Goal: Task Accomplishment & Management: Use online tool/utility

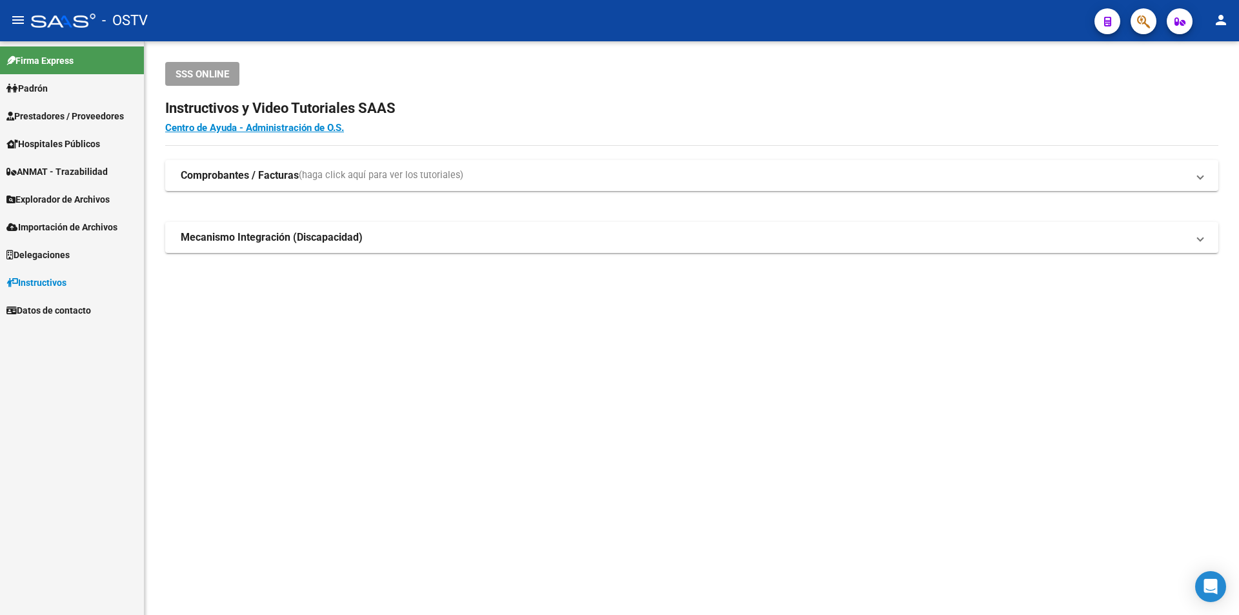
click at [74, 110] on span "Prestadores / Proveedores" at bounding box center [64, 116] width 117 height 14
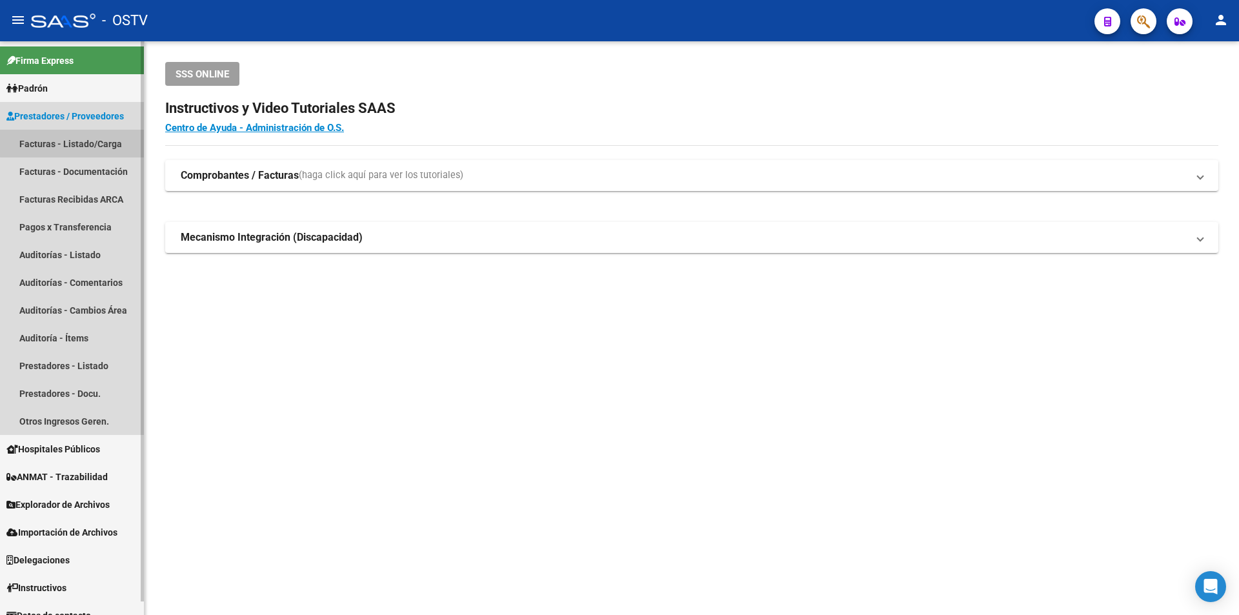
click at [86, 134] on link "Facturas - Listado/Carga" at bounding box center [72, 144] width 144 height 28
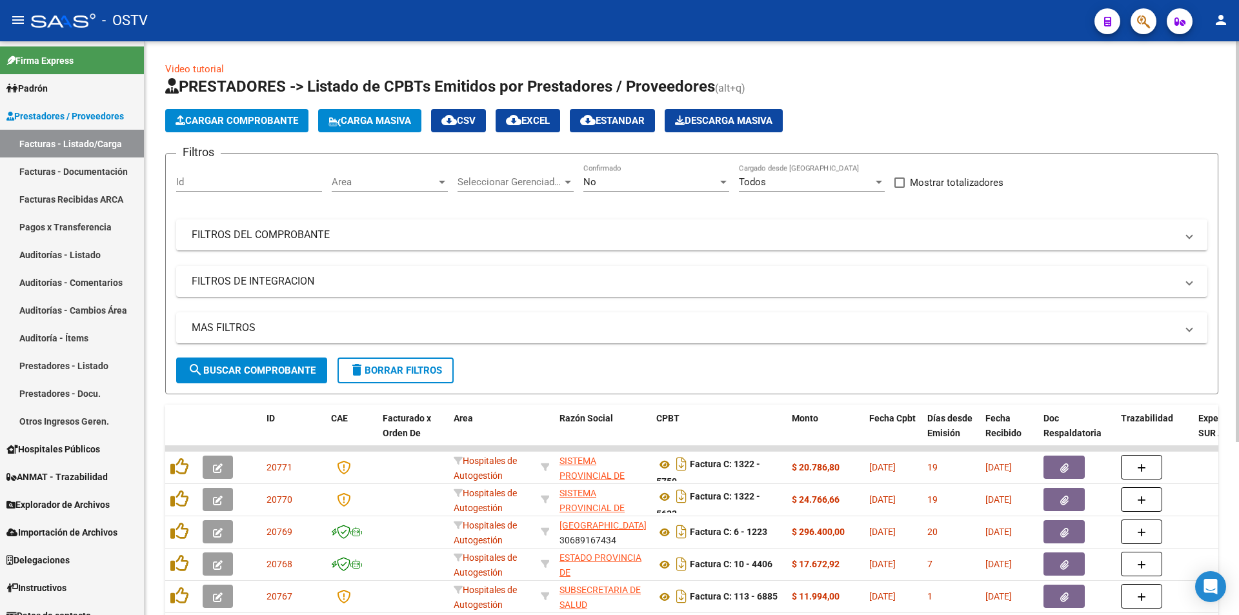
click at [639, 188] on div "No Confirmado" at bounding box center [656, 178] width 146 height 28
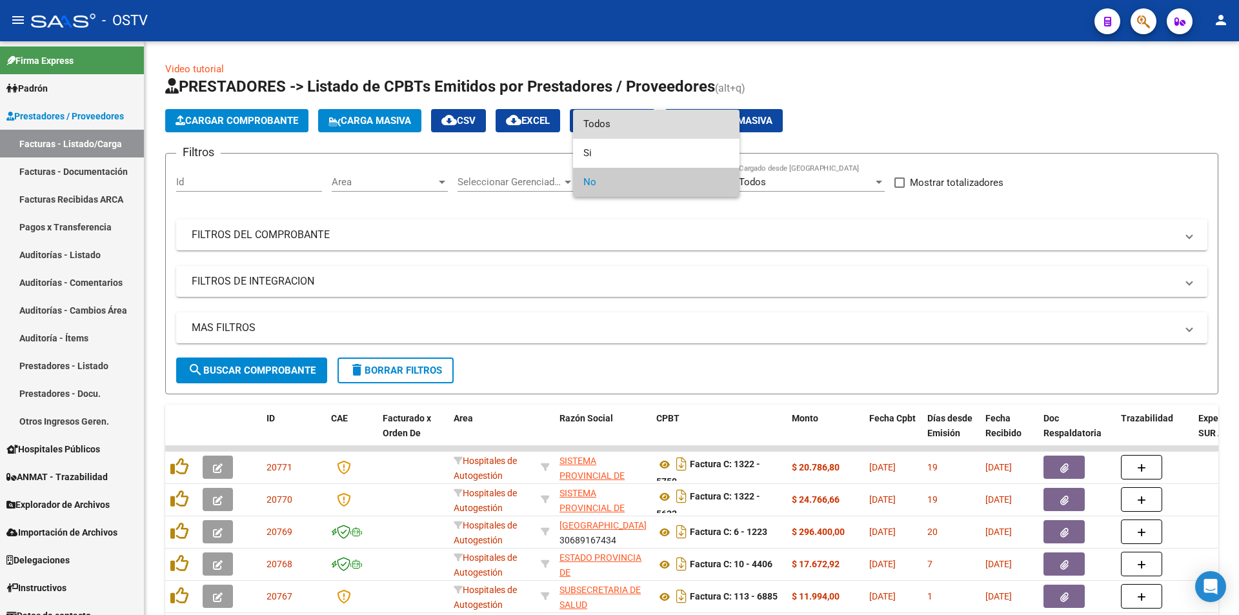
click at [643, 125] on span "Todos" at bounding box center [656, 124] width 146 height 29
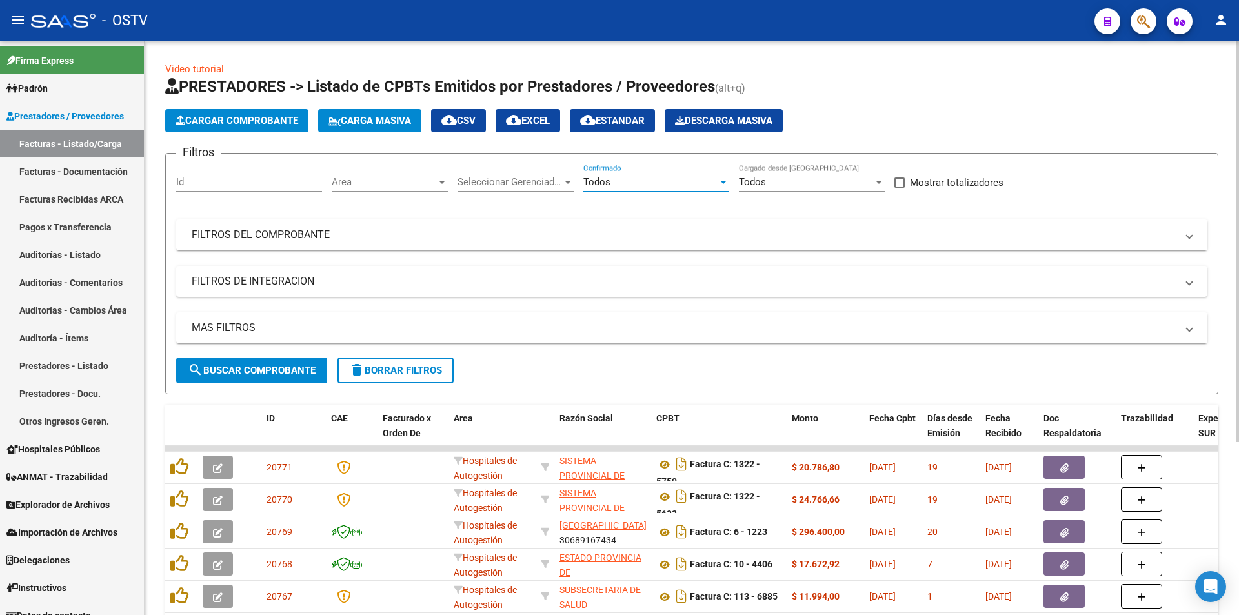
click at [274, 368] on span "search Buscar Comprobante" at bounding box center [252, 371] width 128 height 12
click at [257, 366] on span "search Buscar Comprobante" at bounding box center [252, 371] width 128 height 12
click at [259, 365] on span "search Buscar Comprobante" at bounding box center [252, 371] width 128 height 12
click at [259, 370] on span "search Buscar Comprobante" at bounding box center [252, 371] width 128 height 12
click at [295, 363] on button "search Buscar Comprobante" at bounding box center [251, 370] width 151 height 26
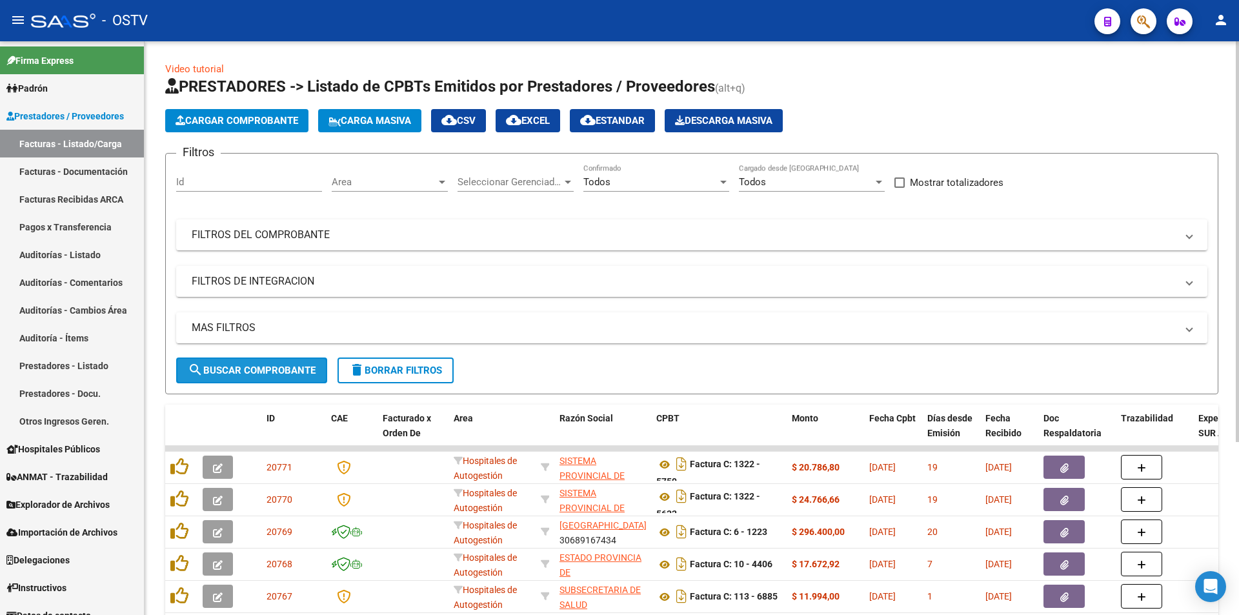
click at [257, 366] on span "search Buscar Comprobante" at bounding box center [252, 371] width 128 height 12
click at [255, 362] on button "search Buscar Comprobante" at bounding box center [251, 370] width 151 height 26
click at [250, 366] on span "search Buscar Comprobante" at bounding box center [252, 371] width 128 height 12
click at [254, 368] on span "search Buscar Comprobante" at bounding box center [252, 371] width 128 height 12
click at [248, 369] on span "search Buscar Comprobante" at bounding box center [252, 371] width 128 height 12
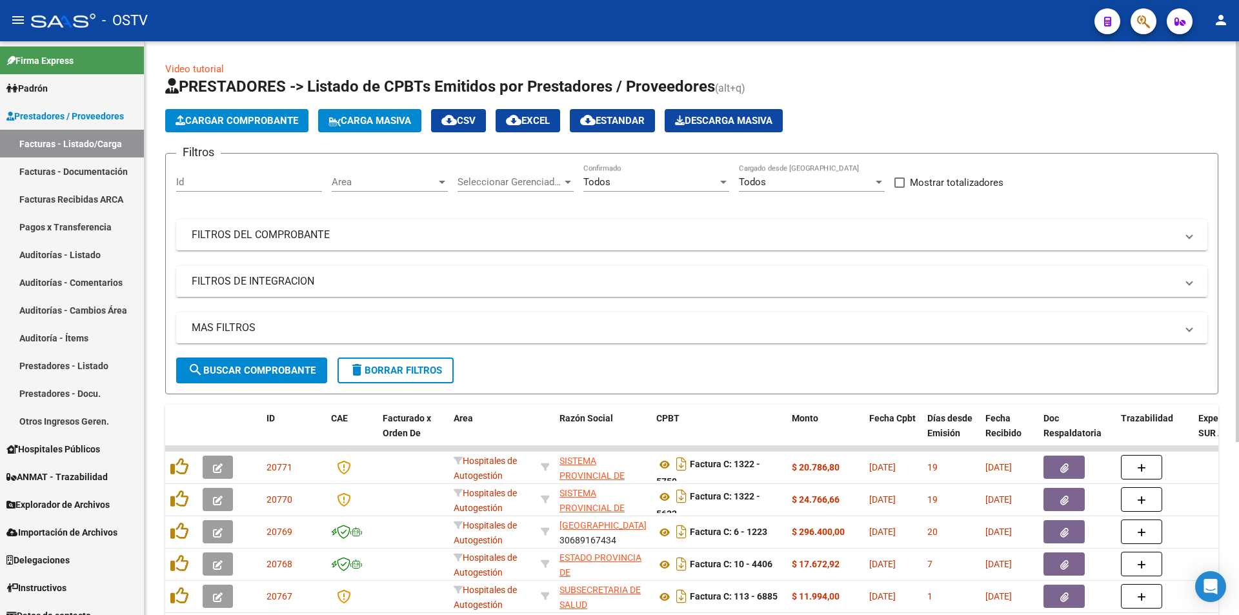
click at [254, 366] on span "search Buscar Comprobante" at bounding box center [252, 371] width 128 height 12
click at [258, 366] on span "search Buscar Comprobante" at bounding box center [252, 371] width 128 height 12
click at [66, 233] on link "Pagos x Transferencia" at bounding box center [72, 227] width 144 height 28
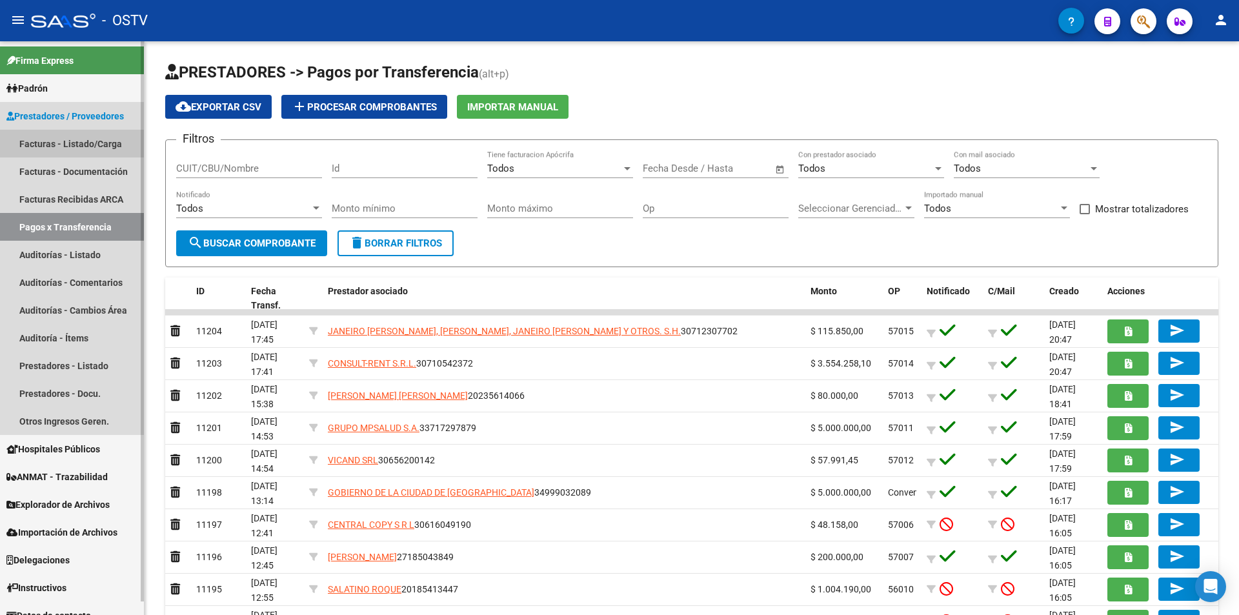
click at [72, 141] on link "Facturas - Listado/Carga" at bounding box center [72, 144] width 144 height 28
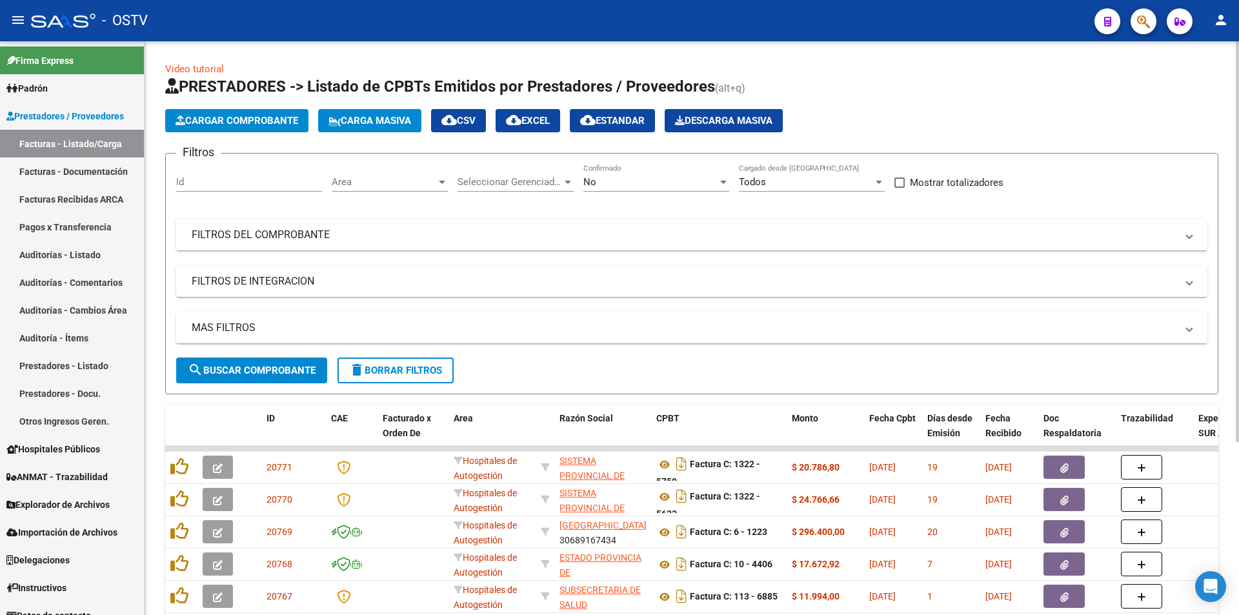
click at [616, 176] on div "No" at bounding box center [650, 182] width 134 height 12
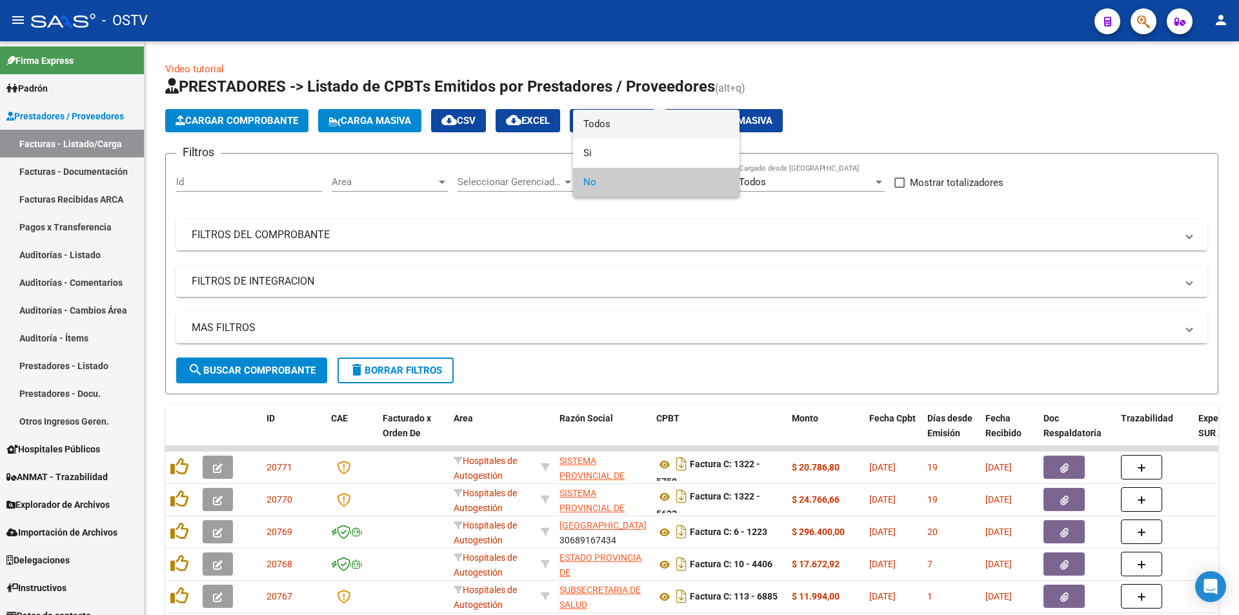
click at [612, 114] on span "Todos" at bounding box center [656, 124] width 146 height 29
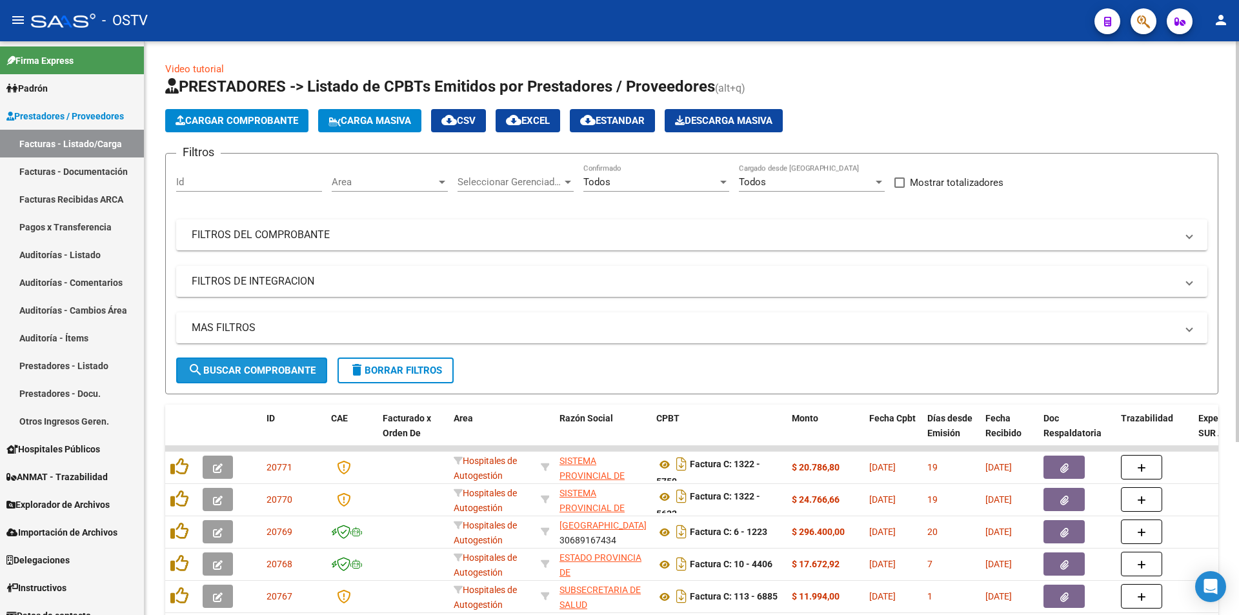
click at [290, 363] on button "search Buscar Comprobante" at bounding box center [251, 370] width 151 height 26
click at [257, 374] on span "search Buscar Comprobante" at bounding box center [252, 371] width 128 height 12
click at [271, 369] on span "search Buscar Comprobante" at bounding box center [252, 371] width 128 height 12
click at [270, 369] on span "search Buscar Comprobante" at bounding box center [252, 371] width 128 height 12
click at [283, 375] on span "search Buscar Comprobante" at bounding box center [252, 371] width 128 height 12
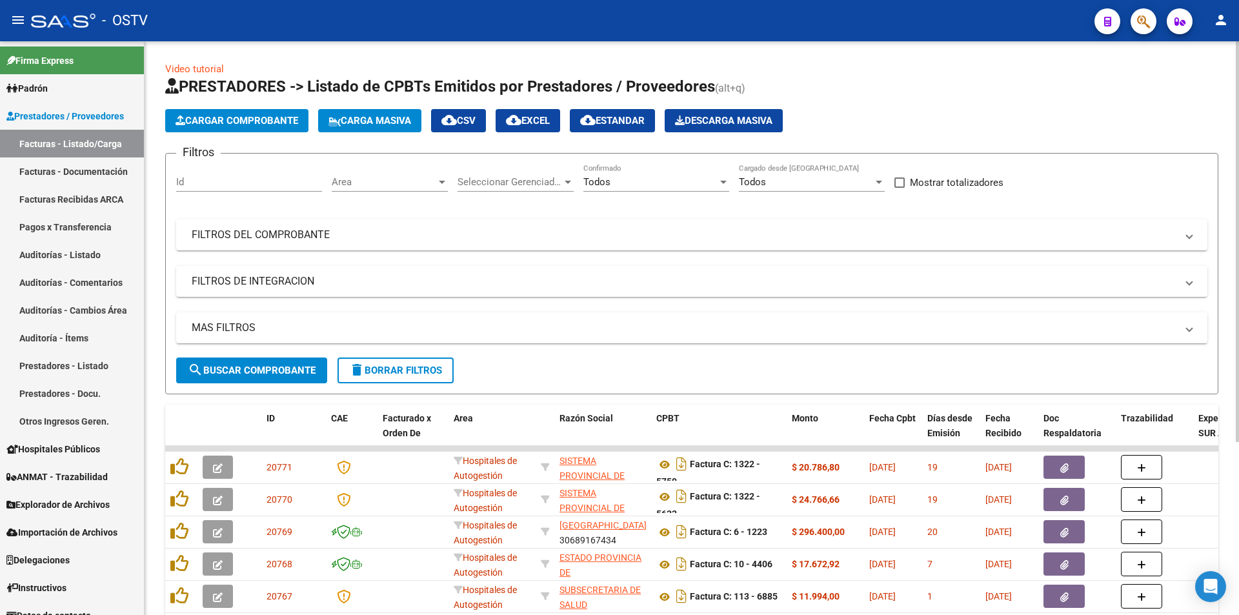
click at [261, 375] on span "search Buscar Comprobante" at bounding box center [252, 371] width 128 height 12
click at [254, 370] on span "search Buscar Comprobante" at bounding box center [252, 371] width 128 height 12
click at [261, 369] on span "search Buscar Comprobante" at bounding box center [252, 371] width 128 height 12
click at [248, 370] on span "search Buscar Comprobante" at bounding box center [252, 371] width 128 height 12
drag, startPoint x: 258, startPoint y: 379, endPoint x: 259, endPoint y: 372, distance: 6.5
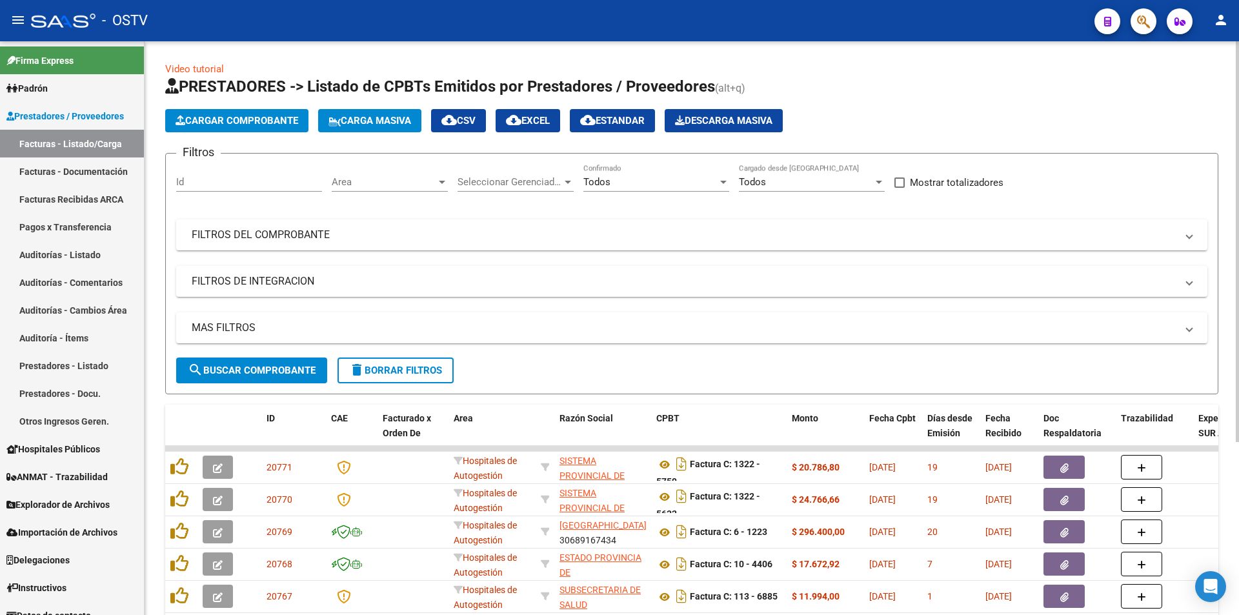
click at [259, 377] on button "search Buscar Comprobante" at bounding box center [251, 370] width 151 height 26
click at [259, 362] on button "search Buscar Comprobante" at bounding box center [251, 370] width 151 height 26
click at [255, 370] on span "search Buscar Comprobante" at bounding box center [252, 371] width 128 height 12
click at [256, 369] on span "search Buscar Comprobante" at bounding box center [252, 371] width 128 height 12
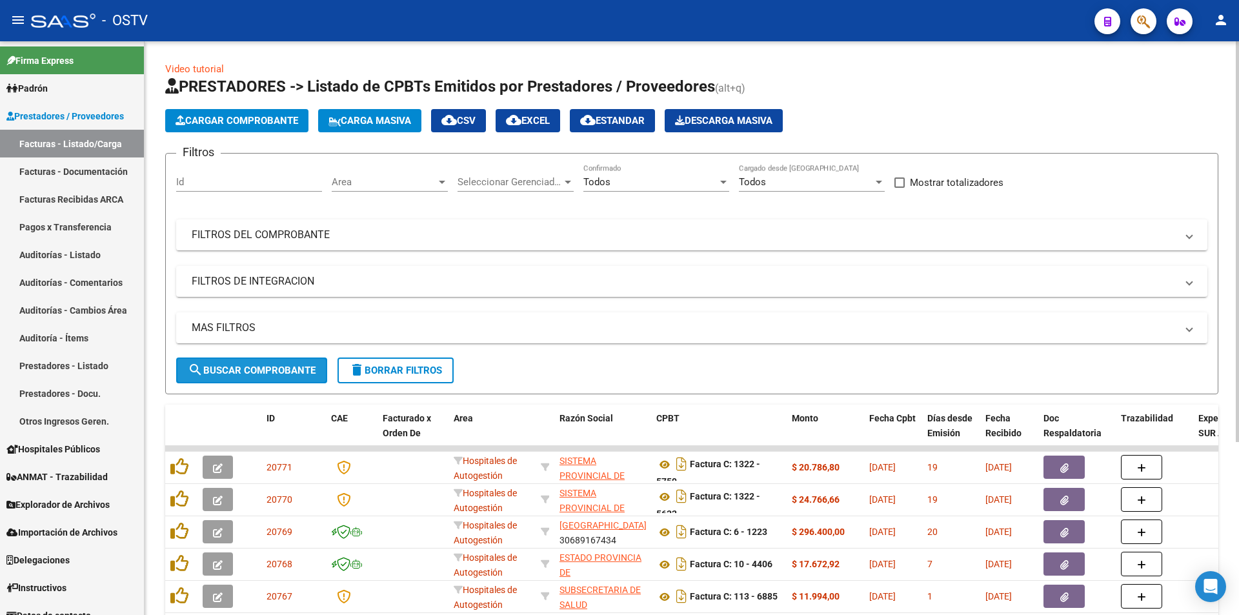
click at [262, 372] on span "search Buscar Comprobante" at bounding box center [252, 371] width 128 height 12
click at [250, 368] on span "search Buscar Comprobante" at bounding box center [252, 371] width 128 height 12
click at [254, 361] on button "search Buscar Comprobante" at bounding box center [251, 370] width 151 height 26
click at [257, 366] on span "search Buscar Comprobante" at bounding box center [252, 371] width 128 height 12
click at [255, 365] on span "search Buscar Comprobante" at bounding box center [252, 371] width 128 height 12
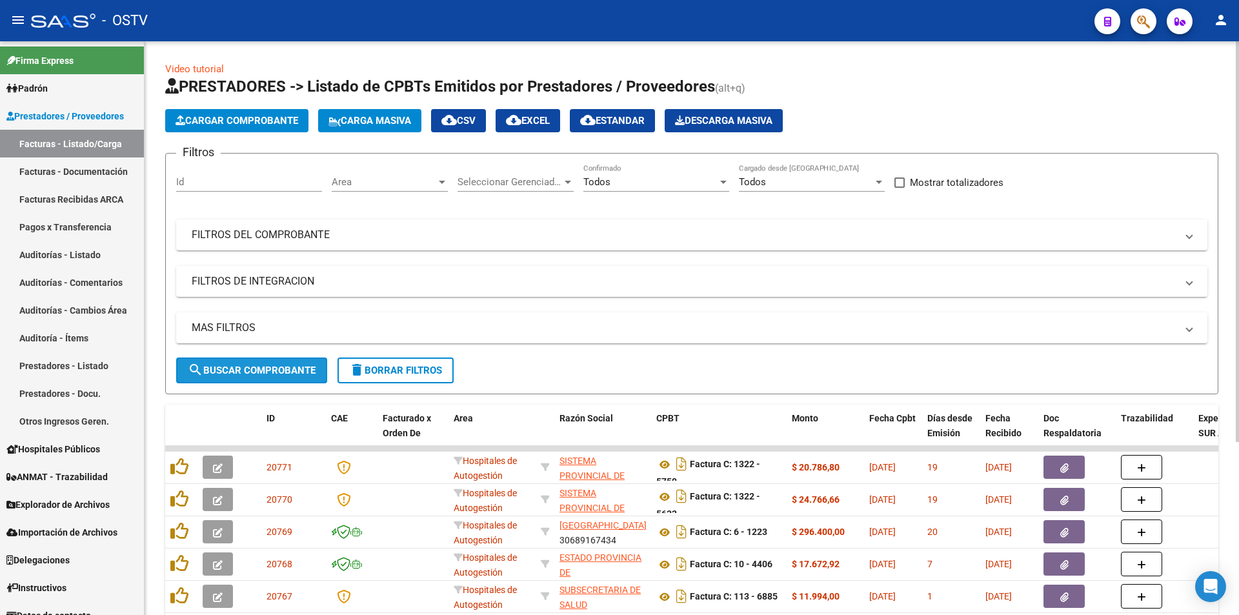
click at [252, 365] on span "search Buscar Comprobante" at bounding box center [252, 371] width 128 height 12
click at [258, 366] on span "search Buscar Comprobante" at bounding box center [252, 371] width 128 height 12
click at [257, 366] on span "search Buscar Comprobante" at bounding box center [252, 371] width 128 height 12
click at [255, 365] on span "search Buscar Comprobante" at bounding box center [252, 371] width 128 height 12
click at [254, 362] on button "search Buscar Comprobante" at bounding box center [251, 370] width 151 height 26
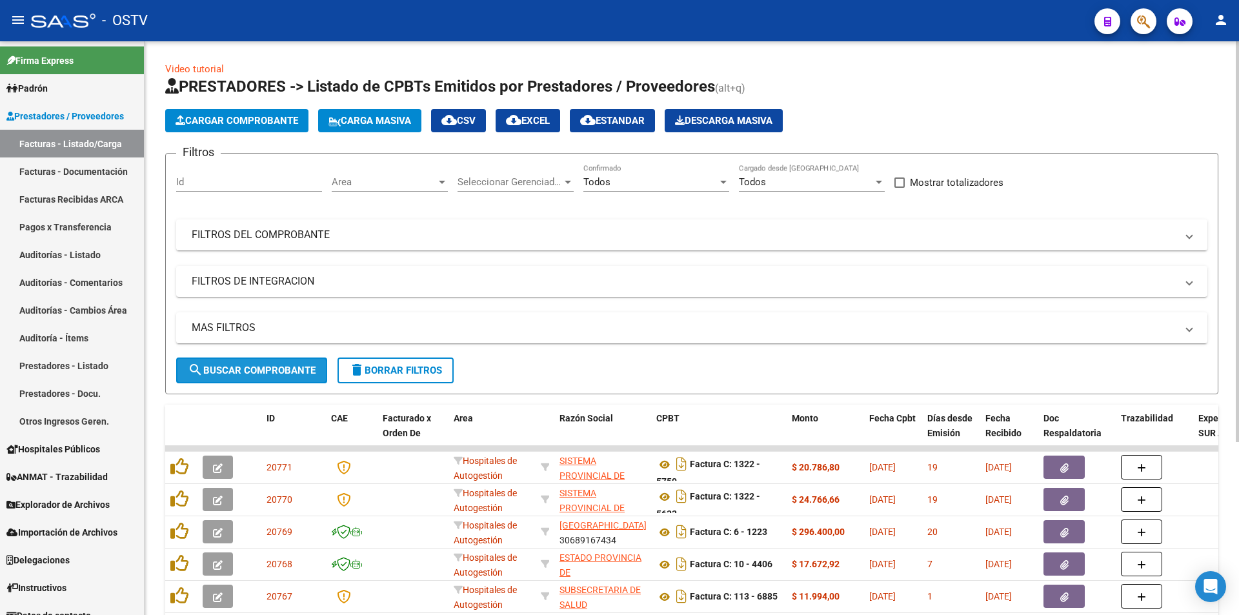
click at [252, 362] on button "search Buscar Comprobante" at bounding box center [251, 370] width 151 height 26
click at [260, 371] on span "search Buscar Comprobante" at bounding box center [252, 371] width 128 height 12
click at [264, 365] on span "search Buscar Comprobante" at bounding box center [252, 371] width 128 height 12
click at [257, 371] on span "search Buscar Comprobante" at bounding box center [252, 371] width 128 height 12
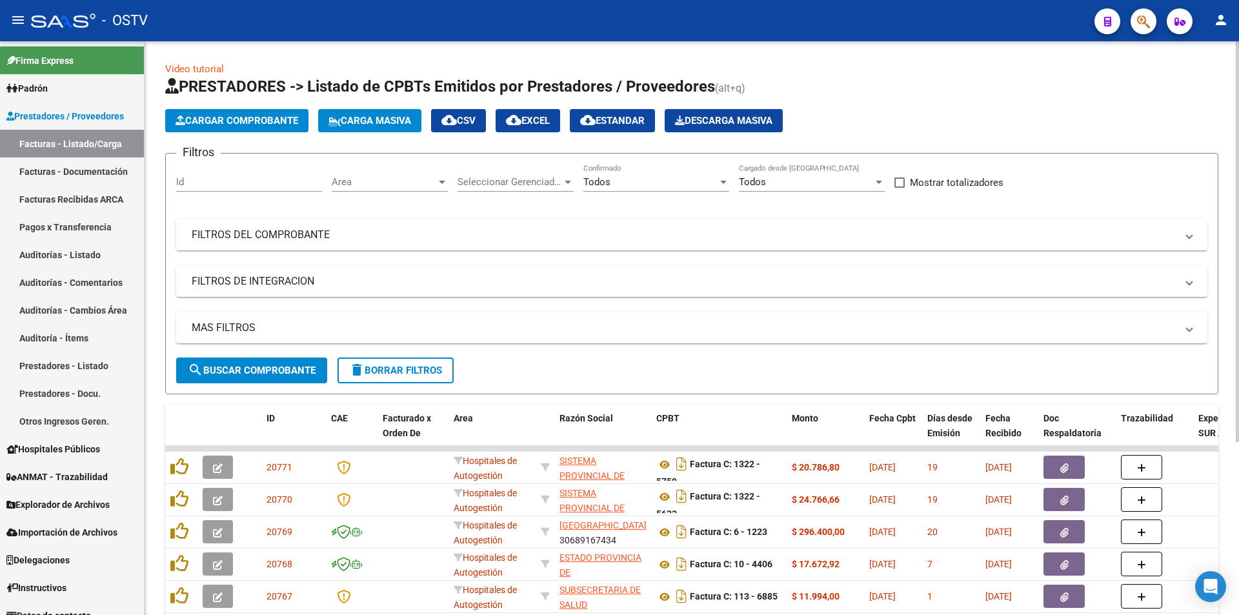
click at [252, 371] on span "search Buscar Comprobante" at bounding box center [252, 371] width 128 height 12
click at [259, 376] on button "search Buscar Comprobante" at bounding box center [251, 370] width 151 height 26
click at [250, 370] on span "search Buscar Comprobante" at bounding box center [252, 371] width 128 height 12
click at [263, 369] on span "search Buscar Comprobante" at bounding box center [252, 371] width 128 height 12
click at [254, 375] on span "search Buscar Comprobante" at bounding box center [252, 371] width 128 height 12
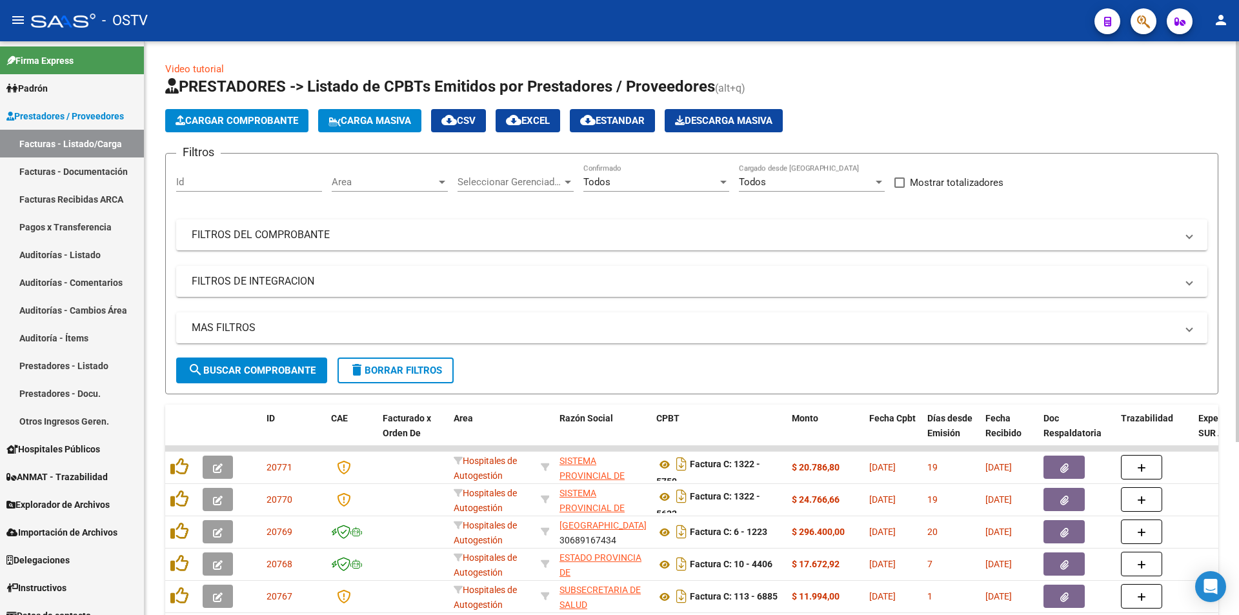
click at [256, 370] on span "search Buscar Comprobante" at bounding box center [252, 371] width 128 height 12
click at [261, 375] on span "search Buscar Comprobante" at bounding box center [252, 371] width 128 height 12
click at [264, 366] on span "search Buscar Comprobante" at bounding box center [252, 371] width 128 height 12
click at [253, 373] on span "search Buscar Comprobante" at bounding box center [252, 371] width 128 height 12
click at [254, 368] on span "search Buscar Comprobante" at bounding box center [252, 371] width 128 height 12
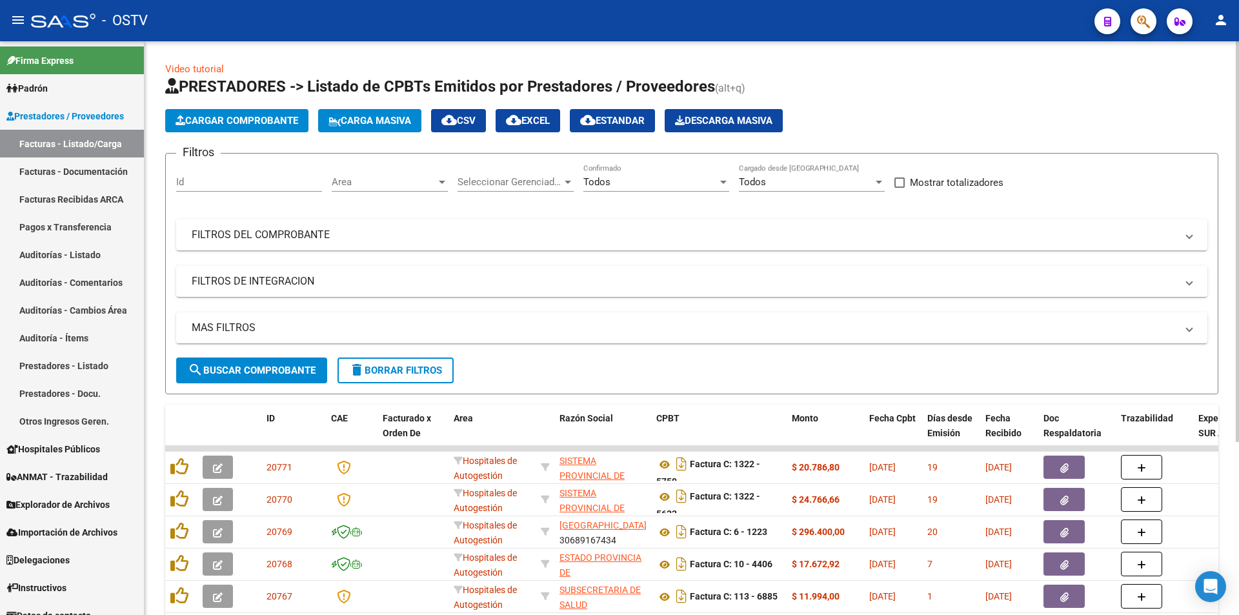
click at [252, 370] on span "search Buscar Comprobante" at bounding box center [252, 371] width 128 height 12
click at [246, 372] on span "search Buscar Comprobante" at bounding box center [252, 371] width 128 height 12
click at [247, 372] on span "search Buscar Comprobante" at bounding box center [252, 371] width 128 height 12
click at [254, 372] on span "search Buscar Comprobante" at bounding box center [252, 371] width 128 height 12
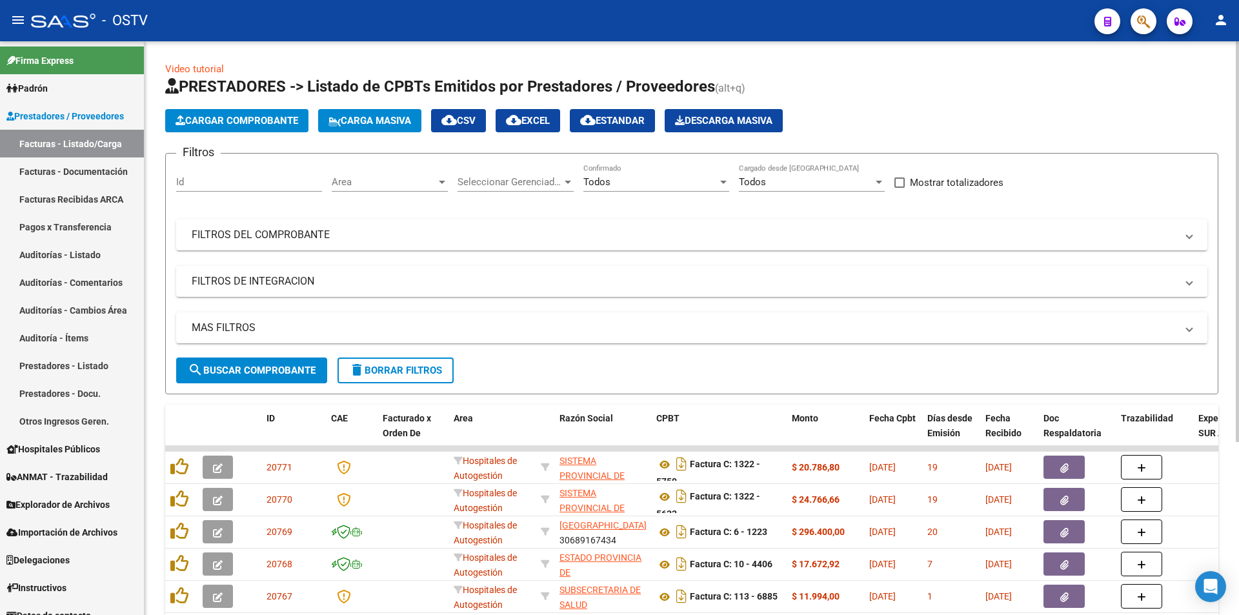
click at [261, 366] on span "search Buscar Comprobante" at bounding box center [252, 371] width 128 height 12
click at [252, 368] on span "search Buscar Comprobante" at bounding box center [252, 371] width 128 height 12
click at [254, 365] on span "search Buscar Comprobante" at bounding box center [252, 371] width 128 height 12
click at [257, 365] on span "search Buscar Comprobante" at bounding box center [252, 371] width 128 height 12
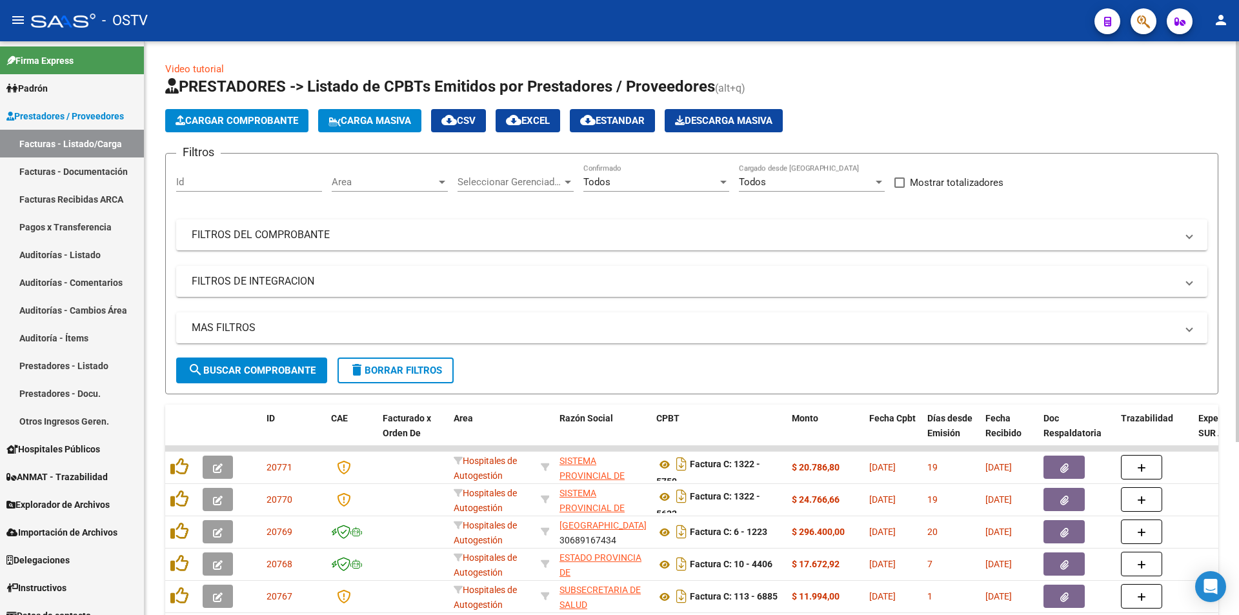
click at [266, 368] on span "search Buscar Comprobante" at bounding box center [252, 371] width 128 height 12
click at [260, 366] on span "search Buscar Comprobante" at bounding box center [252, 371] width 128 height 12
click at [256, 371] on span "search Buscar Comprobante" at bounding box center [252, 371] width 128 height 12
click at [258, 370] on span "search Buscar Comprobante" at bounding box center [252, 371] width 128 height 12
click at [250, 365] on span "search Buscar Comprobante" at bounding box center [252, 371] width 128 height 12
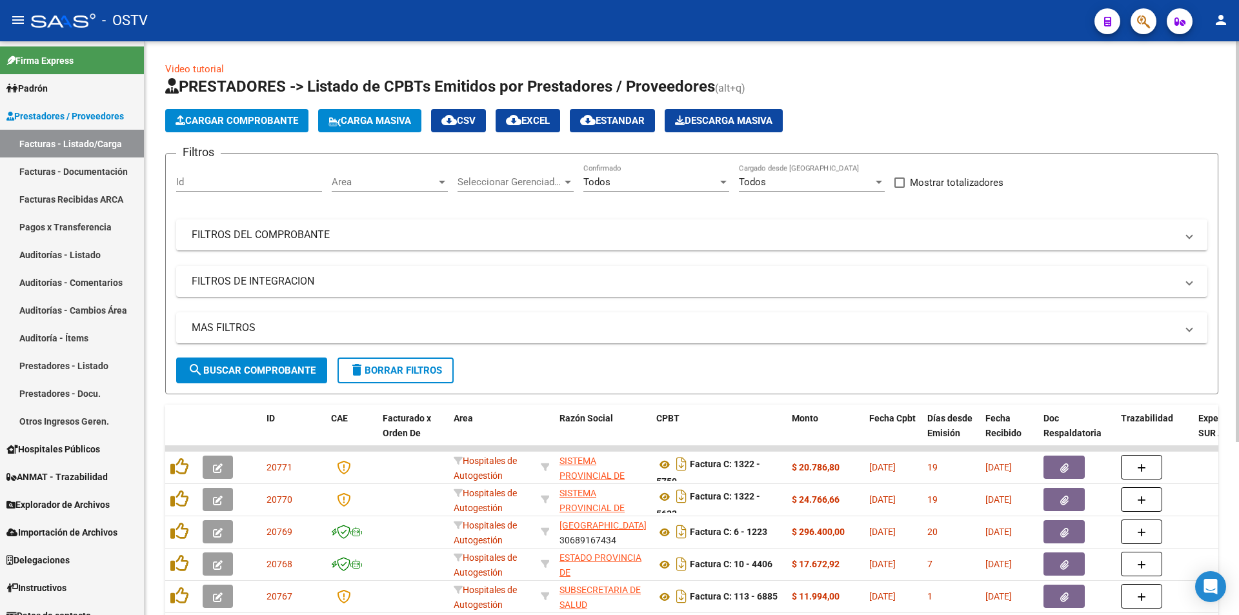
click at [248, 361] on button "search Buscar Comprobante" at bounding box center [251, 370] width 151 height 26
click at [256, 368] on span "search Buscar Comprobante" at bounding box center [252, 371] width 128 height 12
click at [258, 370] on span "search Buscar Comprobante" at bounding box center [252, 371] width 128 height 12
click at [250, 363] on button "search Buscar Comprobante" at bounding box center [251, 370] width 151 height 26
click at [252, 362] on button "search Buscar Comprobante" at bounding box center [251, 370] width 151 height 26
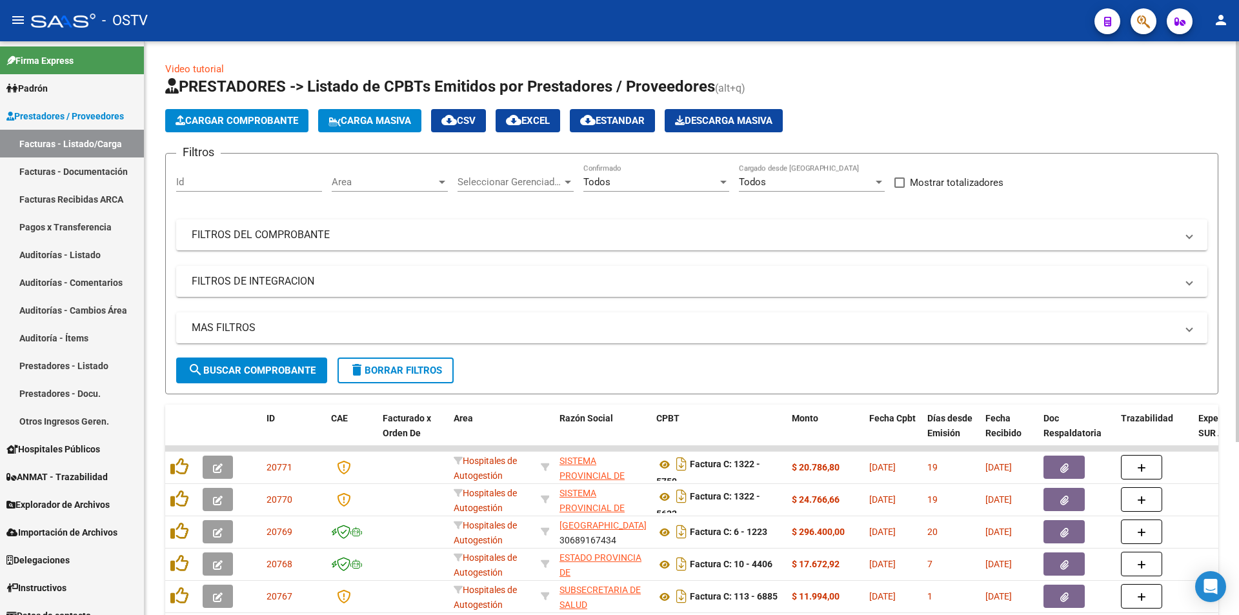
click at [261, 369] on span "search Buscar Comprobante" at bounding box center [252, 371] width 128 height 12
click at [250, 360] on button "search Buscar Comprobante" at bounding box center [251, 370] width 151 height 26
click at [261, 363] on button "search Buscar Comprobante" at bounding box center [251, 370] width 151 height 26
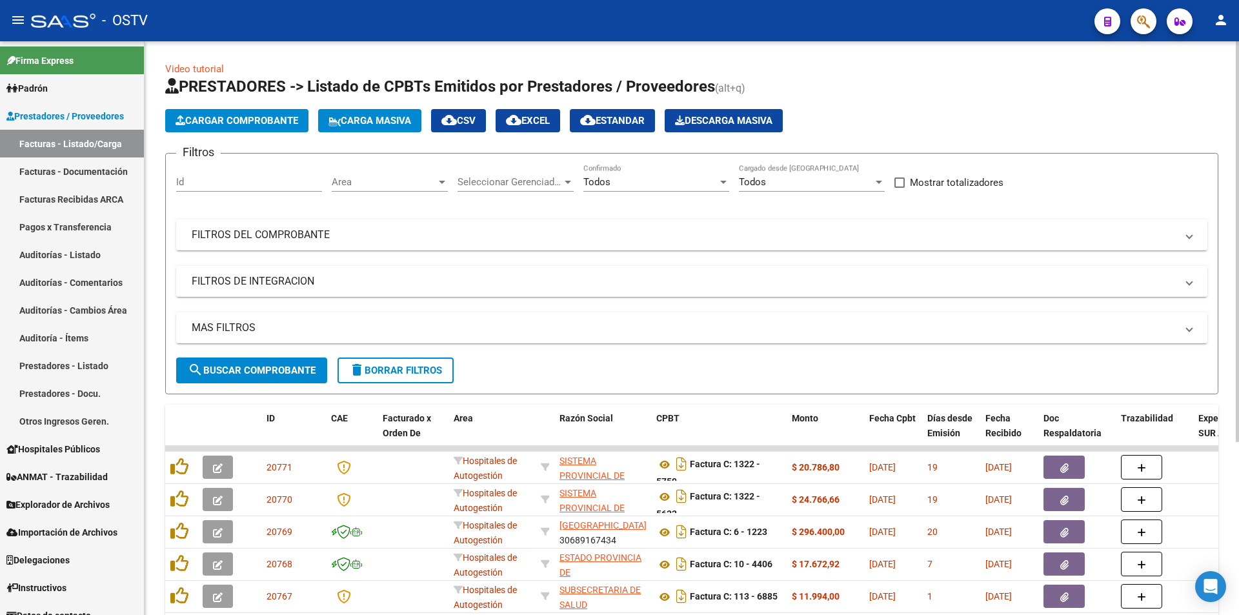
click at [261, 363] on button "search Buscar Comprobante" at bounding box center [251, 370] width 151 height 26
click at [263, 365] on span "search Buscar Comprobante" at bounding box center [252, 371] width 128 height 12
click at [250, 373] on span "search Buscar Comprobante" at bounding box center [252, 371] width 128 height 12
click at [256, 363] on button "search Buscar Comprobante" at bounding box center [251, 370] width 151 height 26
click at [257, 372] on span "search Buscar Comprobante" at bounding box center [252, 371] width 128 height 12
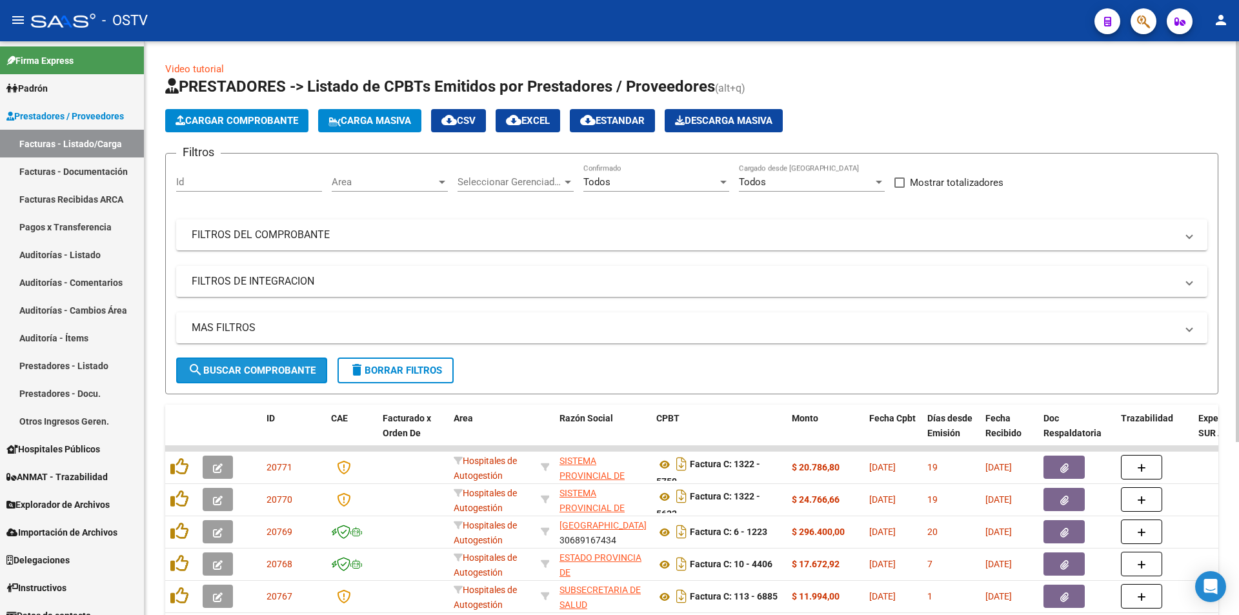
click at [257, 371] on span "search Buscar Comprobante" at bounding box center [252, 371] width 128 height 12
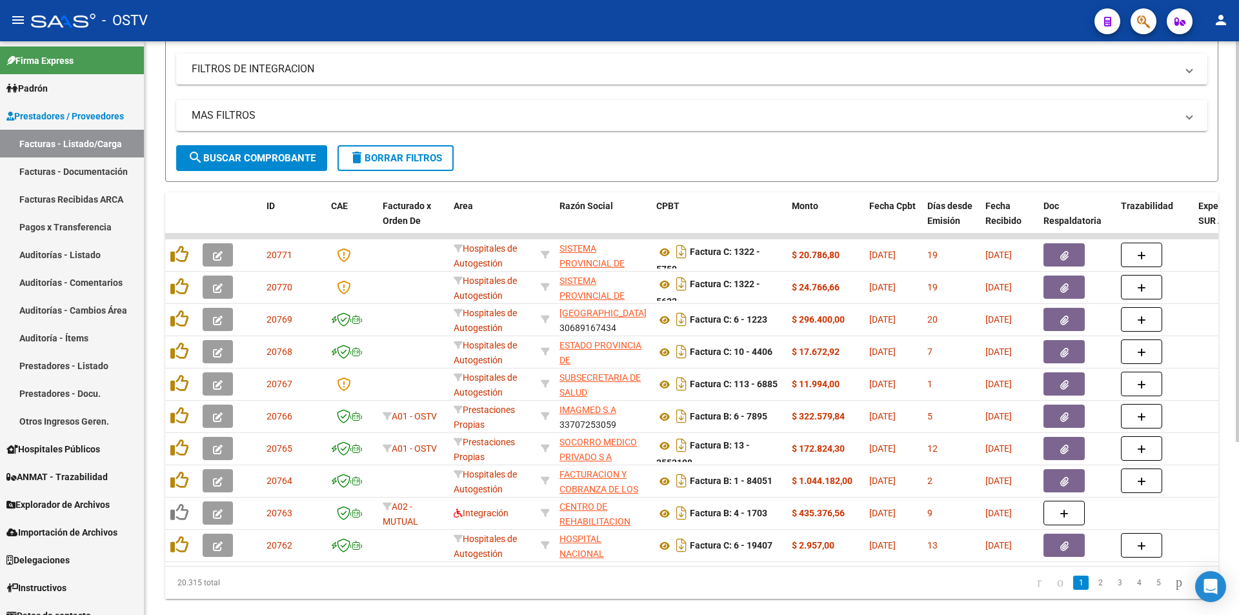
scroll to position [247, 0]
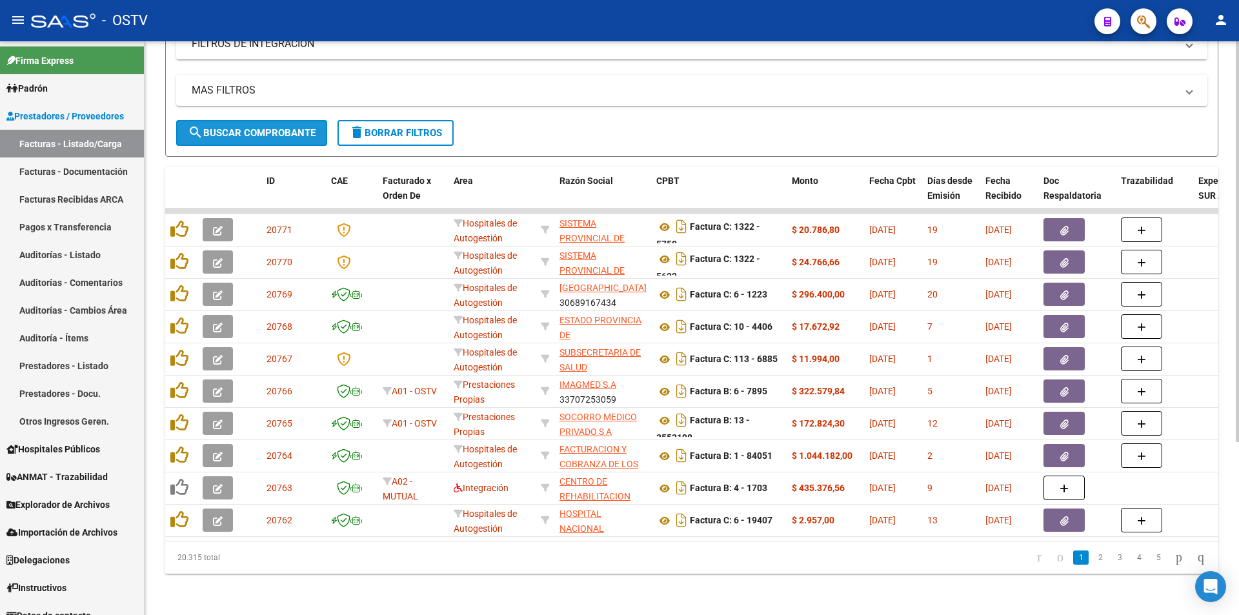
click at [256, 120] on button "search Buscar Comprobante" at bounding box center [251, 133] width 151 height 26
click at [257, 127] on span "search Buscar Comprobante" at bounding box center [252, 133] width 128 height 12
click at [251, 127] on span "search Buscar Comprobante" at bounding box center [252, 133] width 128 height 12
click at [258, 127] on span "search Buscar Comprobante" at bounding box center [252, 133] width 128 height 12
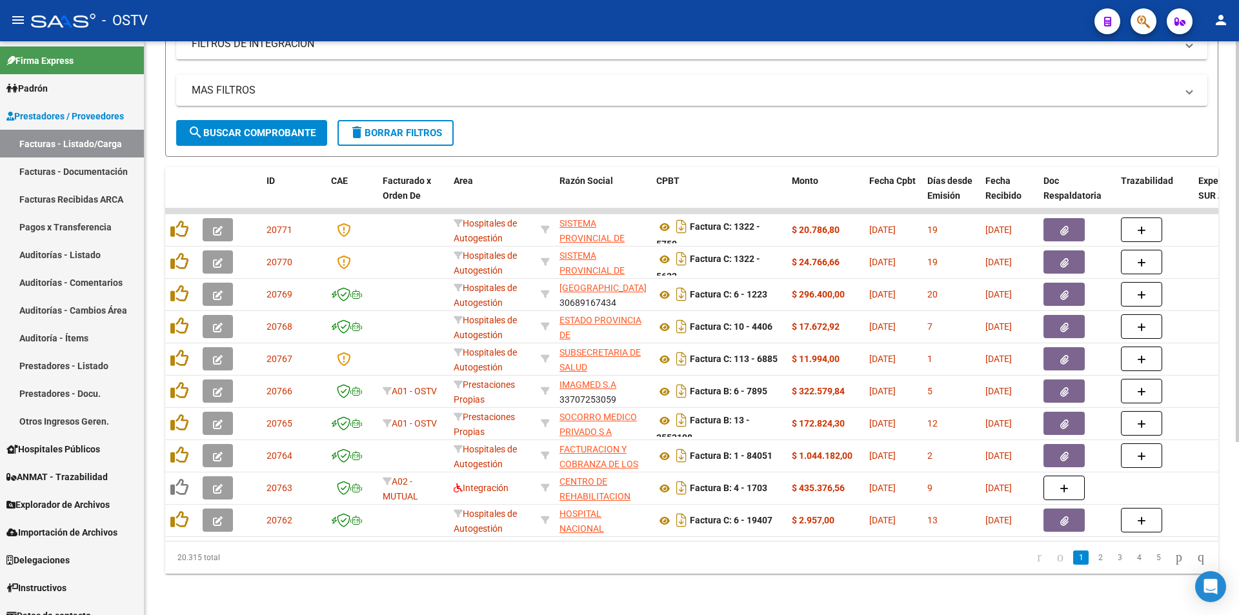
click at [252, 127] on span "search Buscar Comprobante" at bounding box center [252, 133] width 128 height 12
click at [253, 127] on span "search Buscar Comprobante" at bounding box center [252, 133] width 128 height 12
click at [263, 120] on button "search Buscar Comprobante" at bounding box center [251, 133] width 151 height 26
click at [246, 120] on button "search Buscar Comprobante" at bounding box center [251, 133] width 151 height 26
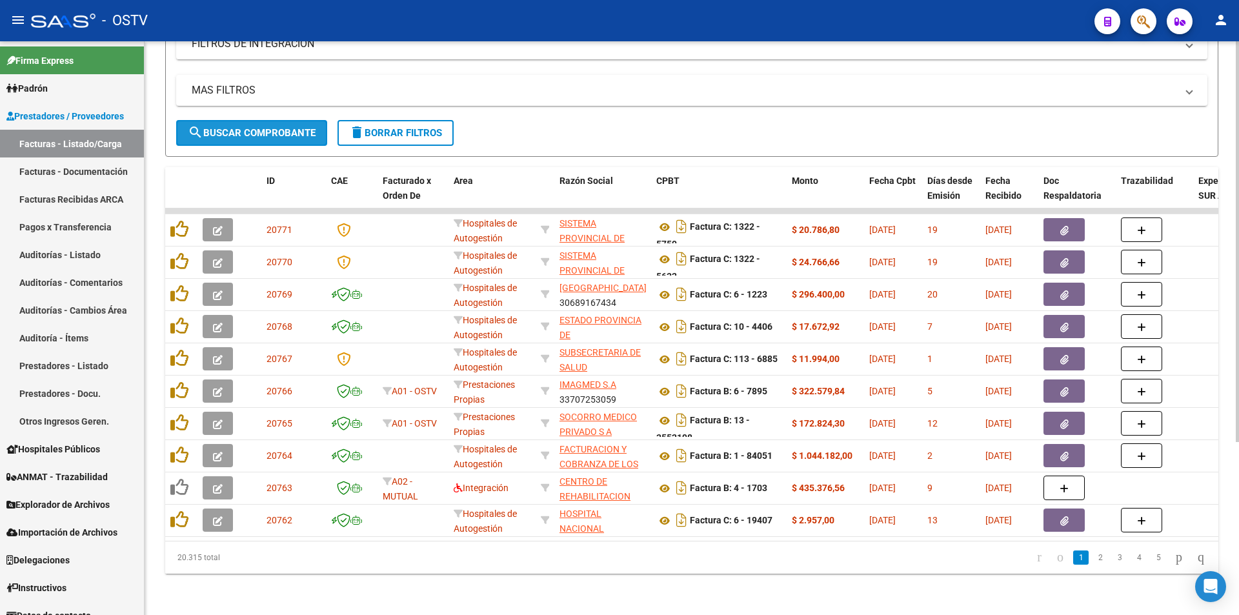
click at [263, 120] on button "search Buscar Comprobante" at bounding box center [251, 133] width 151 height 26
click at [205, 127] on span "search Buscar Comprobante" at bounding box center [252, 133] width 128 height 12
click at [248, 127] on span "search Buscar Comprobante" at bounding box center [252, 133] width 128 height 12
click at [255, 127] on span "search Buscar Comprobante" at bounding box center [252, 133] width 128 height 12
click at [240, 134] on button "search Buscar Comprobante" at bounding box center [251, 133] width 151 height 26
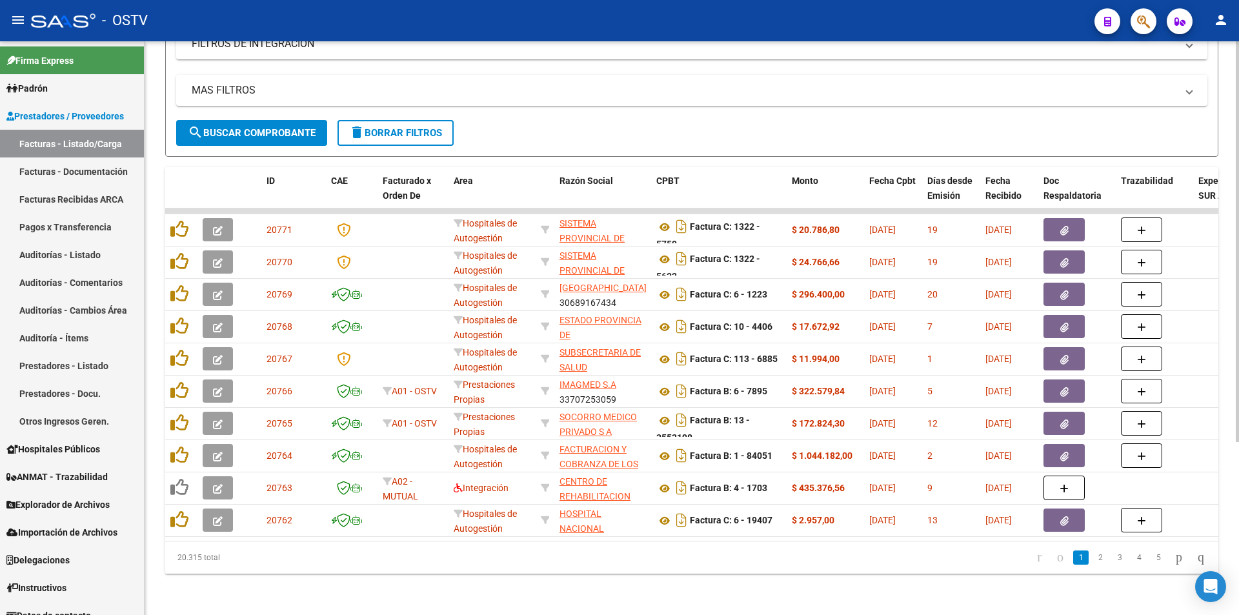
click at [248, 127] on span "search Buscar Comprobante" at bounding box center [252, 133] width 128 height 12
click at [245, 132] on button "search Buscar Comprobante" at bounding box center [251, 133] width 151 height 26
click at [246, 127] on span "search Buscar Comprobante" at bounding box center [252, 133] width 128 height 12
click at [265, 128] on span "search Buscar Comprobante" at bounding box center [252, 133] width 128 height 12
click at [265, 127] on span "search Buscar Comprobante" at bounding box center [252, 133] width 128 height 12
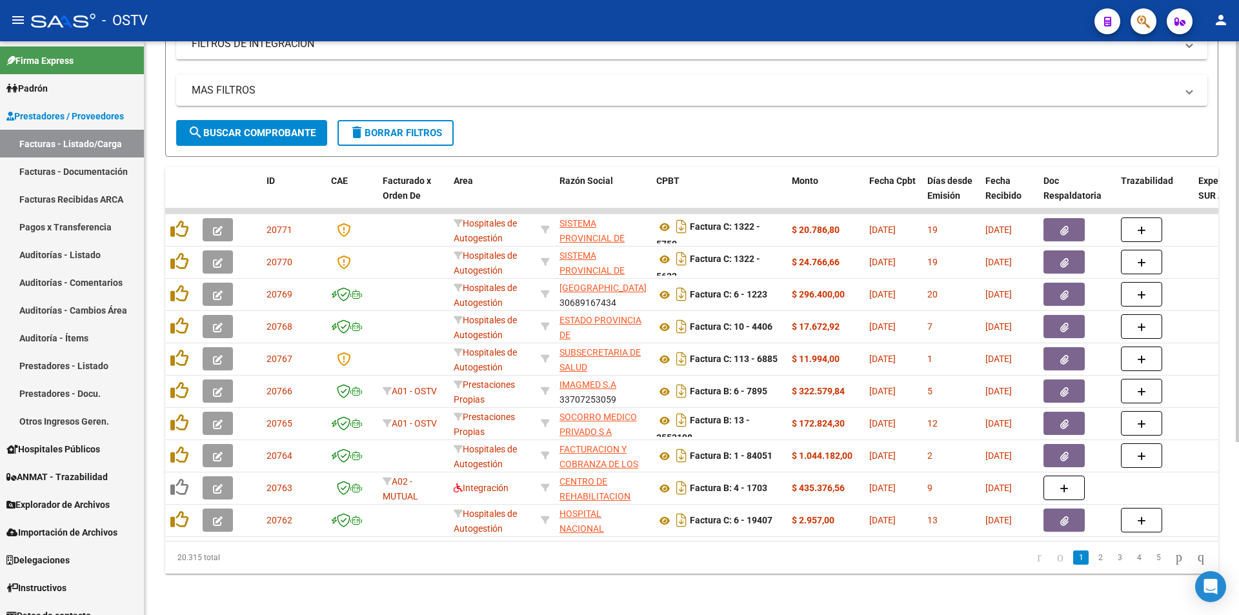
click at [256, 127] on span "search Buscar Comprobante" at bounding box center [252, 133] width 128 height 12
click at [274, 127] on span "search Buscar Comprobante" at bounding box center [252, 133] width 128 height 12
click at [265, 120] on button "search Buscar Comprobante" at bounding box center [251, 133] width 151 height 26
click at [232, 127] on span "search Buscar Comprobante" at bounding box center [252, 133] width 128 height 12
click at [257, 127] on span "search Buscar Comprobante" at bounding box center [252, 133] width 128 height 12
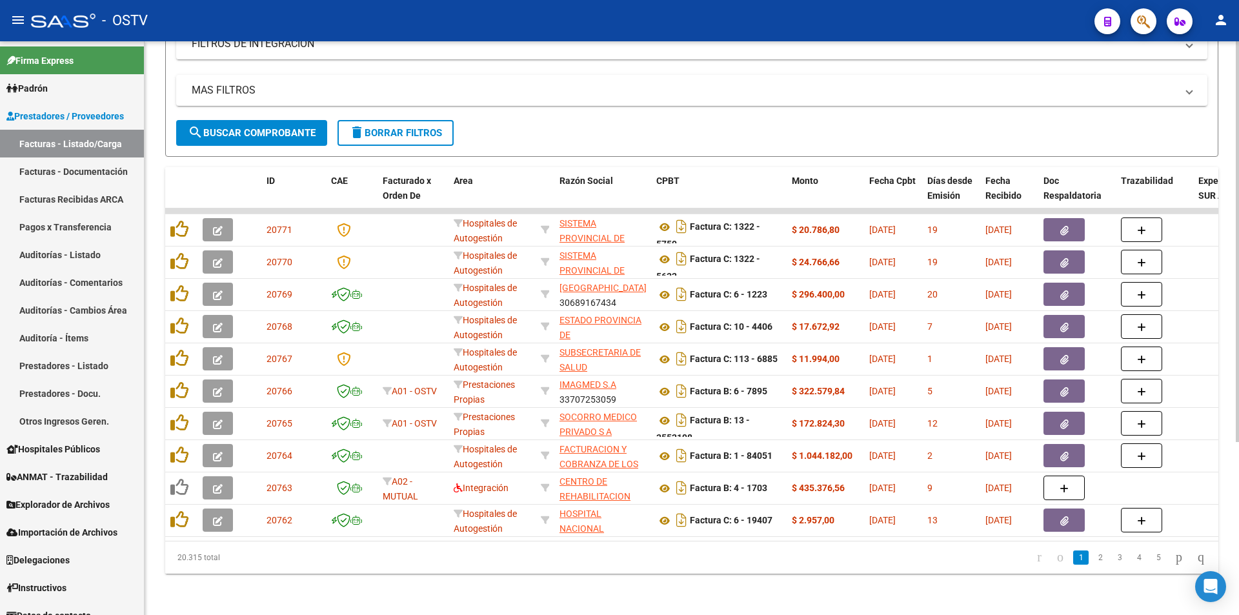
click at [262, 127] on span "search Buscar Comprobante" at bounding box center [252, 133] width 128 height 12
click at [246, 127] on span "search Buscar Comprobante" at bounding box center [252, 133] width 128 height 12
click at [257, 130] on button "search Buscar Comprobante" at bounding box center [251, 133] width 151 height 26
click at [257, 127] on span "search Buscar Comprobante" at bounding box center [252, 133] width 128 height 12
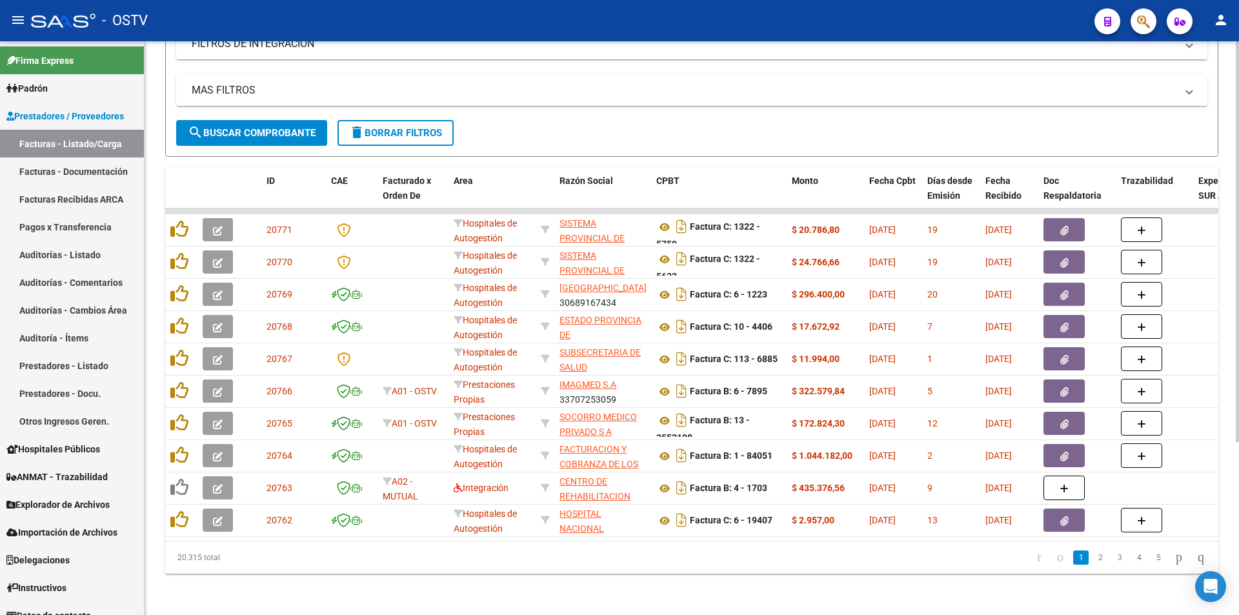
click at [232, 108] on div "MAS FILTROS Todos Con Doc. Respaldatoria Todos Con Trazabilidad Todos Asociado …" at bounding box center [691, 97] width 1031 height 45
click at [245, 120] on button "search Buscar Comprobante" at bounding box center [251, 133] width 151 height 26
click at [257, 127] on span "search Buscar Comprobante" at bounding box center [252, 133] width 128 height 12
click at [266, 127] on span "search Buscar Comprobante" at bounding box center [252, 133] width 128 height 12
click at [259, 127] on span "search Buscar Comprobante" at bounding box center [252, 133] width 128 height 12
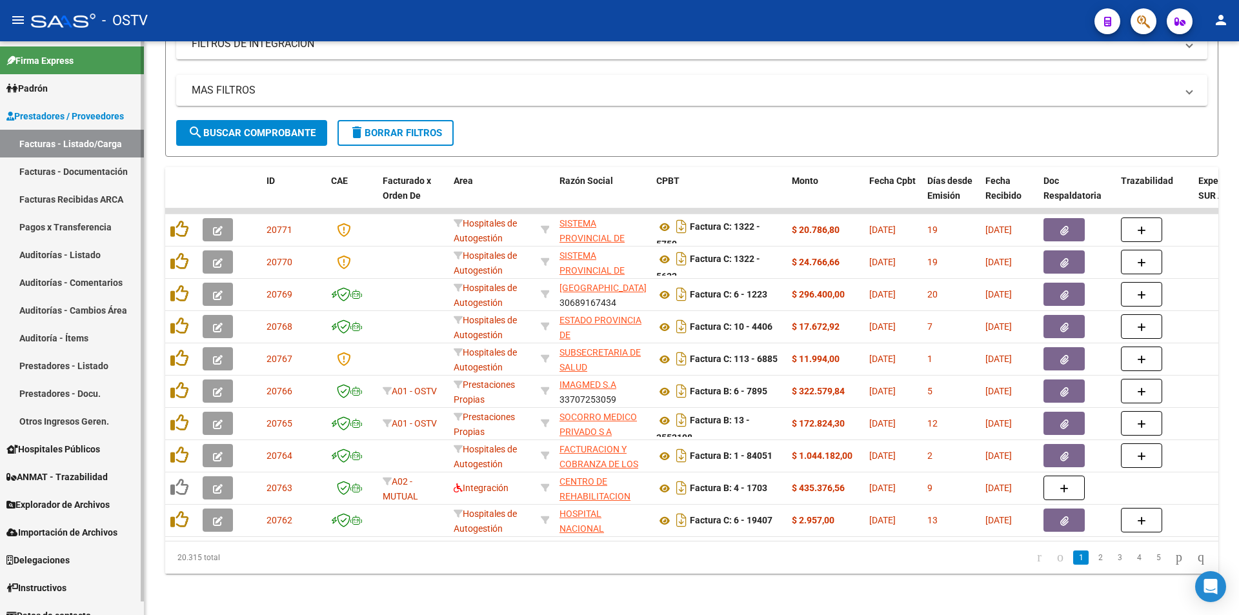
click at [88, 232] on link "Pagos x Transferencia" at bounding box center [72, 227] width 144 height 28
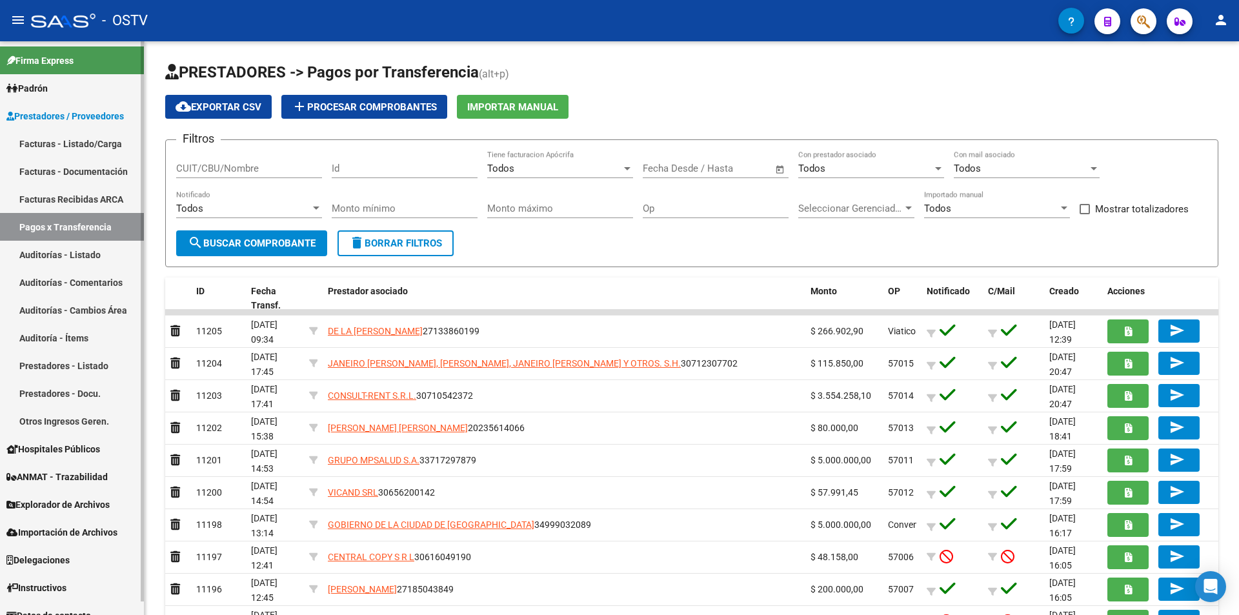
click at [47, 141] on link "Facturas - Listado/Carga" at bounding box center [72, 144] width 144 height 28
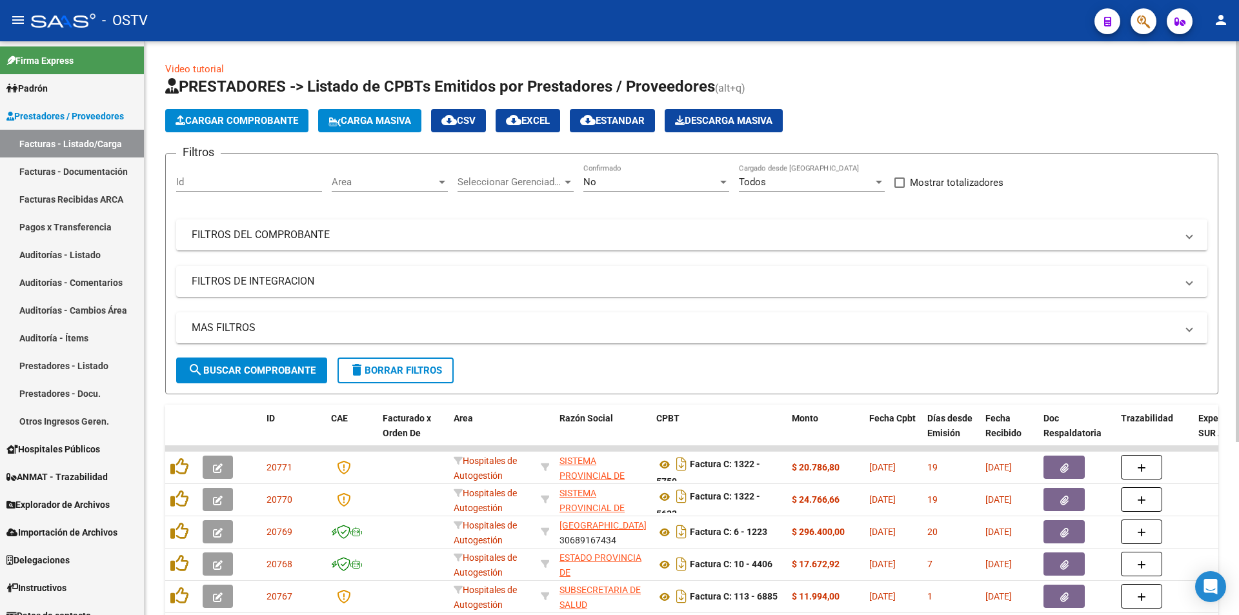
click at [269, 375] on span "search Buscar Comprobante" at bounding box center [252, 371] width 128 height 12
click at [245, 377] on button "search Buscar Comprobante" at bounding box center [251, 370] width 151 height 26
click at [263, 368] on span "search Buscar Comprobante" at bounding box center [252, 371] width 128 height 12
click at [248, 366] on span "search Buscar Comprobante" at bounding box center [252, 371] width 128 height 12
click at [259, 368] on span "search Buscar Comprobante" at bounding box center [252, 371] width 128 height 12
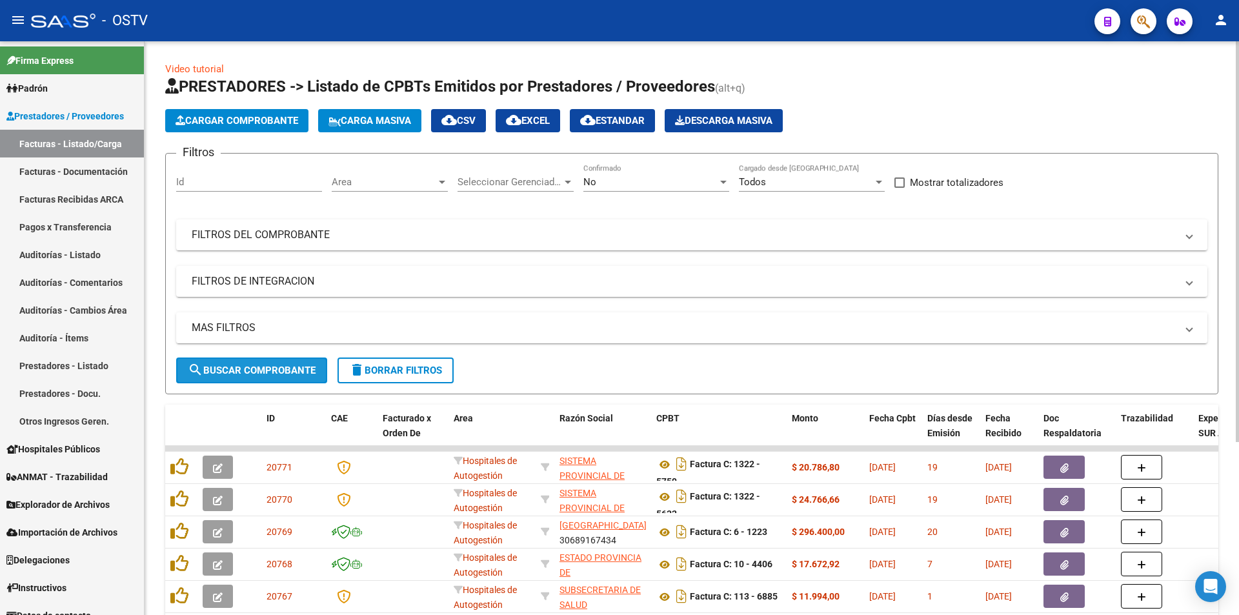
click at [256, 366] on span "search Buscar Comprobante" at bounding box center [252, 371] width 128 height 12
click at [267, 365] on span "search Buscar Comprobante" at bounding box center [252, 371] width 128 height 12
click at [263, 365] on span "search Buscar Comprobante" at bounding box center [252, 371] width 128 height 12
click at [268, 365] on span "search Buscar Comprobante" at bounding box center [252, 371] width 128 height 12
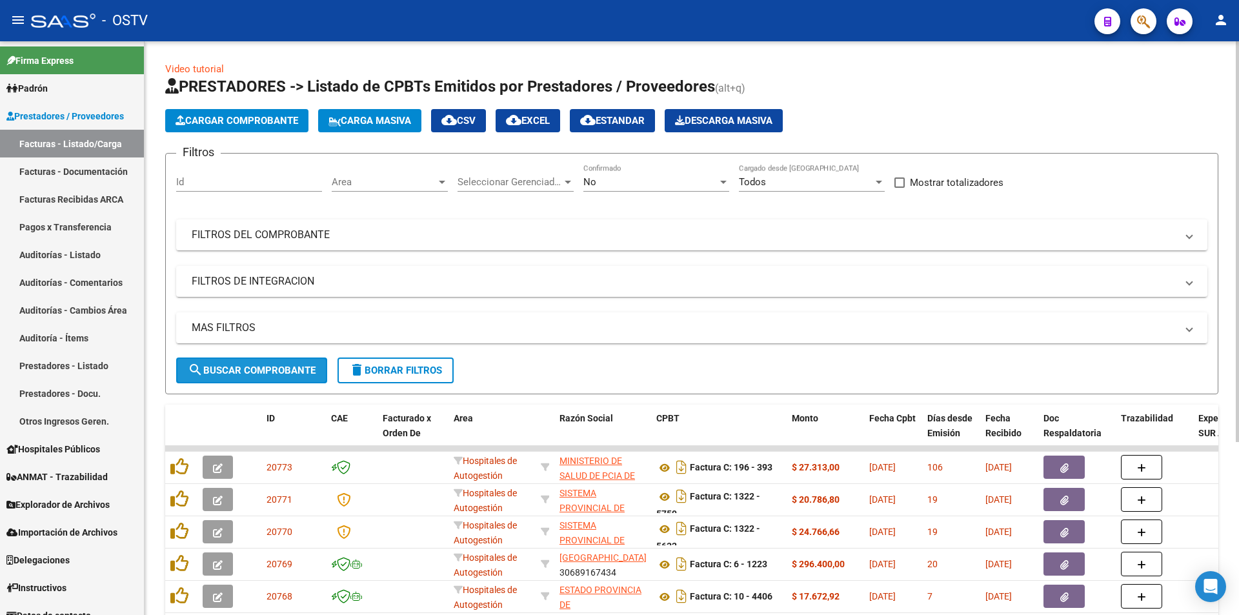
click at [243, 374] on span "search Buscar Comprobante" at bounding box center [252, 371] width 128 height 12
click at [672, 185] on div "No" at bounding box center [650, 182] width 134 height 12
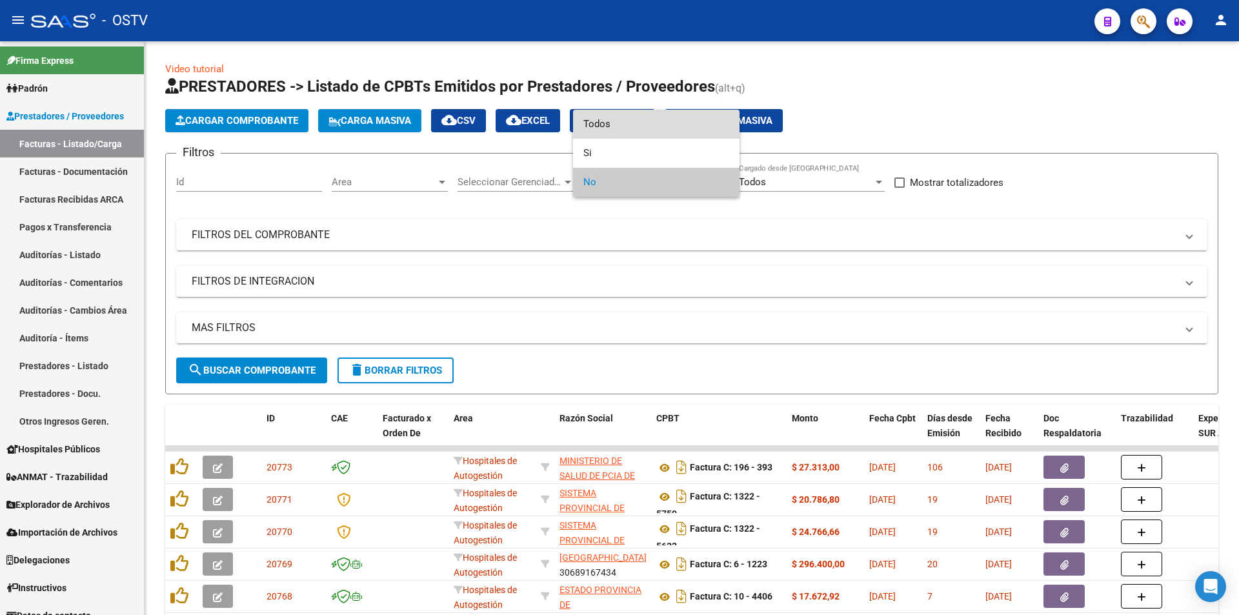
click at [646, 133] on span "Todos" at bounding box center [656, 124] width 146 height 29
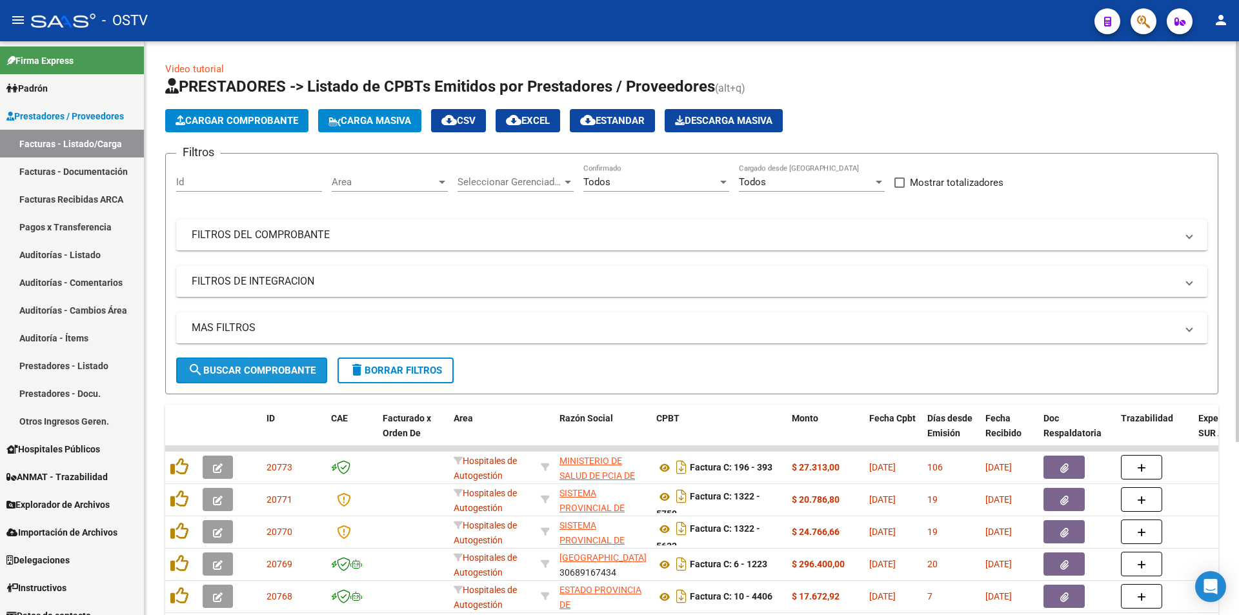
click at [278, 373] on span "search Buscar Comprobante" at bounding box center [252, 371] width 128 height 12
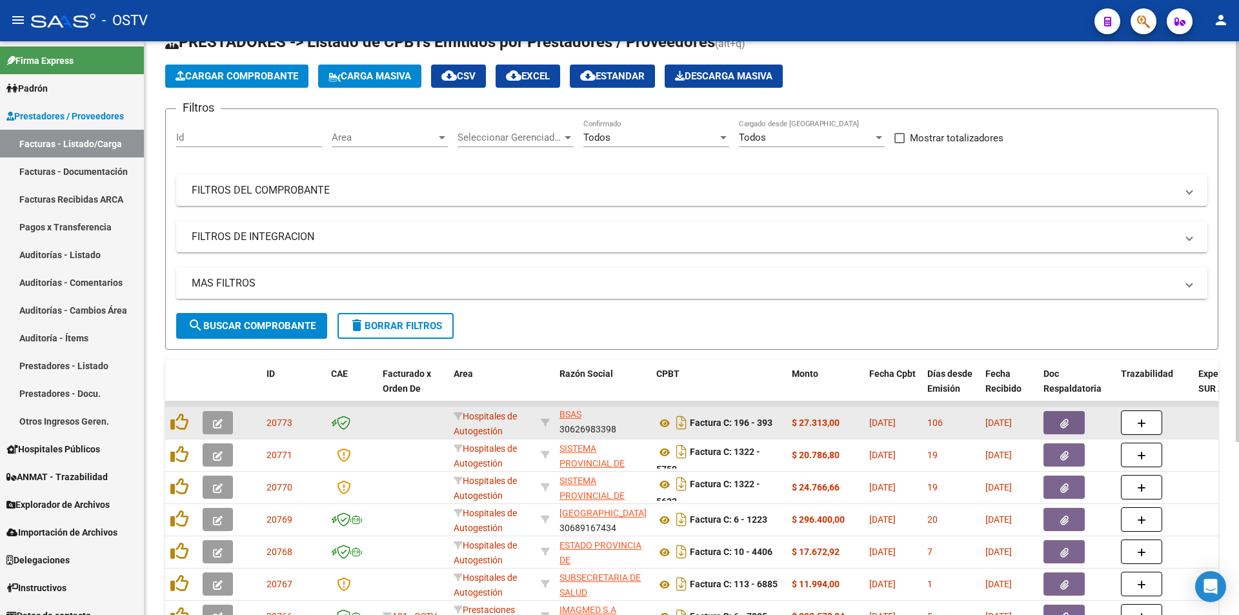
scroll to position [65, 0]
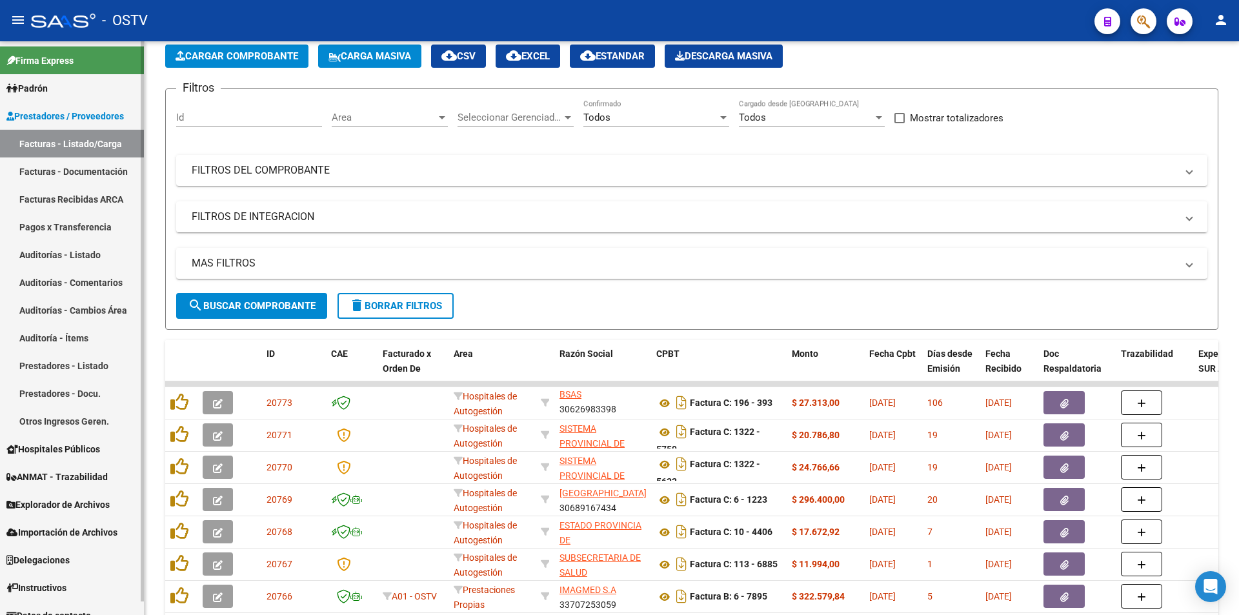
click at [86, 199] on link "Facturas Recibidas ARCA" at bounding box center [72, 199] width 144 height 28
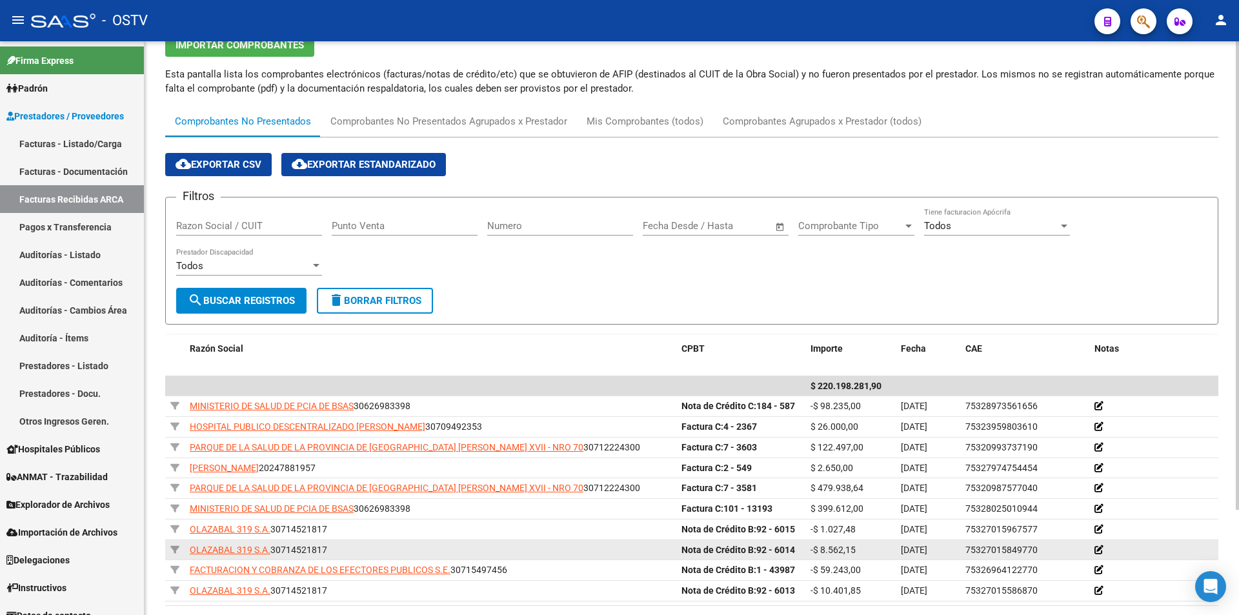
scroll to position [128, 0]
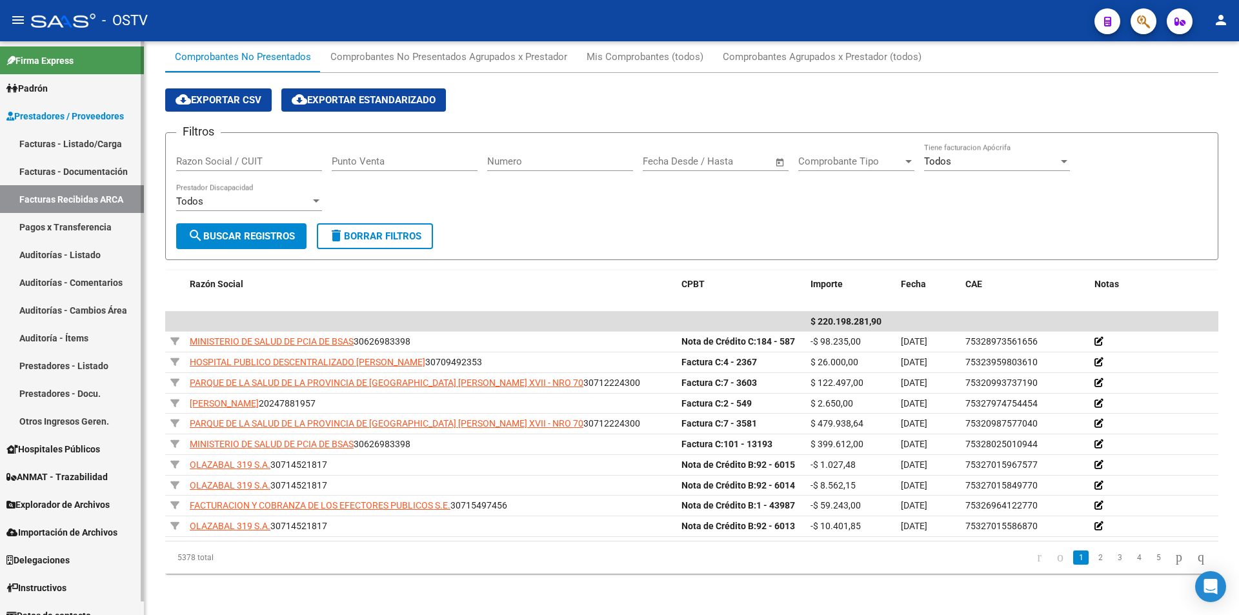
click at [93, 146] on link "Facturas - Listado/Carga" at bounding box center [72, 144] width 144 height 28
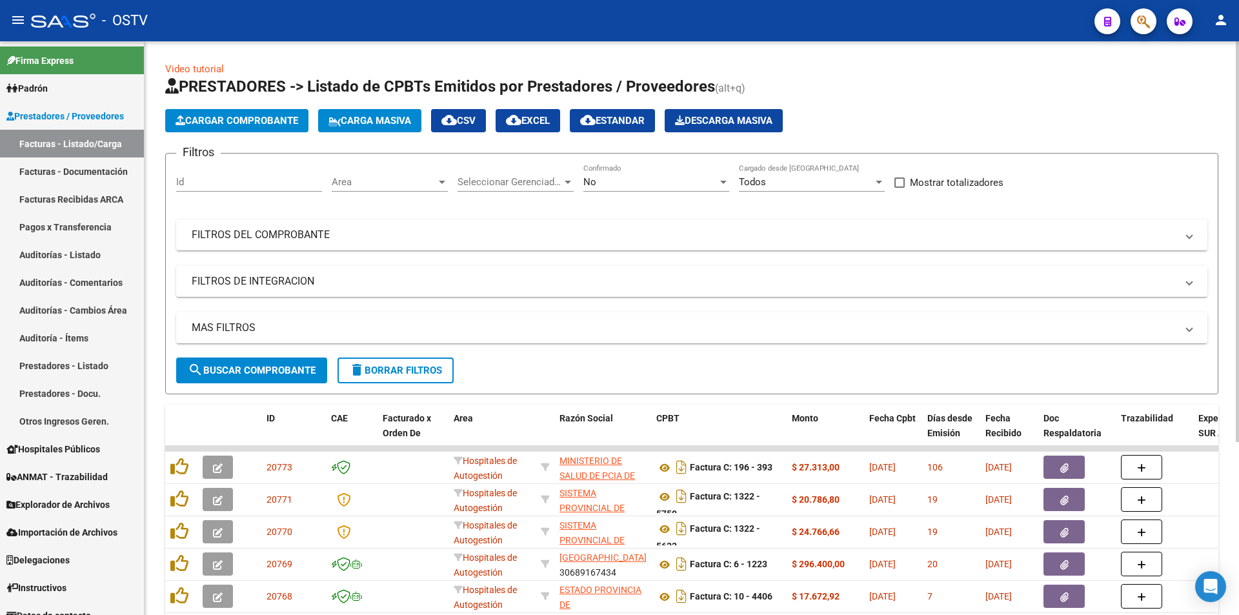
click at [643, 188] on div "No Confirmado" at bounding box center [656, 178] width 146 height 28
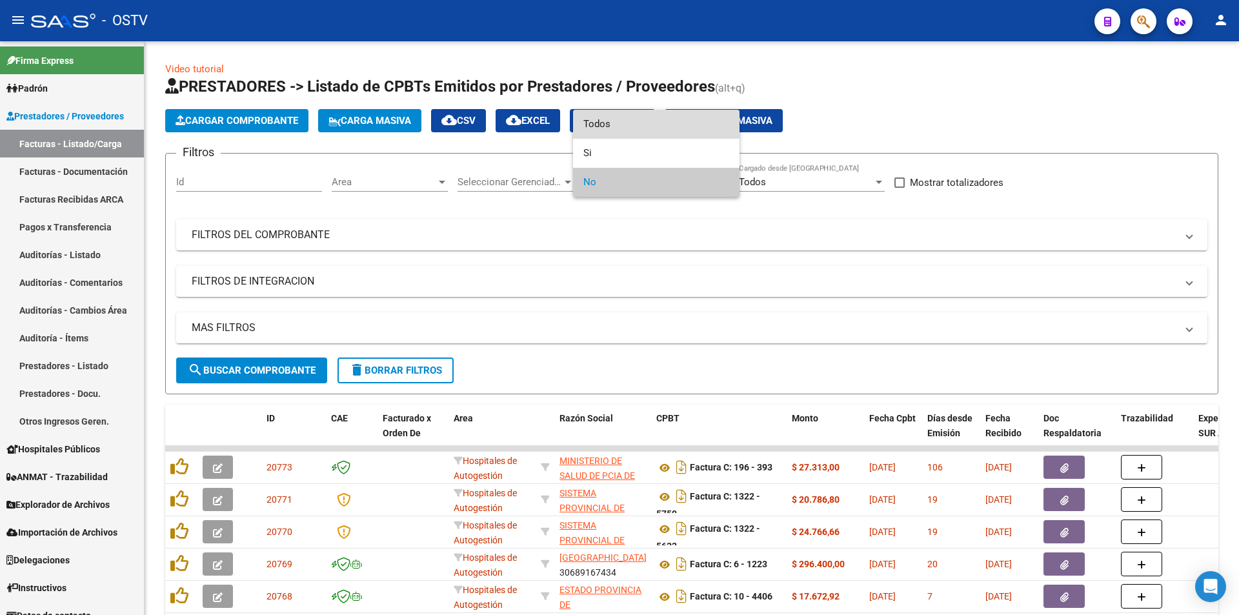
click at [641, 132] on span "Todos" at bounding box center [656, 124] width 146 height 29
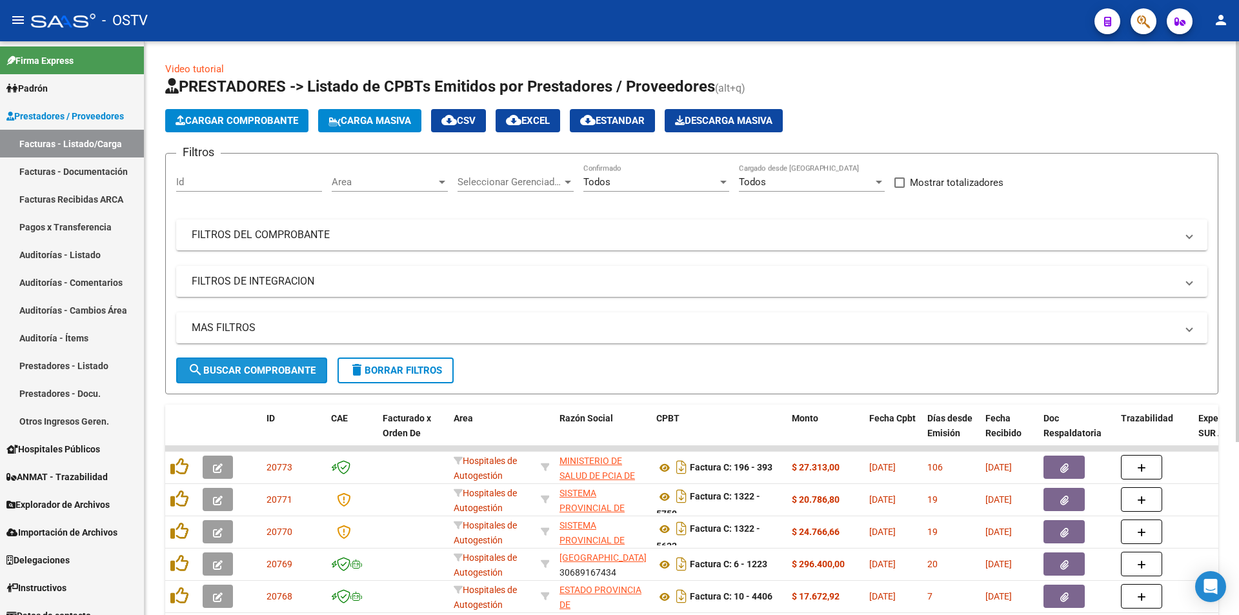
click at [257, 368] on span "search Buscar Comprobante" at bounding box center [252, 371] width 128 height 12
click at [275, 375] on span "search Buscar Comprobante" at bounding box center [252, 371] width 128 height 12
click at [248, 366] on span "search Buscar Comprobante" at bounding box center [252, 371] width 128 height 12
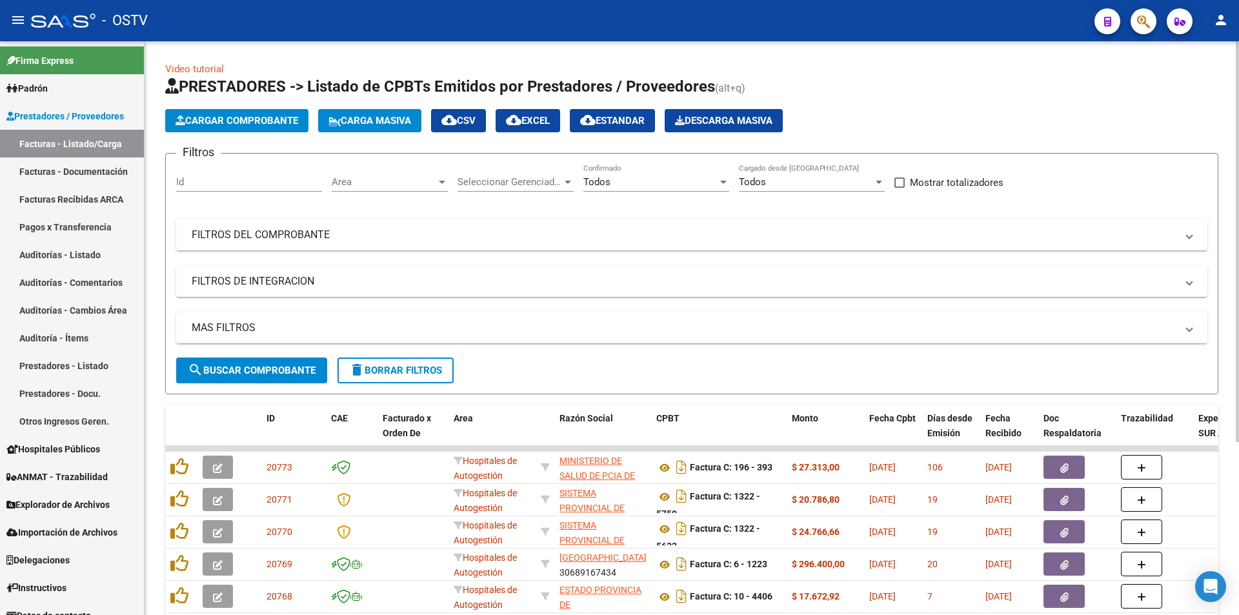
click at [261, 368] on span "search Buscar Comprobante" at bounding box center [252, 371] width 128 height 12
click at [254, 373] on span "search Buscar Comprobante" at bounding box center [252, 371] width 128 height 12
click at [244, 374] on span "search Buscar Comprobante" at bounding box center [252, 371] width 128 height 12
click at [233, 357] on button "search Buscar Comprobante" at bounding box center [251, 370] width 151 height 26
click at [254, 374] on span "search Buscar Comprobante" at bounding box center [252, 371] width 128 height 12
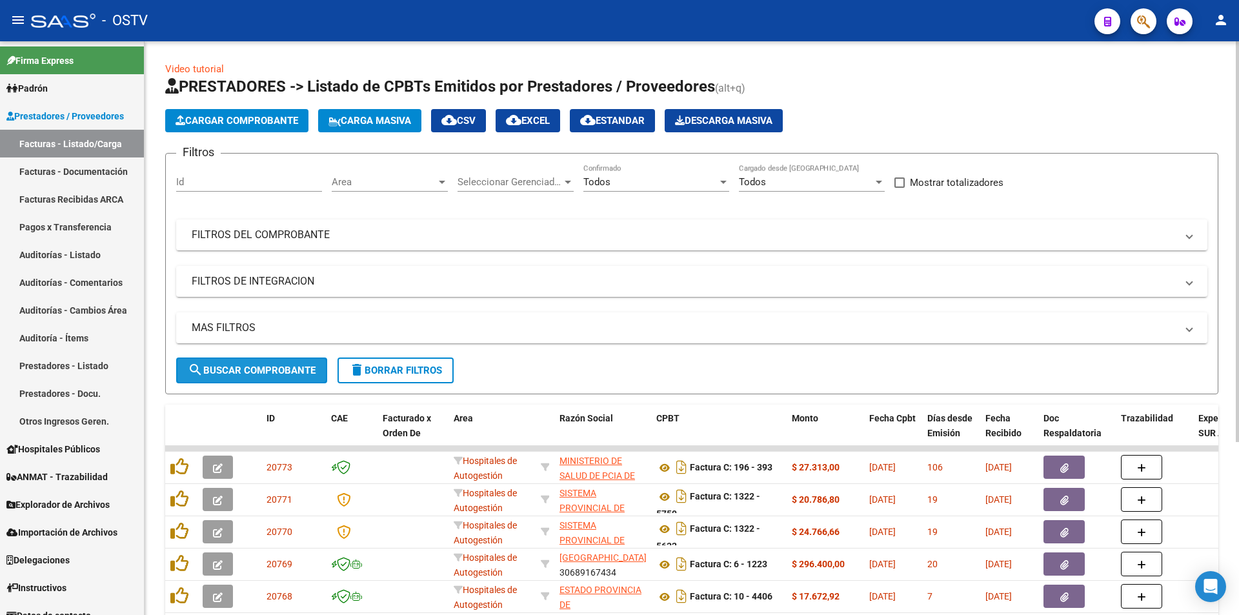
click at [261, 363] on button "search Buscar Comprobante" at bounding box center [251, 370] width 151 height 26
click at [257, 365] on span "search Buscar Comprobante" at bounding box center [252, 371] width 128 height 12
click at [252, 366] on span "search Buscar Comprobante" at bounding box center [252, 371] width 128 height 12
click at [243, 368] on span "search Buscar Comprobante" at bounding box center [252, 371] width 128 height 12
click at [255, 370] on span "search Buscar Comprobante" at bounding box center [252, 371] width 128 height 12
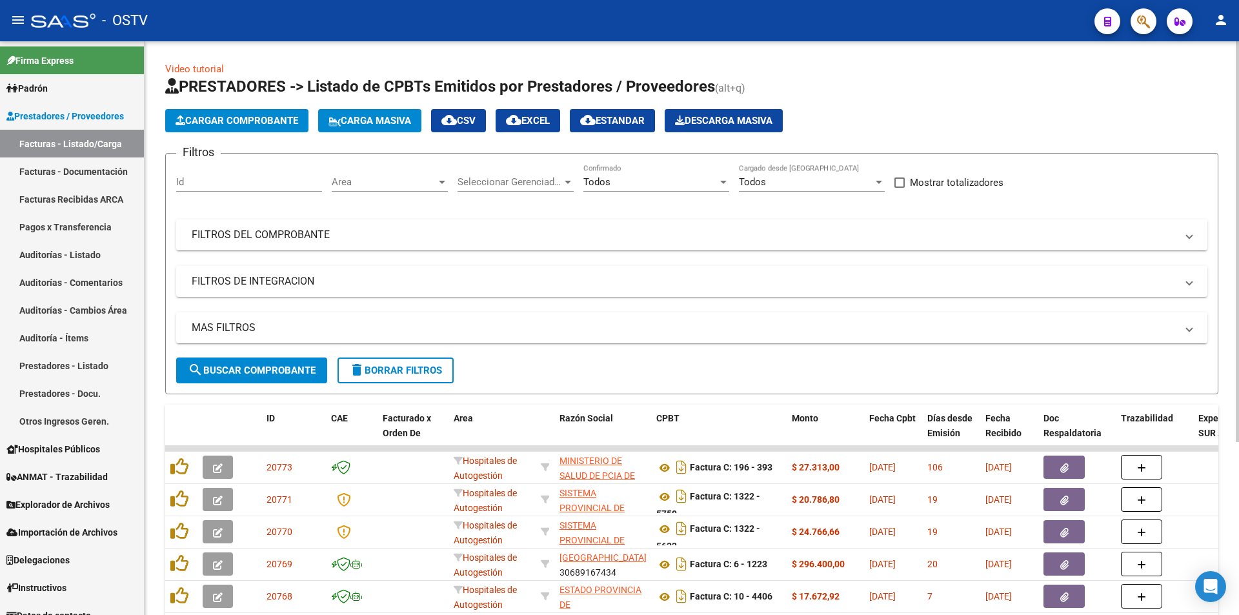
click at [250, 384] on form "Filtros Id Area Area Seleccionar Gerenciador Seleccionar Gerenciador Todos Conf…" at bounding box center [691, 273] width 1053 height 241
click at [249, 379] on button "search Buscar Comprobante" at bounding box center [251, 370] width 151 height 26
click at [226, 363] on button "search Buscar Comprobante" at bounding box center [251, 370] width 151 height 26
click at [253, 368] on span "search Buscar Comprobante" at bounding box center [252, 371] width 128 height 12
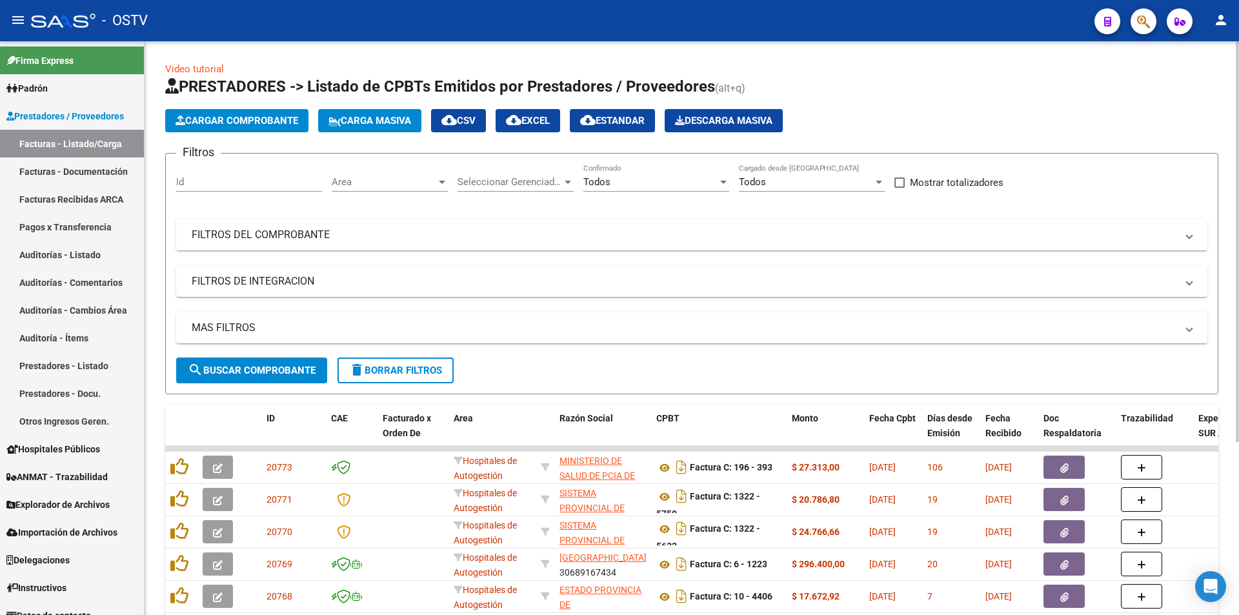
click at [261, 376] on button "search Buscar Comprobante" at bounding box center [251, 370] width 151 height 26
click at [261, 369] on span "search Buscar Comprobante" at bounding box center [252, 371] width 128 height 12
click at [261, 368] on span "search Buscar Comprobante" at bounding box center [252, 371] width 128 height 12
click at [261, 367] on span "search Buscar Comprobante" at bounding box center [252, 371] width 128 height 12
click at [253, 370] on span "search Buscar Comprobante" at bounding box center [252, 371] width 128 height 12
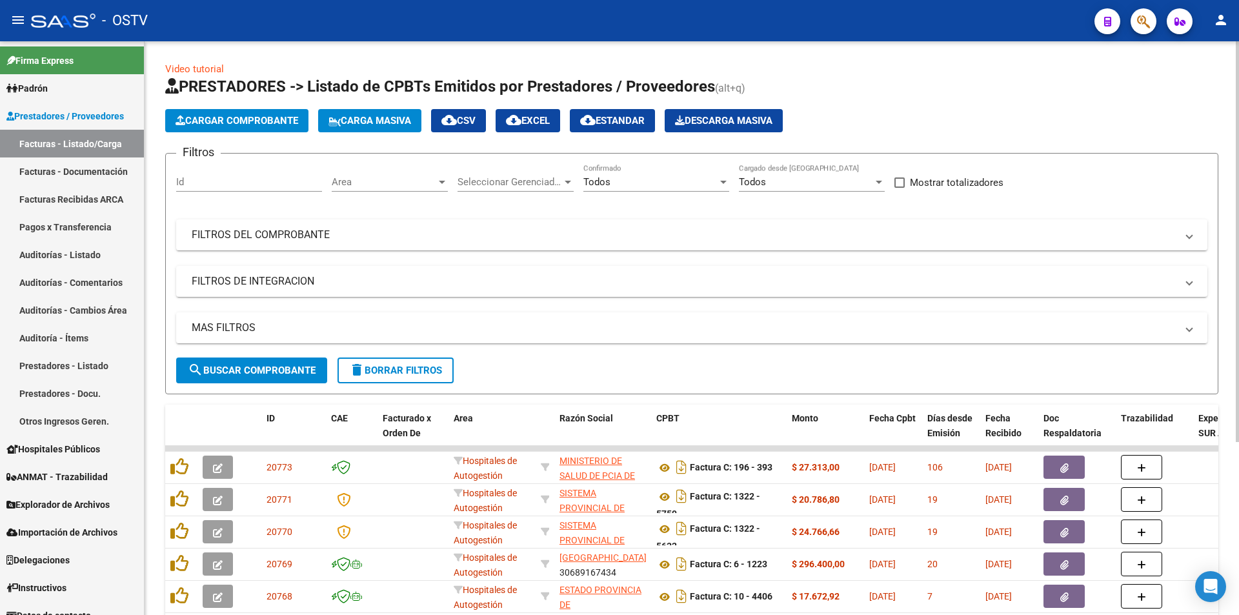
click at [254, 365] on span "search Buscar Comprobante" at bounding box center [252, 371] width 128 height 12
click at [257, 372] on span "search Buscar Comprobante" at bounding box center [252, 371] width 128 height 12
click at [252, 351] on div "MAS FILTROS Todos Con Doc. Respaldatoria Todos Con Trazabilidad Todos Asociado …" at bounding box center [691, 334] width 1031 height 45
click at [248, 368] on span "search Buscar Comprobante" at bounding box center [252, 371] width 128 height 12
click at [256, 365] on span "search Buscar Comprobante" at bounding box center [252, 371] width 128 height 12
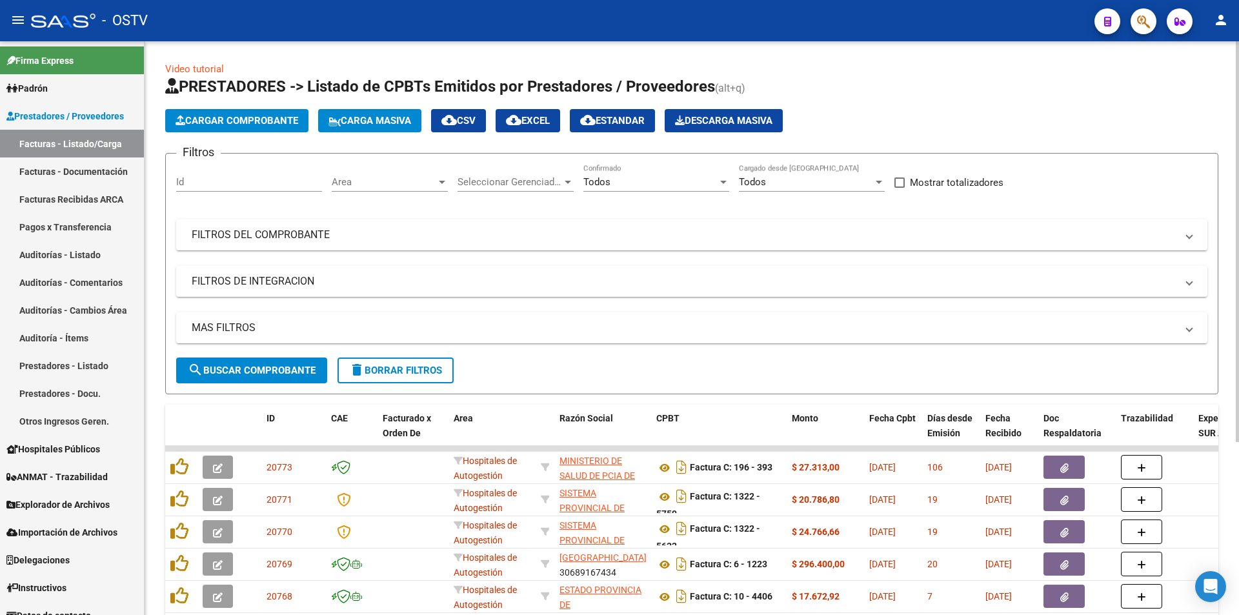
click at [256, 365] on span "search Buscar Comprobante" at bounding box center [252, 371] width 128 height 12
click at [250, 370] on span "search Buscar Comprobante" at bounding box center [252, 371] width 128 height 12
click at [254, 371] on span "search Buscar Comprobante" at bounding box center [252, 371] width 128 height 12
click at [254, 370] on span "search Buscar Comprobante" at bounding box center [252, 371] width 128 height 12
click at [255, 363] on button "search Buscar Comprobante" at bounding box center [251, 370] width 151 height 26
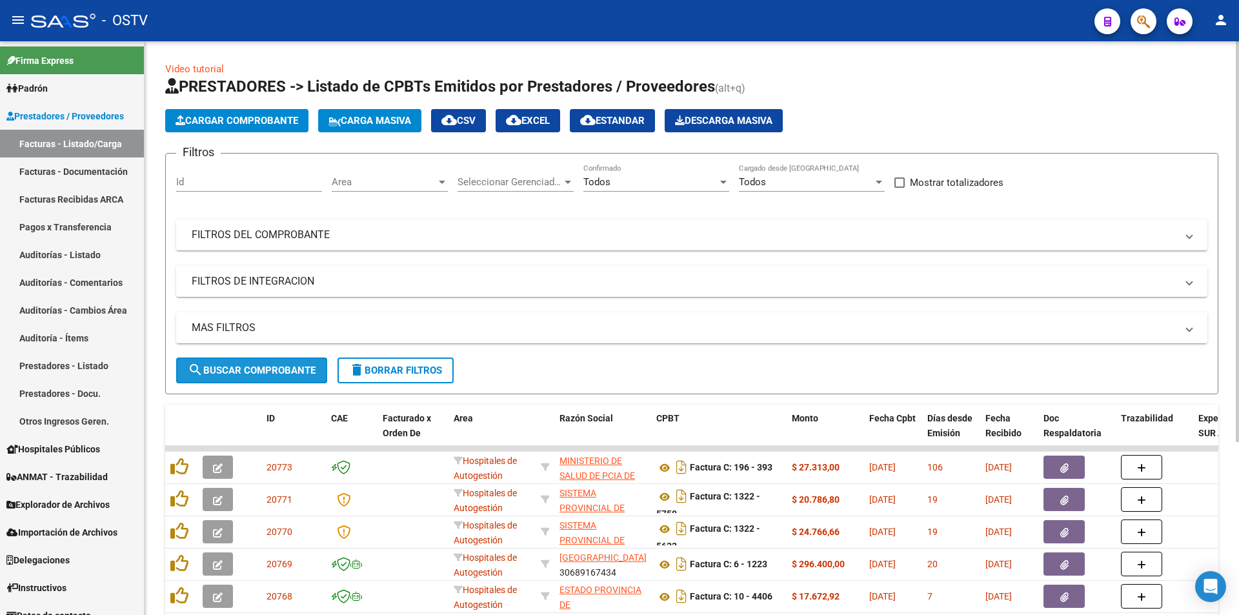
click at [255, 363] on button "search Buscar Comprobante" at bounding box center [251, 370] width 151 height 26
click at [267, 365] on span "search Buscar Comprobante" at bounding box center [252, 371] width 128 height 12
click at [254, 368] on span "search Buscar Comprobante" at bounding box center [252, 371] width 128 height 12
click at [255, 370] on span "search Buscar Comprobante" at bounding box center [252, 371] width 128 height 12
click at [223, 363] on button "search Buscar Comprobante" at bounding box center [251, 370] width 151 height 26
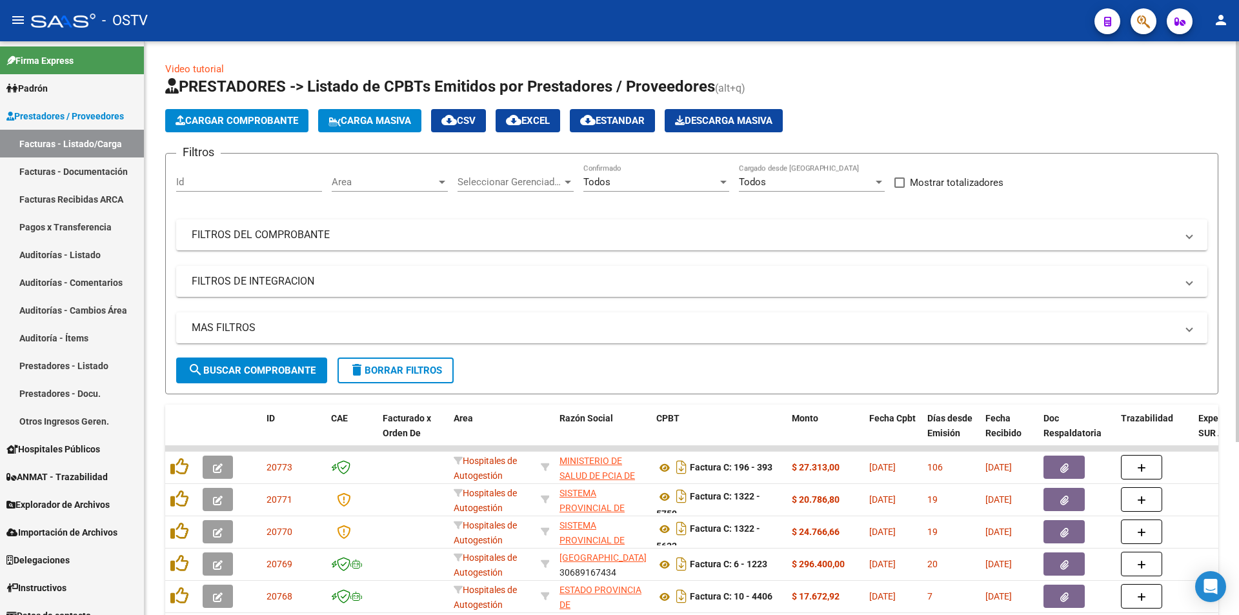
click at [266, 381] on button "search Buscar Comprobante" at bounding box center [251, 370] width 151 height 26
click at [262, 366] on span "search Buscar Comprobante" at bounding box center [252, 371] width 128 height 12
click at [258, 377] on button "search Buscar Comprobante" at bounding box center [251, 370] width 151 height 26
click at [252, 366] on span "search Buscar Comprobante" at bounding box center [252, 371] width 128 height 12
click at [257, 365] on span "search Buscar Comprobante" at bounding box center [252, 371] width 128 height 12
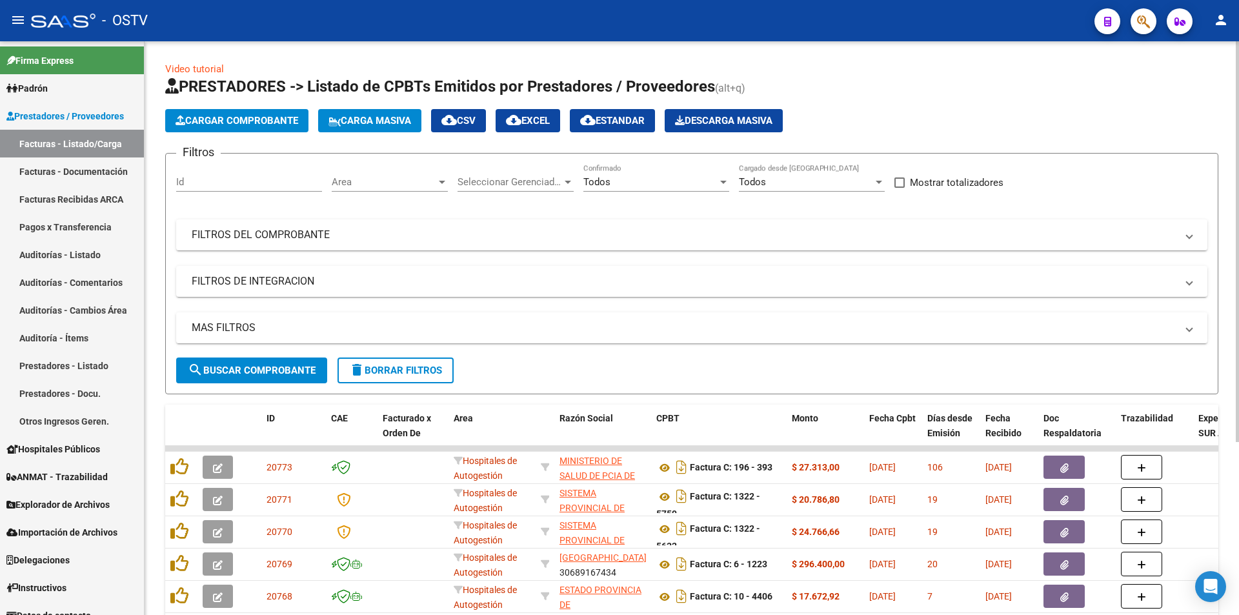
click at [255, 367] on span "search Buscar Comprobante" at bounding box center [252, 371] width 128 height 12
click at [252, 374] on span "search Buscar Comprobante" at bounding box center [252, 371] width 128 height 12
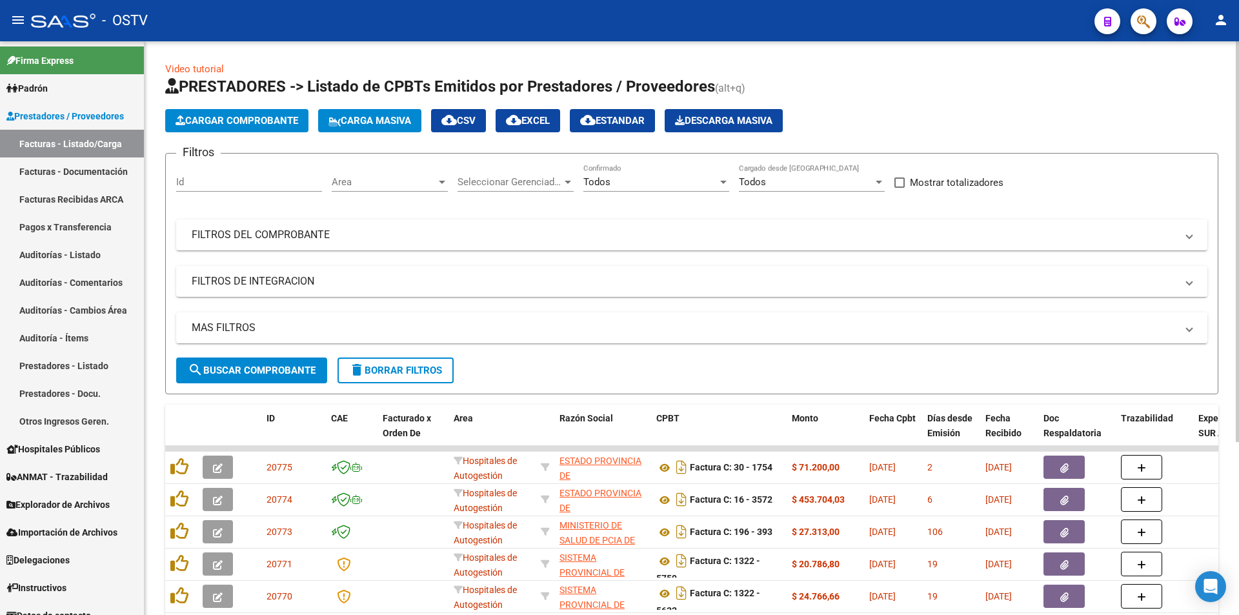
click at [250, 370] on span "search Buscar Comprobante" at bounding box center [252, 371] width 128 height 12
click at [221, 371] on span "search Buscar Comprobante" at bounding box center [252, 371] width 128 height 12
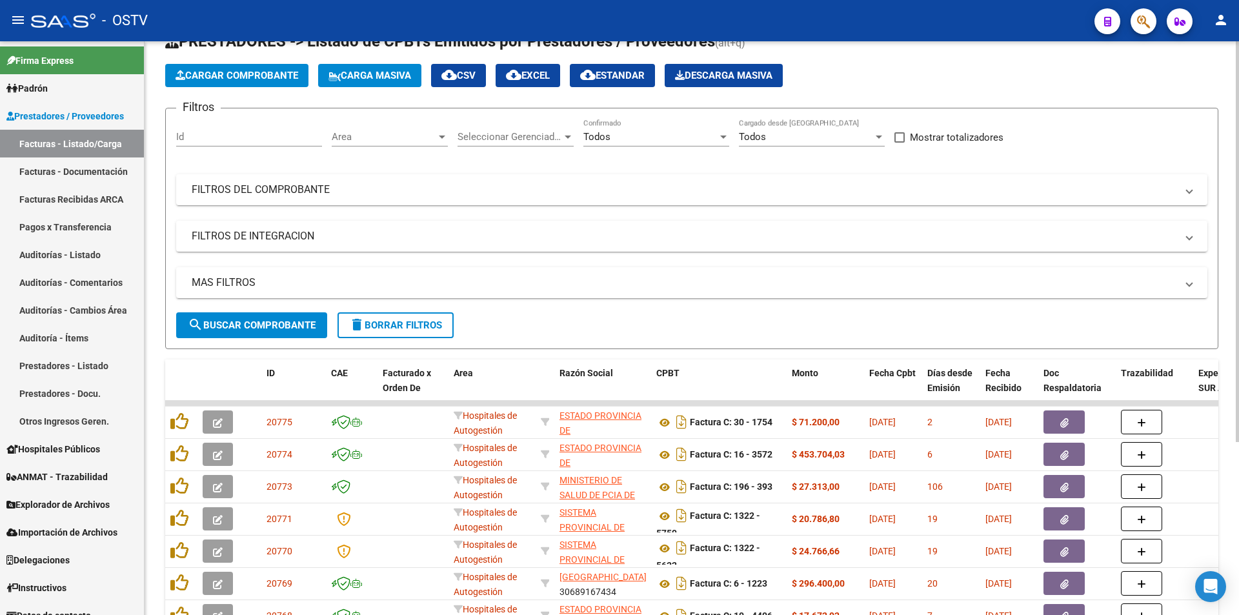
scroll to position [65, 0]
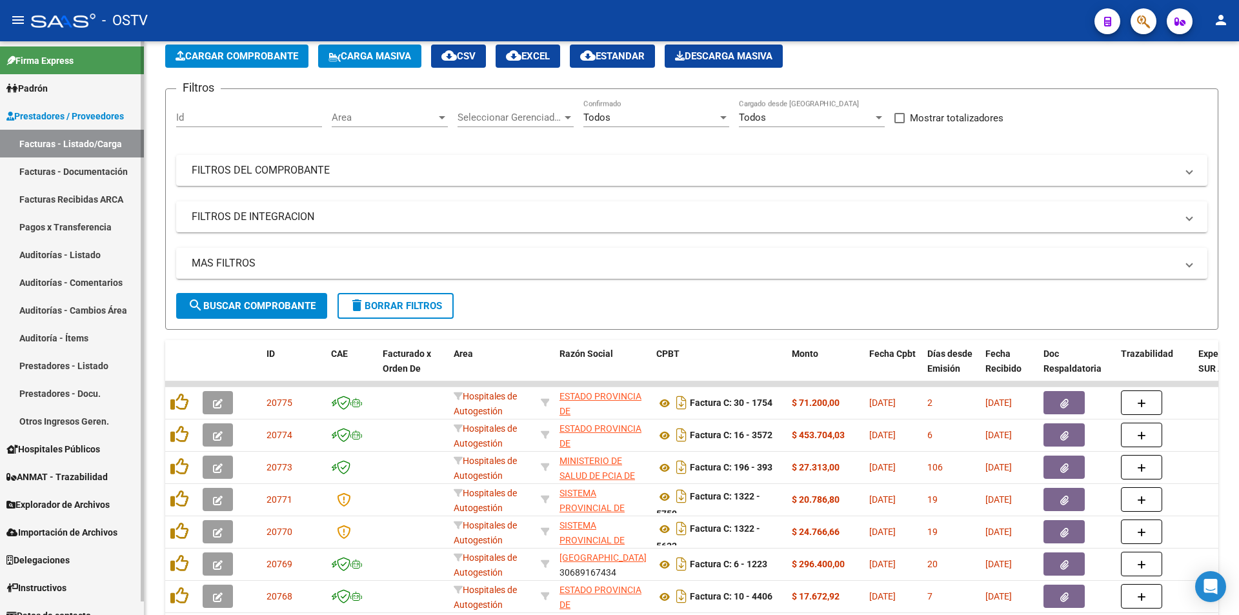
click at [59, 223] on link "Pagos x Transferencia" at bounding box center [72, 227] width 144 height 28
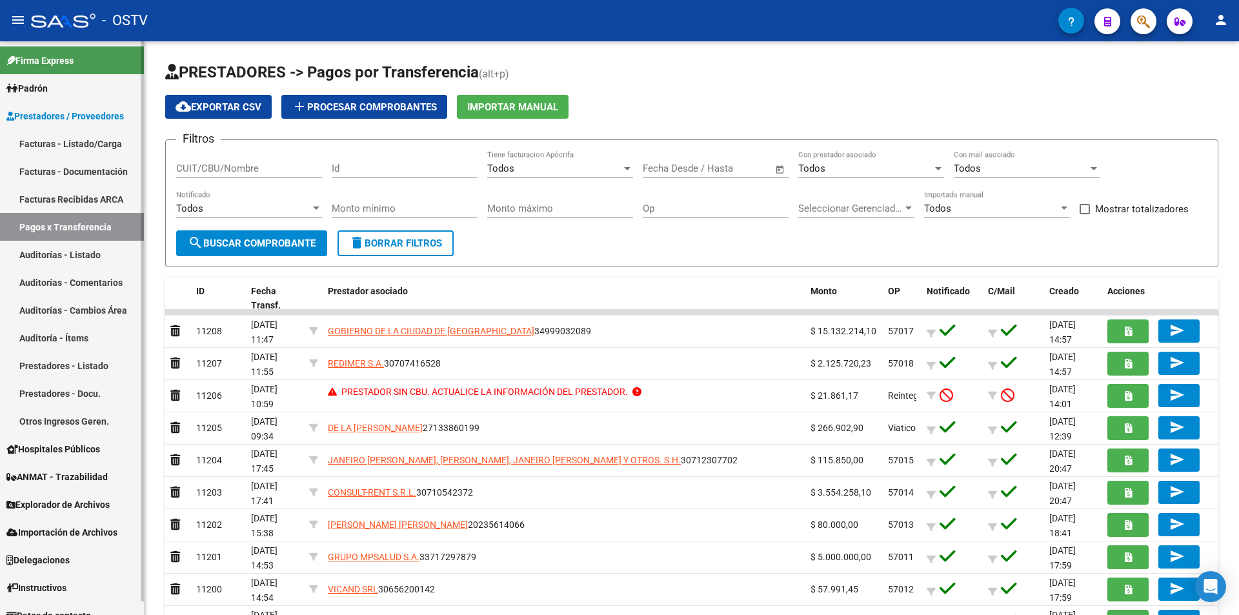
click at [59, 118] on span "Prestadores / Proveedores" at bounding box center [64, 116] width 117 height 14
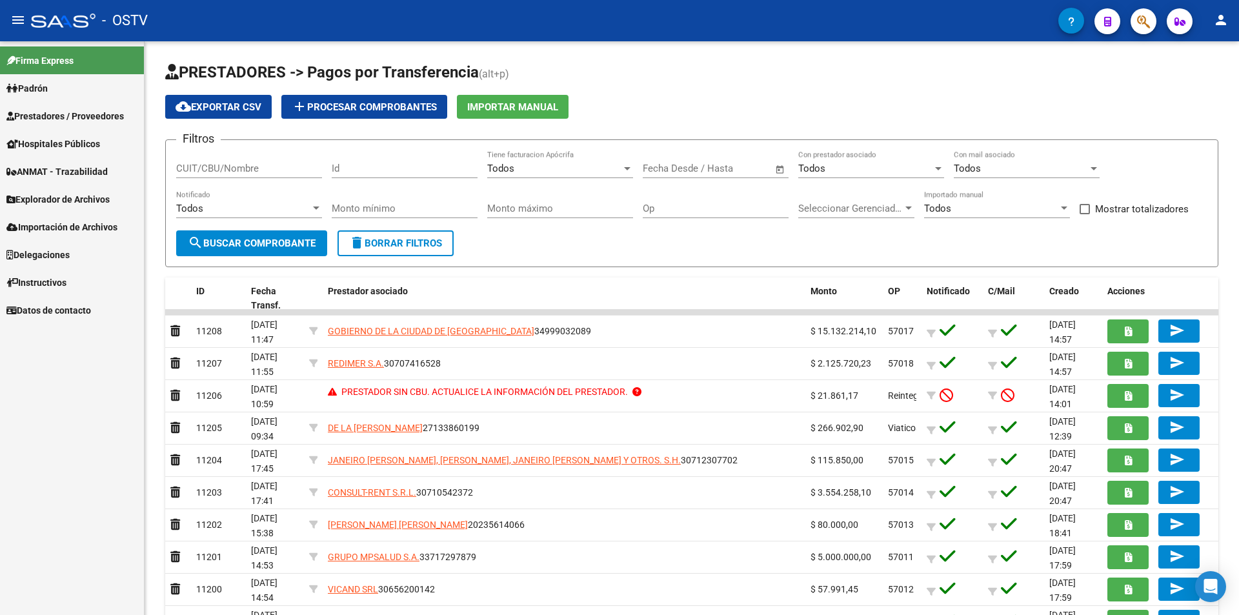
click at [67, 121] on span "Prestadores / Proveedores" at bounding box center [64, 116] width 117 height 14
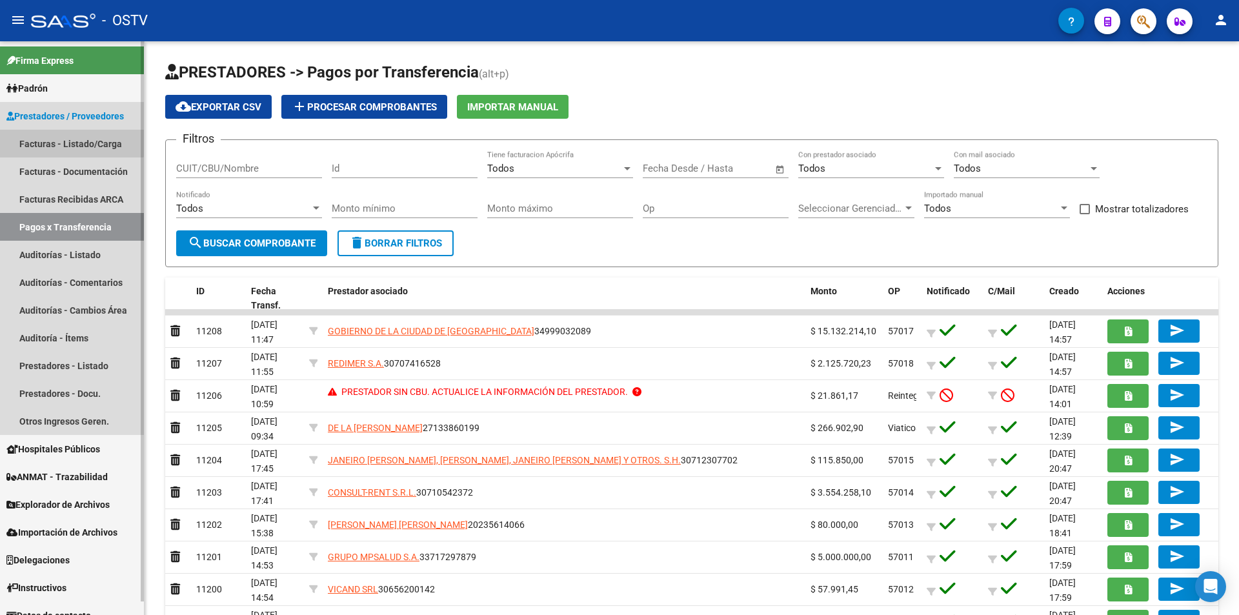
click at [71, 139] on link "Facturas - Listado/Carga" at bounding box center [72, 144] width 144 height 28
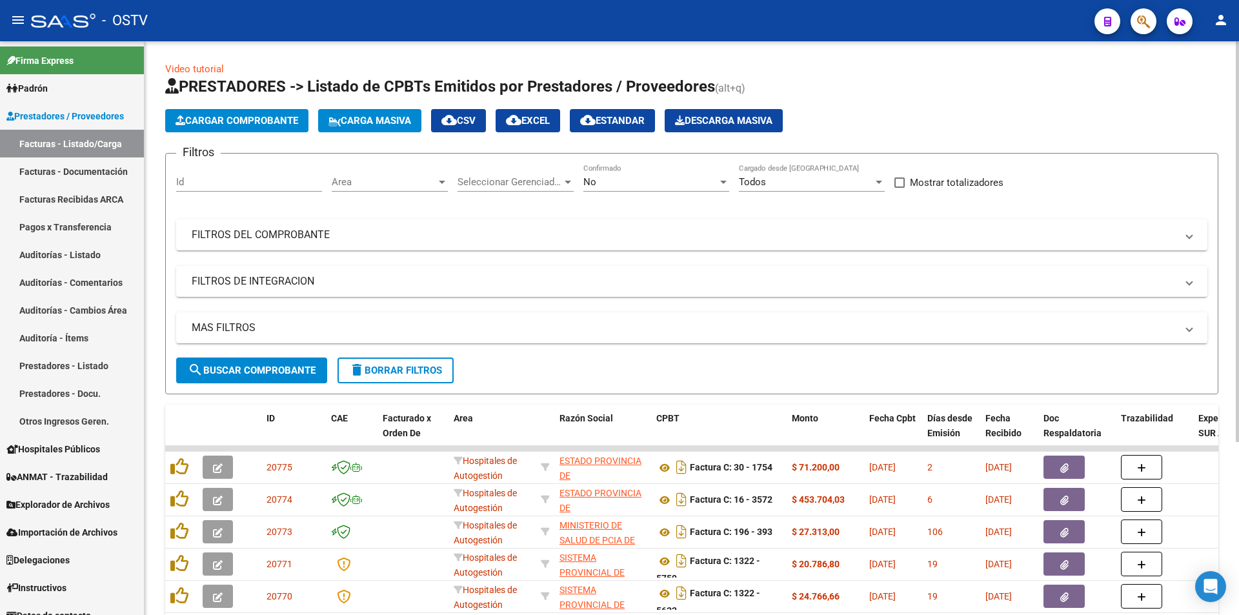
click at [663, 172] on div "No Confirmado" at bounding box center [656, 178] width 146 height 28
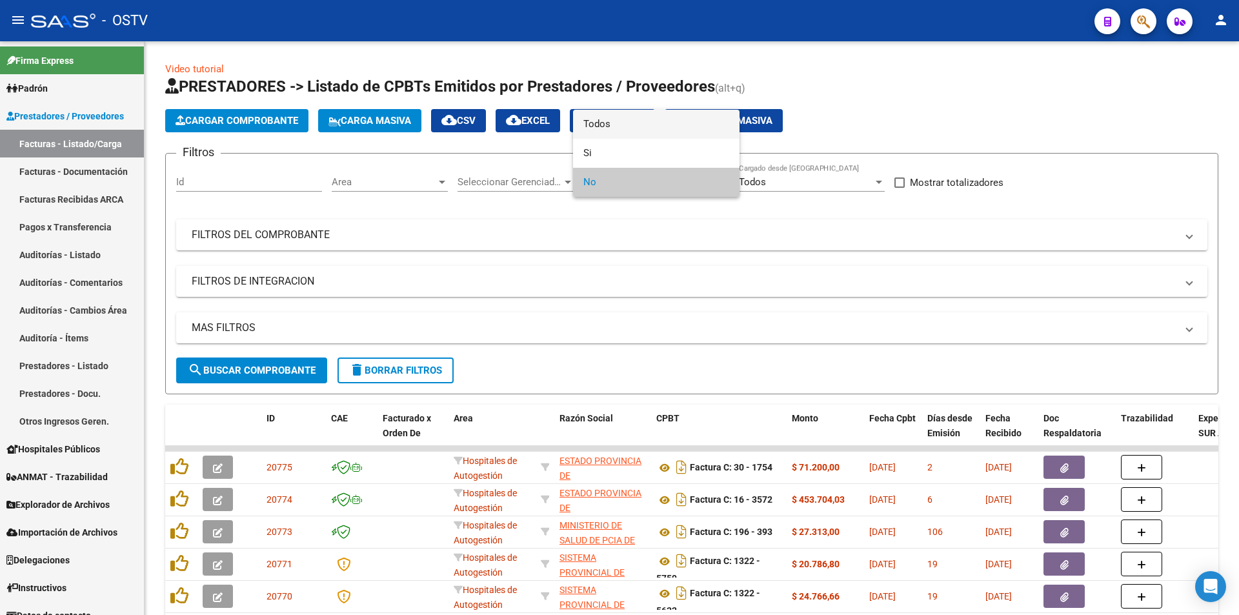
click at [628, 123] on span "Todos" at bounding box center [656, 124] width 146 height 29
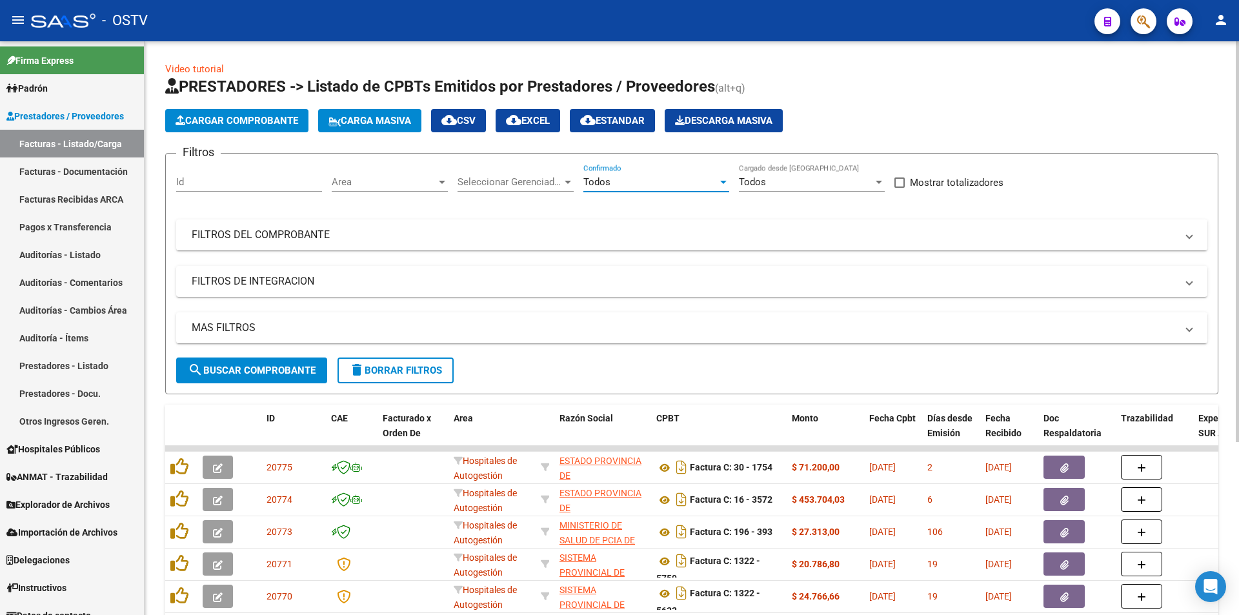
click at [269, 369] on span "search Buscar Comprobante" at bounding box center [252, 371] width 128 height 12
click at [228, 375] on span "search Buscar Comprobante" at bounding box center [252, 371] width 128 height 12
click at [236, 365] on span "search Buscar Comprobante" at bounding box center [252, 371] width 128 height 12
click at [259, 382] on button "search Buscar Comprobante" at bounding box center [251, 370] width 151 height 26
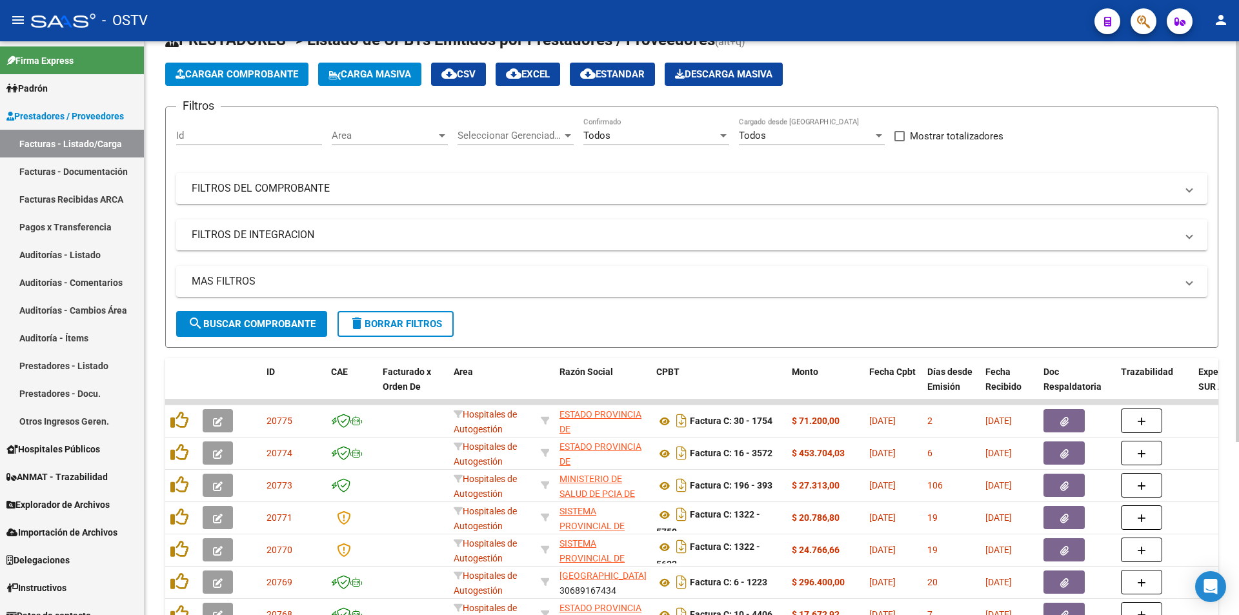
scroll to position [65, 0]
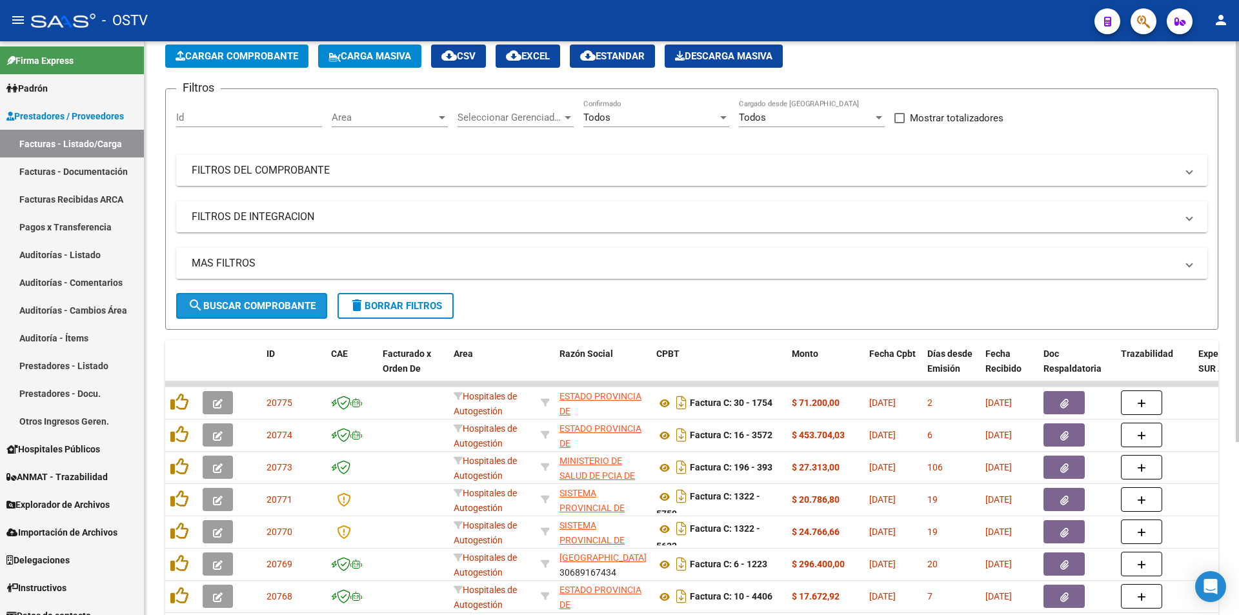
click at [264, 310] on span "search Buscar Comprobante" at bounding box center [252, 306] width 128 height 12
click at [254, 301] on span "search Buscar Comprobante" at bounding box center [252, 306] width 128 height 12
click at [252, 305] on span "search Buscar Comprobante" at bounding box center [252, 306] width 128 height 12
click at [249, 297] on button "search Buscar Comprobante" at bounding box center [251, 306] width 151 height 26
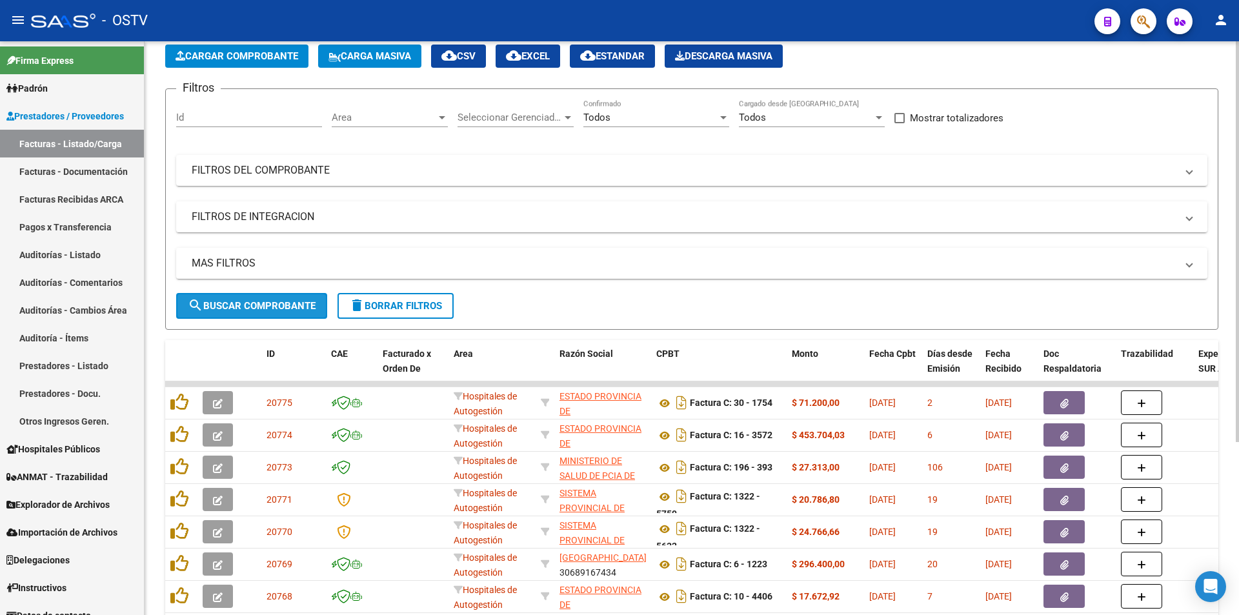
click at [249, 308] on span "search Buscar Comprobante" at bounding box center [252, 306] width 128 height 12
click at [248, 305] on span "search Buscar Comprobante" at bounding box center [252, 306] width 128 height 12
drag, startPoint x: 259, startPoint y: 303, endPoint x: 261, endPoint y: 334, distance: 31.1
click at [257, 303] on span "search Buscar Comprobante" at bounding box center [252, 306] width 128 height 12
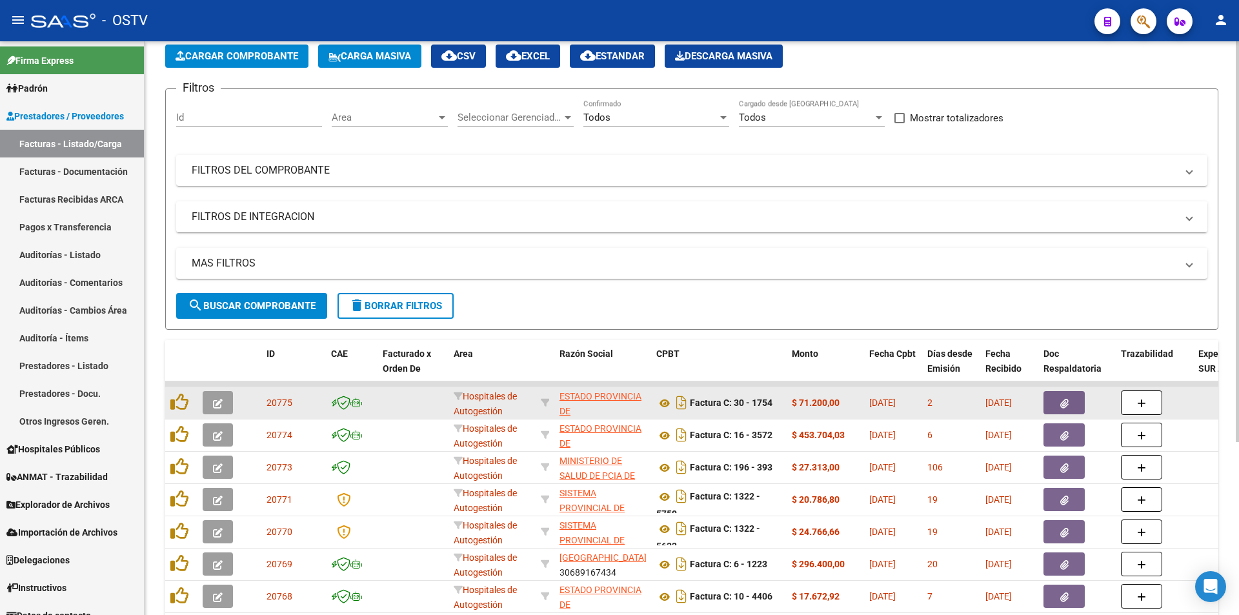
click at [222, 405] on icon "button" at bounding box center [218, 404] width 10 height 10
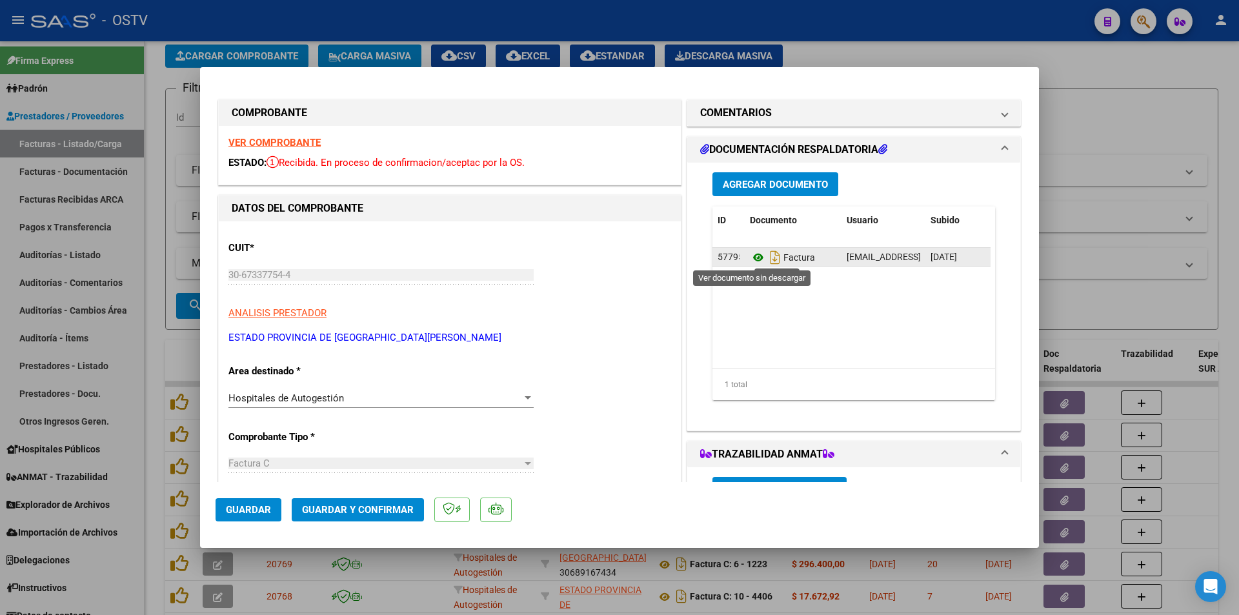
click at [752, 255] on icon at bounding box center [758, 257] width 17 height 15
click at [159, 145] on div at bounding box center [619, 307] width 1239 height 615
type input "$ 0,00"
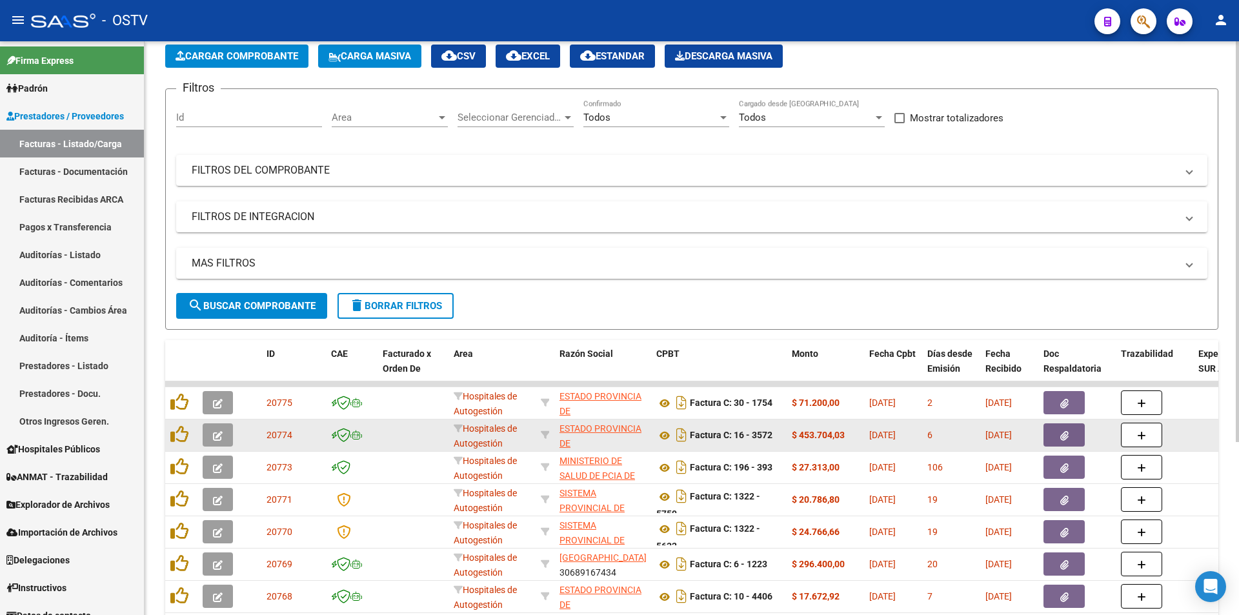
click at [228, 435] on button "button" at bounding box center [218, 434] width 30 height 23
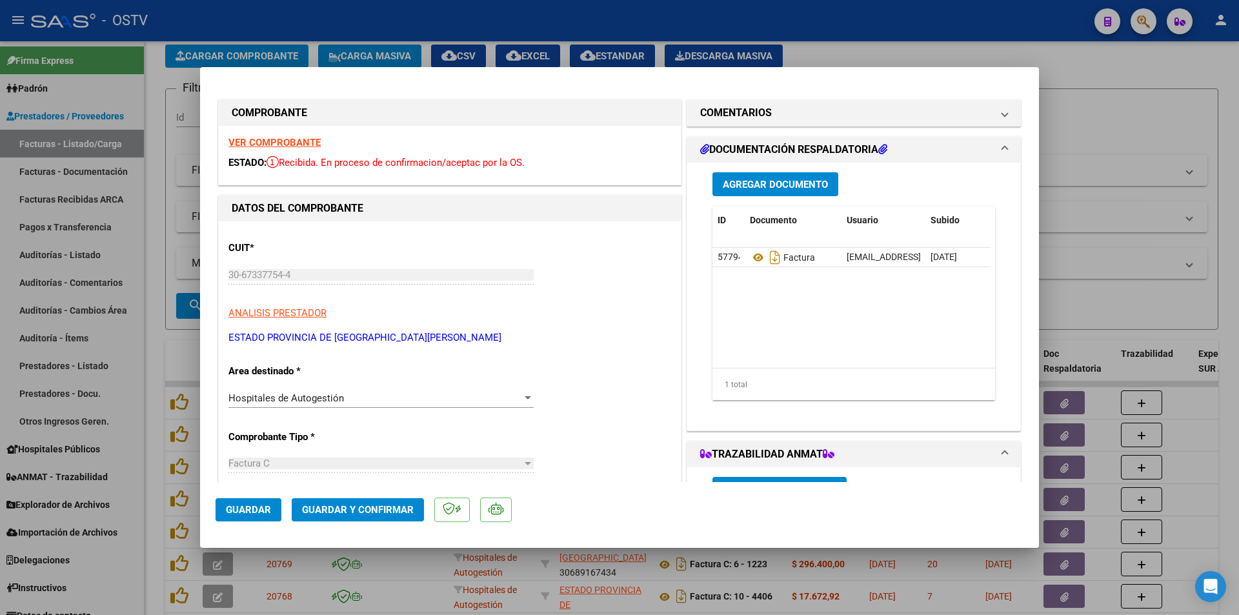
click at [153, 154] on div at bounding box center [619, 307] width 1239 height 615
type input "$ 0,00"
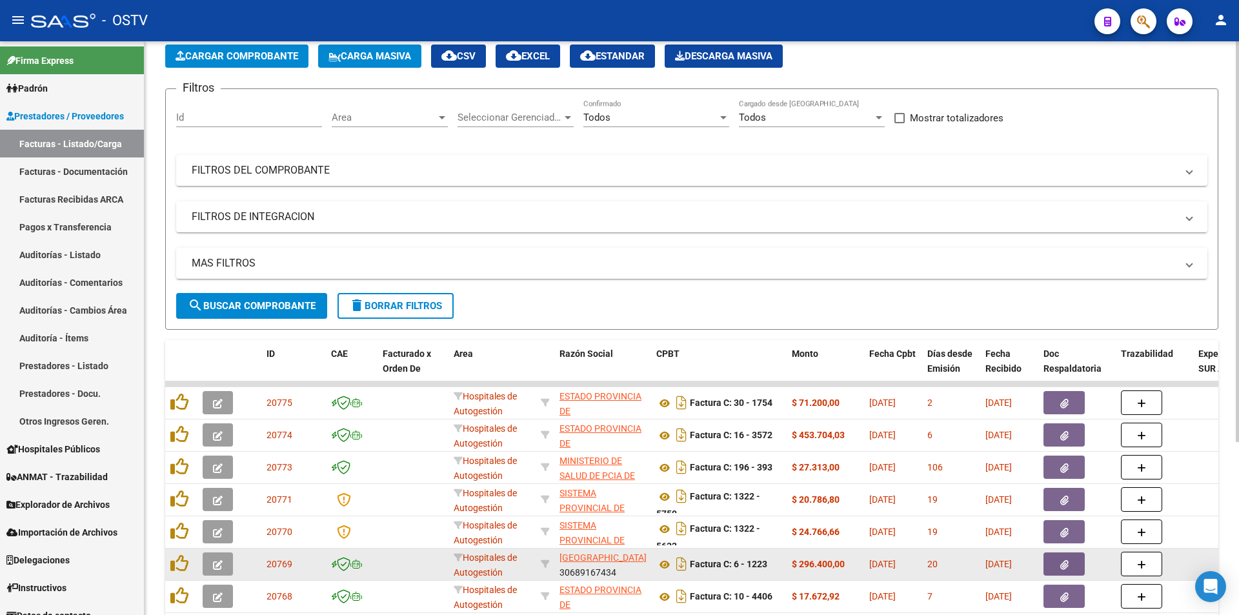
click at [225, 559] on button "button" at bounding box center [218, 563] width 30 height 23
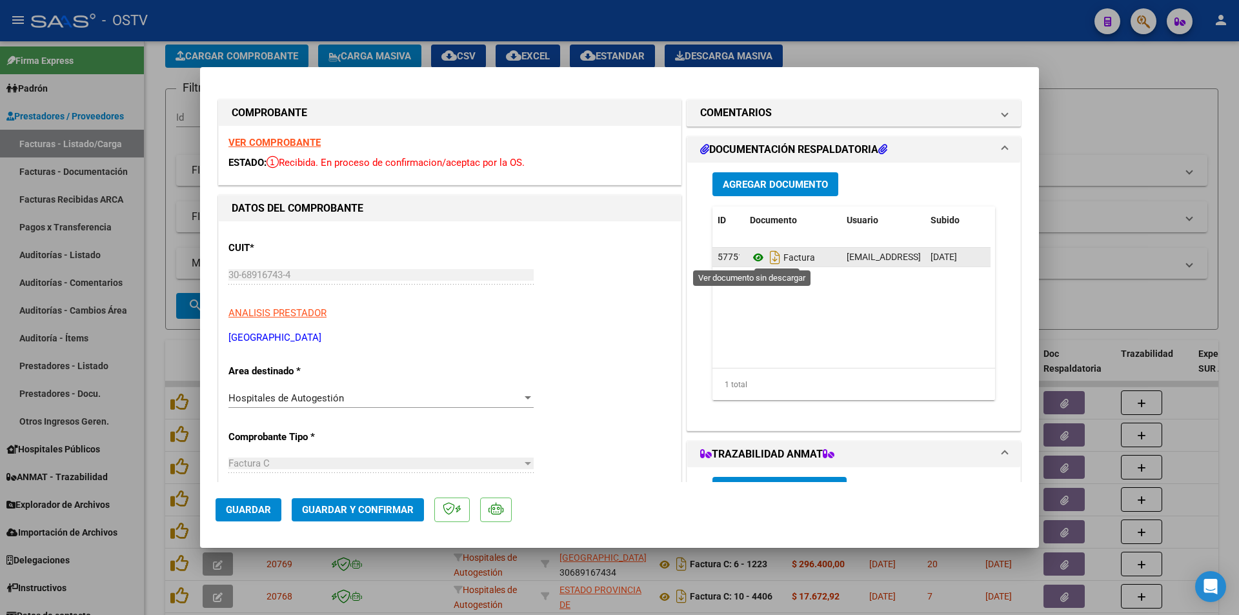
click at [750, 255] on icon at bounding box center [758, 257] width 17 height 15
click at [158, 90] on div at bounding box center [619, 307] width 1239 height 615
type input "$ 0,00"
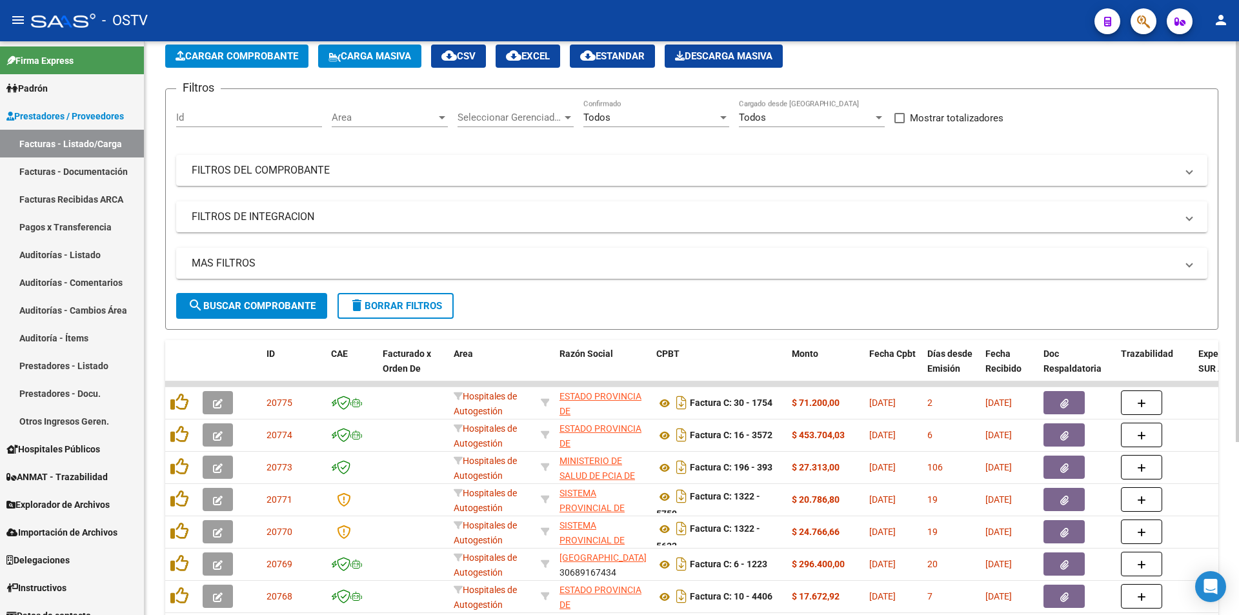
drag, startPoint x: 0, startPoint y: 5, endPoint x: 669, endPoint y: 239, distance: 708.9
click at [669, 239] on div "Filtros Id Area Area Seleccionar Gerenciador Seleccionar Gerenciador Todos Conf…" at bounding box center [691, 196] width 1031 height 194
click at [257, 306] on span "search Buscar Comprobante" at bounding box center [252, 306] width 128 height 12
click at [255, 309] on span "search Buscar Comprobante" at bounding box center [252, 306] width 128 height 12
click at [252, 309] on span "search Buscar Comprobante" at bounding box center [252, 306] width 128 height 12
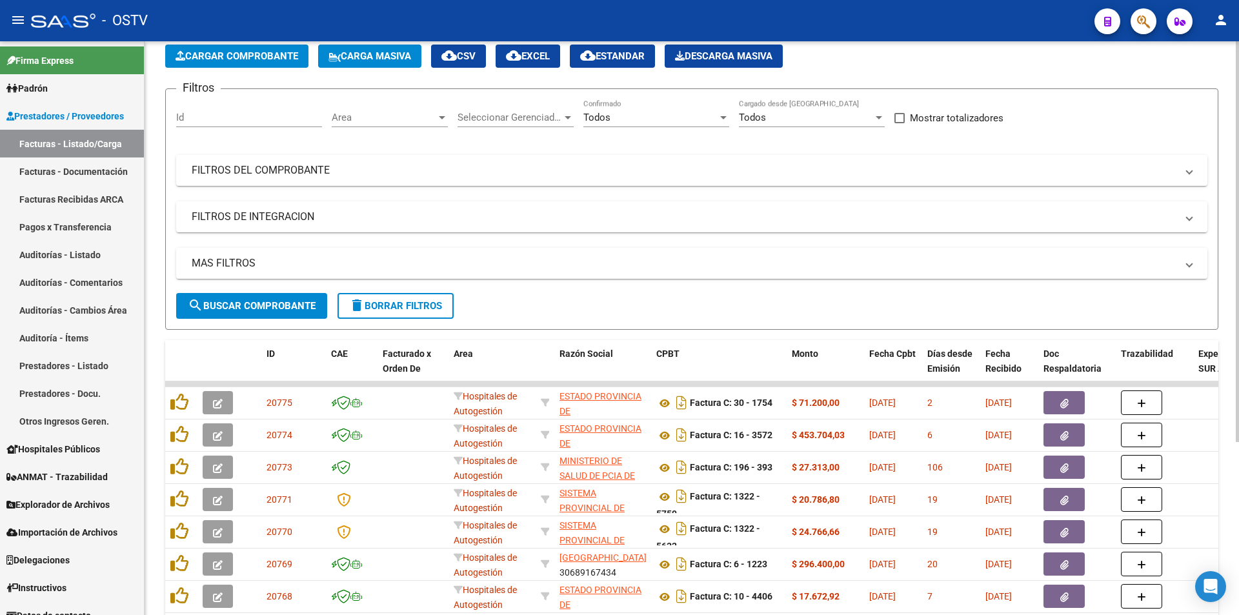
click at [251, 312] on button "search Buscar Comprobante" at bounding box center [251, 306] width 151 height 26
click at [250, 303] on span "search Buscar Comprobante" at bounding box center [252, 306] width 128 height 12
click at [252, 303] on span "search Buscar Comprobante" at bounding box center [252, 306] width 128 height 12
click at [255, 304] on span "search Buscar Comprobante" at bounding box center [252, 306] width 128 height 12
click at [260, 312] on button "search Buscar Comprobante" at bounding box center [251, 306] width 151 height 26
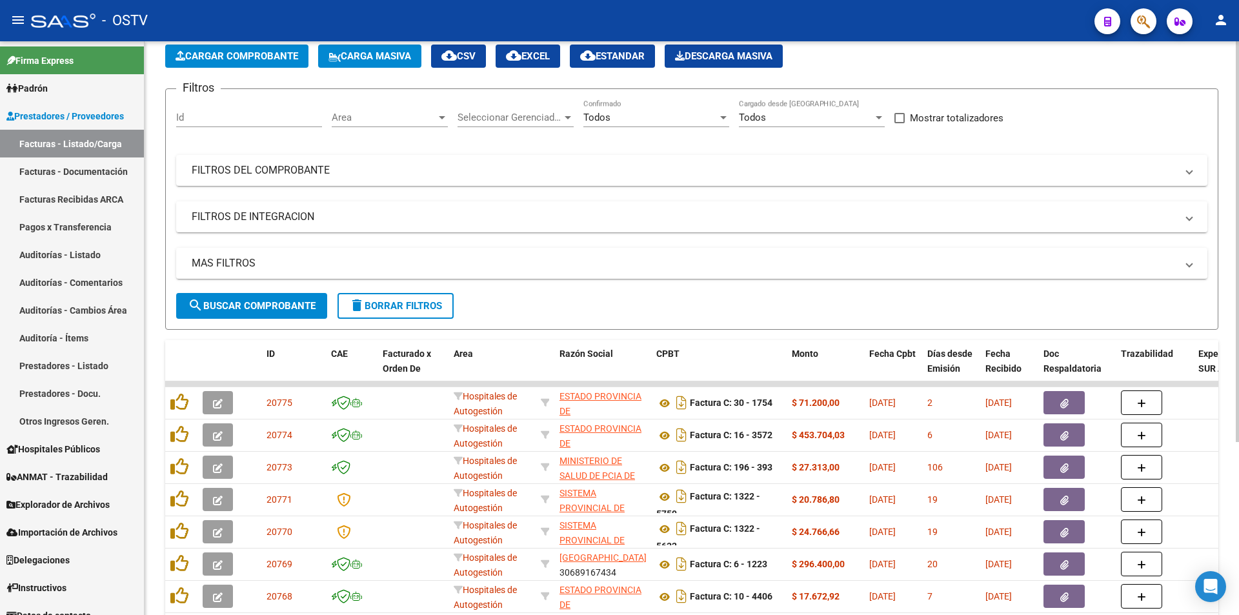
click at [260, 312] on button "search Buscar Comprobante" at bounding box center [251, 306] width 151 height 26
click at [268, 311] on span "search Buscar Comprobante" at bounding box center [252, 306] width 128 height 12
click at [246, 306] on span "search Buscar Comprobante" at bounding box center [252, 306] width 128 height 12
click at [257, 301] on span "search Buscar Comprobante" at bounding box center [252, 306] width 128 height 12
click at [259, 304] on span "search Buscar Comprobante" at bounding box center [252, 306] width 128 height 12
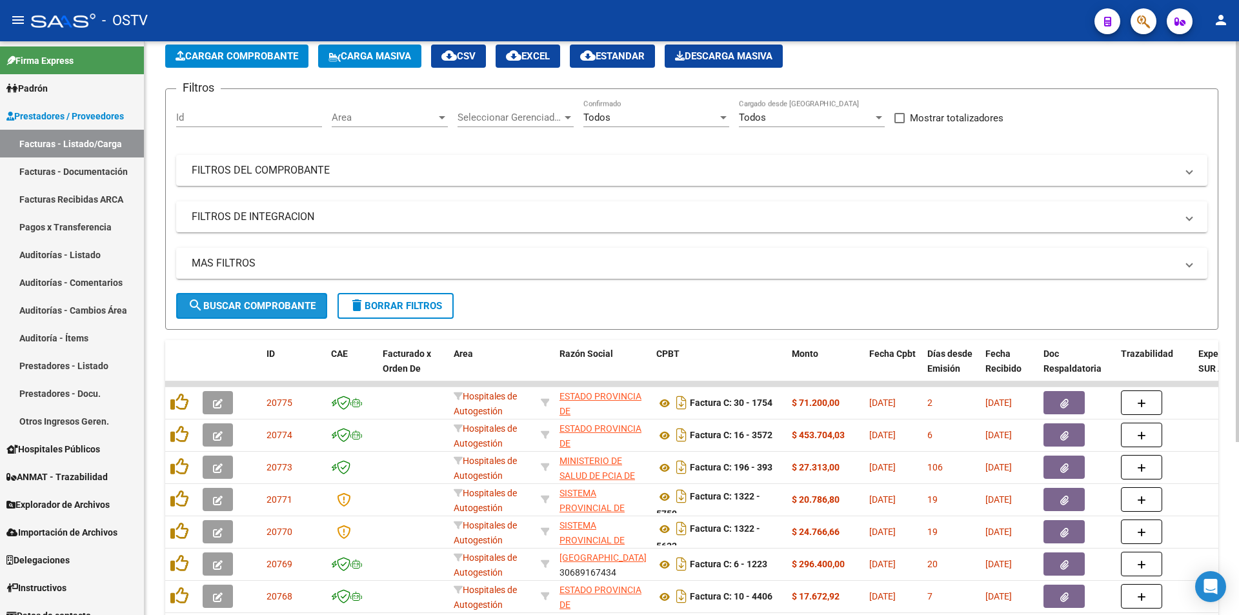
click at [258, 305] on span "search Buscar Comprobante" at bounding box center [252, 306] width 128 height 12
click at [258, 306] on span "search Buscar Comprobante" at bounding box center [252, 306] width 128 height 12
click at [269, 305] on span "search Buscar Comprobante" at bounding box center [252, 306] width 128 height 12
click at [259, 300] on span "search Buscar Comprobante" at bounding box center [252, 306] width 128 height 12
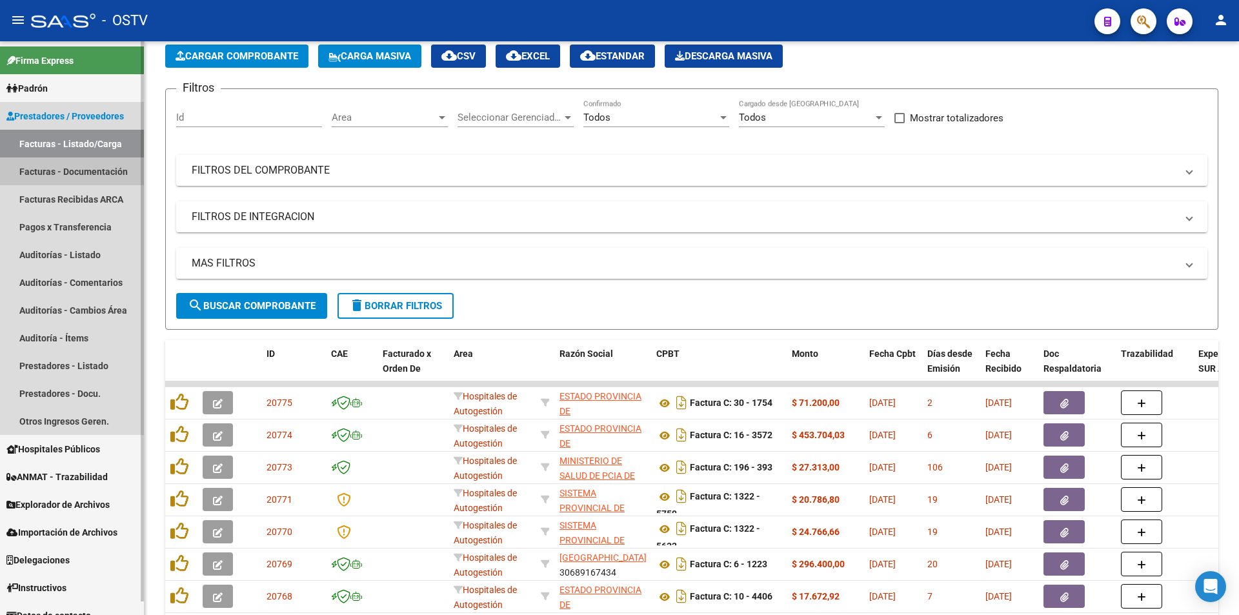
click at [80, 172] on link "Facturas - Documentación" at bounding box center [72, 171] width 144 height 28
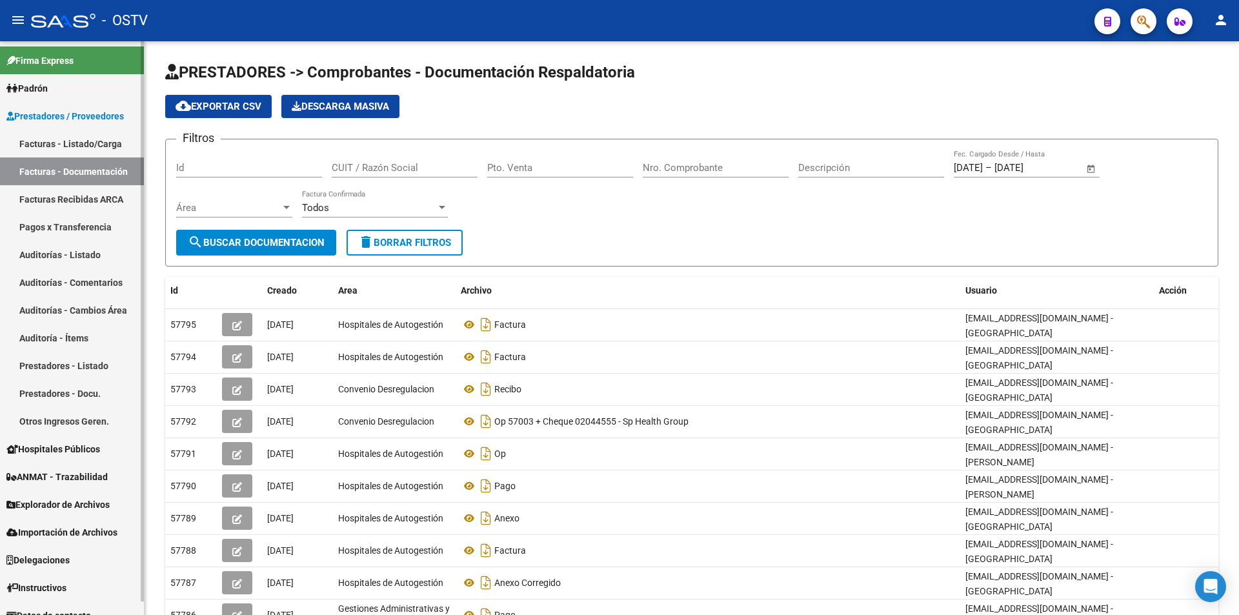
click at [45, 139] on link "Facturas - Listado/Carga" at bounding box center [72, 144] width 144 height 28
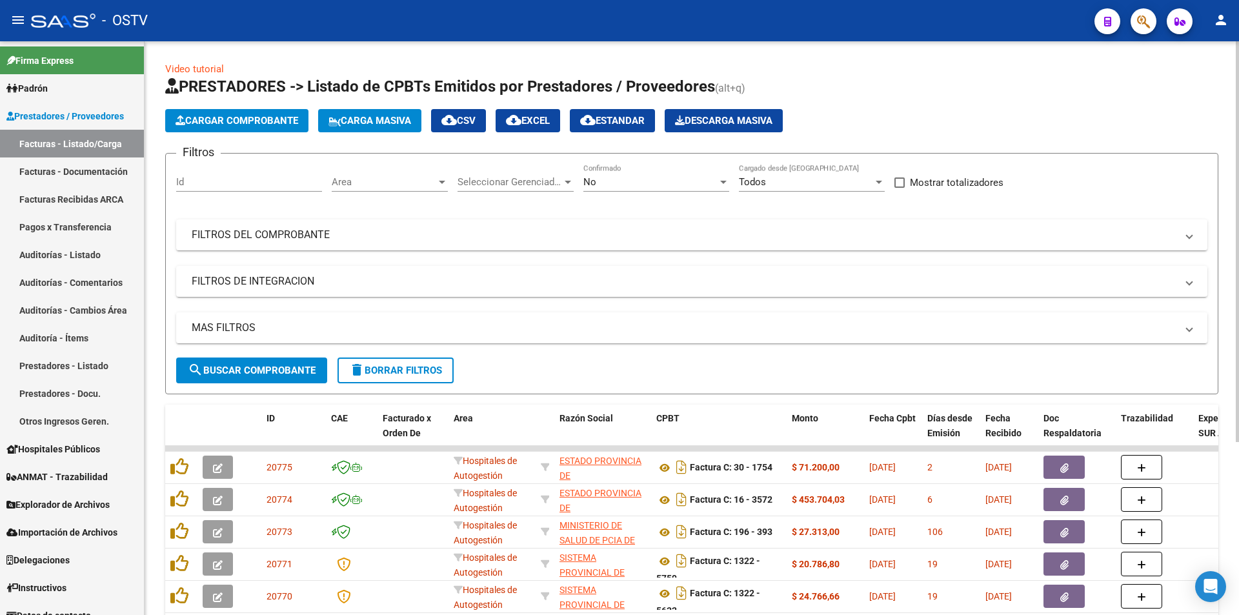
click at [612, 189] on div "No Confirmado" at bounding box center [656, 178] width 146 height 28
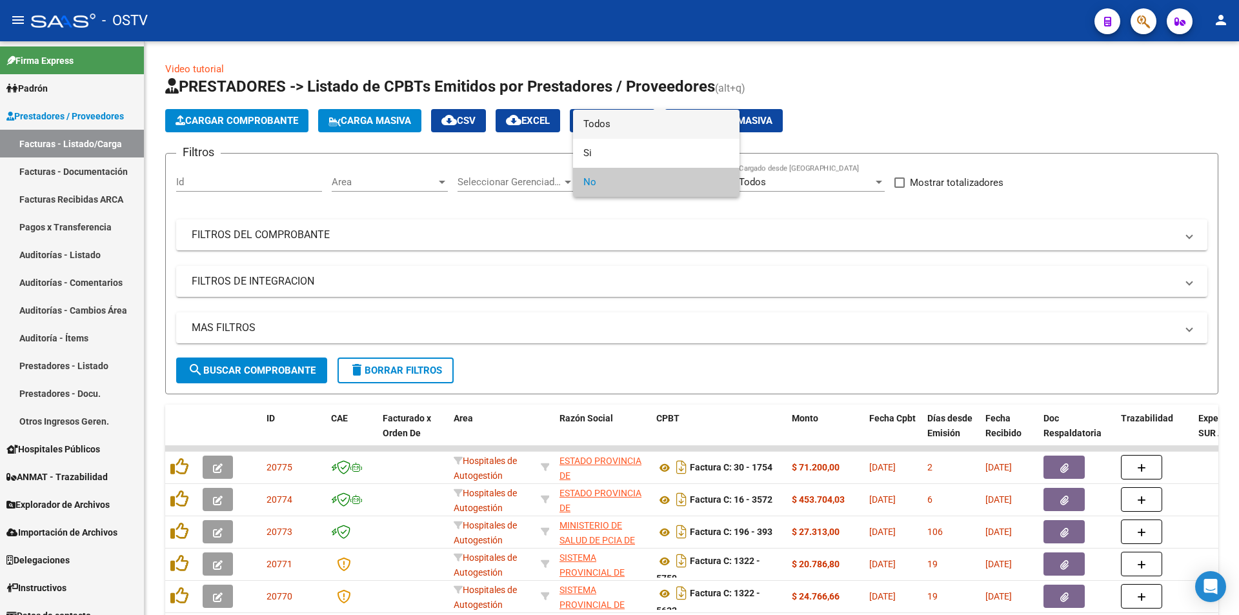
click at [617, 121] on span "Todos" at bounding box center [656, 124] width 146 height 29
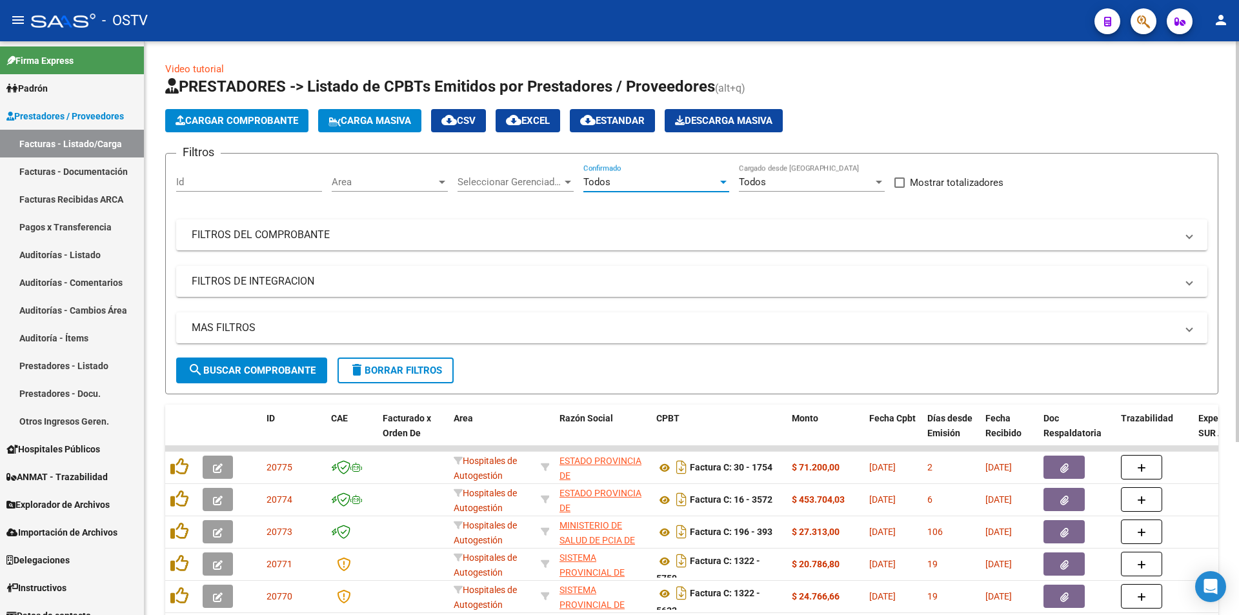
click at [242, 371] on span "search Buscar Comprobante" at bounding box center [252, 371] width 128 height 12
click at [245, 371] on span "search Buscar Comprobante" at bounding box center [252, 371] width 128 height 12
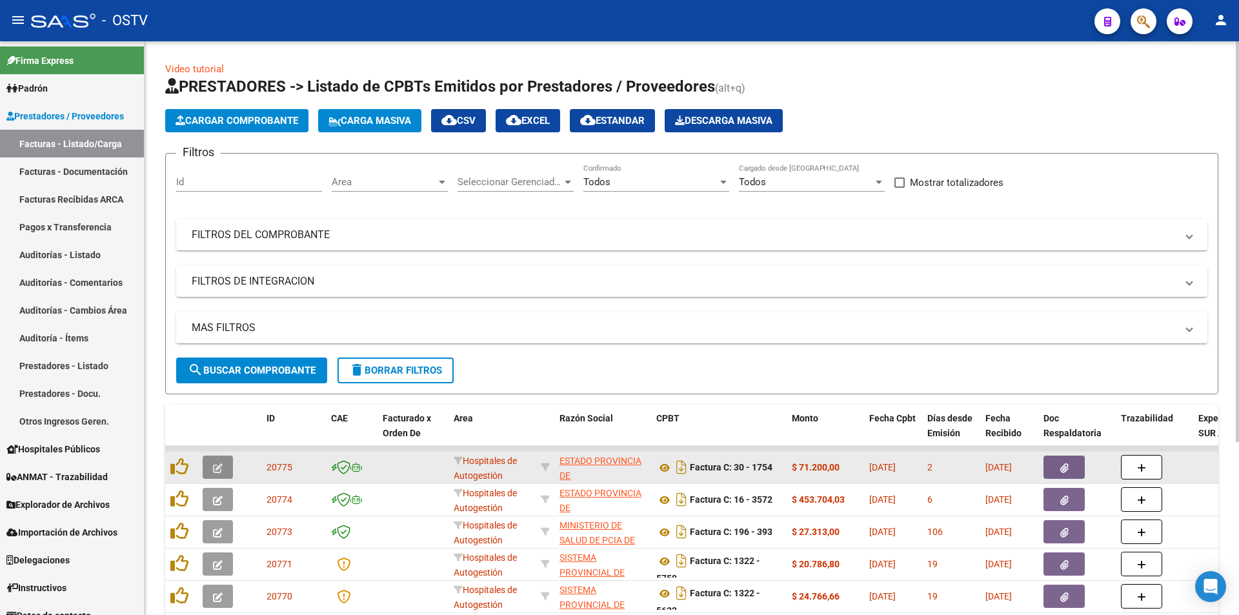
click at [212, 470] on button "button" at bounding box center [218, 467] width 30 height 23
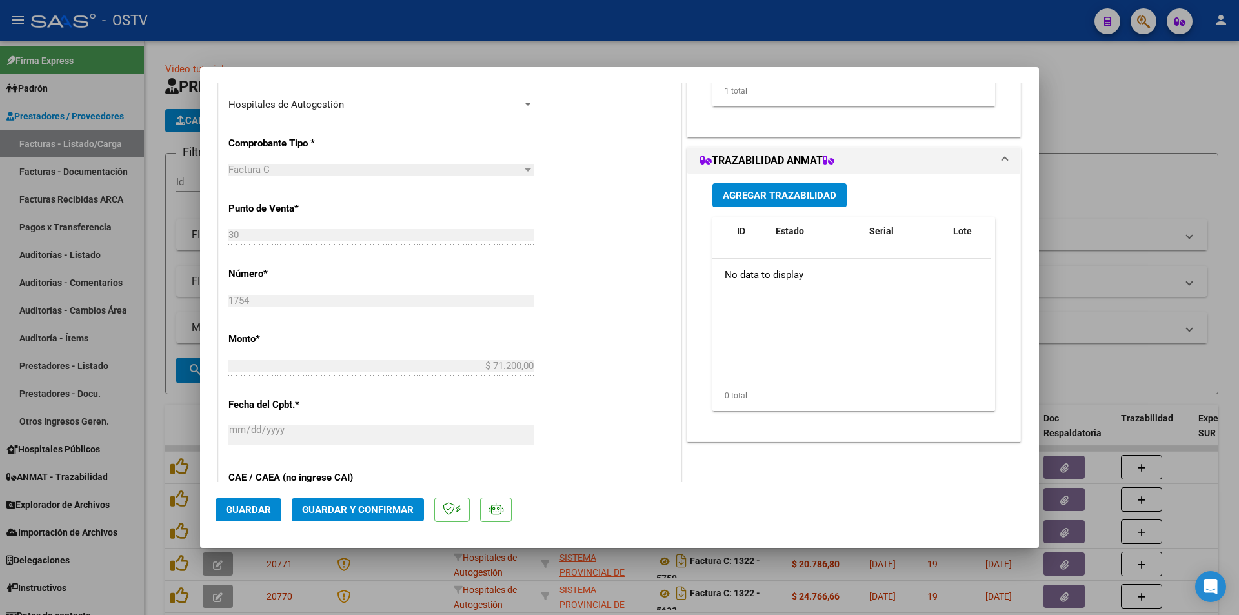
scroll to position [323, 0]
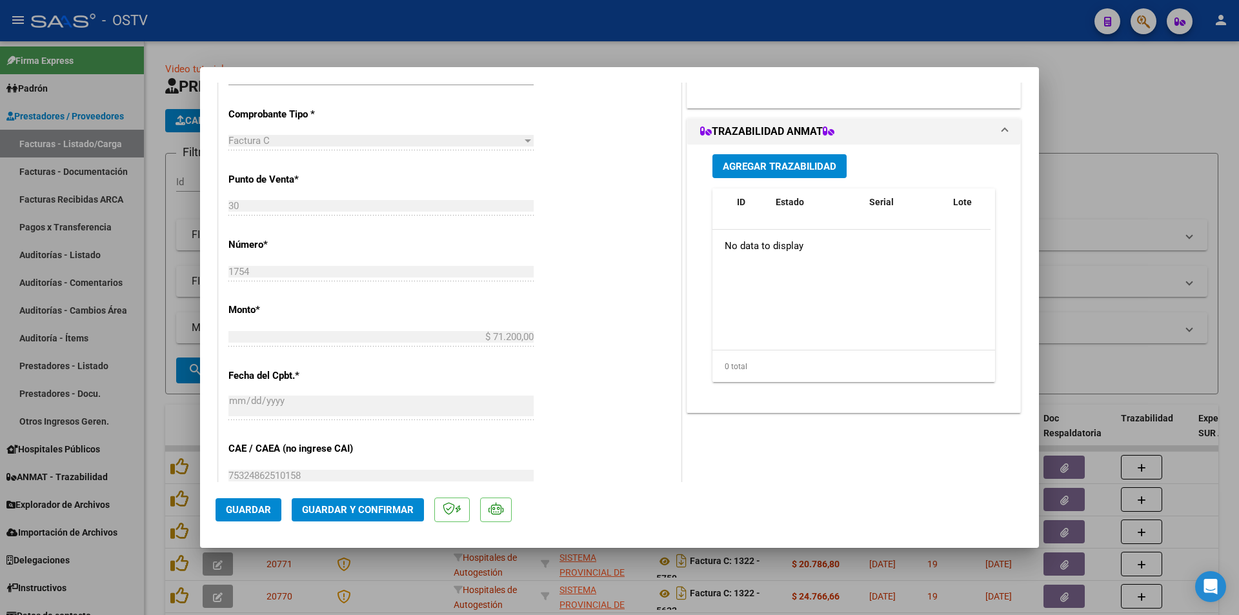
click at [159, 250] on div at bounding box center [619, 307] width 1239 height 615
type input "$ 0,00"
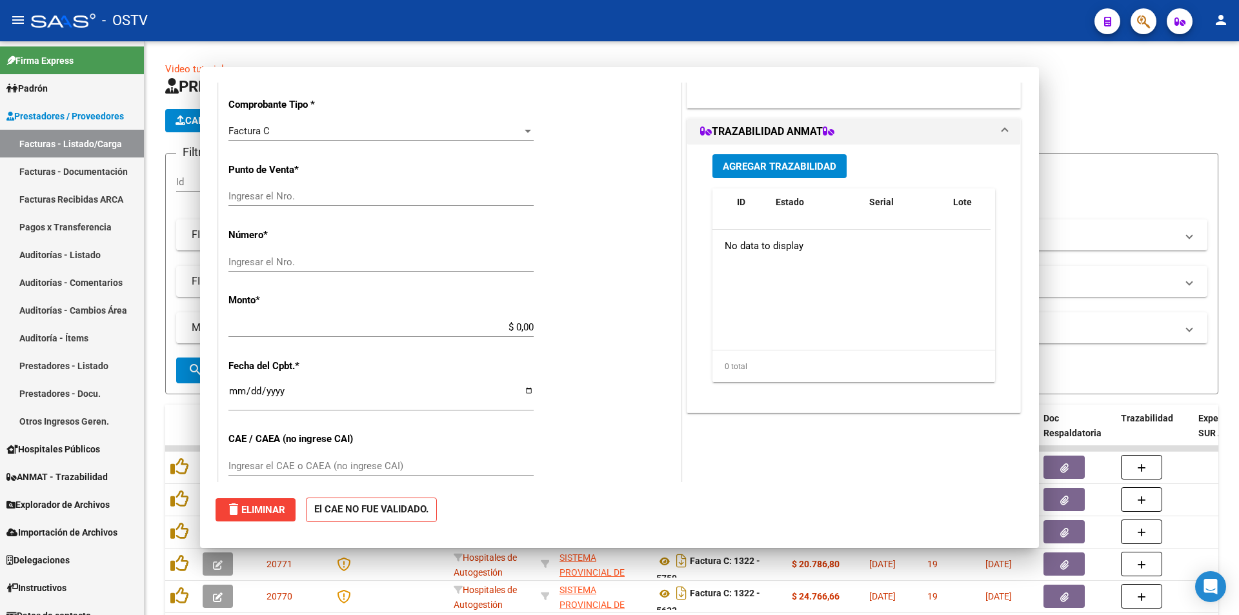
scroll to position [313, 0]
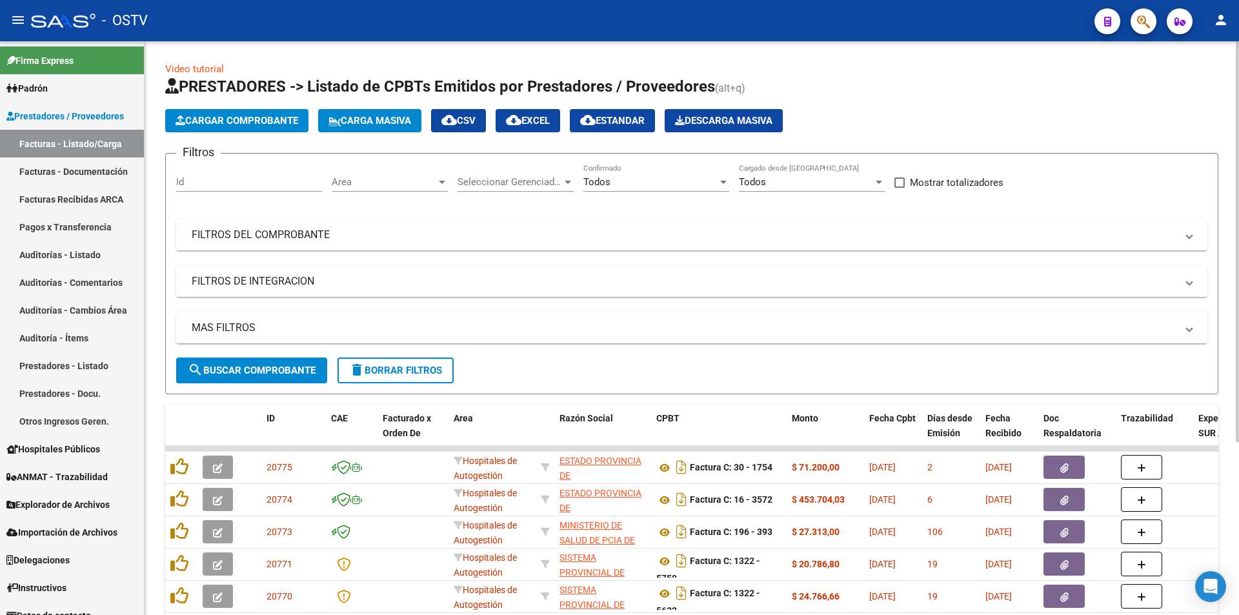
click at [253, 368] on span "search Buscar Comprobante" at bounding box center [252, 371] width 128 height 12
click at [259, 372] on span "search Buscar Comprobante" at bounding box center [252, 371] width 128 height 12
click at [252, 377] on button "search Buscar Comprobante" at bounding box center [251, 370] width 151 height 26
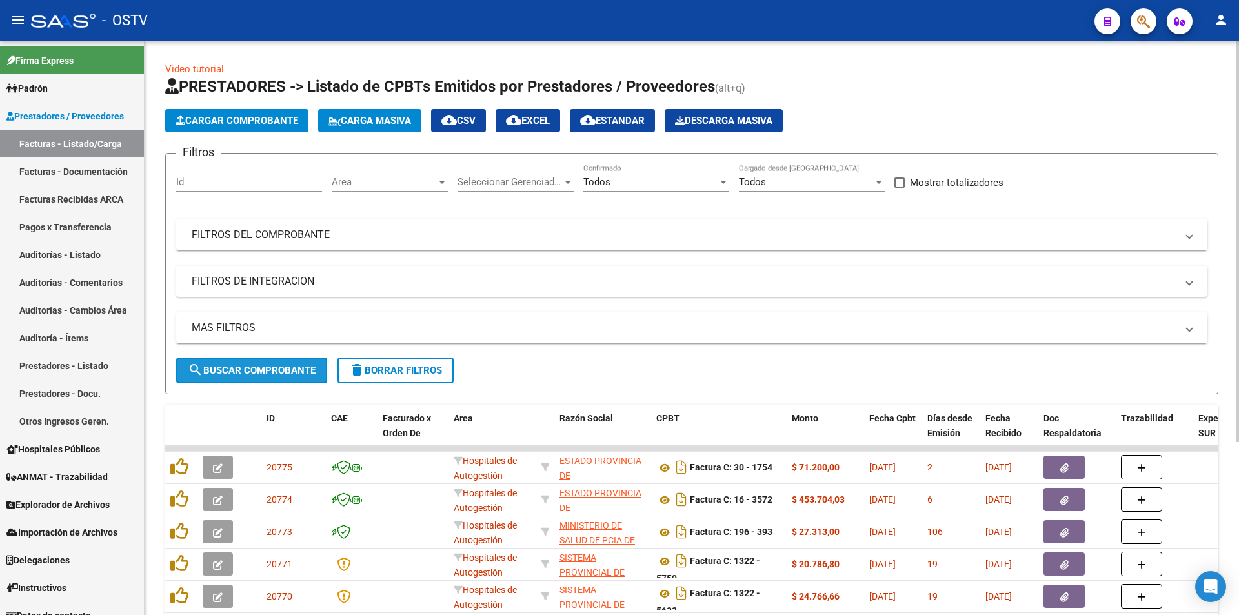
click at [255, 363] on button "search Buscar Comprobante" at bounding box center [251, 370] width 151 height 26
click at [255, 375] on span "search Buscar Comprobante" at bounding box center [252, 371] width 128 height 12
click at [255, 376] on button "search Buscar Comprobante" at bounding box center [251, 370] width 151 height 26
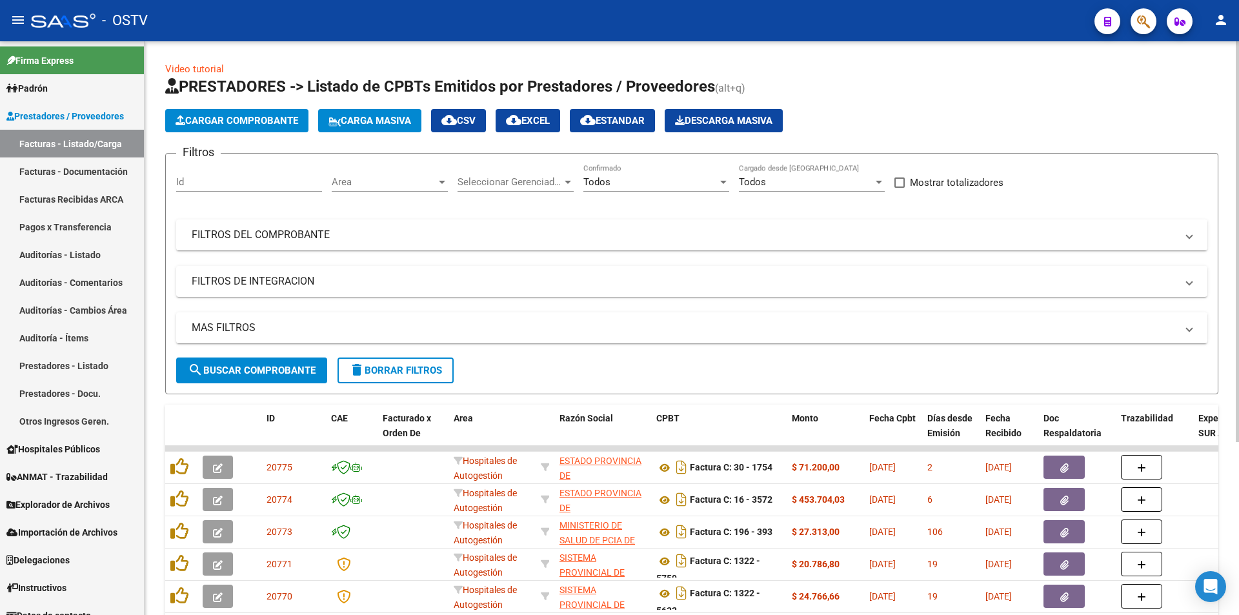
click at [277, 368] on span "search Buscar Comprobante" at bounding box center [252, 371] width 128 height 12
click at [256, 358] on button "search Buscar Comprobante" at bounding box center [251, 370] width 151 height 26
click at [259, 367] on span "search Buscar Comprobante" at bounding box center [252, 371] width 128 height 12
click at [252, 374] on span "search Buscar Comprobante" at bounding box center [252, 371] width 128 height 12
click at [263, 363] on button "search Buscar Comprobante" at bounding box center [251, 370] width 151 height 26
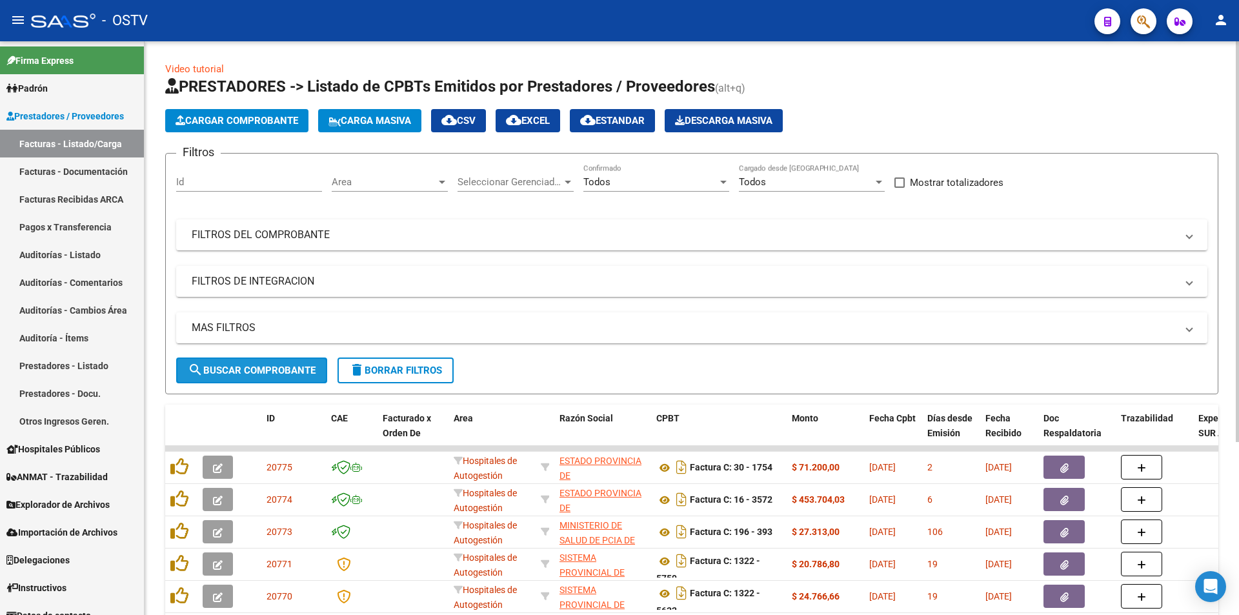
click at [254, 363] on button "search Buscar Comprobante" at bounding box center [251, 370] width 151 height 26
click at [254, 365] on span "search Buscar Comprobante" at bounding box center [252, 371] width 128 height 12
click at [261, 363] on button "search Buscar Comprobante" at bounding box center [251, 370] width 151 height 26
click at [251, 368] on span "search Buscar Comprobante" at bounding box center [252, 371] width 128 height 12
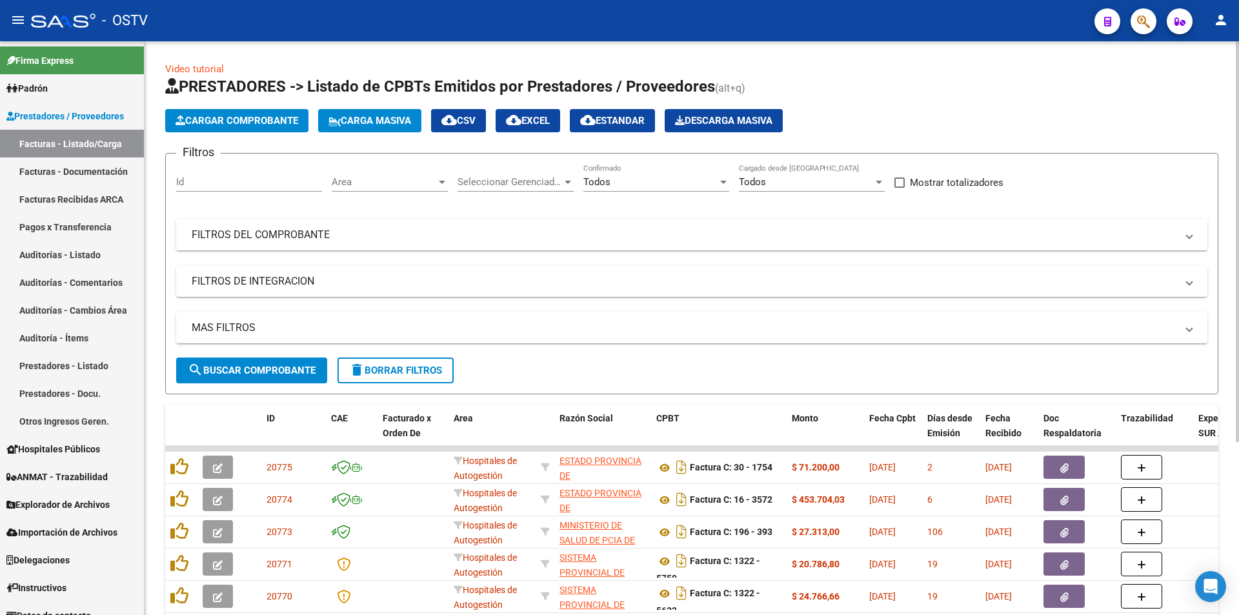
click at [254, 365] on span "search Buscar Comprobante" at bounding box center [252, 371] width 128 height 12
click at [257, 370] on span "search Buscar Comprobante" at bounding box center [252, 371] width 128 height 12
click at [255, 365] on span "search Buscar Comprobante" at bounding box center [252, 371] width 128 height 12
click at [254, 372] on span "search Buscar Comprobante" at bounding box center [252, 371] width 128 height 12
click at [256, 372] on span "search Buscar Comprobante" at bounding box center [252, 371] width 128 height 12
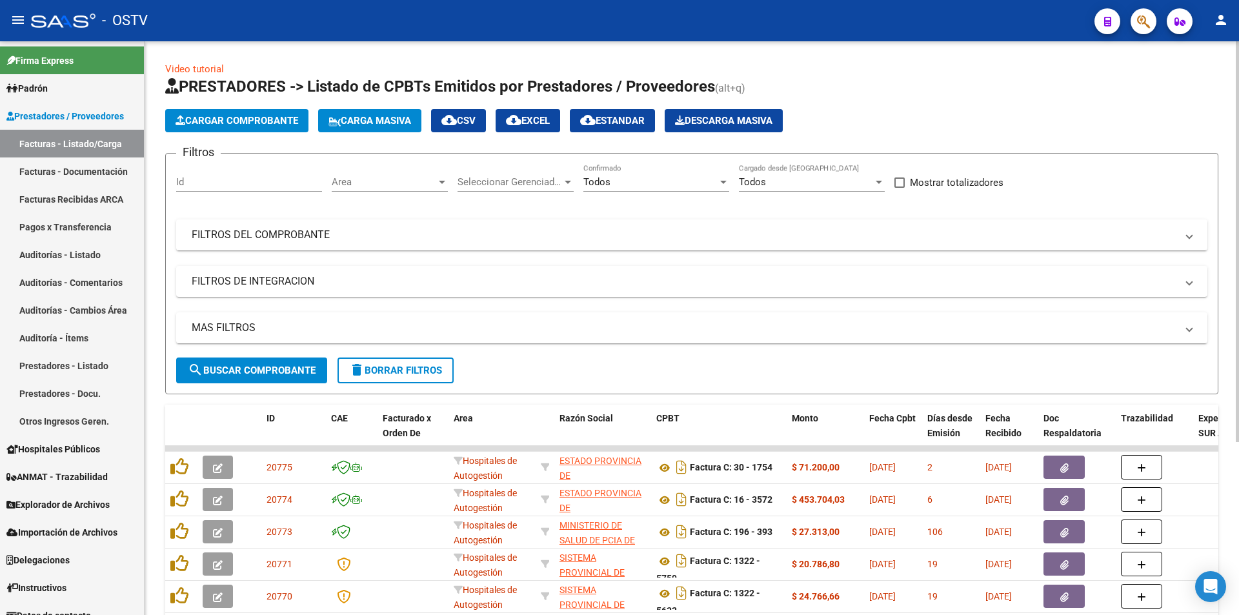
click at [257, 368] on span "search Buscar Comprobante" at bounding box center [252, 371] width 128 height 12
click at [252, 361] on button "search Buscar Comprobante" at bounding box center [251, 370] width 151 height 26
click at [263, 366] on span "search Buscar Comprobante" at bounding box center [252, 371] width 128 height 12
click at [255, 370] on span "search Buscar Comprobante" at bounding box center [252, 371] width 128 height 12
click at [248, 361] on button "search Buscar Comprobante" at bounding box center [251, 370] width 151 height 26
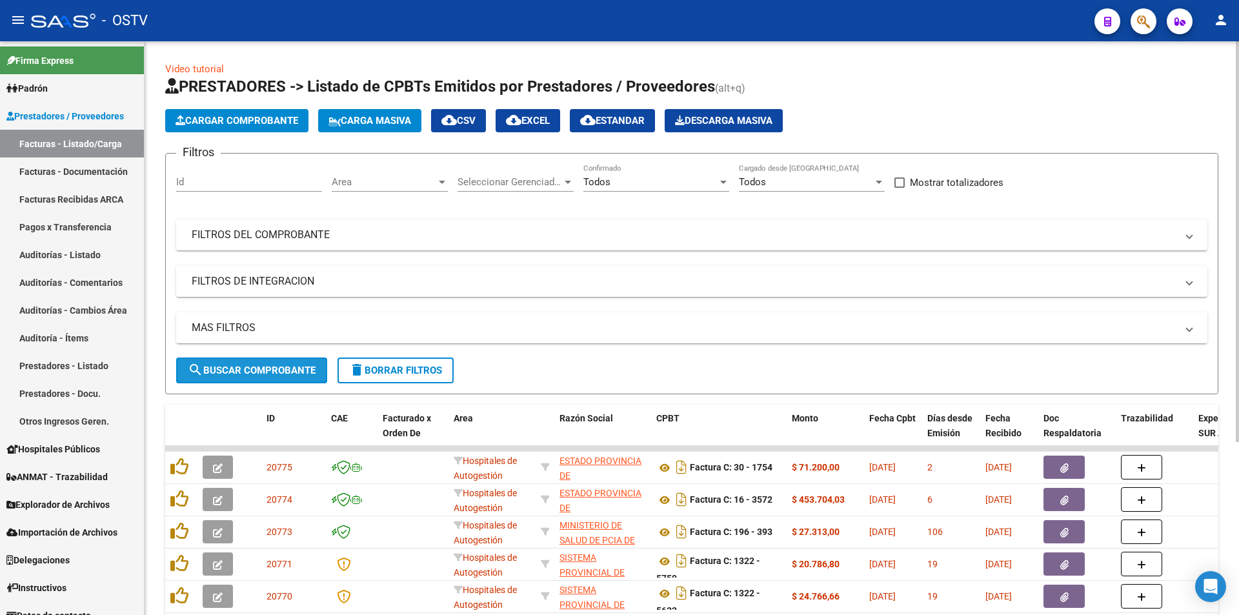
click at [257, 367] on span "search Buscar Comprobante" at bounding box center [252, 371] width 128 height 12
click at [255, 365] on span "search Buscar Comprobante" at bounding box center [252, 371] width 128 height 12
click at [251, 375] on span "search Buscar Comprobante" at bounding box center [252, 371] width 128 height 12
click at [251, 367] on span "search Buscar Comprobante" at bounding box center [252, 371] width 128 height 12
click at [258, 368] on span "search Buscar Comprobante" at bounding box center [252, 371] width 128 height 12
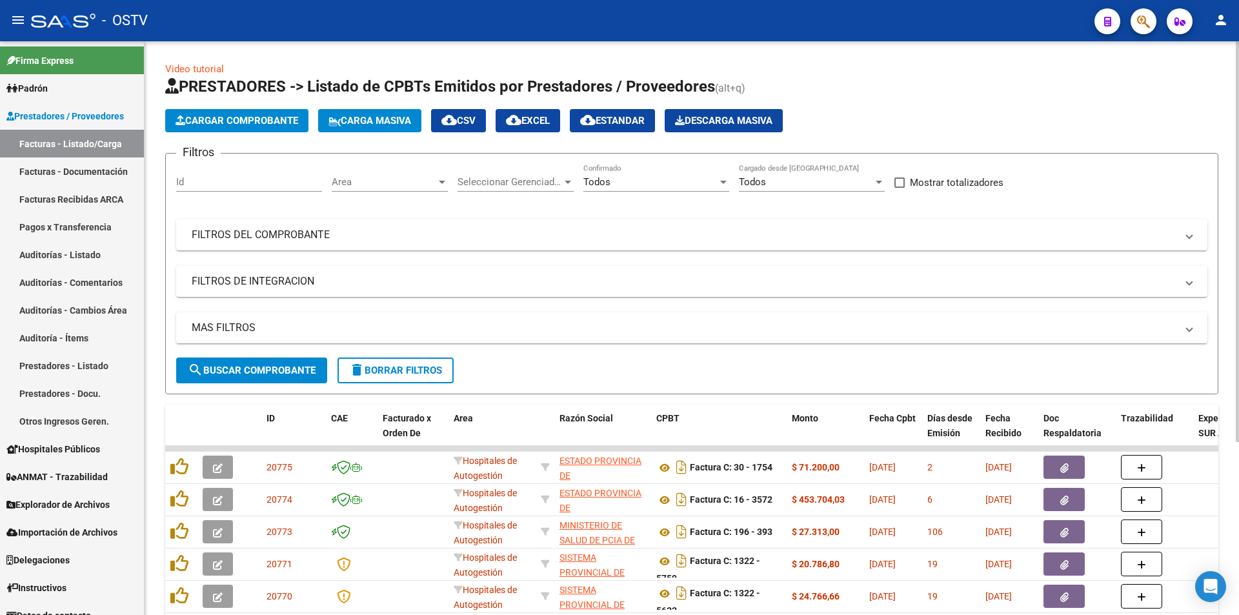
click at [266, 365] on span "search Buscar Comprobante" at bounding box center [252, 371] width 128 height 12
click at [260, 370] on span "search Buscar Comprobante" at bounding box center [252, 371] width 128 height 12
click at [255, 370] on span "search Buscar Comprobante" at bounding box center [252, 371] width 128 height 12
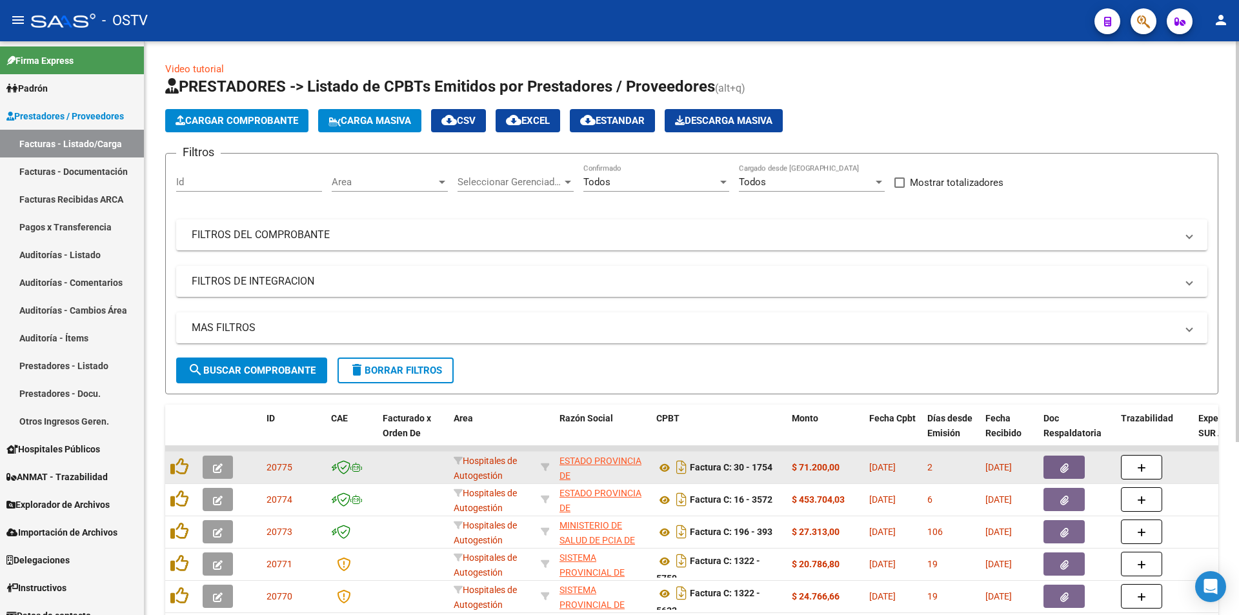
click at [215, 470] on icon "button" at bounding box center [218, 468] width 10 height 10
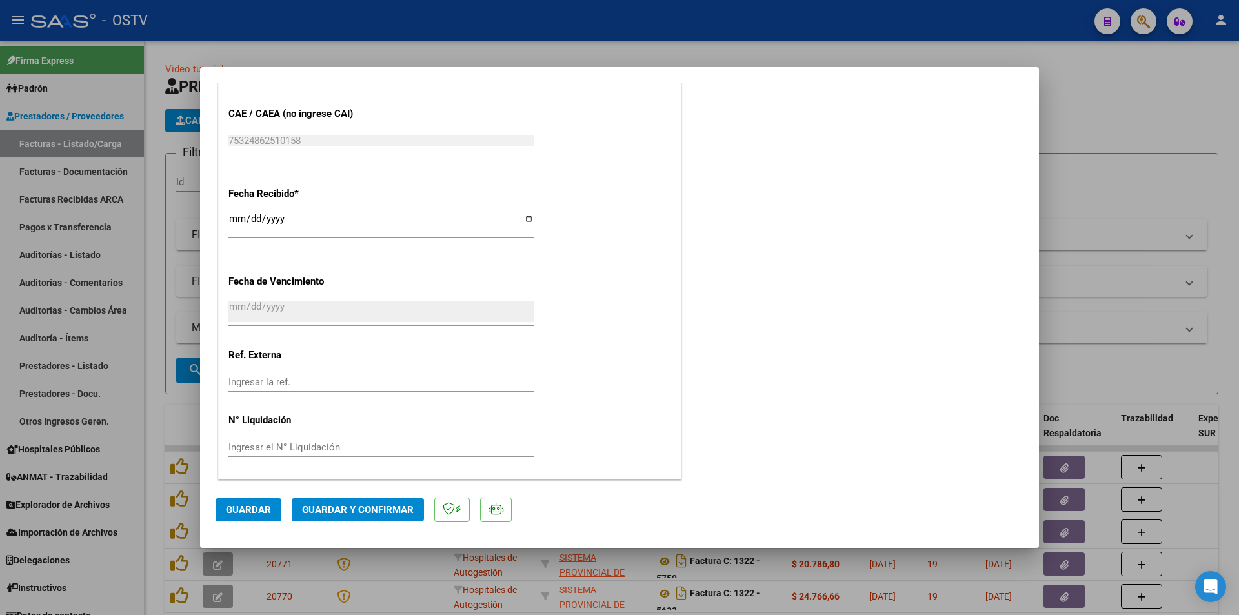
scroll to position [593, 0]
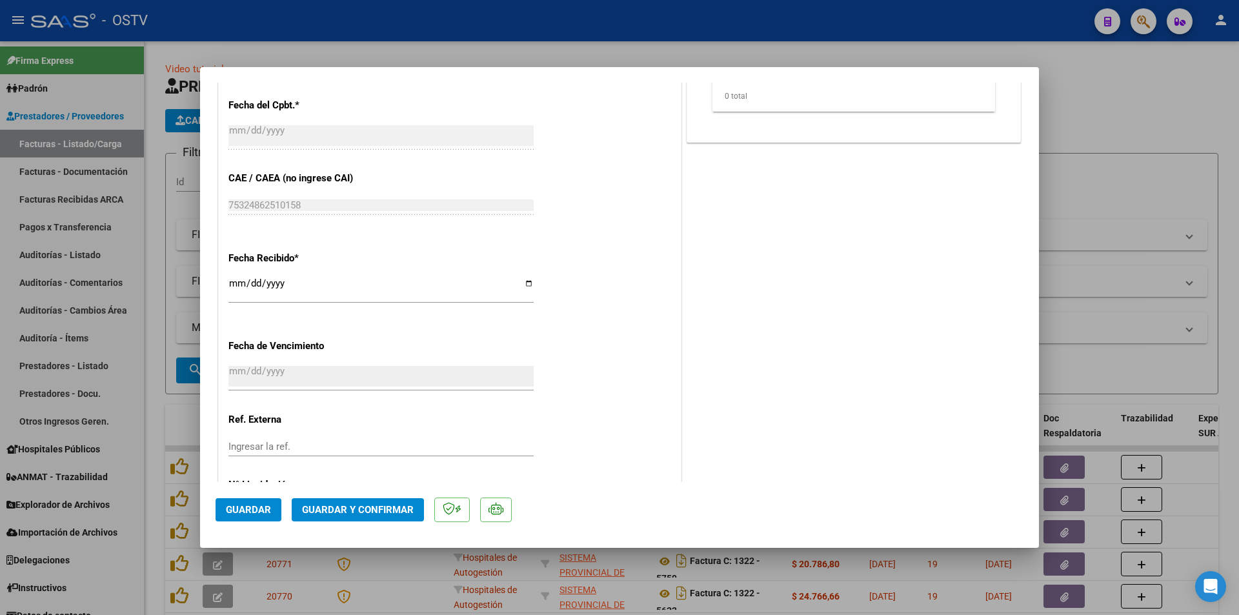
click at [161, 275] on div at bounding box center [619, 307] width 1239 height 615
type input "$ 0,00"
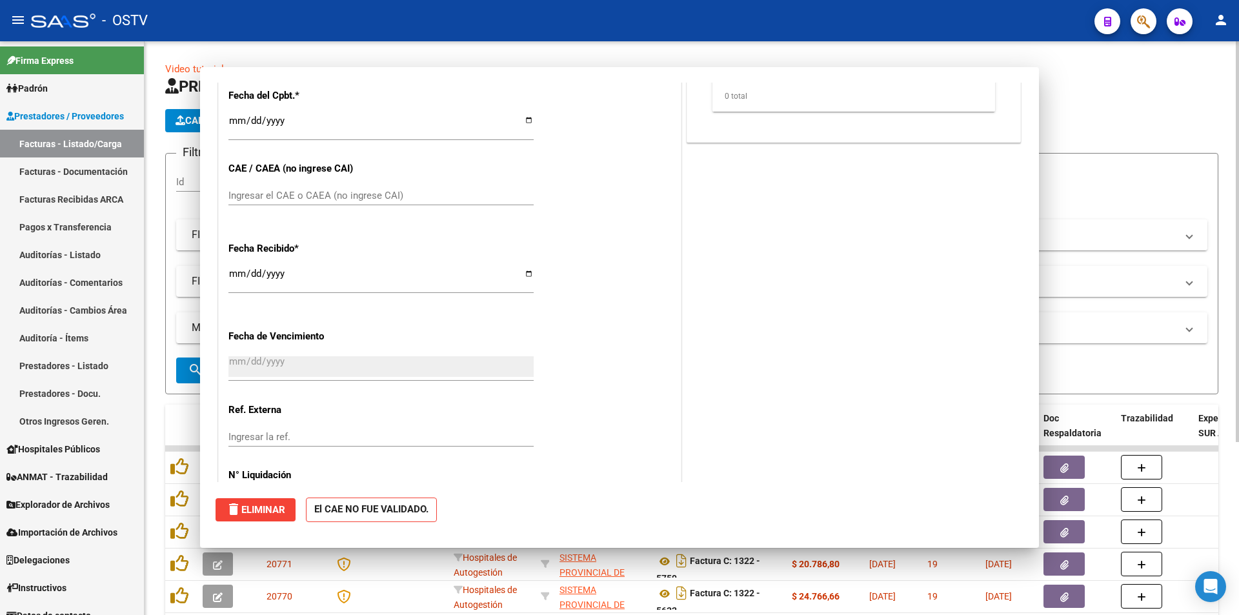
scroll to position [0, 0]
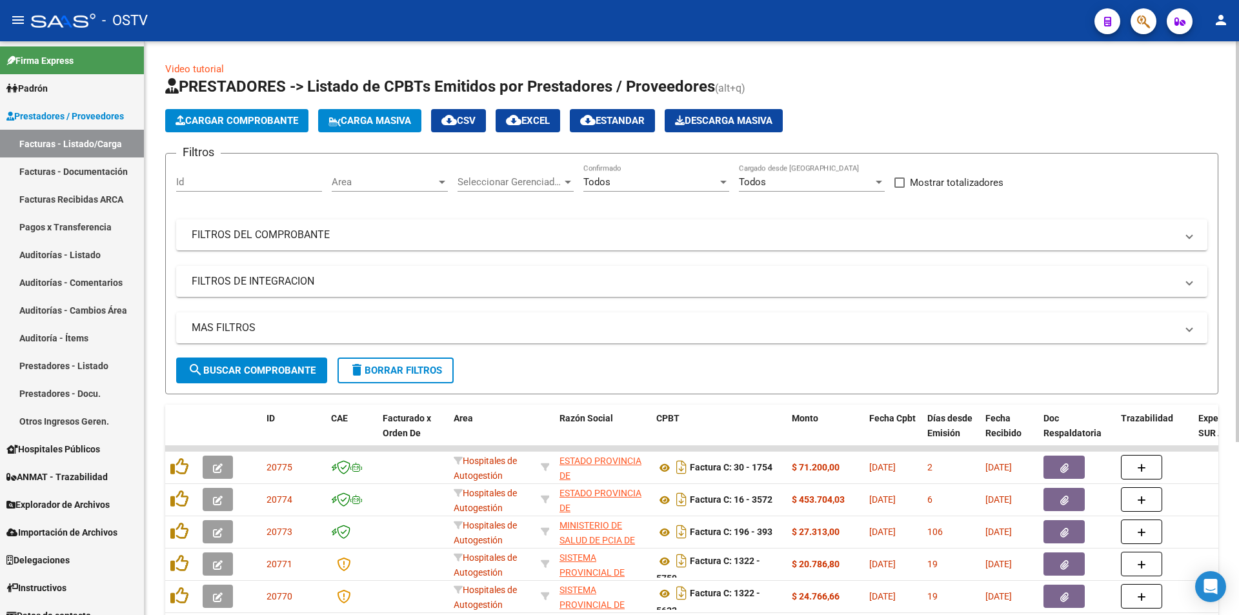
click at [245, 369] on span "search Buscar Comprobante" at bounding box center [252, 371] width 128 height 12
click at [92, 249] on link "Auditorías - Listado" at bounding box center [72, 255] width 144 height 28
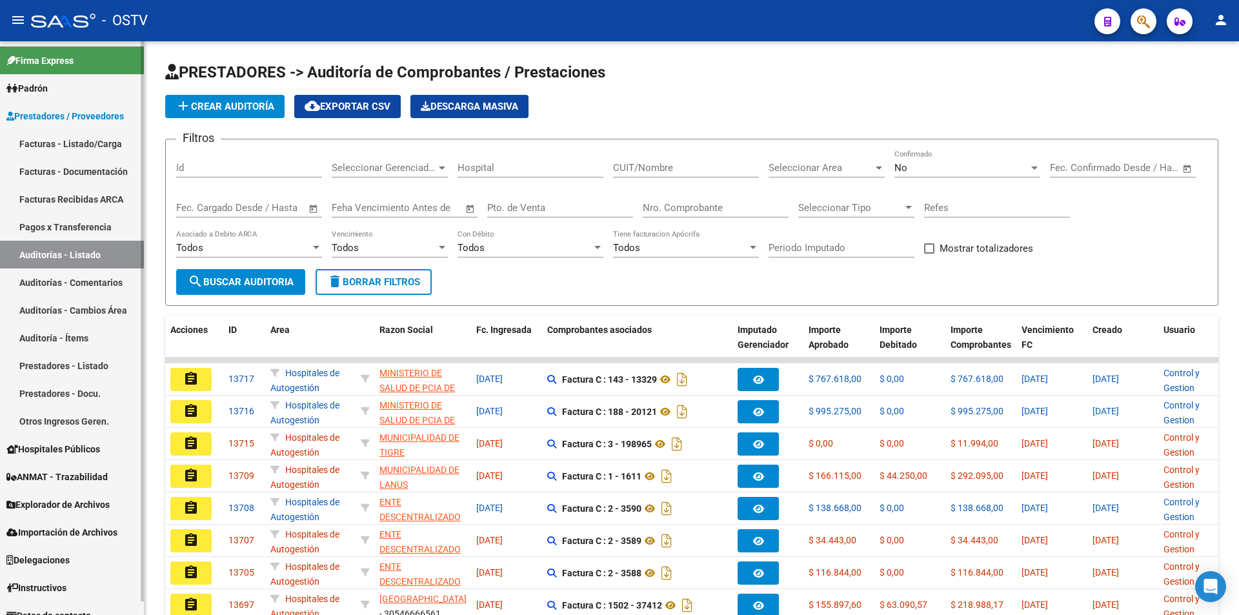
click at [90, 227] on link "Pagos x Transferencia" at bounding box center [72, 227] width 144 height 28
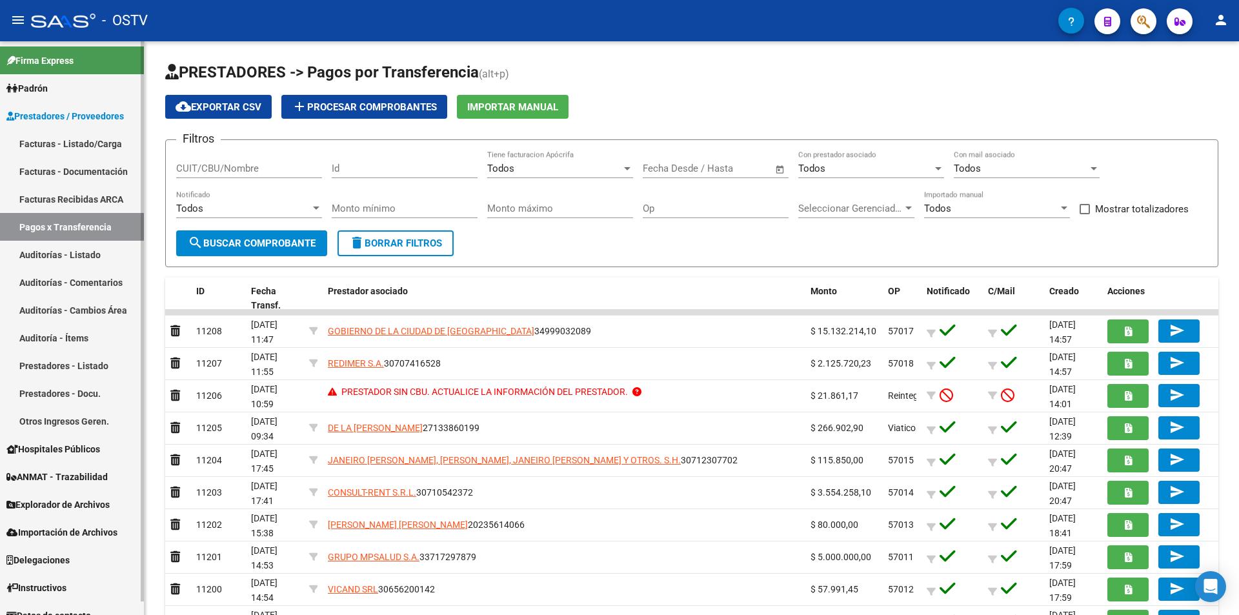
click at [61, 136] on link "Facturas - Listado/Carga" at bounding box center [72, 144] width 144 height 28
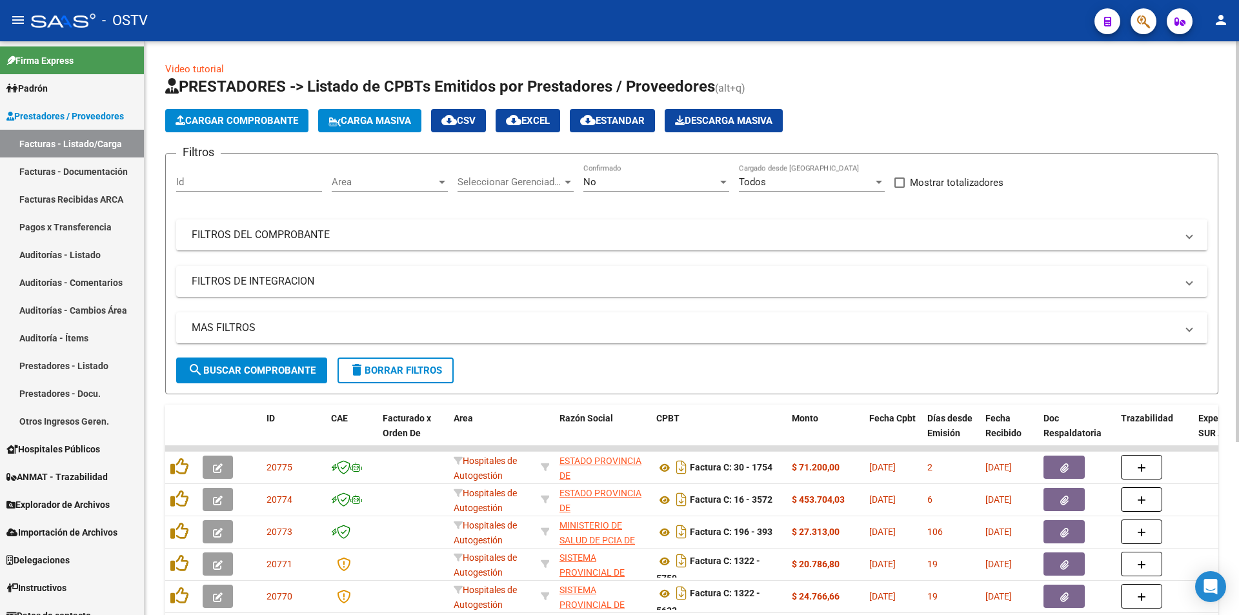
click at [640, 186] on div "No" at bounding box center [650, 182] width 134 height 12
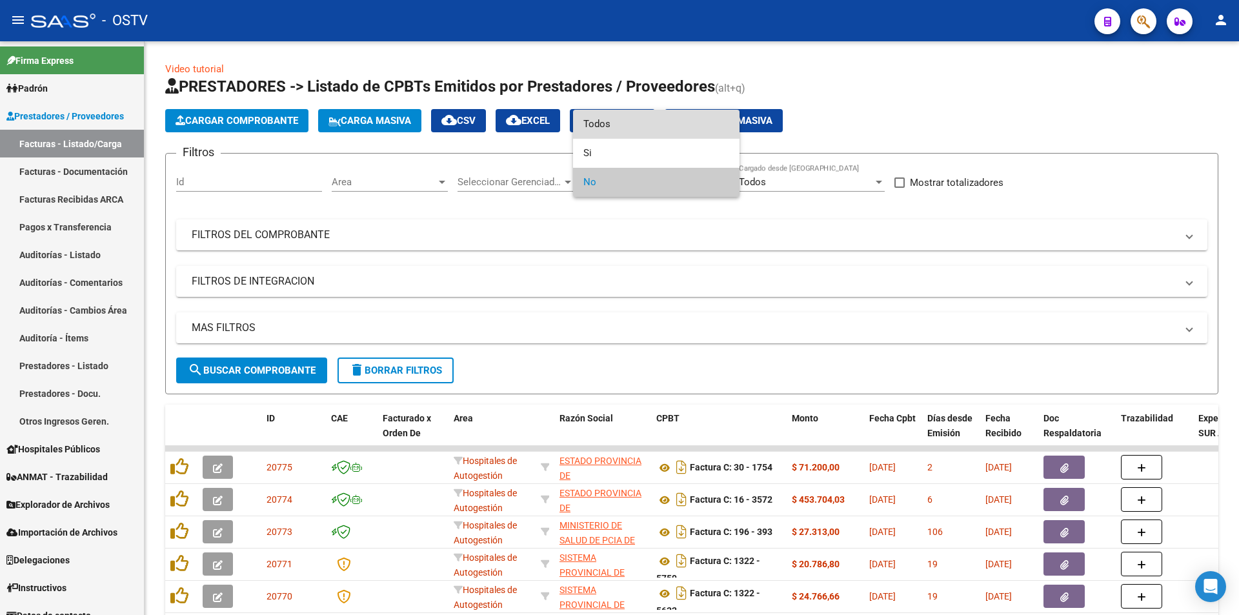
click at [651, 127] on span "Todos" at bounding box center [656, 124] width 146 height 29
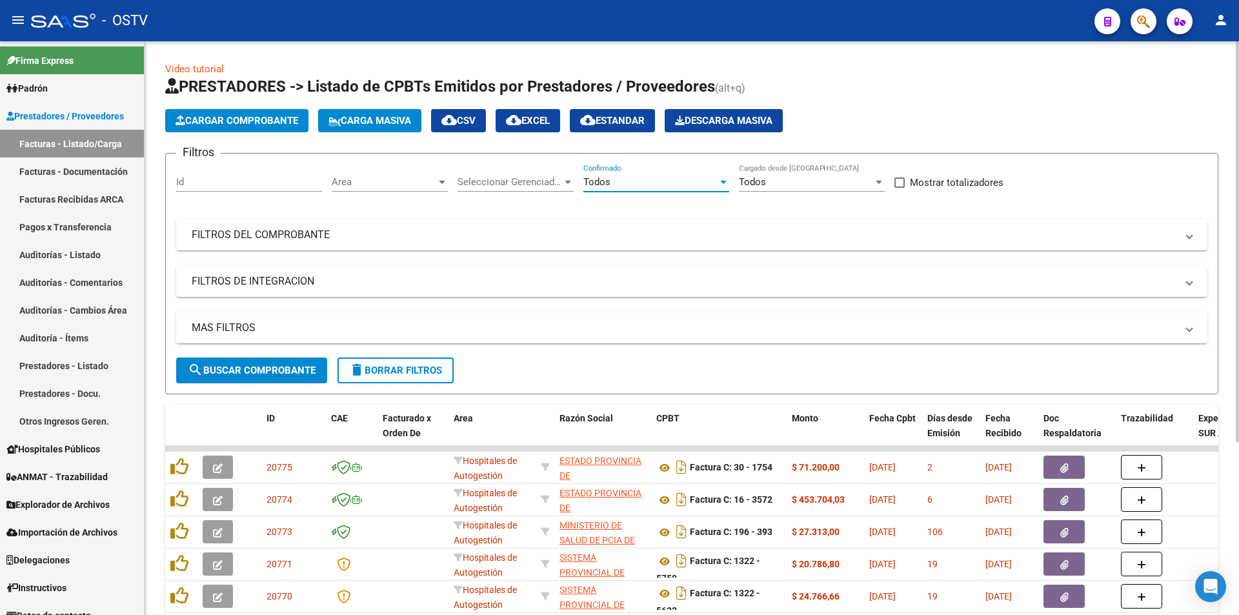
click at [252, 369] on span "search Buscar Comprobante" at bounding box center [252, 371] width 128 height 12
click at [253, 375] on span "search Buscar Comprobante" at bounding box center [252, 371] width 128 height 12
click at [254, 373] on span "search Buscar Comprobante" at bounding box center [252, 371] width 128 height 12
click at [250, 371] on span "search Buscar Comprobante" at bounding box center [252, 371] width 128 height 12
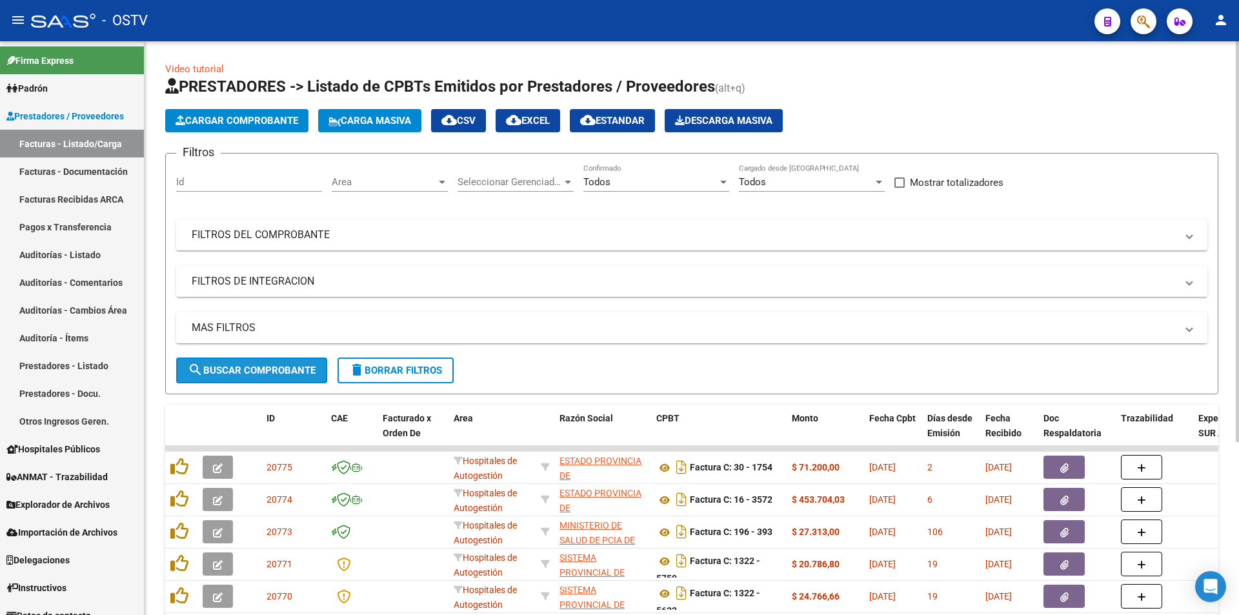
click at [250, 368] on span "search Buscar Comprobante" at bounding box center [252, 371] width 128 height 12
click at [261, 370] on span "search Buscar Comprobante" at bounding box center [252, 371] width 128 height 12
click at [261, 371] on span "search Buscar Comprobante" at bounding box center [252, 371] width 128 height 12
click at [253, 375] on span "search Buscar Comprobante" at bounding box center [252, 371] width 128 height 12
click at [260, 372] on span "search Buscar Comprobante" at bounding box center [252, 371] width 128 height 12
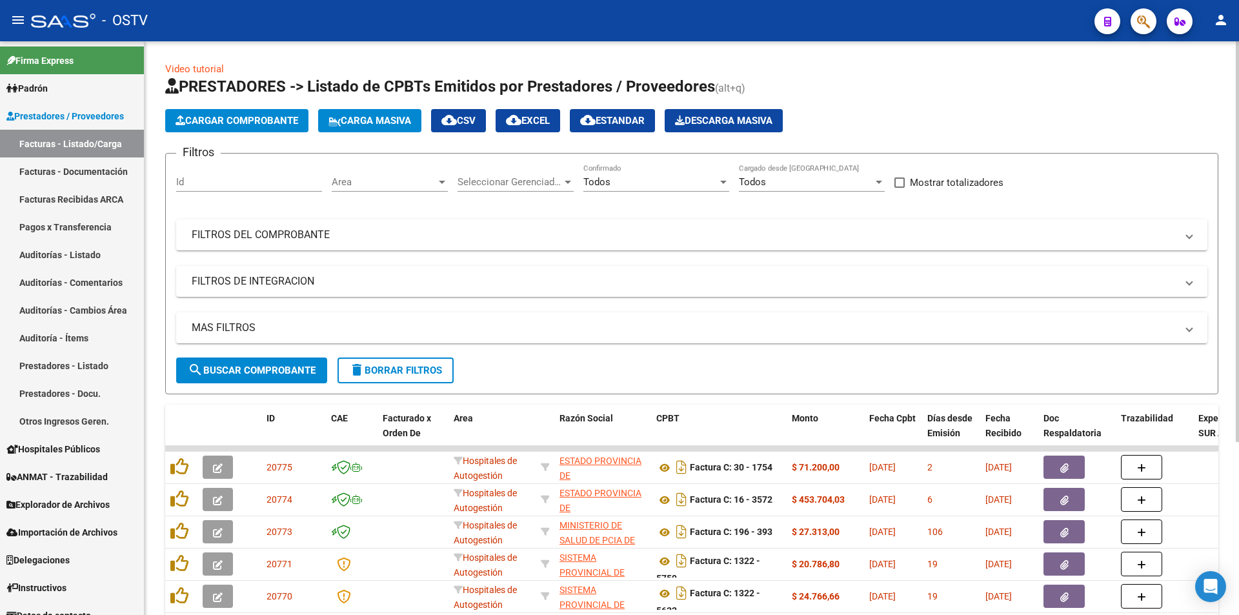
click at [260, 372] on span "search Buscar Comprobante" at bounding box center [252, 371] width 128 height 12
click at [263, 374] on span "search Buscar Comprobante" at bounding box center [252, 371] width 128 height 12
click at [268, 374] on span "search Buscar Comprobante" at bounding box center [252, 371] width 128 height 12
click at [256, 365] on span "search Buscar Comprobante" at bounding box center [252, 371] width 128 height 12
click at [254, 374] on span "search Buscar Comprobante" at bounding box center [252, 371] width 128 height 12
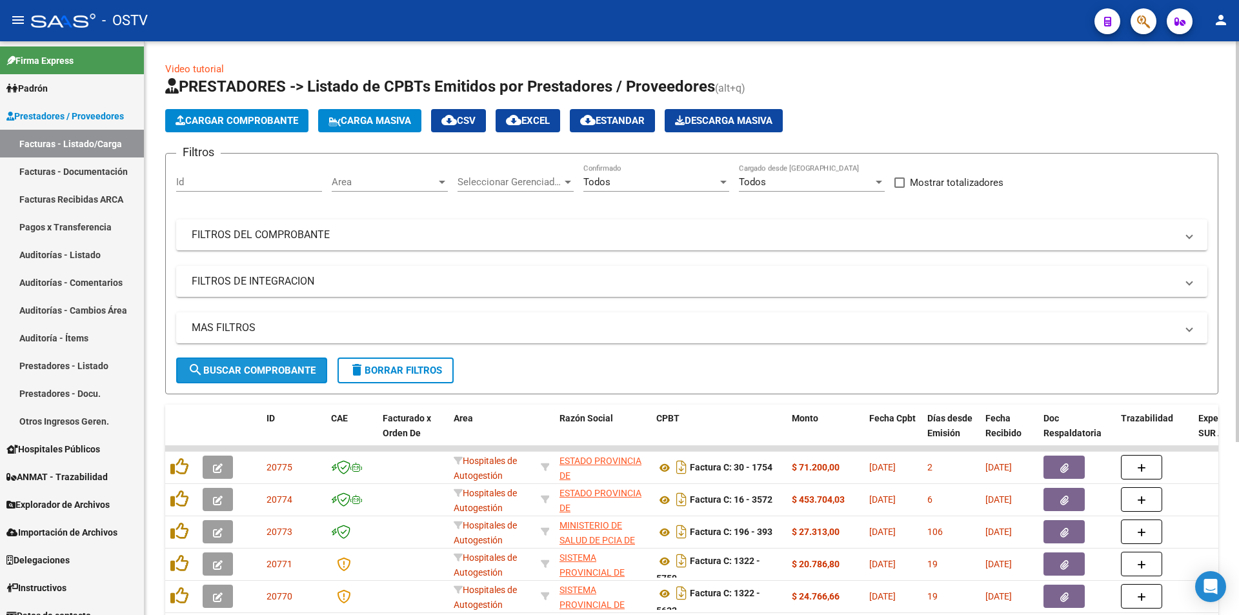
click at [252, 376] on button "search Buscar Comprobante" at bounding box center [251, 370] width 151 height 26
click at [249, 365] on span "search Buscar Comprobante" at bounding box center [252, 371] width 128 height 12
click at [250, 365] on span "search Buscar Comprobante" at bounding box center [252, 371] width 128 height 12
click at [261, 365] on span "search Buscar Comprobante" at bounding box center [252, 371] width 128 height 12
click at [257, 368] on span "search Buscar Comprobante" at bounding box center [252, 371] width 128 height 12
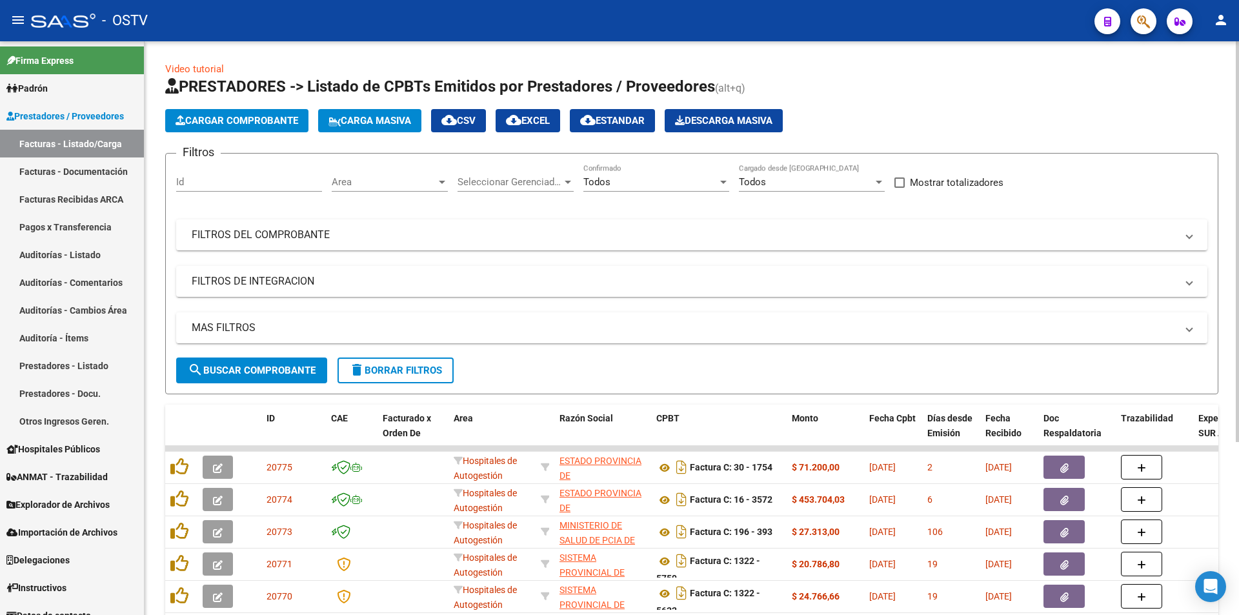
click at [256, 370] on span "search Buscar Comprobante" at bounding box center [252, 371] width 128 height 12
click at [259, 361] on button "search Buscar Comprobante" at bounding box center [251, 370] width 151 height 26
click at [246, 366] on span "search Buscar Comprobante" at bounding box center [252, 371] width 128 height 12
click at [261, 372] on span "search Buscar Comprobante" at bounding box center [252, 371] width 128 height 12
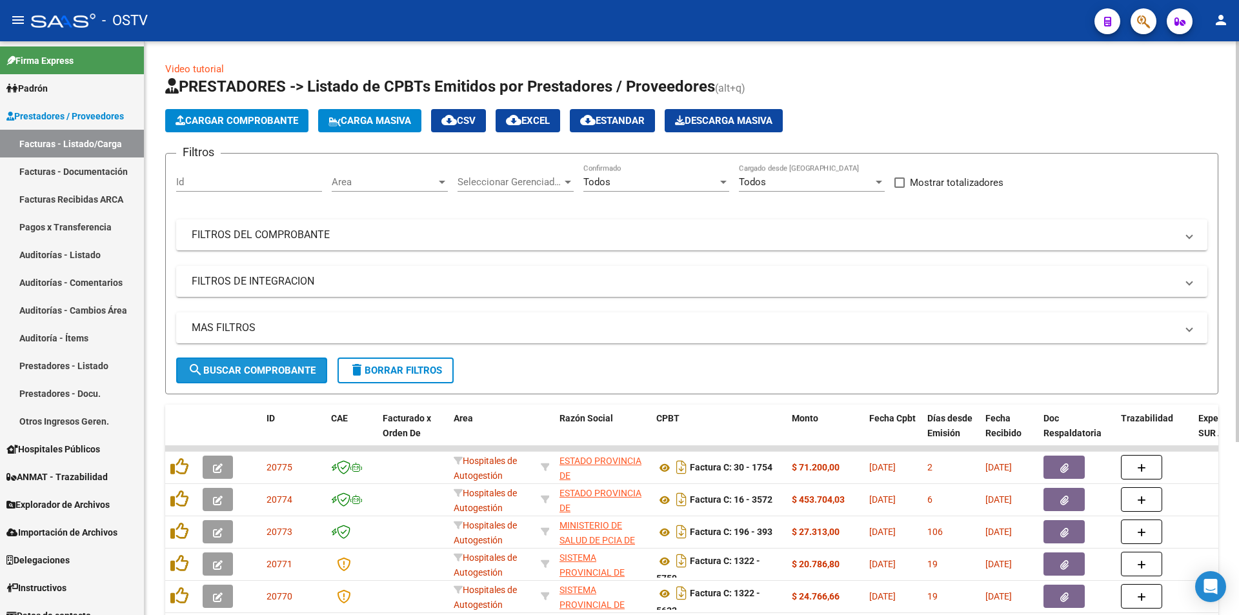
click at [254, 370] on span "search Buscar Comprobante" at bounding box center [252, 371] width 128 height 12
click at [255, 372] on span "search Buscar Comprobante" at bounding box center [252, 371] width 128 height 12
click at [253, 368] on span "search Buscar Comprobante" at bounding box center [252, 371] width 128 height 12
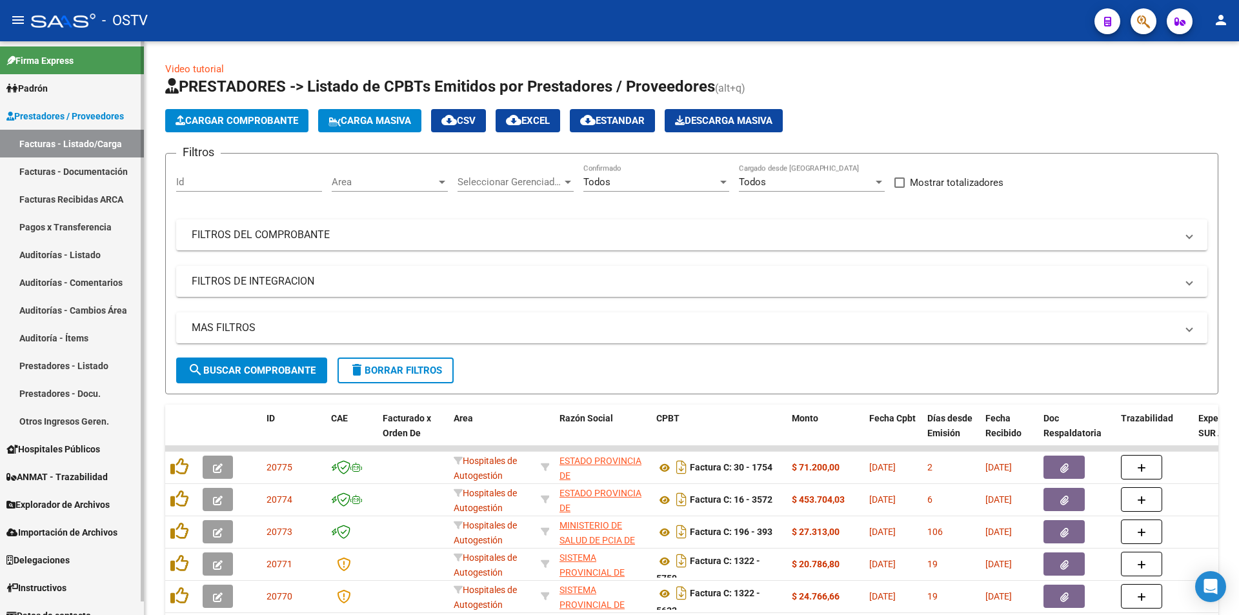
click at [54, 227] on link "Pagos x Transferencia" at bounding box center [72, 227] width 144 height 28
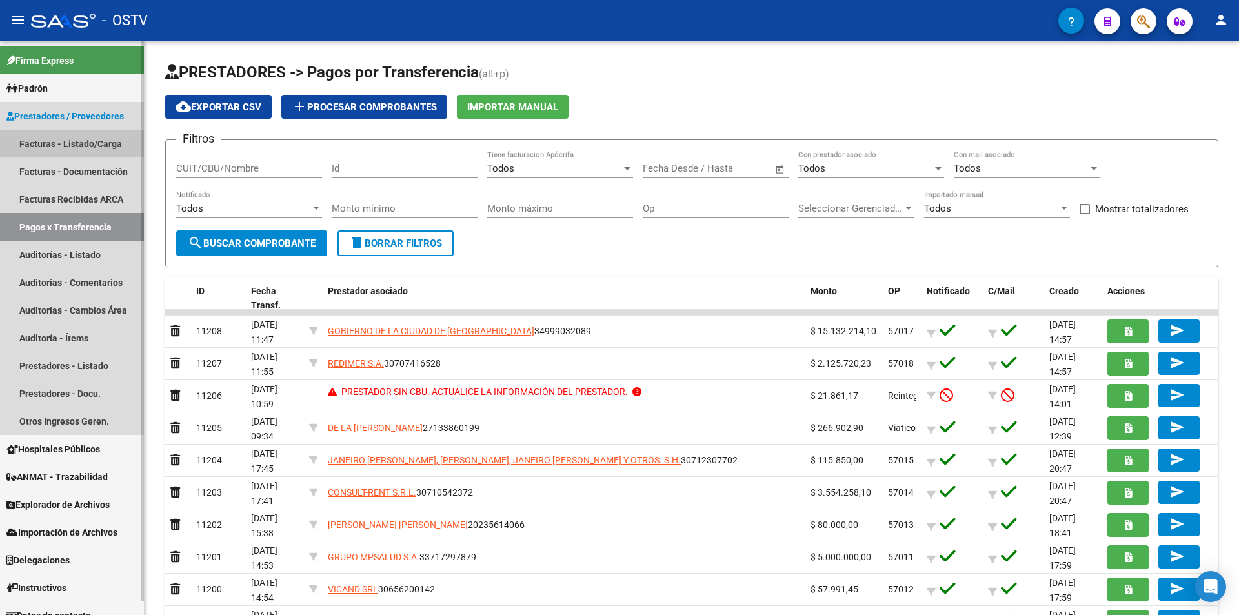
click at [74, 137] on link "Facturas - Listado/Carga" at bounding box center [72, 144] width 144 height 28
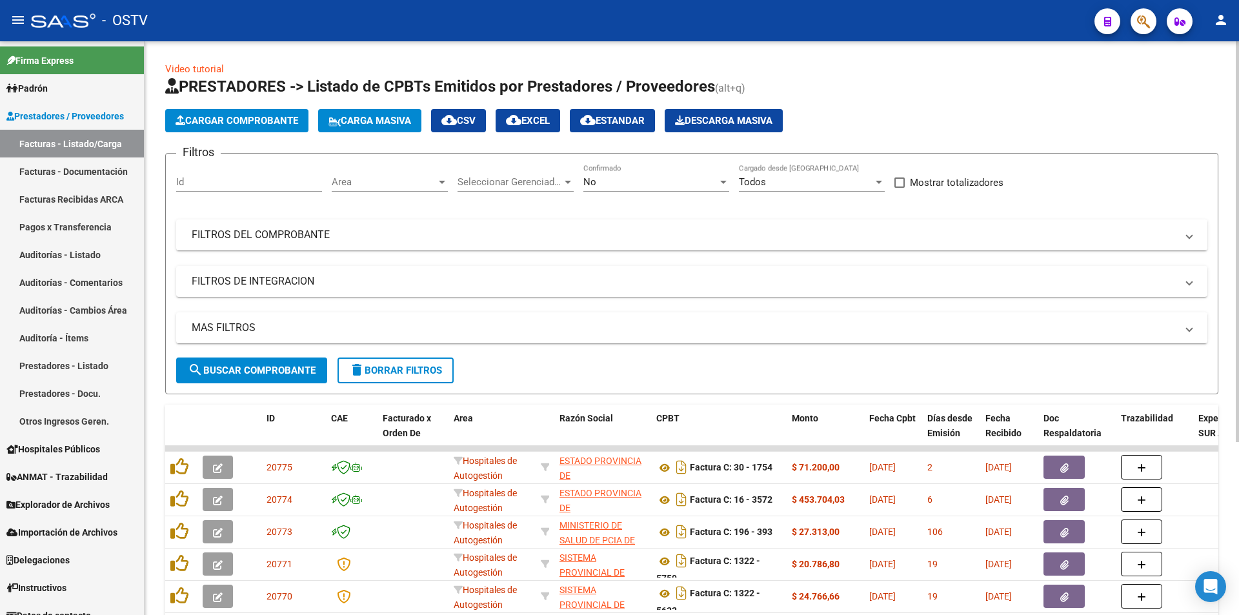
click at [656, 181] on div "No" at bounding box center [650, 182] width 134 height 12
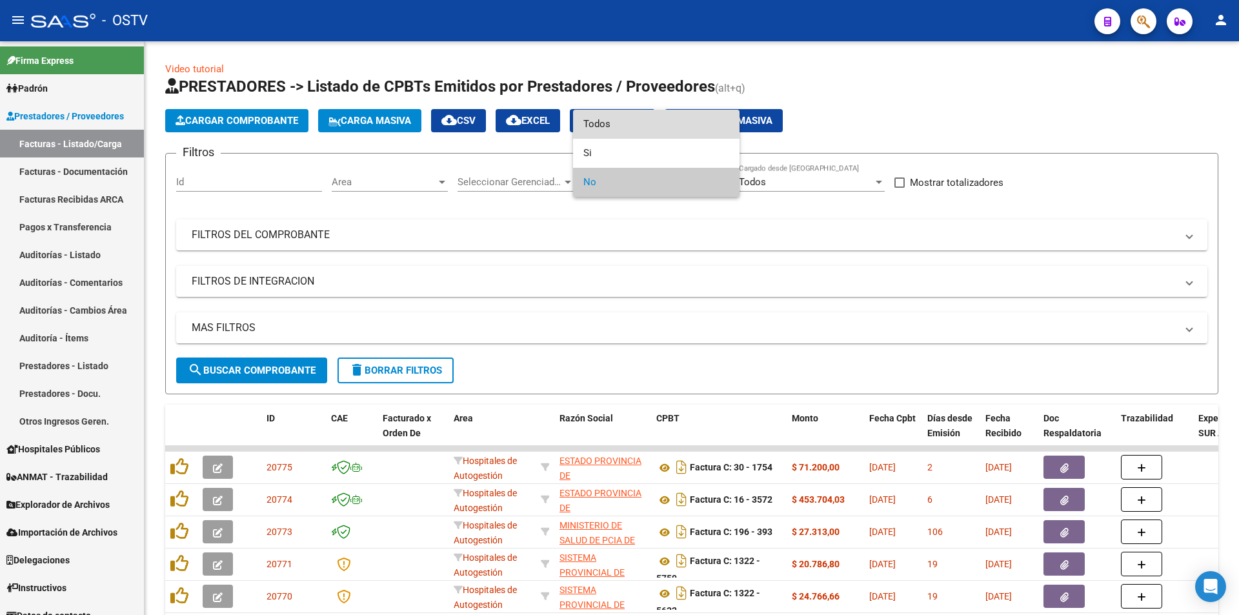
click at [652, 126] on span "Todos" at bounding box center [656, 124] width 146 height 29
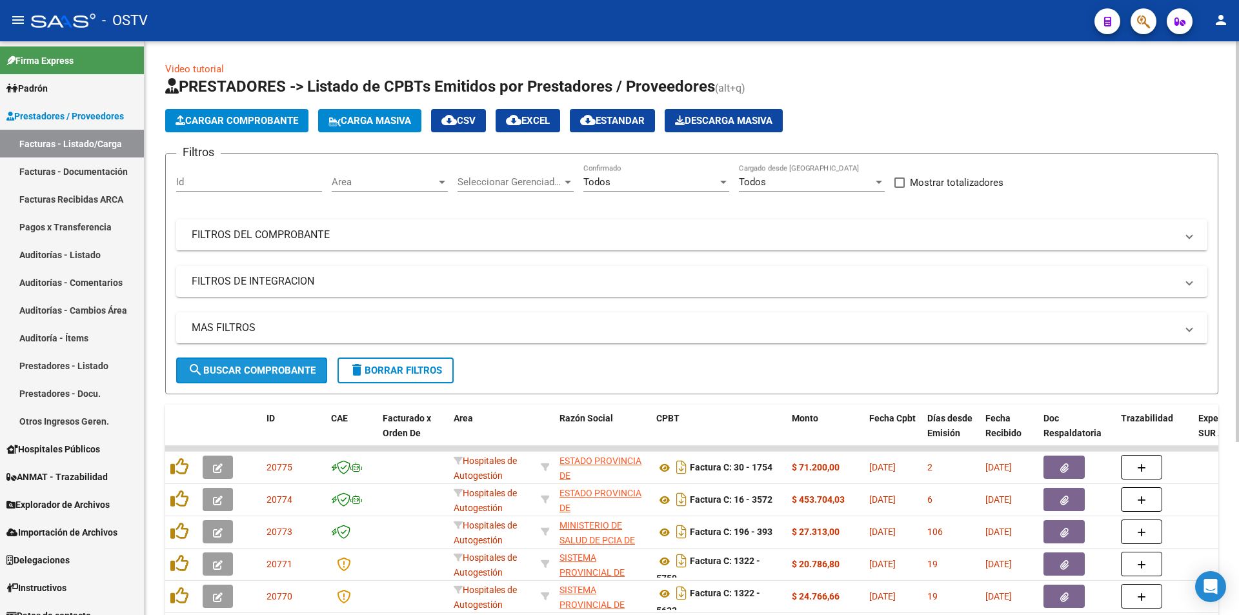
click at [239, 370] on span "search Buscar Comprobante" at bounding box center [252, 371] width 128 height 12
click at [251, 361] on button "search Buscar Comprobante" at bounding box center [251, 370] width 151 height 26
click at [255, 368] on span "search Buscar Comprobante" at bounding box center [252, 371] width 128 height 12
click at [261, 367] on span "search Buscar Comprobante" at bounding box center [252, 371] width 128 height 12
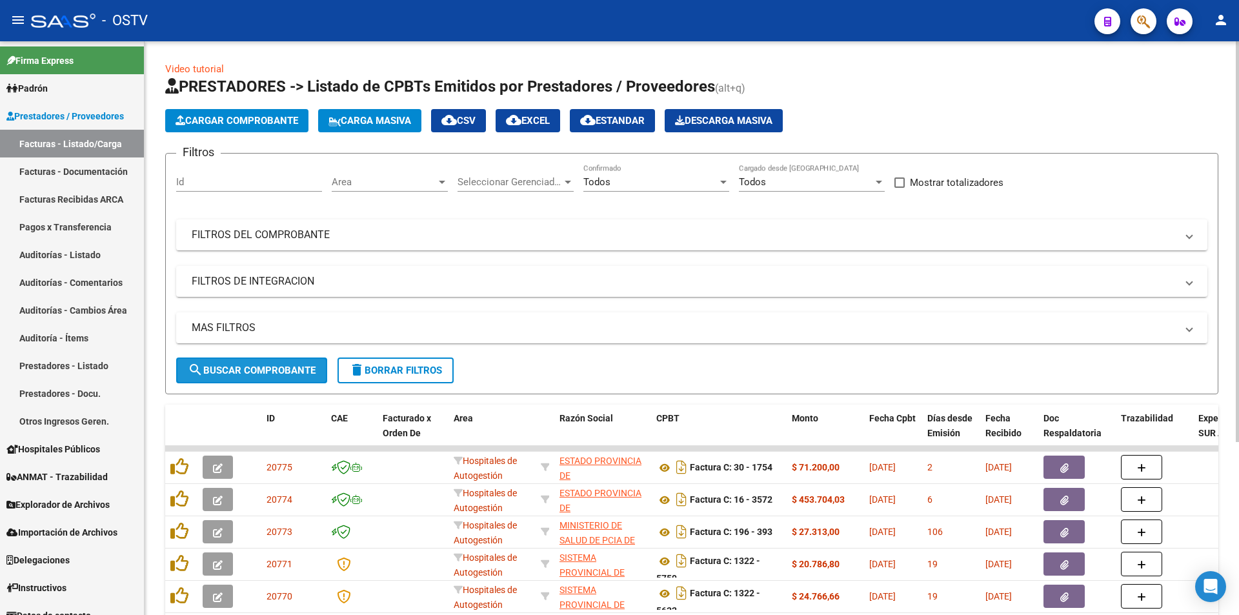
click at [260, 367] on span "search Buscar Comprobante" at bounding box center [252, 371] width 128 height 12
click at [260, 365] on span "search Buscar Comprobante" at bounding box center [252, 371] width 128 height 12
click at [265, 372] on span "search Buscar Comprobante" at bounding box center [252, 371] width 128 height 12
click at [272, 369] on span "search Buscar Comprobante" at bounding box center [252, 371] width 128 height 12
click at [258, 377] on button "search Buscar Comprobante" at bounding box center [251, 370] width 151 height 26
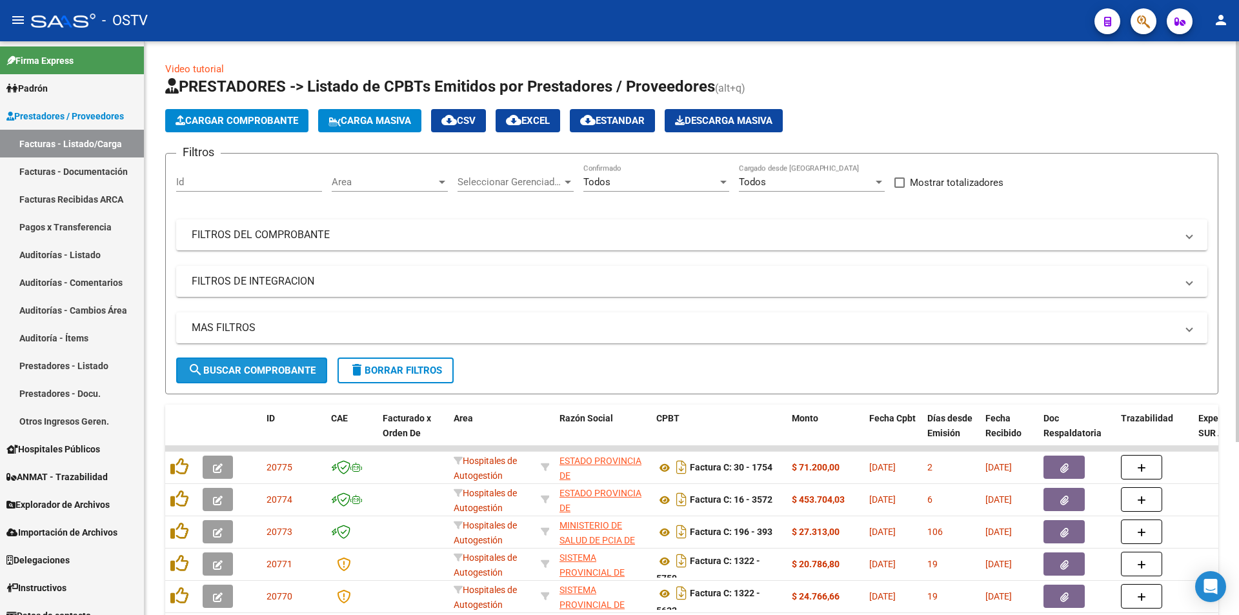
click at [250, 379] on button "search Buscar Comprobante" at bounding box center [251, 370] width 151 height 26
click at [261, 370] on span "search Buscar Comprobante" at bounding box center [252, 371] width 128 height 12
click at [245, 367] on span "search Buscar Comprobante" at bounding box center [252, 371] width 128 height 12
click at [253, 370] on span "search Buscar Comprobante" at bounding box center [252, 371] width 128 height 12
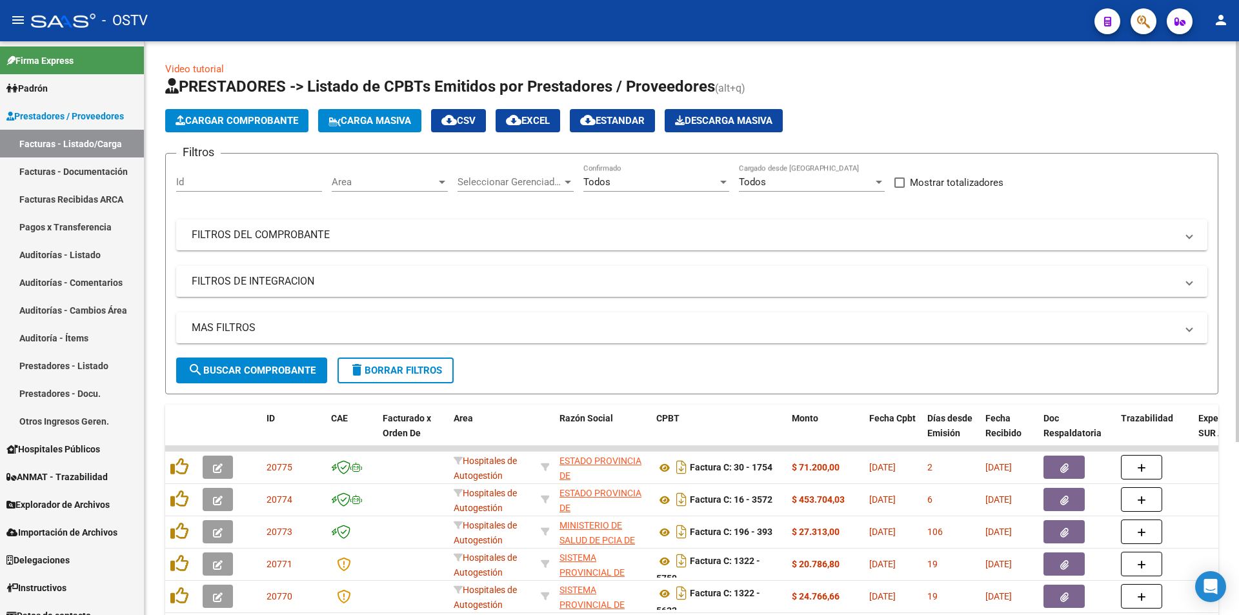
click at [261, 361] on button "search Buscar Comprobante" at bounding box center [251, 370] width 151 height 26
click at [261, 363] on button "search Buscar Comprobante" at bounding box center [251, 370] width 151 height 26
click at [255, 369] on span "search Buscar Comprobante" at bounding box center [252, 371] width 128 height 12
click at [257, 368] on span "search Buscar Comprobante" at bounding box center [252, 371] width 128 height 12
click at [256, 363] on button "search Buscar Comprobante" at bounding box center [251, 370] width 151 height 26
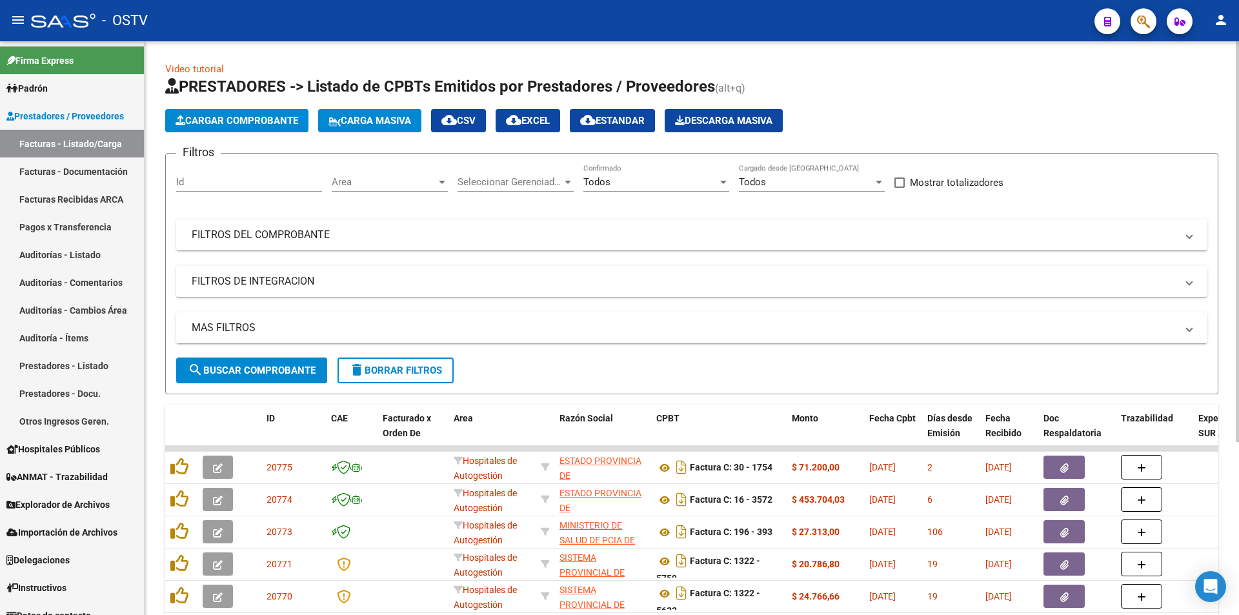
click at [265, 372] on span "search Buscar Comprobante" at bounding box center [252, 371] width 128 height 12
click at [259, 374] on span "search Buscar Comprobante" at bounding box center [252, 371] width 128 height 12
click at [253, 368] on span "search Buscar Comprobante" at bounding box center [252, 371] width 128 height 12
click at [260, 368] on span "search Buscar Comprobante" at bounding box center [252, 371] width 128 height 12
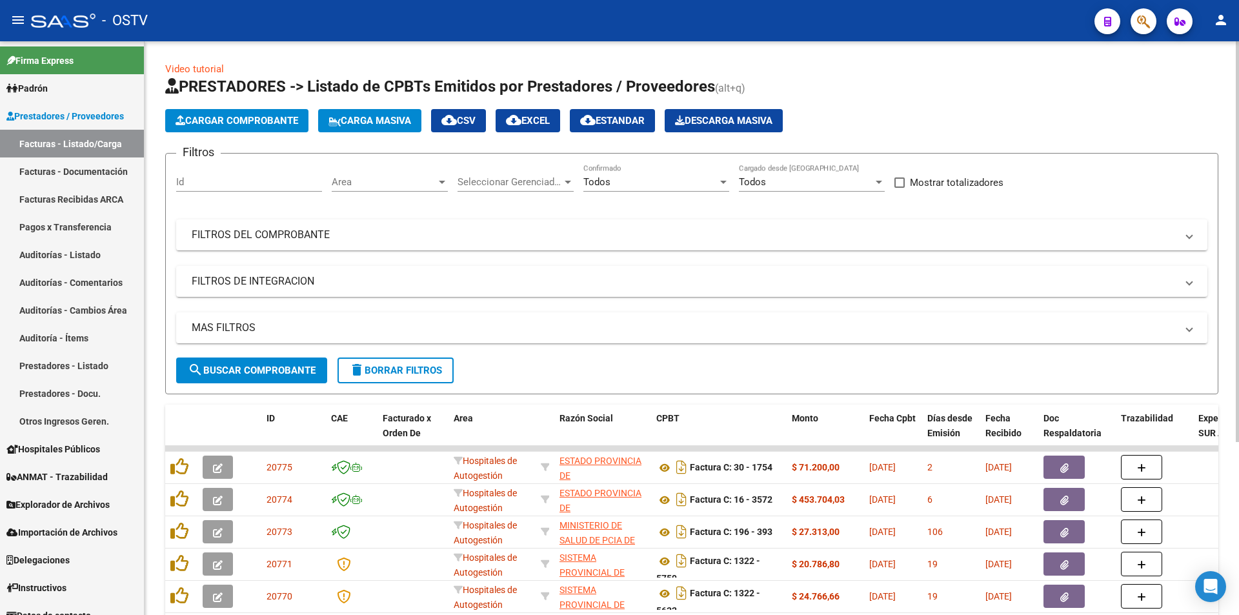
click at [260, 368] on span "search Buscar Comprobante" at bounding box center [252, 371] width 128 height 12
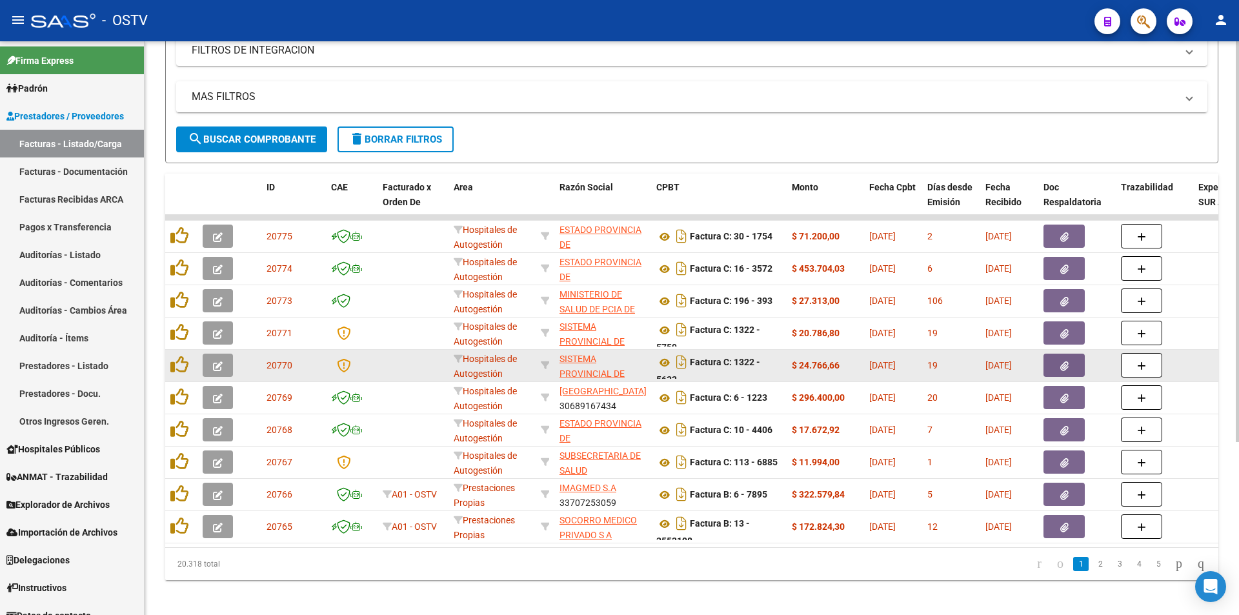
scroll to position [247, 0]
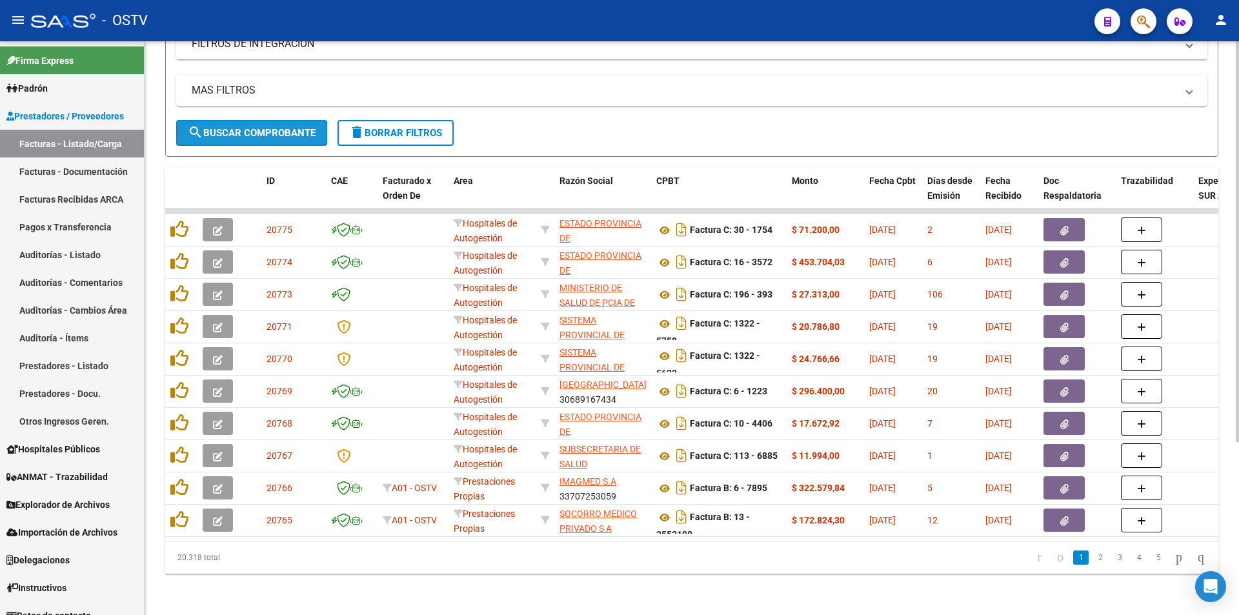
click at [257, 127] on span "search Buscar Comprobante" at bounding box center [252, 133] width 128 height 12
click at [263, 127] on span "search Buscar Comprobante" at bounding box center [252, 133] width 128 height 12
click at [230, 127] on span "search Buscar Comprobante" at bounding box center [252, 133] width 128 height 12
click at [246, 127] on span "search Buscar Comprobante" at bounding box center [252, 133] width 128 height 12
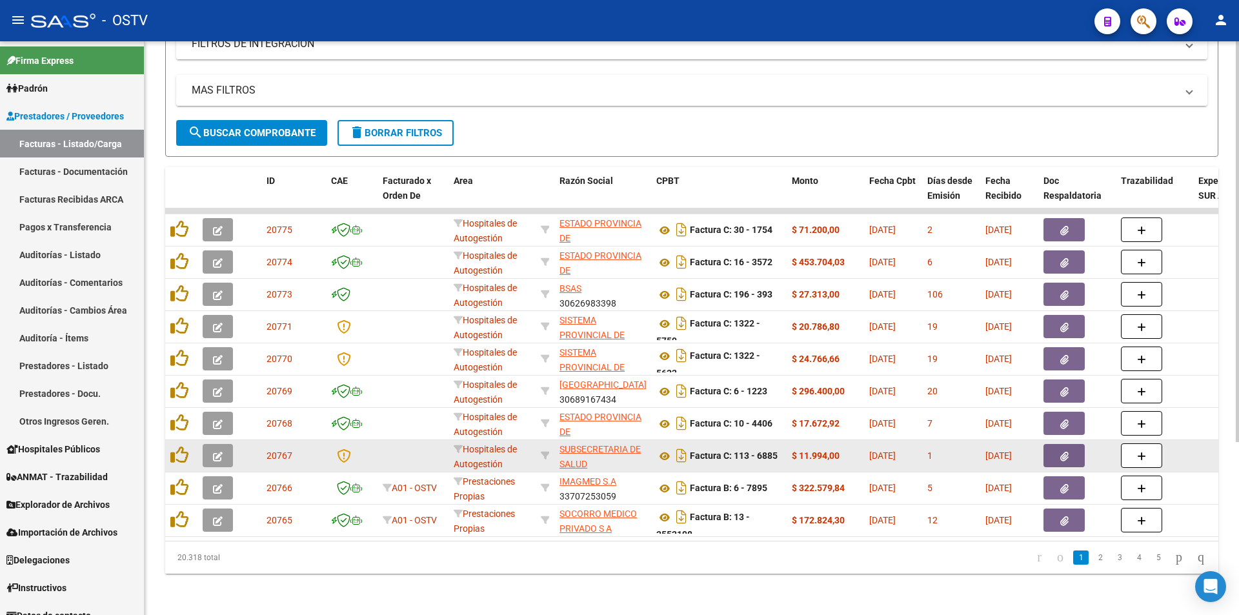
scroll to position [32, 0]
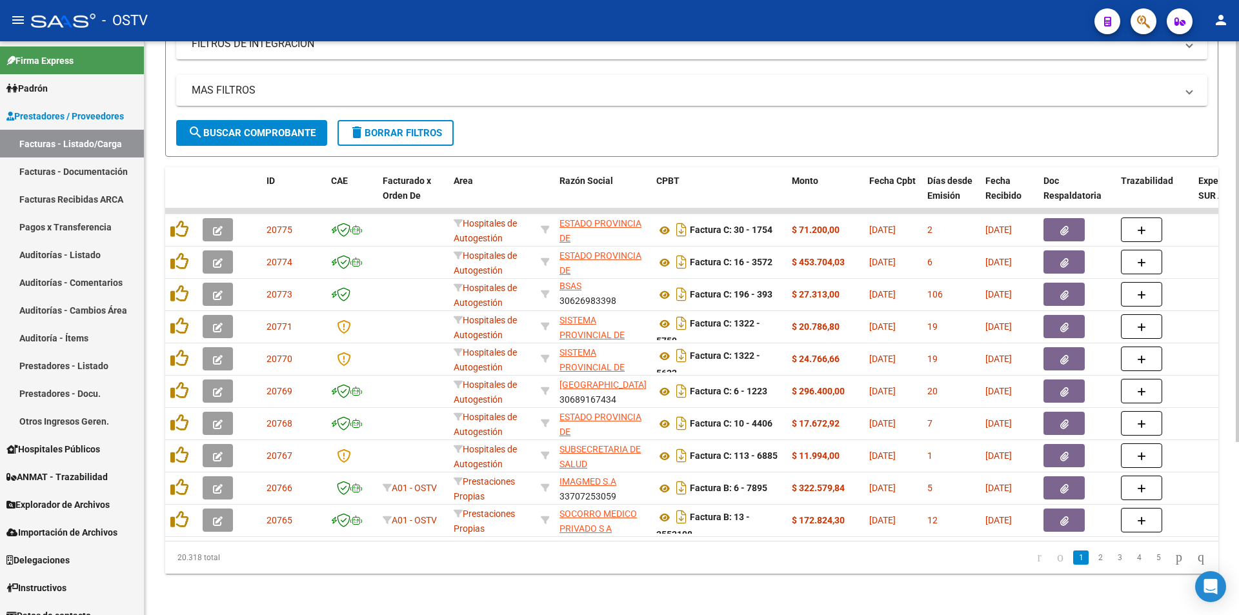
click at [268, 141] on form "Filtros Id Area Area Seleccionar Gerenciador Seleccionar Gerenciador Todos Conf…" at bounding box center [691, 35] width 1053 height 241
click at [286, 128] on span "search Buscar Comprobante" at bounding box center [252, 133] width 128 height 12
click at [250, 127] on span "search Buscar Comprobante" at bounding box center [252, 133] width 128 height 12
click at [259, 127] on span "search Buscar Comprobante" at bounding box center [252, 133] width 128 height 12
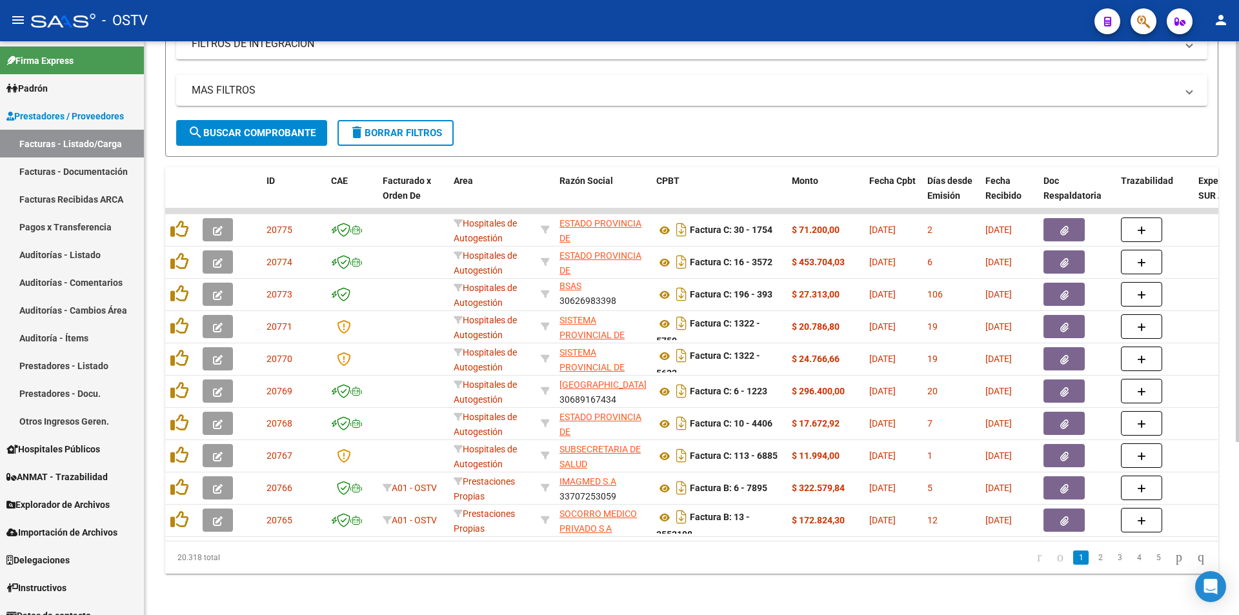
click at [259, 127] on span "search Buscar Comprobante" at bounding box center [252, 133] width 128 height 12
click at [244, 127] on span "search Buscar Comprobante" at bounding box center [252, 133] width 128 height 12
click at [258, 127] on span "search Buscar Comprobante" at bounding box center [252, 133] width 128 height 12
click at [261, 127] on span "search Buscar Comprobante" at bounding box center [252, 133] width 128 height 12
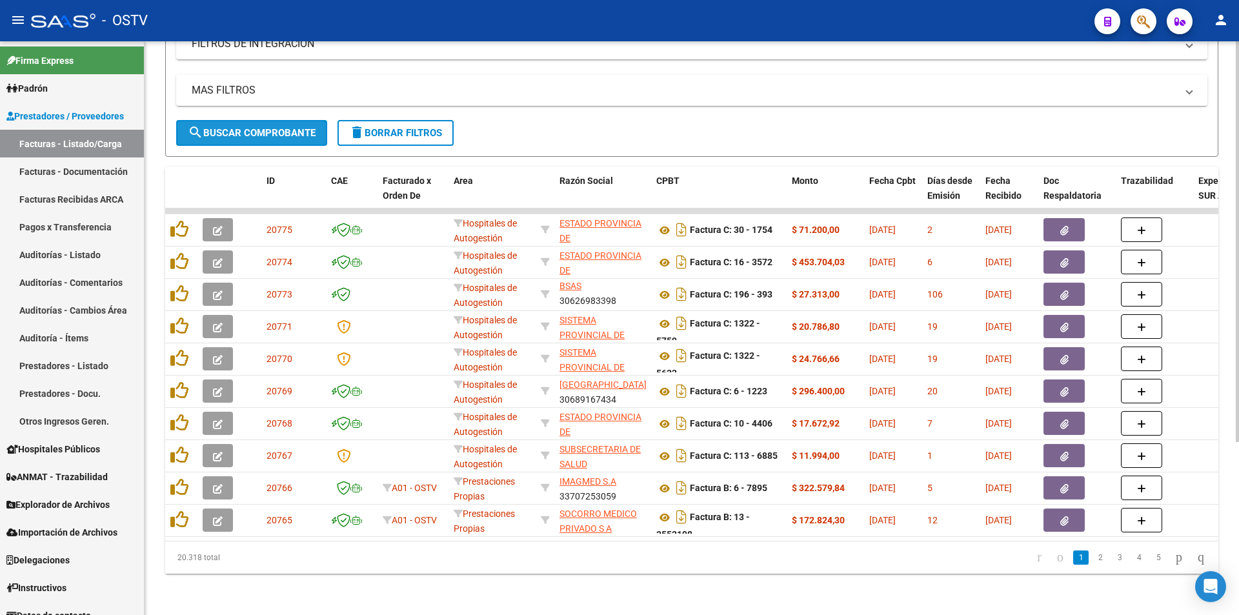
click at [261, 127] on span "search Buscar Comprobante" at bounding box center [252, 133] width 128 height 12
click at [257, 127] on span "search Buscar Comprobante" at bounding box center [252, 133] width 128 height 12
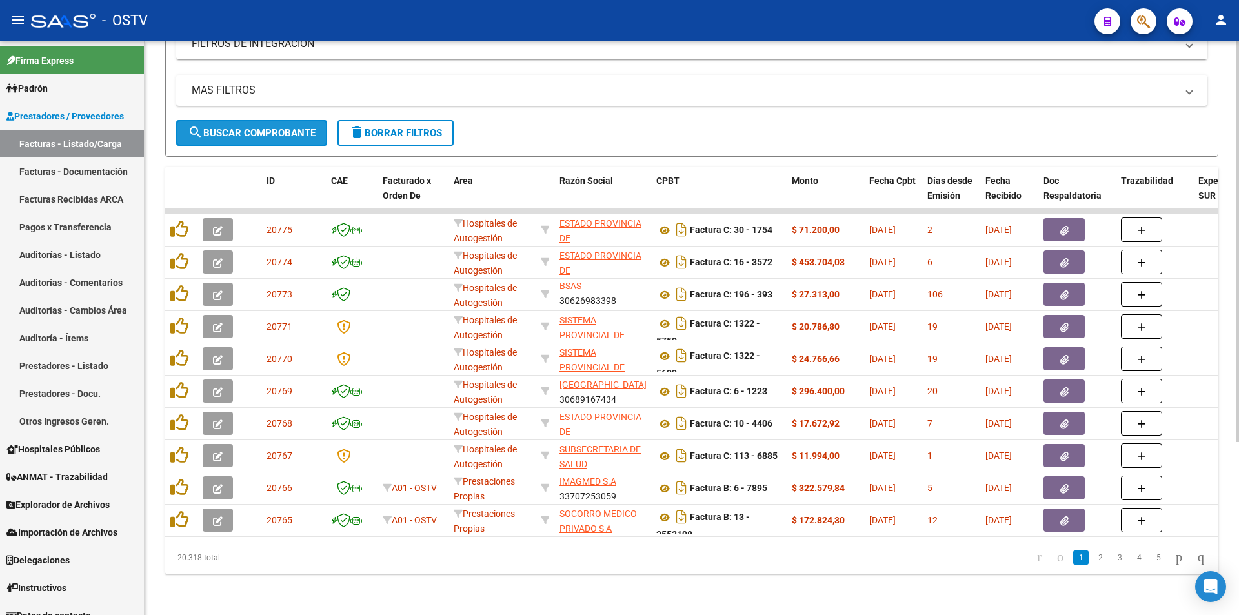
click at [260, 127] on span "search Buscar Comprobante" at bounding box center [252, 133] width 128 height 12
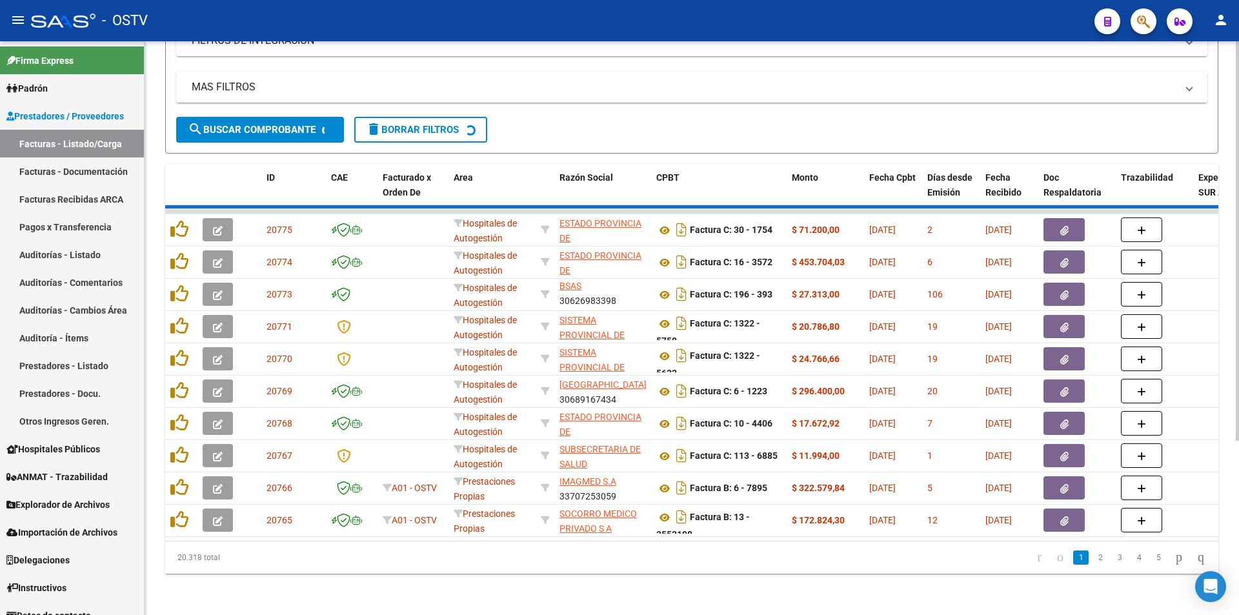
click at [260, 124] on span "search Buscar Comprobante" at bounding box center [252, 130] width 128 height 12
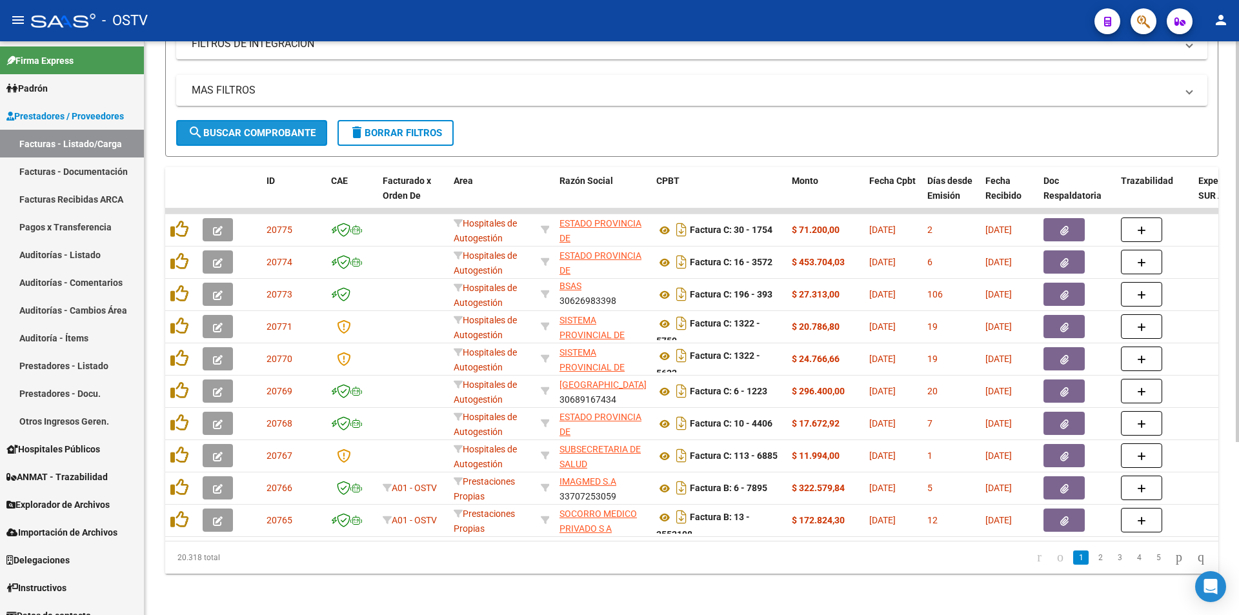
click at [259, 127] on span "search Buscar Comprobante" at bounding box center [252, 133] width 128 height 12
click at [253, 127] on span "search Buscar Comprobante" at bounding box center [252, 133] width 128 height 12
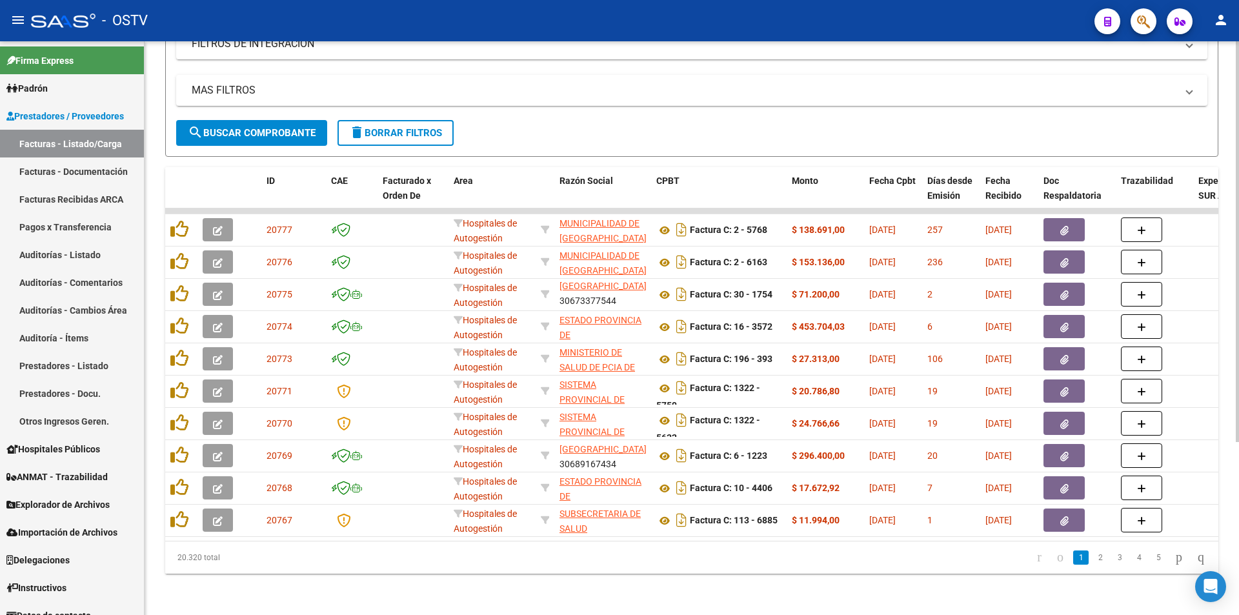
scroll to position [17, 0]
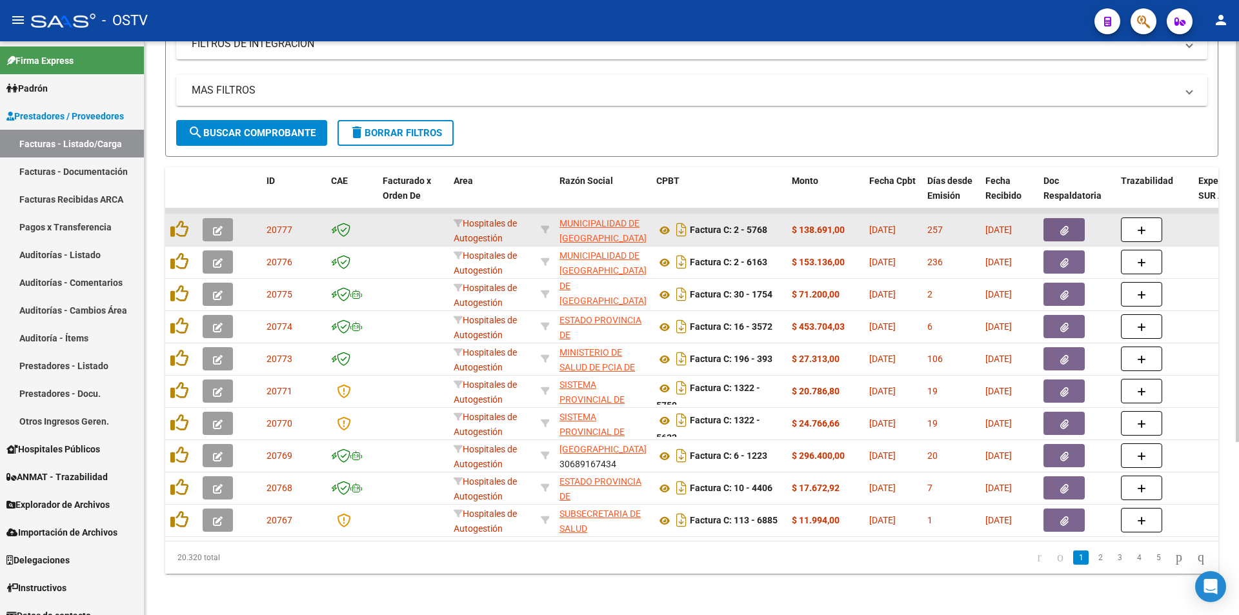
click at [215, 218] on button "button" at bounding box center [218, 229] width 30 height 23
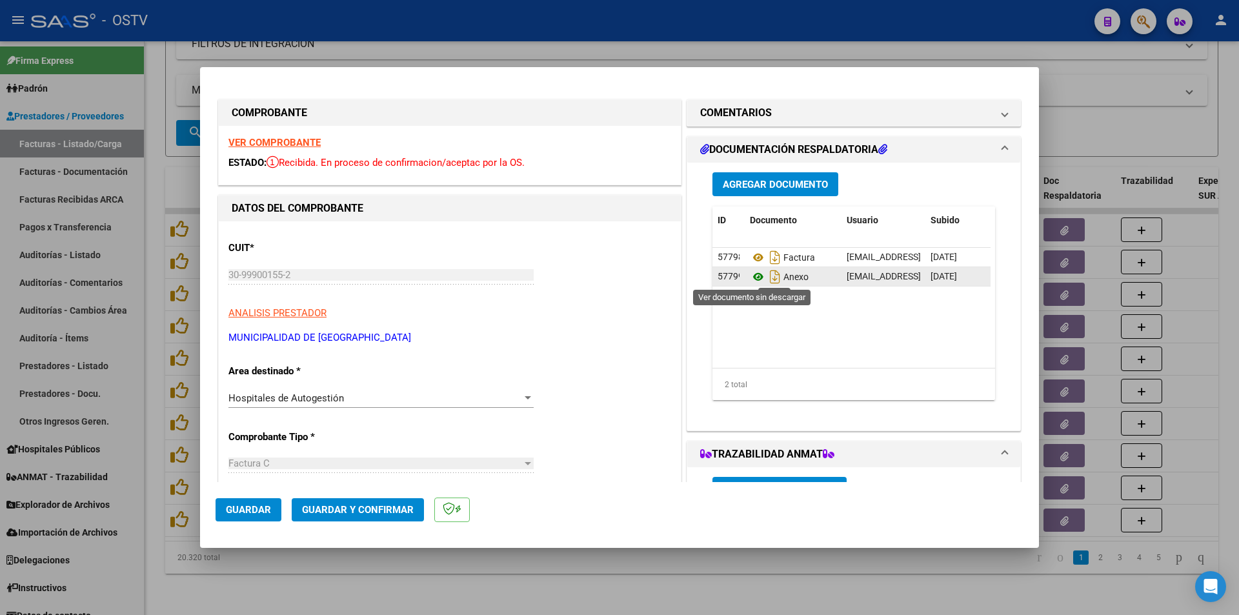
click at [750, 275] on icon at bounding box center [758, 276] width 17 height 15
click at [158, 70] on div at bounding box center [619, 307] width 1239 height 615
type input "$ 0,00"
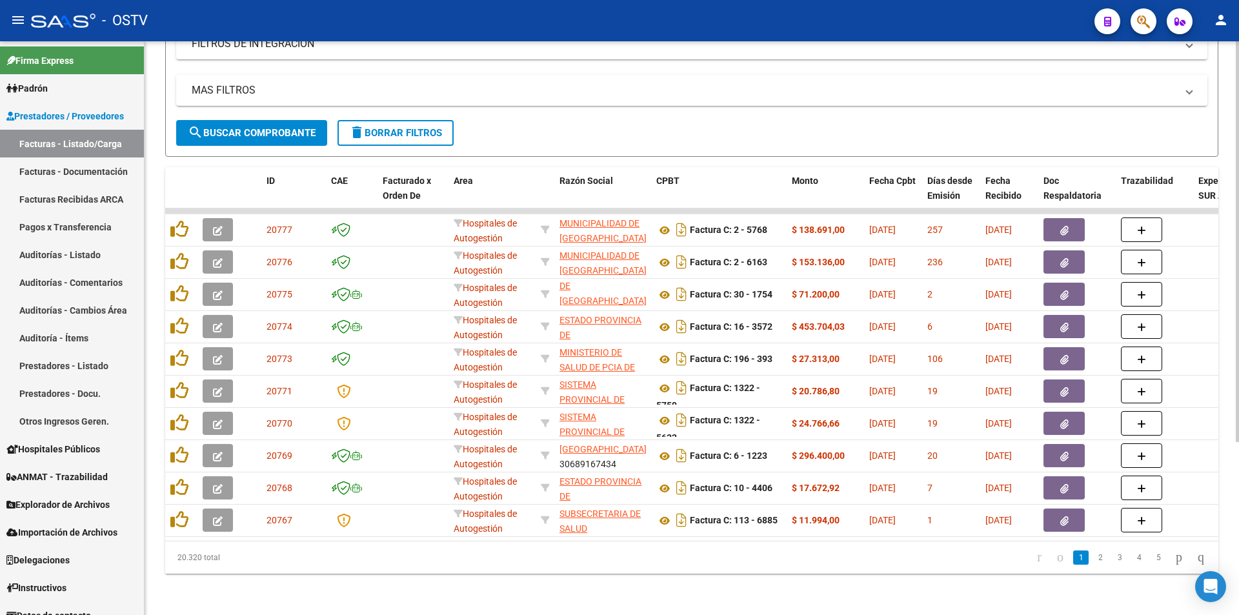
click at [258, 127] on span "search Buscar Comprobante" at bounding box center [252, 133] width 128 height 12
click at [257, 127] on span "search Buscar Comprobante" at bounding box center [252, 133] width 128 height 12
click at [254, 127] on span "search Buscar Comprobante" at bounding box center [252, 133] width 128 height 12
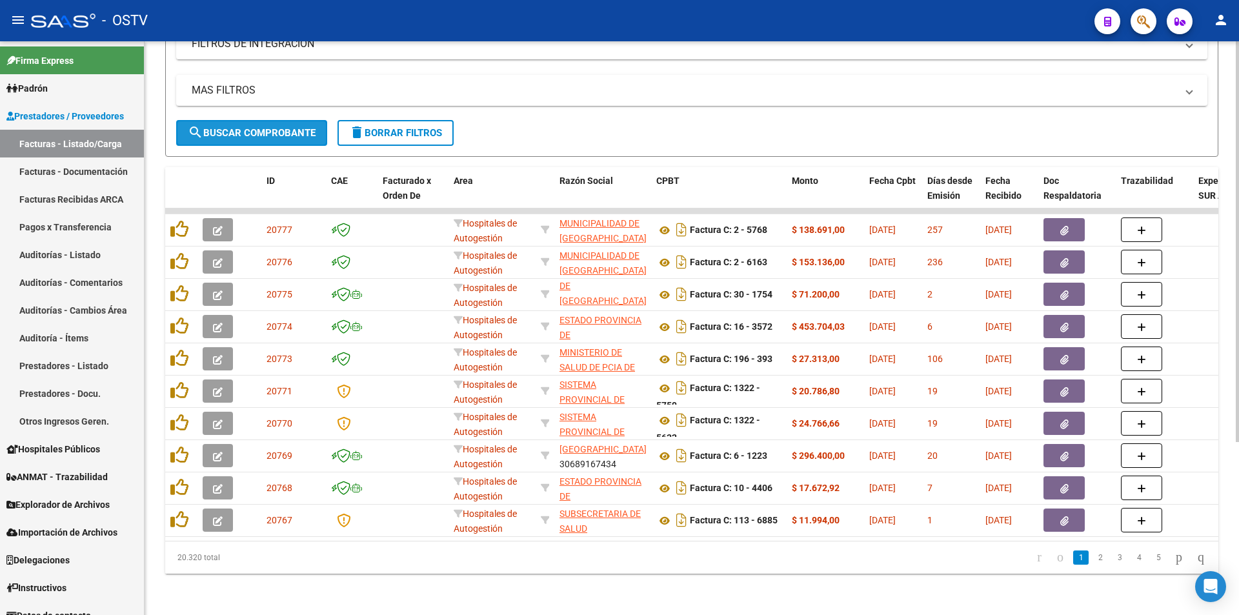
click at [255, 127] on span "search Buscar Comprobante" at bounding box center [252, 133] width 128 height 12
click at [265, 120] on button "search Buscar Comprobante" at bounding box center [251, 133] width 151 height 26
click at [257, 127] on span "search Buscar Comprobante" at bounding box center [252, 133] width 128 height 12
click at [250, 120] on button "search Buscar Comprobante" at bounding box center [251, 133] width 151 height 26
click at [223, 120] on button "search Buscar Comprobante" at bounding box center [251, 133] width 151 height 26
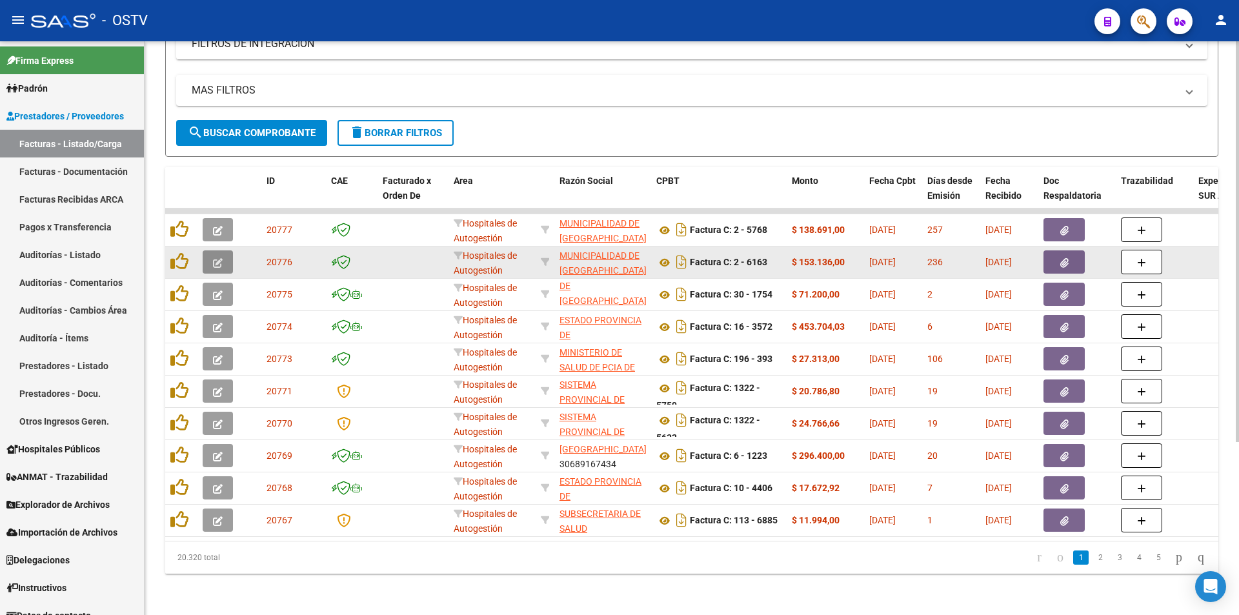
click at [223, 250] on button "button" at bounding box center [218, 261] width 30 height 23
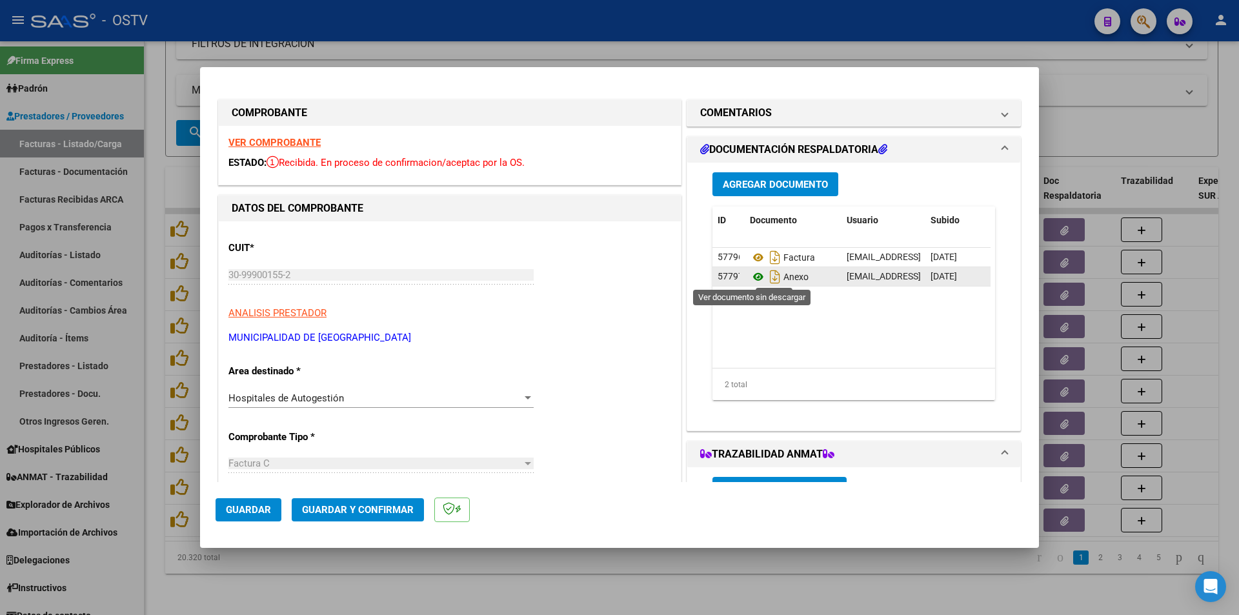
click at [756, 274] on icon at bounding box center [758, 276] width 17 height 15
click at [149, 168] on div at bounding box center [619, 307] width 1239 height 615
type input "$ 0,00"
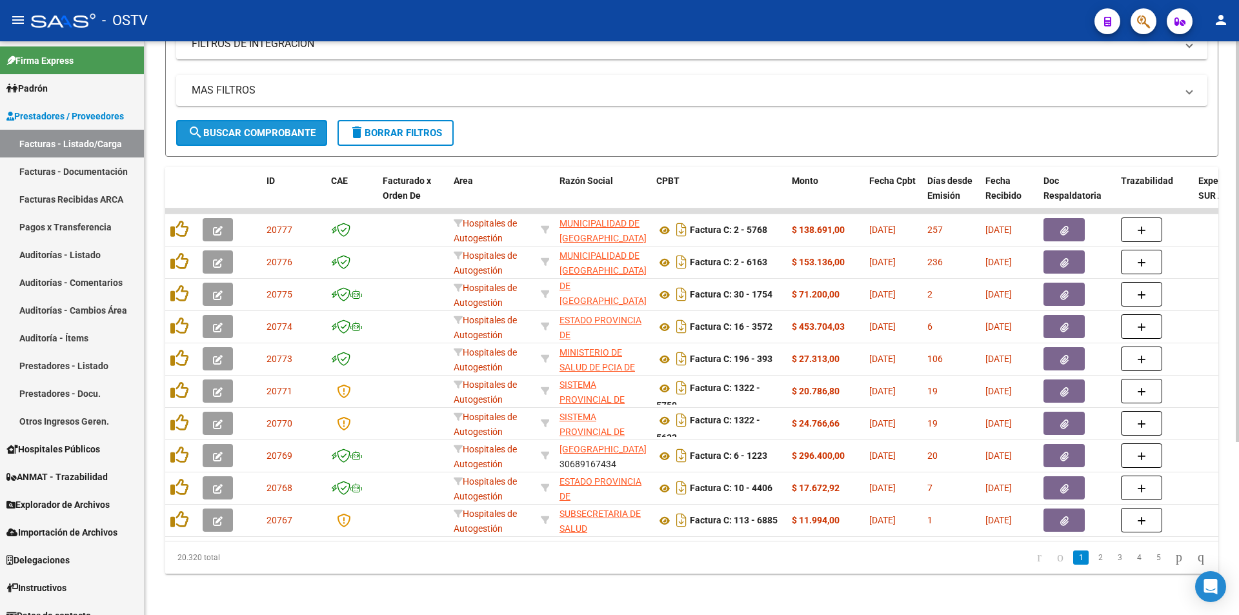
click at [254, 127] on span "search Buscar Comprobante" at bounding box center [252, 133] width 128 height 12
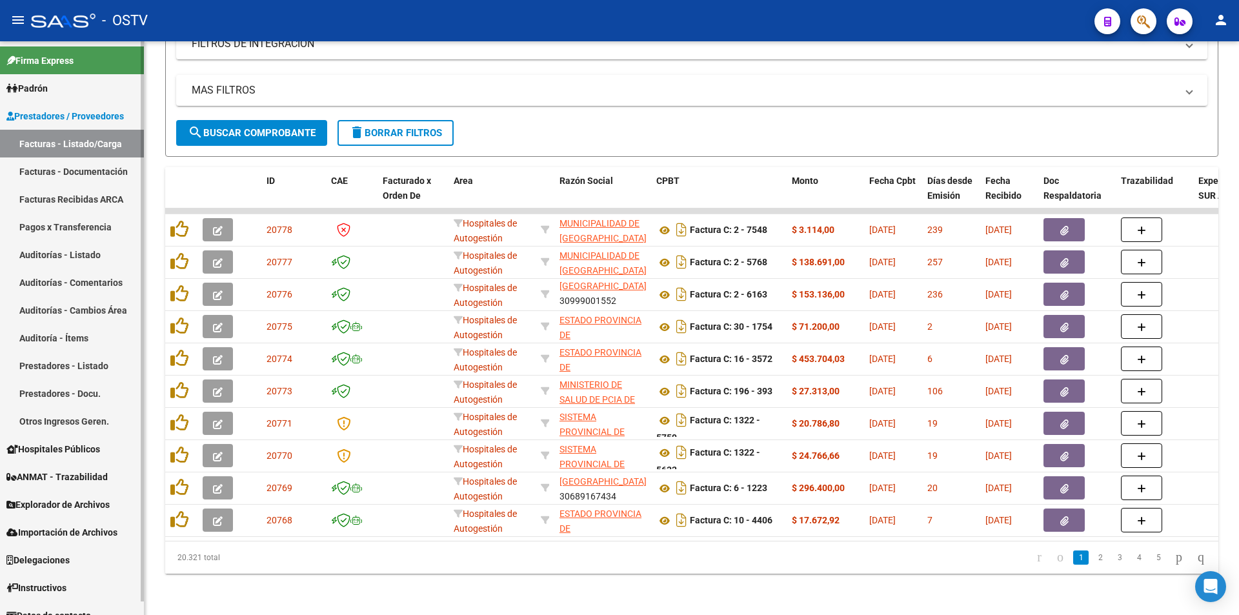
click at [81, 221] on link "Pagos x Transferencia" at bounding box center [72, 227] width 144 height 28
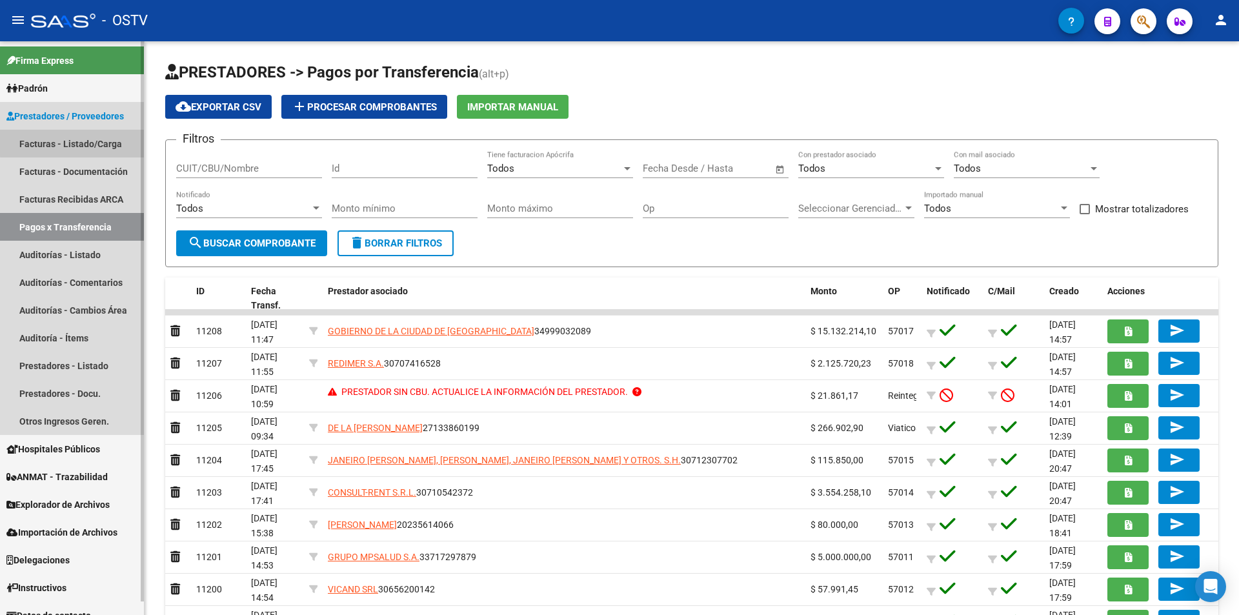
click at [74, 140] on link "Facturas - Listado/Carga" at bounding box center [72, 144] width 144 height 28
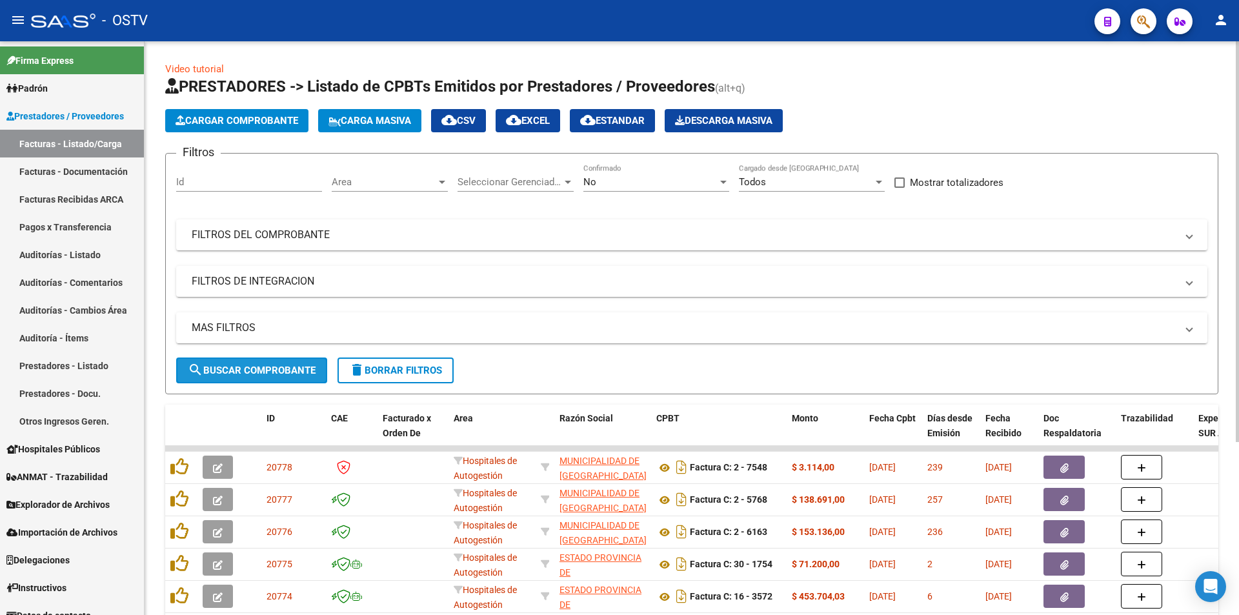
click at [254, 371] on span "search Buscar Comprobante" at bounding box center [252, 371] width 128 height 12
click at [257, 363] on button "search Buscar Comprobante" at bounding box center [251, 370] width 151 height 26
click at [261, 365] on span "search Buscar Comprobante" at bounding box center [252, 371] width 128 height 12
click at [252, 363] on button "search Buscar Comprobante" at bounding box center [251, 370] width 151 height 26
click at [254, 368] on span "search Buscar Comprobante" at bounding box center [252, 371] width 128 height 12
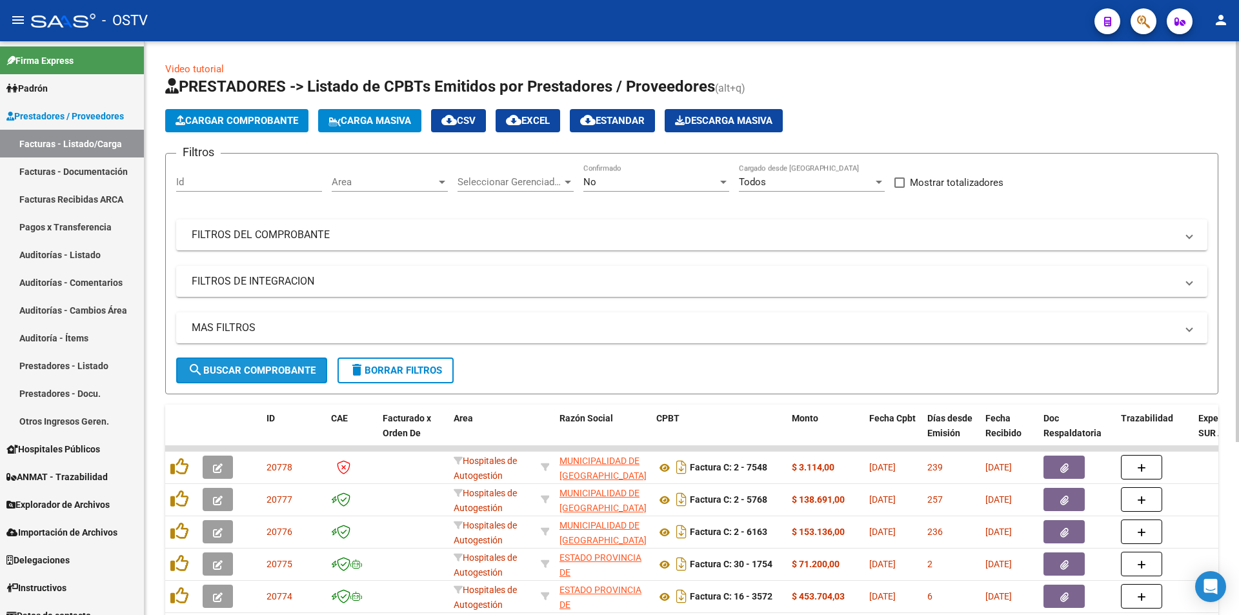
click at [254, 366] on span "search Buscar Comprobante" at bounding box center [252, 371] width 128 height 12
click at [258, 368] on span "search Buscar Comprobante" at bounding box center [252, 371] width 128 height 12
click at [257, 366] on span "search Buscar Comprobante" at bounding box center [252, 371] width 128 height 12
click at [630, 184] on div "No" at bounding box center [650, 182] width 134 height 12
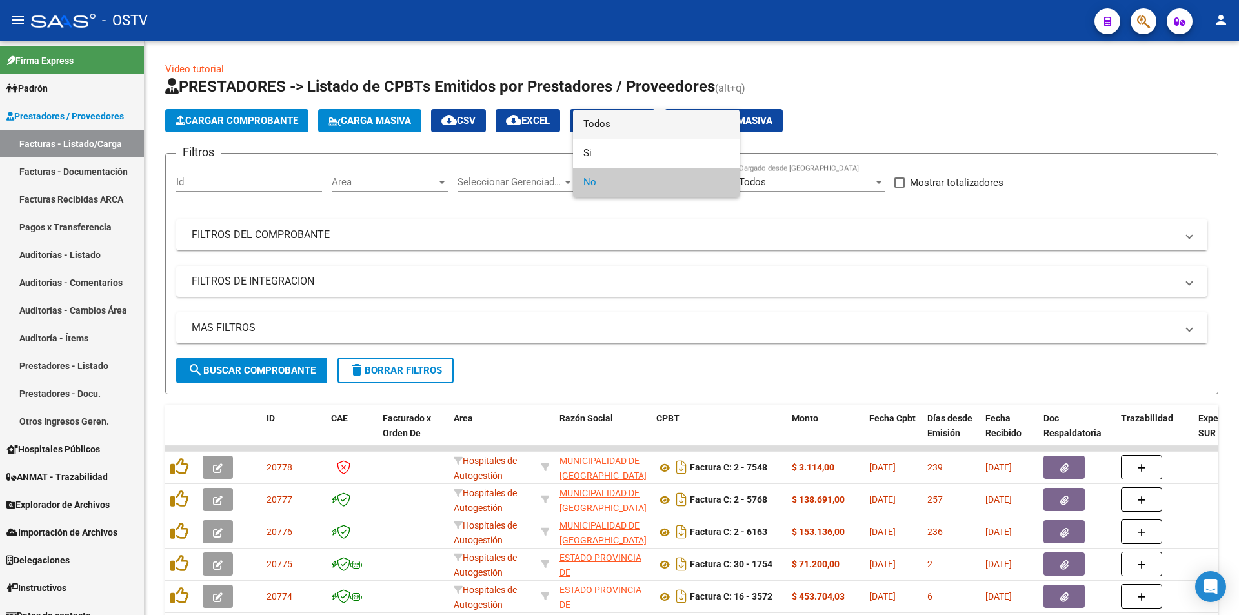
click at [624, 129] on span "Todos" at bounding box center [656, 124] width 146 height 29
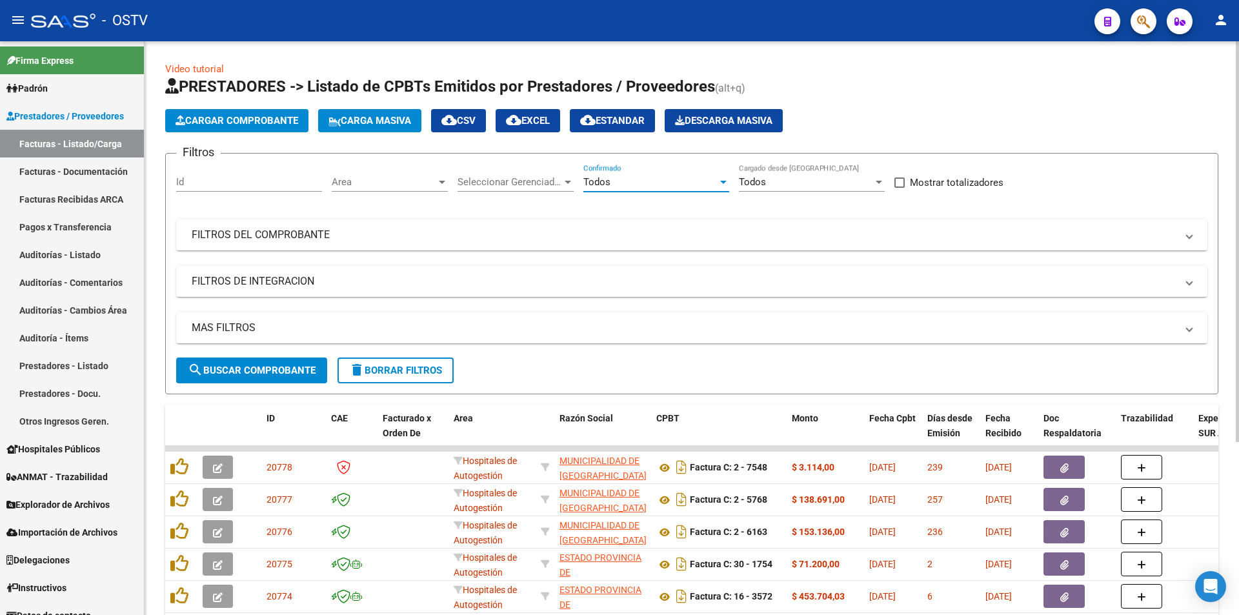
click at [265, 375] on span "search Buscar Comprobante" at bounding box center [252, 371] width 128 height 12
click at [260, 369] on span "search Buscar Comprobante" at bounding box center [252, 371] width 128 height 12
click at [253, 367] on span "search Buscar Comprobante" at bounding box center [252, 371] width 128 height 12
click at [254, 367] on span "search Buscar Comprobante" at bounding box center [252, 371] width 128 height 12
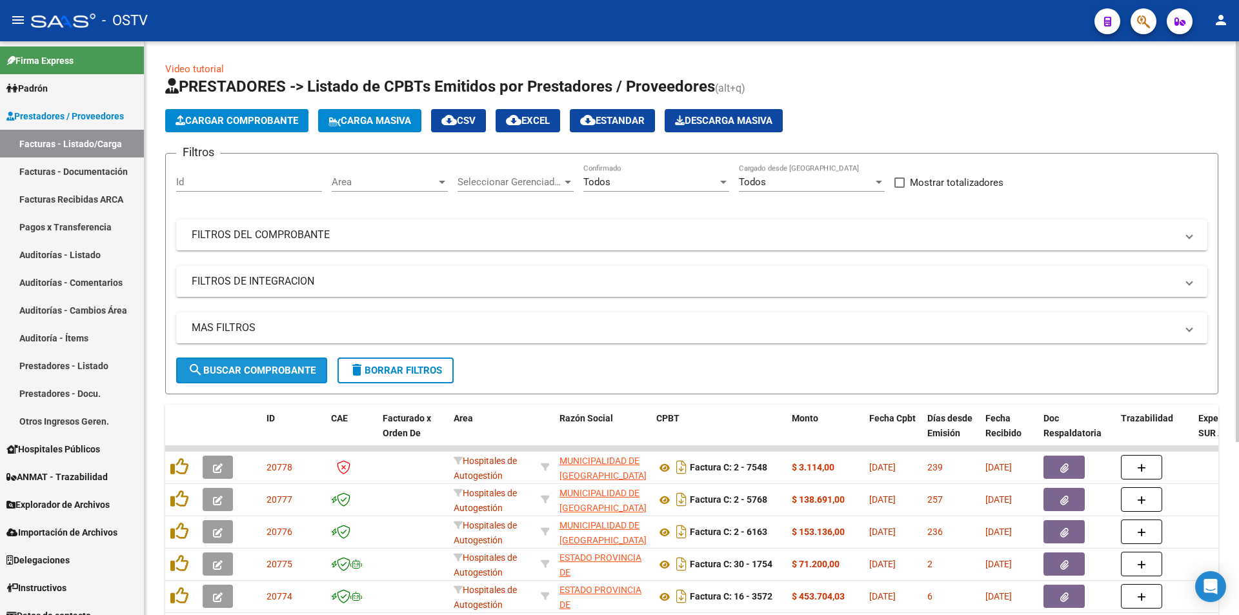
click at [258, 369] on span "search Buscar Comprobante" at bounding box center [252, 371] width 128 height 12
click at [61, 215] on link "Pagos x Transferencia" at bounding box center [72, 227] width 144 height 28
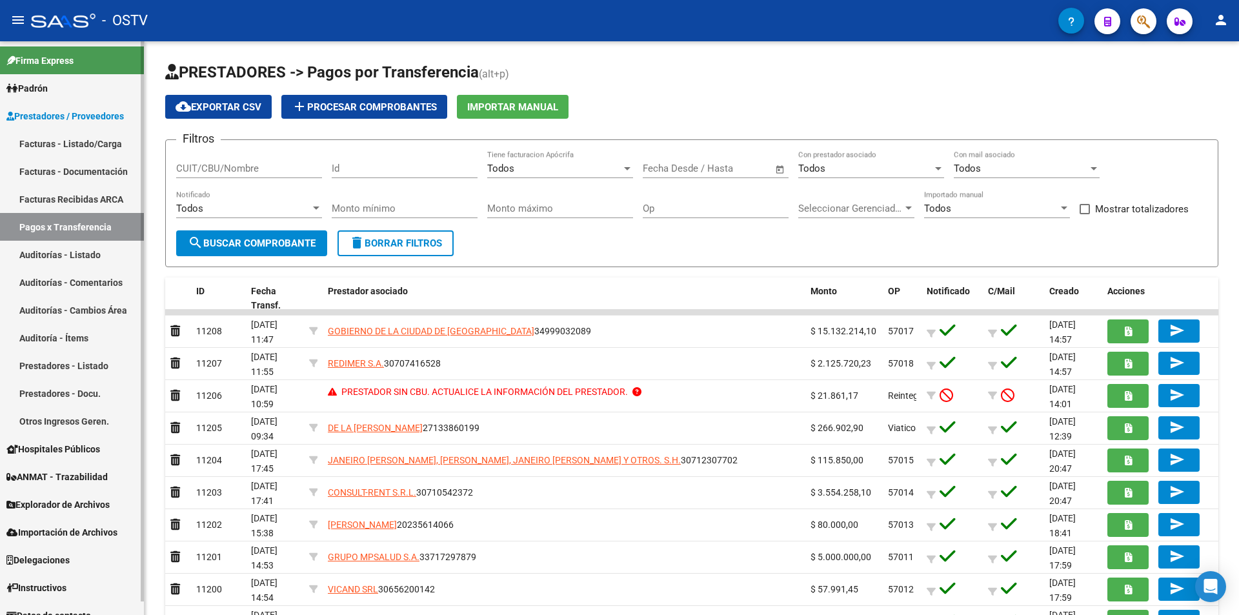
click at [70, 143] on link "Facturas - Listado/Carga" at bounding box center [72, 144] width 144 height 28
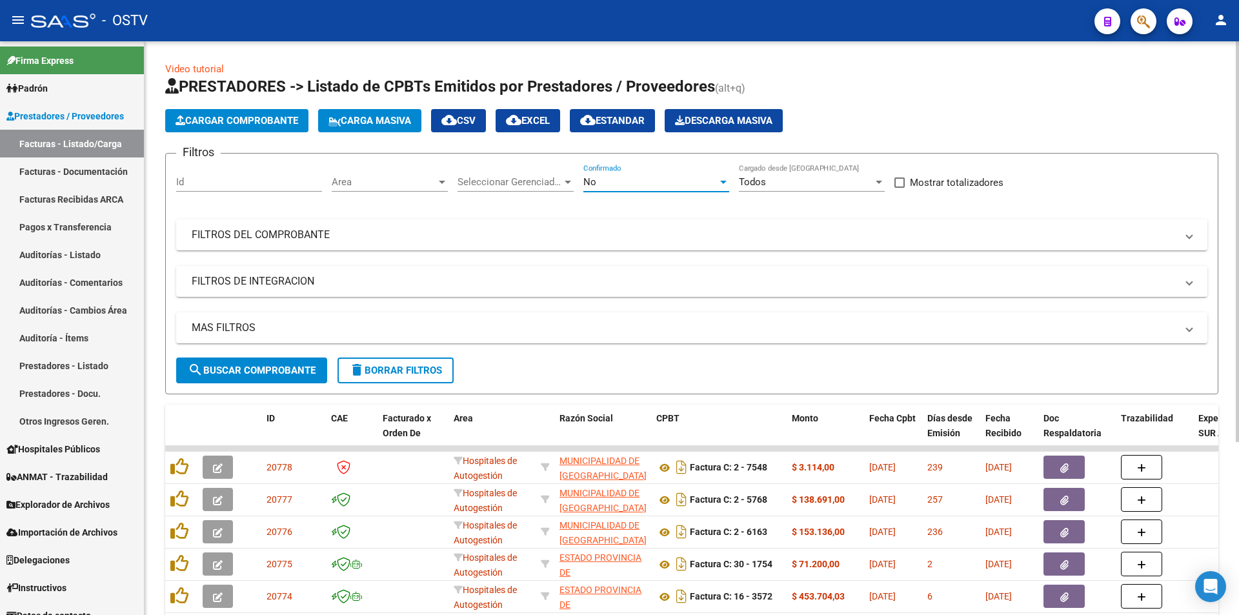
click at [631, 179] on div "No" at bounding box center [650, 182] width 134 height 12
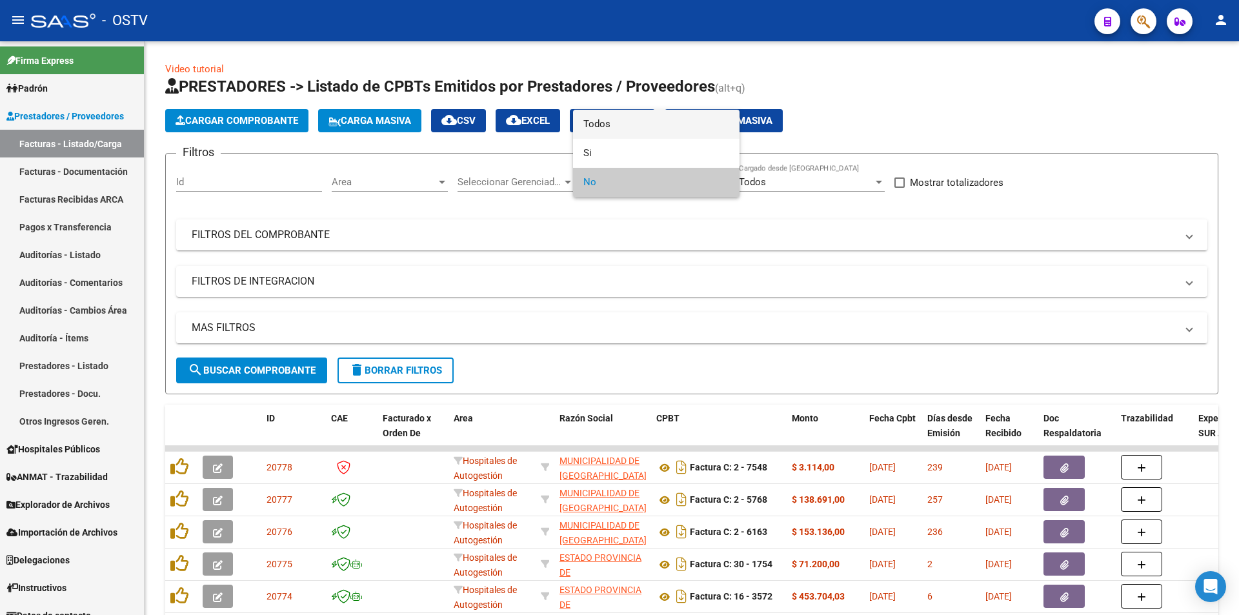
click at [622, 128] on span "Todos" at bounding box center [656, 124] width 146 height 29
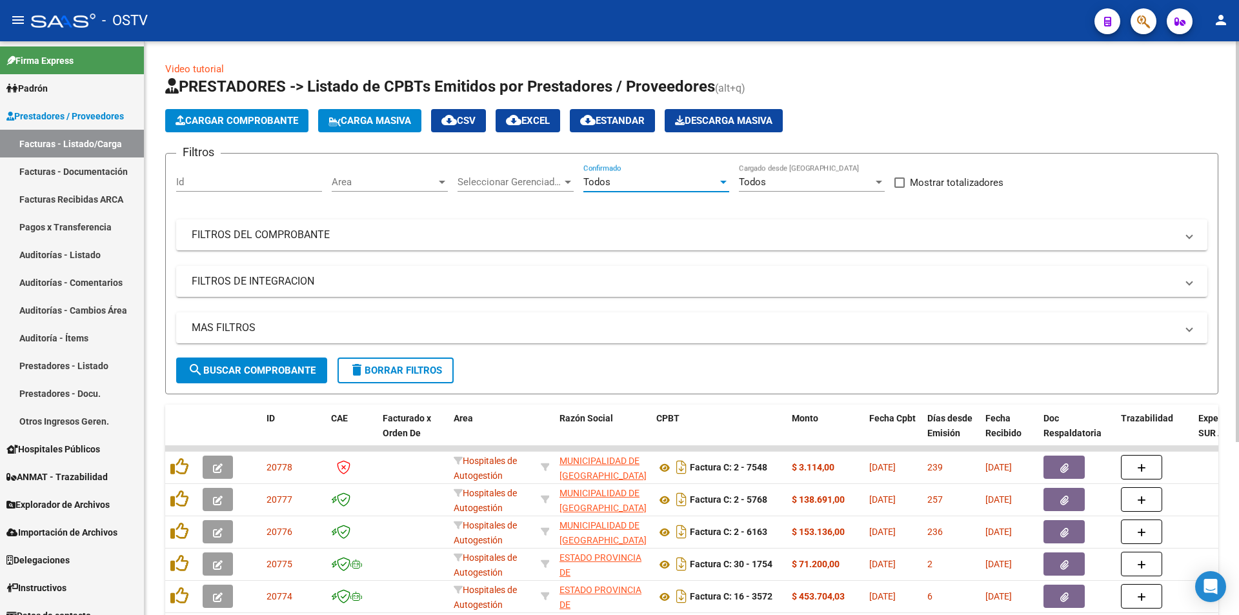
click at [218, 368] on span "search Buscar Comprobante" at bounding box center [252, 371] width 128 height 12
click at [261, 374] on span "search Buscar Comprobante" at bounding box center [252, 371] width 128 height 12
click at [263, 368] on span "search Buscar Comprobante" at bounding box center [252, 371] width 128 height 12
click at [257, 366] on span "search Buscar Comprobante" at bounding box center [252, 371] width 128 height 12
click at [259, 365] on span "search Buscar Comprobante" at bounding box center [252, 371] width 128 height 12
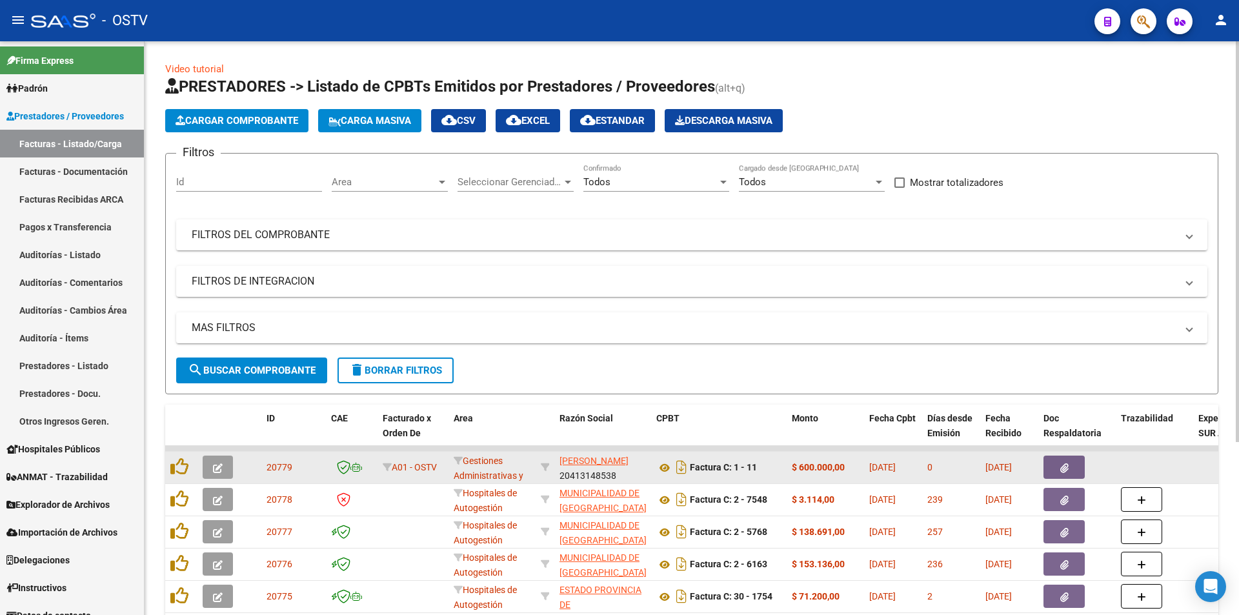
click at [223, 465] on button "button" at bounding box center [218, 467] width 30 height 23
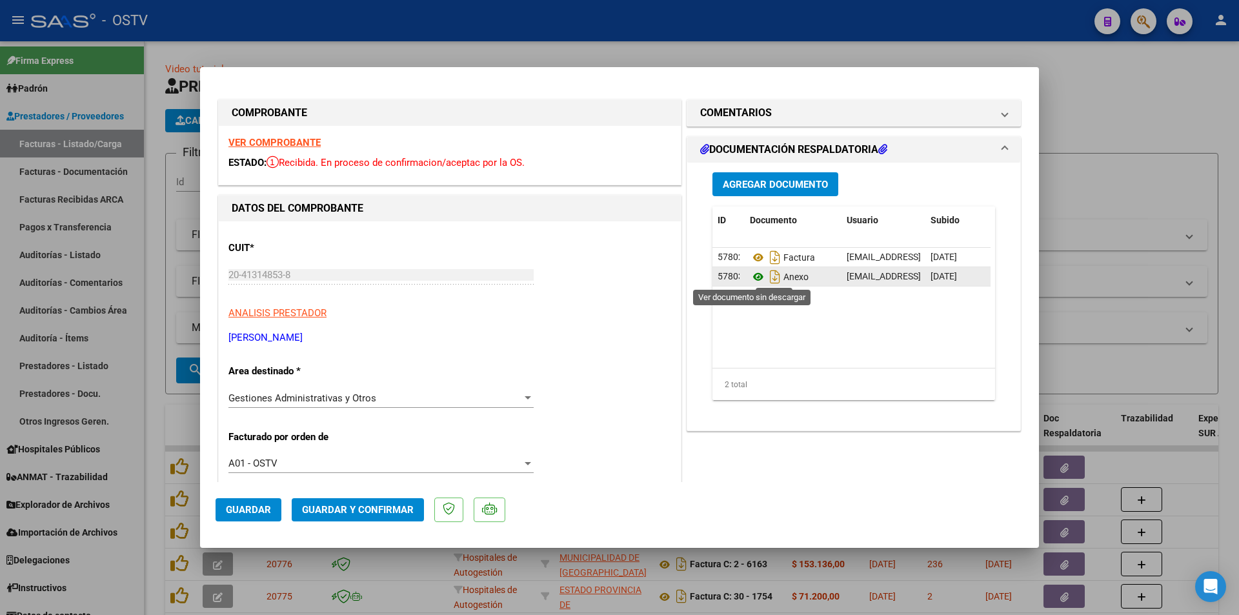
click at [756, 277] on icon at bounding box center [758, 276] width 17 height 15
click at [155, 83] on div at bounding box center [619, 307] width 1239 height 615
type input "$ 0,00"
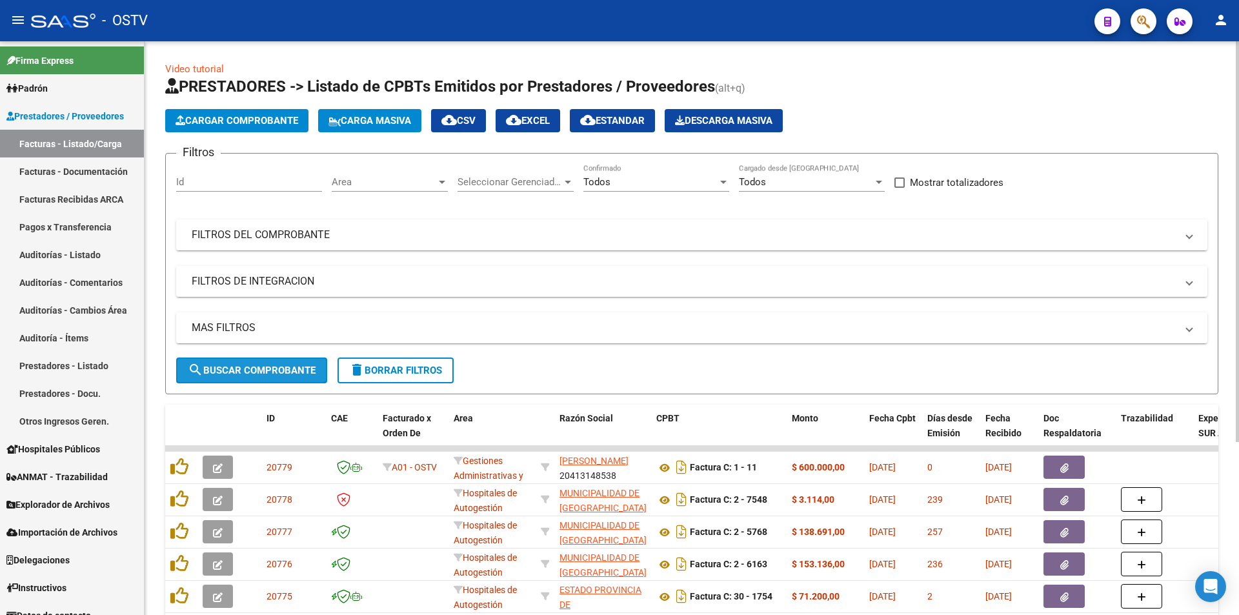
click at [257, 365] on span "search Buscar Comprobante" at bounding box center [252, 371] width 128 height 12
click at [258, 371] on span "search Buscar Comprobante" at bounding box center [252, 371] width 128 height 12
click at [254, 363] on button "search Buscar Comprobante" at bounding box center [251, 370] width 151 height 26
click at [265, 368] on span "search Buscar Comprobante" at bounding box center [252, 371] width 128 height 12
click at [246, 373] on span "search Buscar Comprobante" at bounding box center [252, 371] width 128 height 12
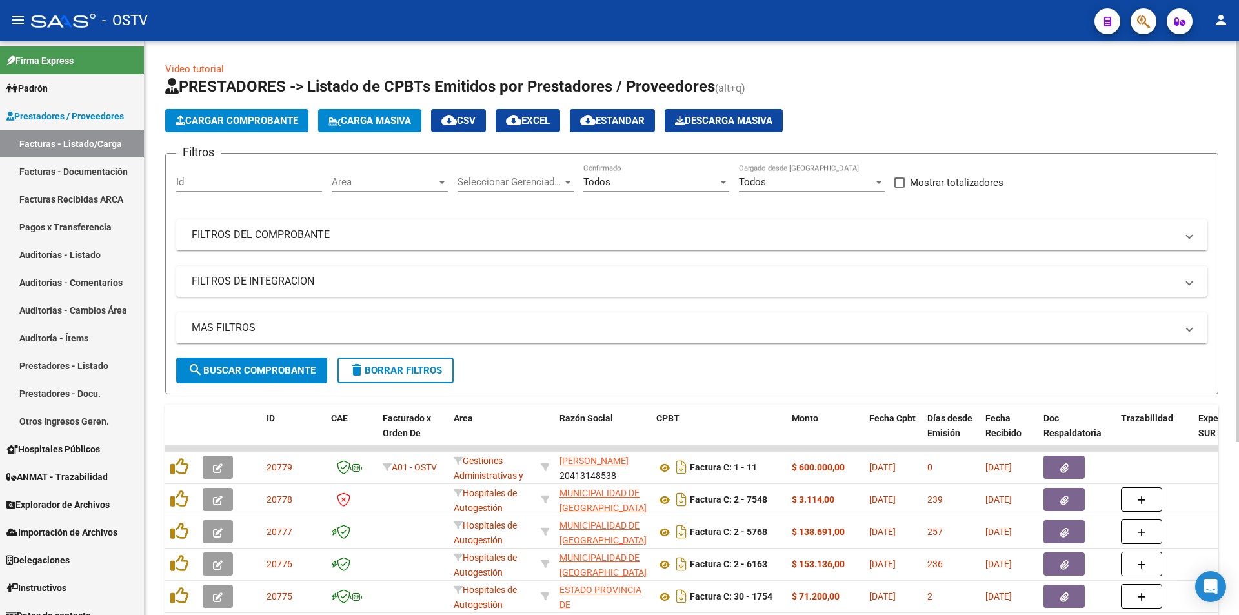
click at [261, 365] on span "search Buscar Comprobante" at bounding box center [252, 371] width 128 height 12
click at [255, 365] on span "search Buscar Comprobante" at bounding box center [252, 371] width 128 height 12
click at [249, 365] on span "search Buscar Comprobante" at bounding box center [252, 371] width 128 height 12
click at [253, 368] on span "search Buscar Comprobante" at bounding box center [252, 371] width 128 height 12
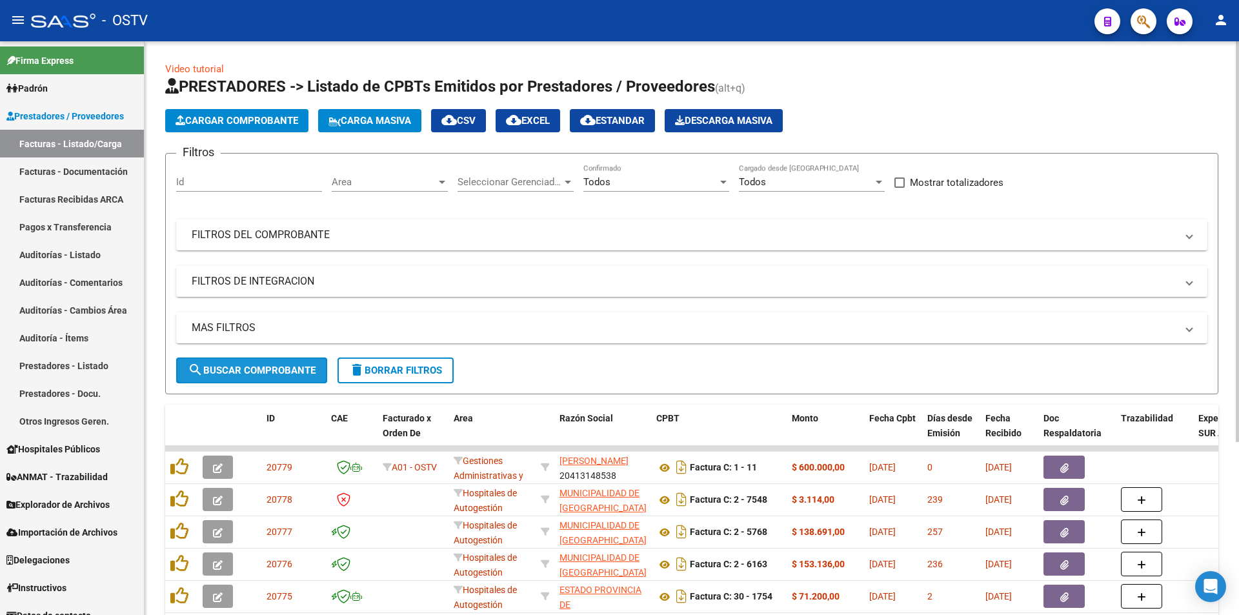
click at [255, 366] on span "search Buscar Comprobante" at bounding box center [252, 371] width 128 height 12
click at [257, 382] on button "search Buscar Comprobante" at bounding box center [251, 370] width 151 height 26
click at [267, 373] on span "search Buscar Comprobante" at bounding box center [252, 371] width 128 height 12
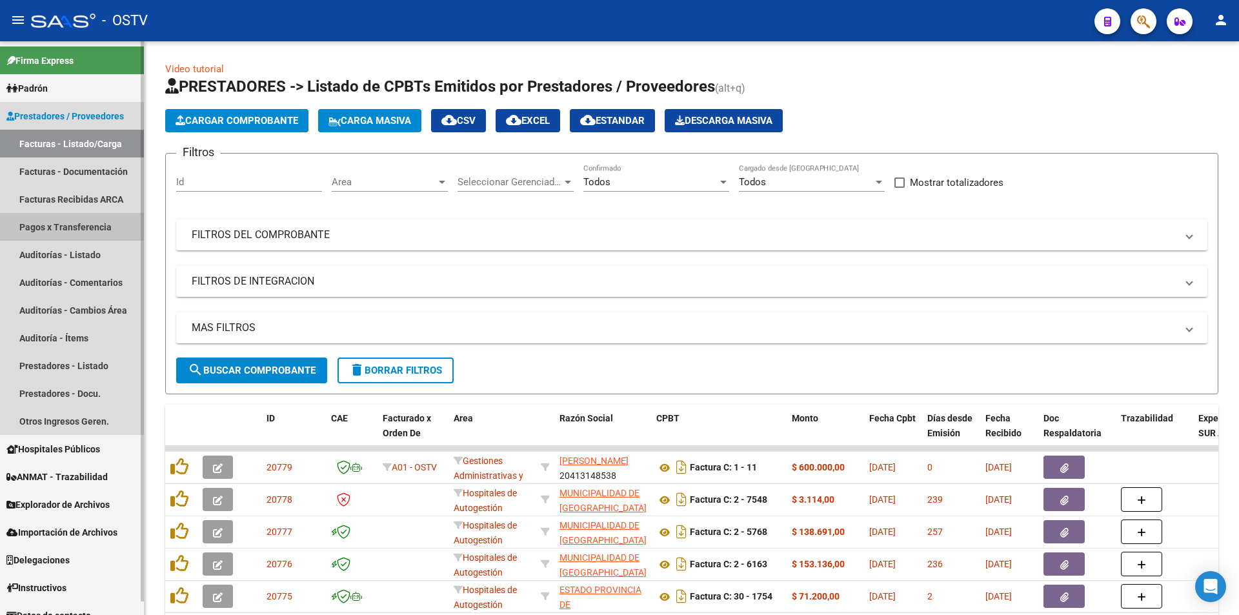
click at [72, 223] on link "Pagos x Transferencia" at bounding box center [72, 227] width 144 height 28
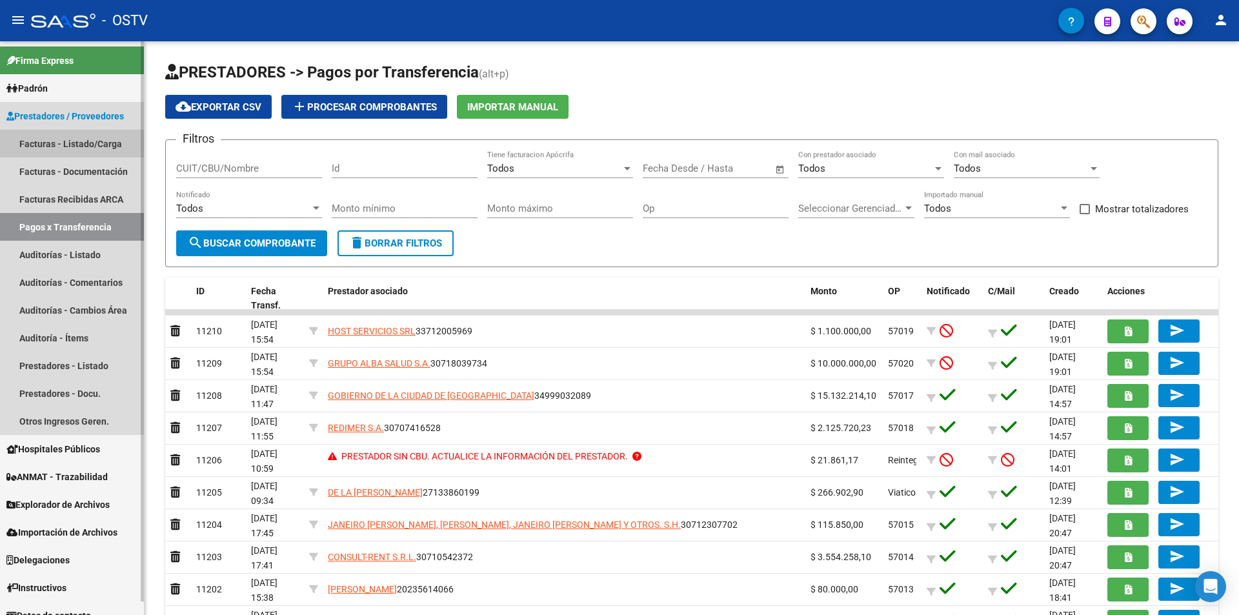
click at [59, 147] on link "Facturas - Listado/Carga" at bounding box center [72, 144] width 144 height 28
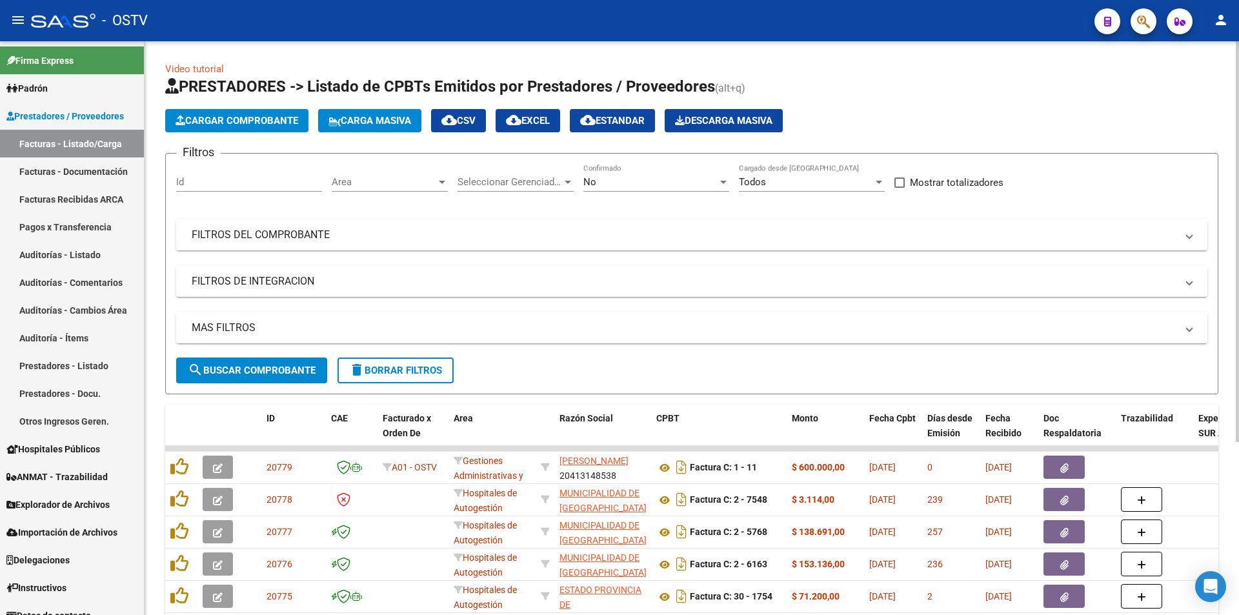
click at [675, 179] on div "No" at bounding box center [650, 182] width 134 height 12
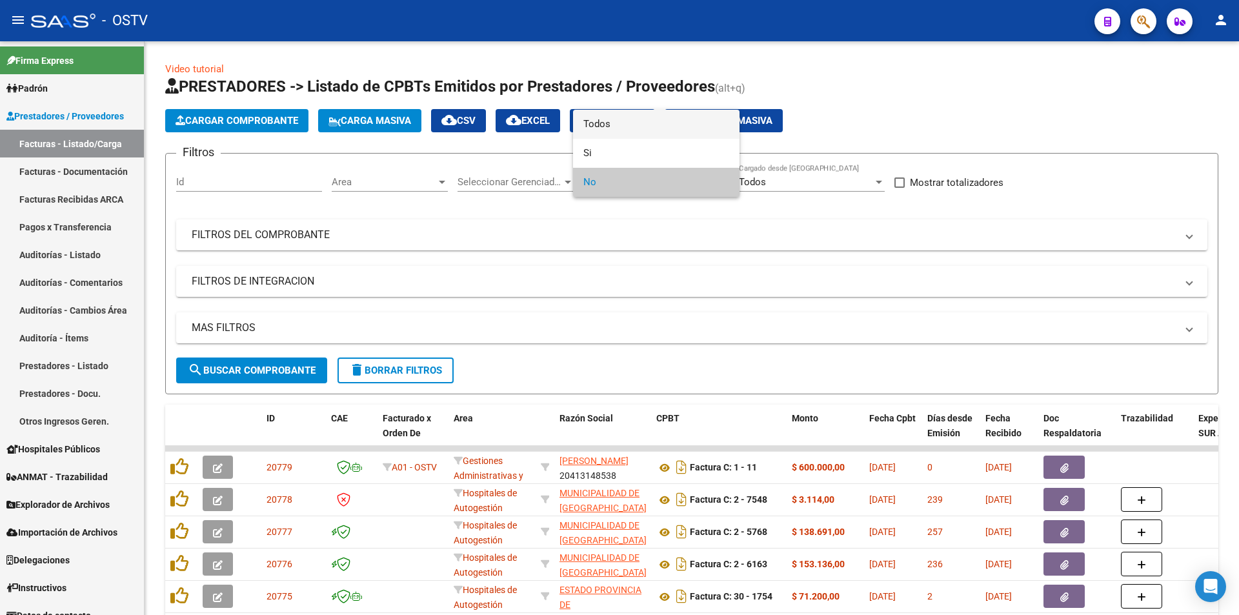
click at [658, 124] on span "Todos" at bounding box center [656, 124] width 146 height 29
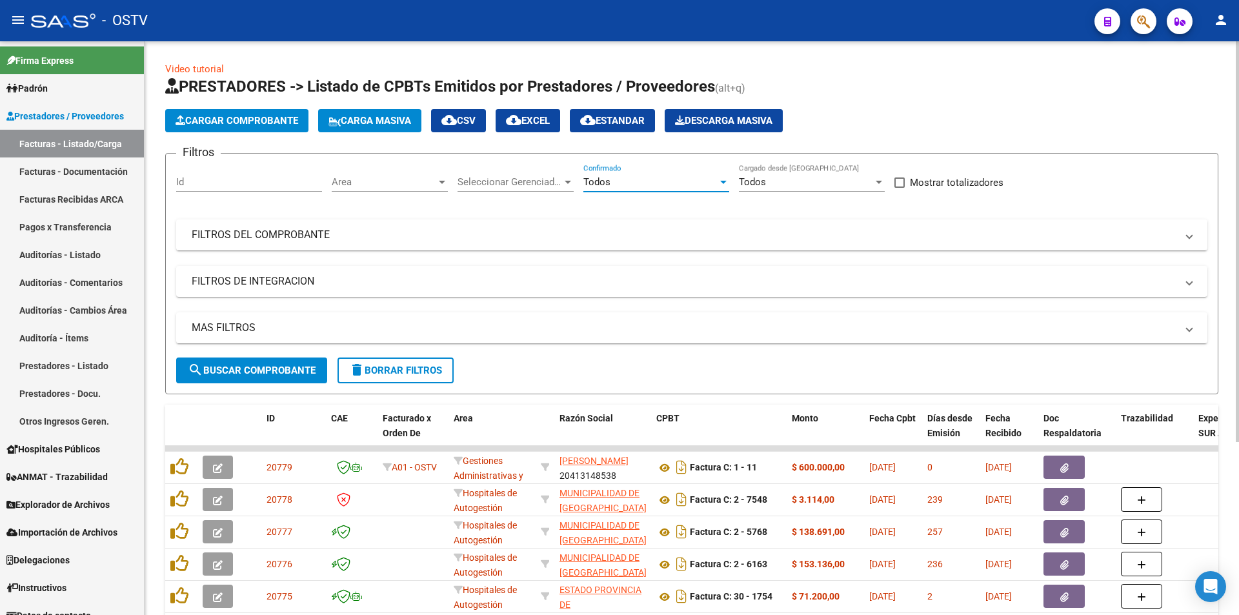
click at [256, 368] on span "search Buscar Comprobante" at bounding box center [252, 371] width 128 height 12
click at [255, 370] on span "search Buscar Comprobante" at bounding box center [252, 371] width 128 height 12
click at [260, 365] on span "search Buscar Comprobante" at bounding box center [252, 371] width 128 height 12
click at [260, 366] on span "search Buscar Comprobante" at bounding box center [252, 371] width 128 height 12
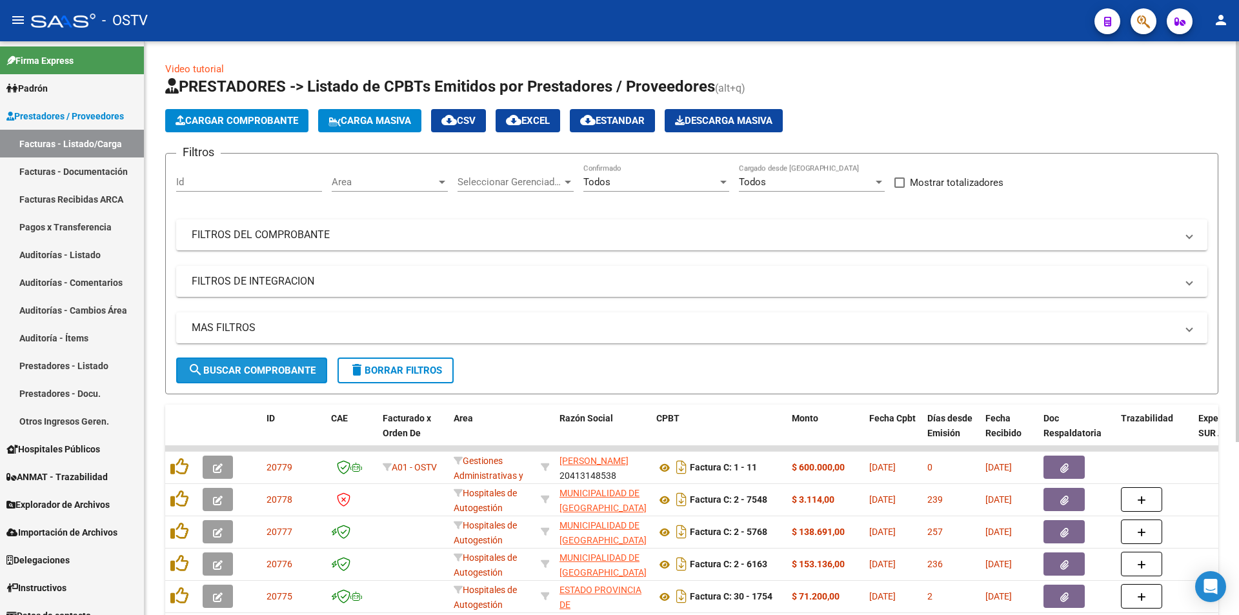
click at [259, 366] on span "search Buscar Comprobante" at bounding box center [252, 371] width 128 height 12
click at [254, 365] on span "search Buscar Comprobante" at bounding box center [252, 371] width 128 height 12
click at [261, 375] on span "search Buscar Comprobante" at bounding box center [252, 371] width 128 height 12
click at [252, 367] on span "search Buscar Comprobante" at bounding box center [252, 371] width 128 height 12
click at [249, 375] on span "search Buscar Comprobante" at bounding box center [252, 371] width 128 height 12
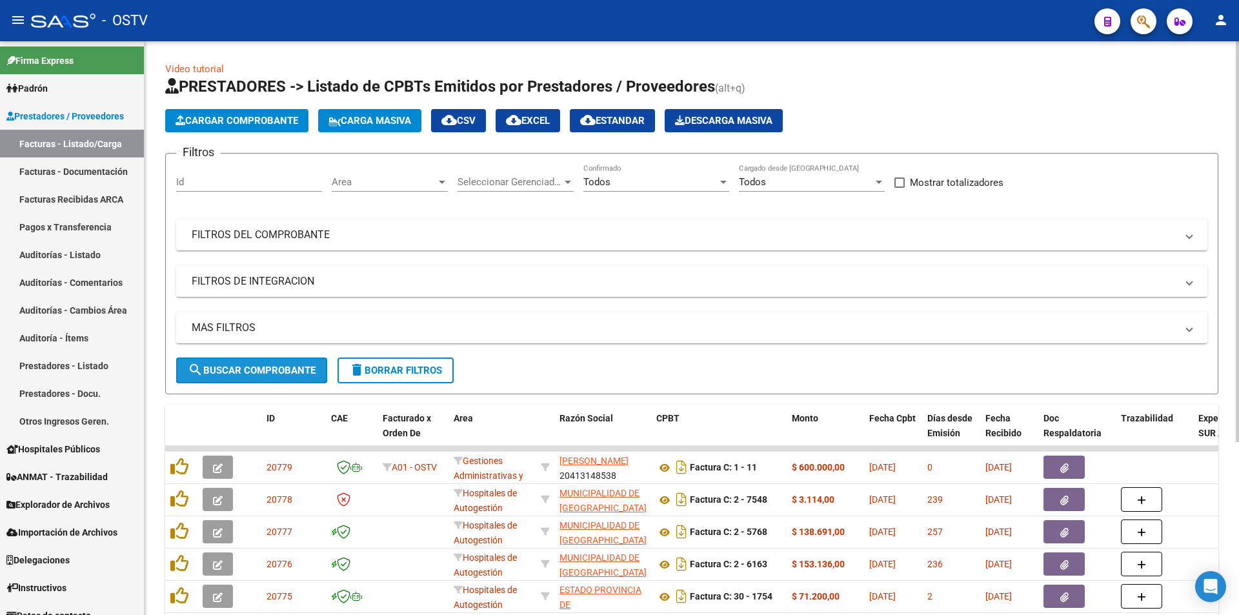
click at [254, 369] on span "search Buscar Comprobante" at bounding box center [252, 371] width 128 height 12
click at [250, 367] on span "search Buscar Comprobante" at bounding box center [252, 371] width 128 height 12
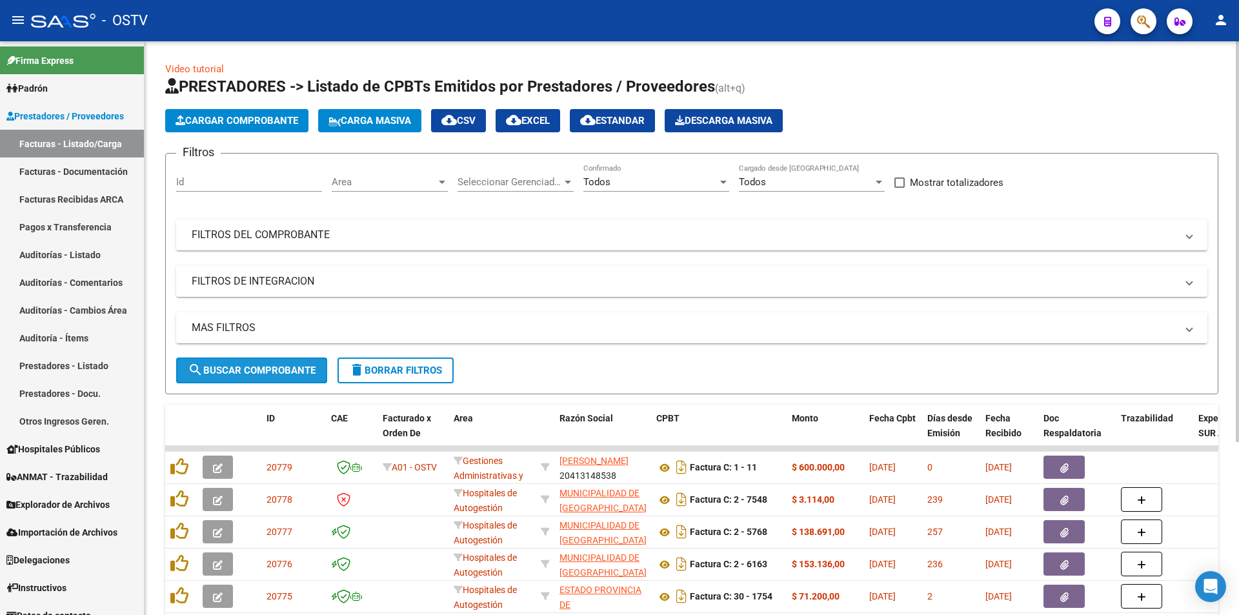
click at [250, 367] on span "search Buscar Comprobante" at bounding box center [252, 371] width 128 height 12
click at [283, 363] on button "search Buscar Comprobante" at bounding box center [251, 370] width 151 height 26
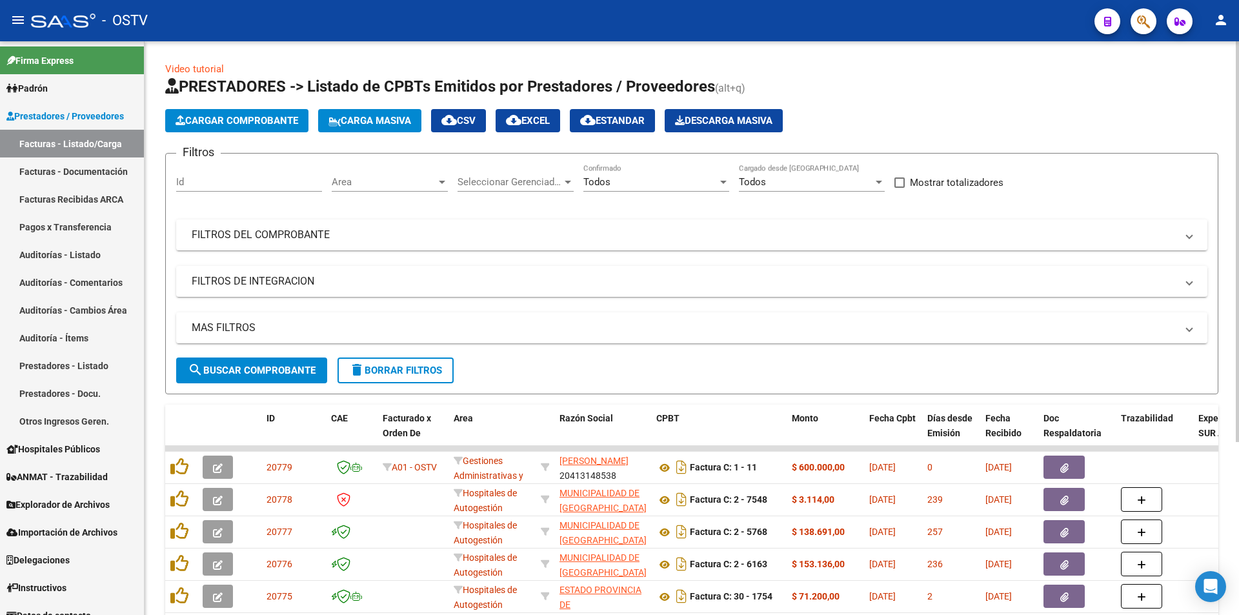
click at [287, 358] on button "search Buscar Comprobante" at bounding box center [251, 370] width 151 height 26
click at [258, 366] on span "search Buscar Comprobante" at bounding box center [252, 371] width 128 height 12
click at [250, 370] on span "search Buscar Comprobante" at bounding box center [252, 371] width 128 height 12
click at [256, 368] on span "search Buscar Comprobante" at bounding box center [252, 371] width 128 height 12
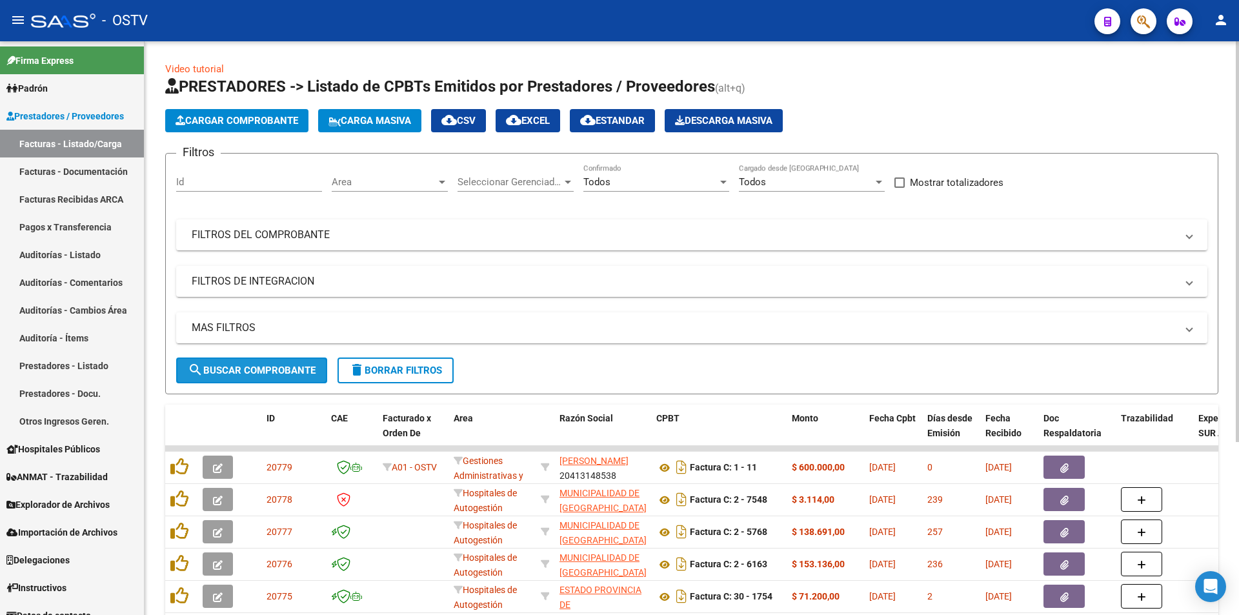
click at [256, 368] on span "search Buscar Comprobante" at bounding box center [252, 371] width 128 height 12
click at [256, 365] on span "search Buscar Comprobante" at bounding box center [252, 371] width 128 height 12
click at [252, 358] on button "search Buscar Comprobante" at bounding box center [251, 370] width 151 height 26
click at [255, 368] on span "search Buscar Comprobante" at bounding box center [252, 371] width 128 height 12
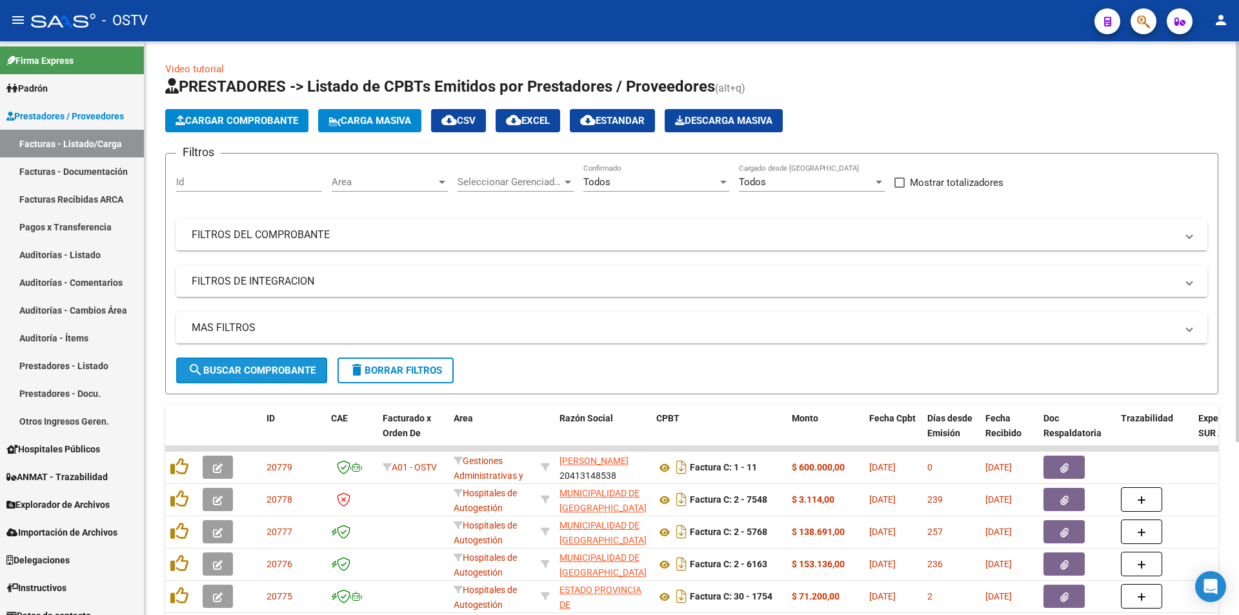
click at [252, 365] on span "search Buscar Comprobante" at bounding box center [252, 371] width 128 height 12
click at [256, 372] on span "search Buscar Comprobante" at bounding box center [252, 371] width 128 height 12
click at [283, 375] on span "search Buscar Comprobante" at bounding box center [252, 371] width 128 height 12
click at [250, 374] on span "search Buscar Comprobante" at bounding box center [252, 371] width 128 height 12
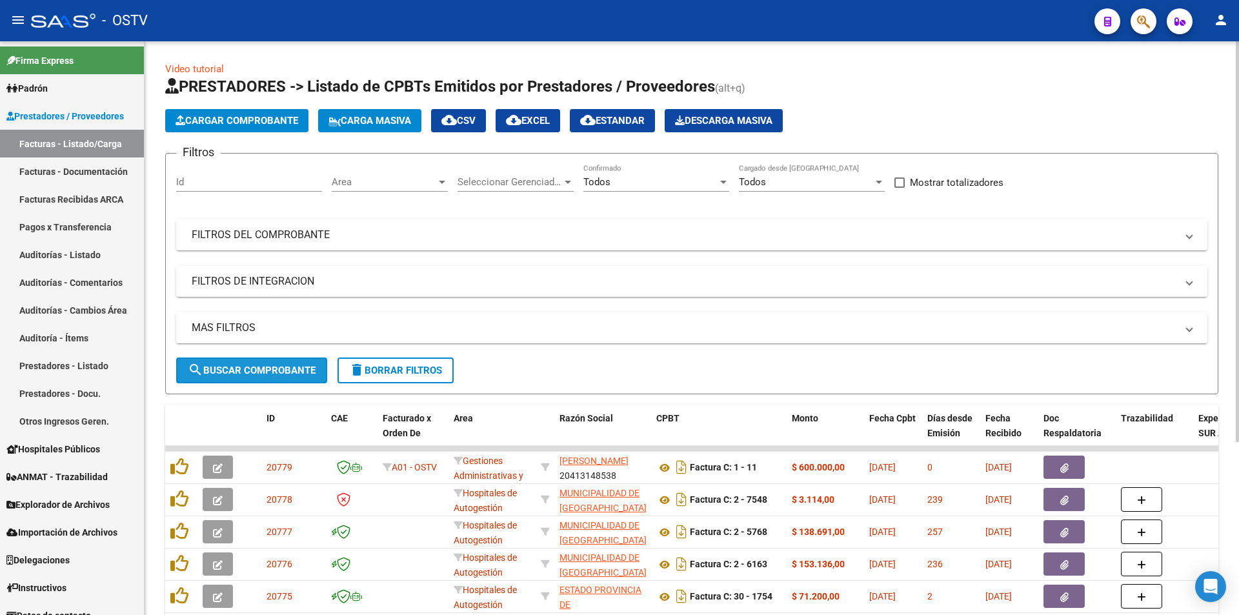
click at [250, 374] on span "search Buscar Comprobante" at bounding box center [252, 371] width 128 height 12
click at [254, 372] on span "search Buscar Comprobante" at bounding box center [252, 371] width 128 height 12
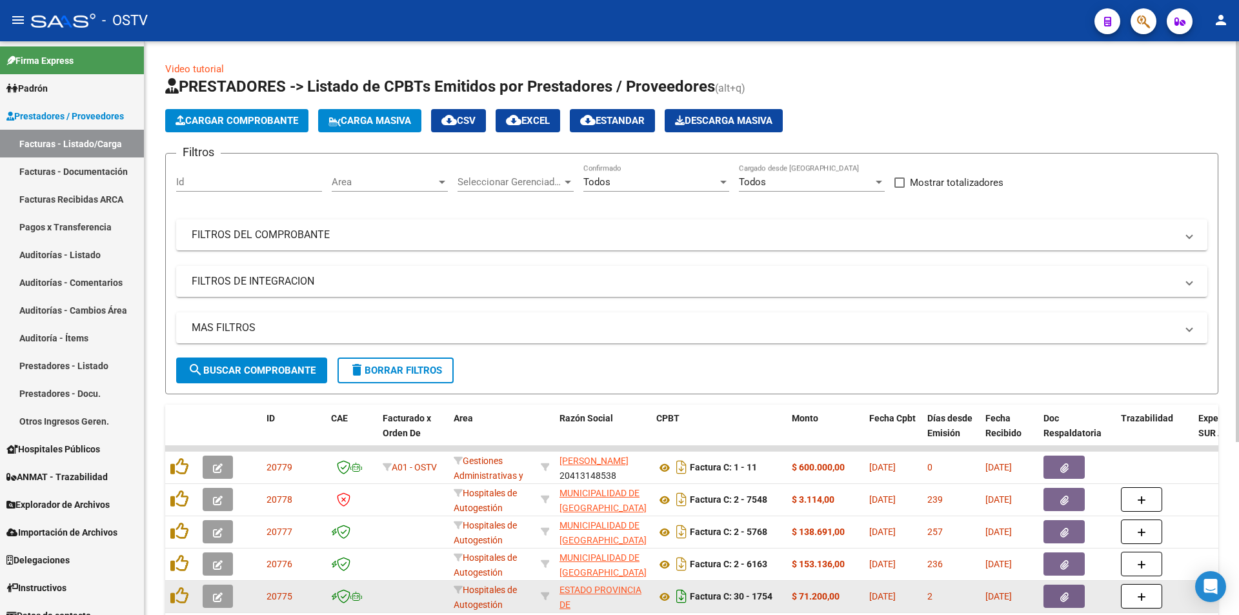
scroll to position [247, 0]
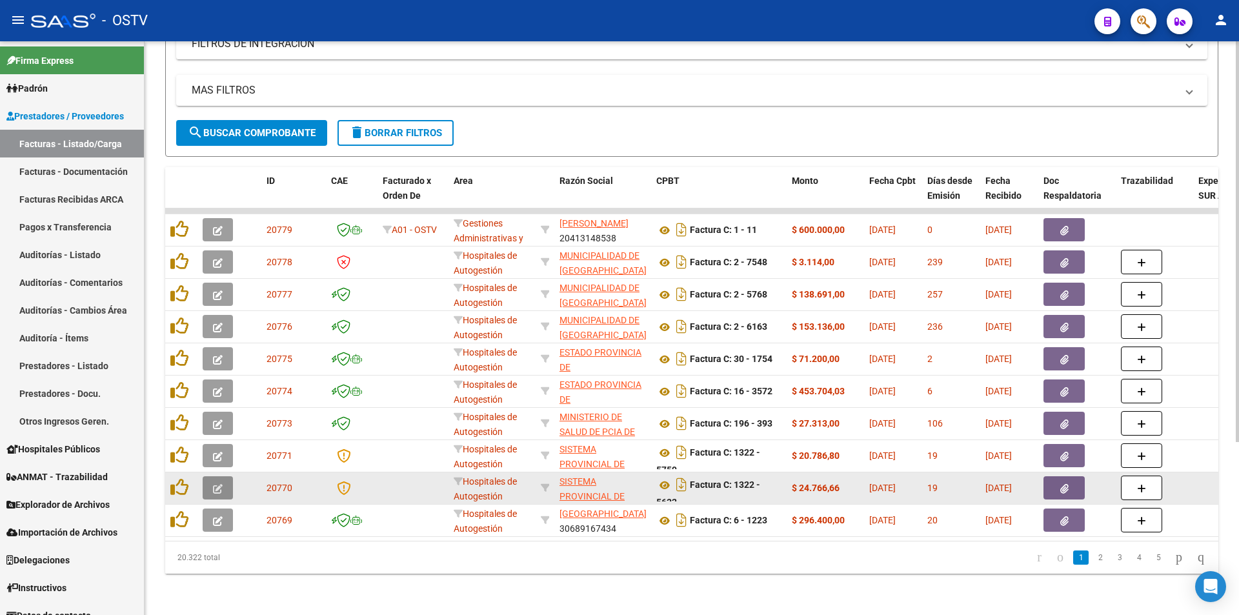
click at [215, 484] on icon "button" at bounding box center [218, 489] width 10 height 10
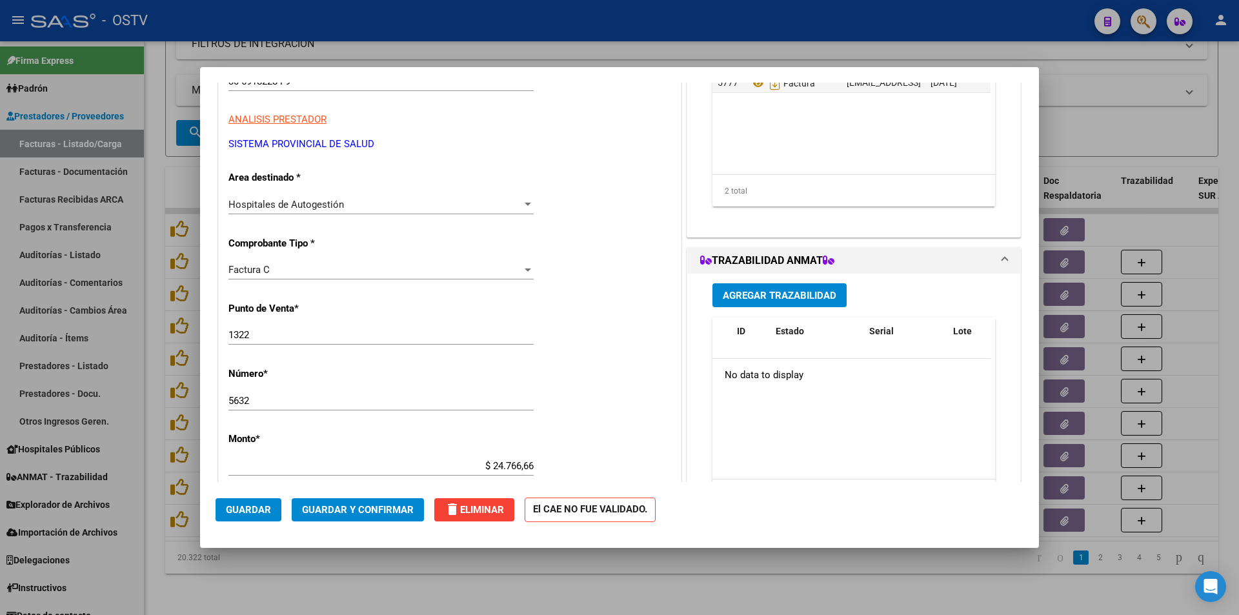
scroll to position [0, 0]
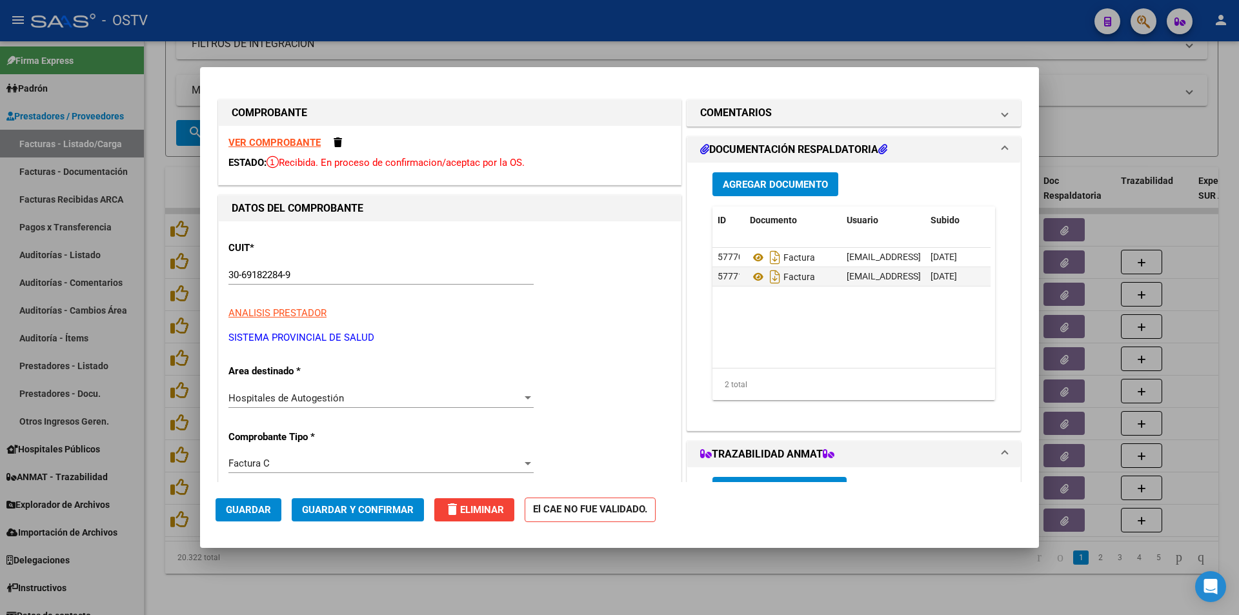
click at [159, 159] on div at bounding box center [619, 307] width 1239 height 615
type input "$ 0,00"
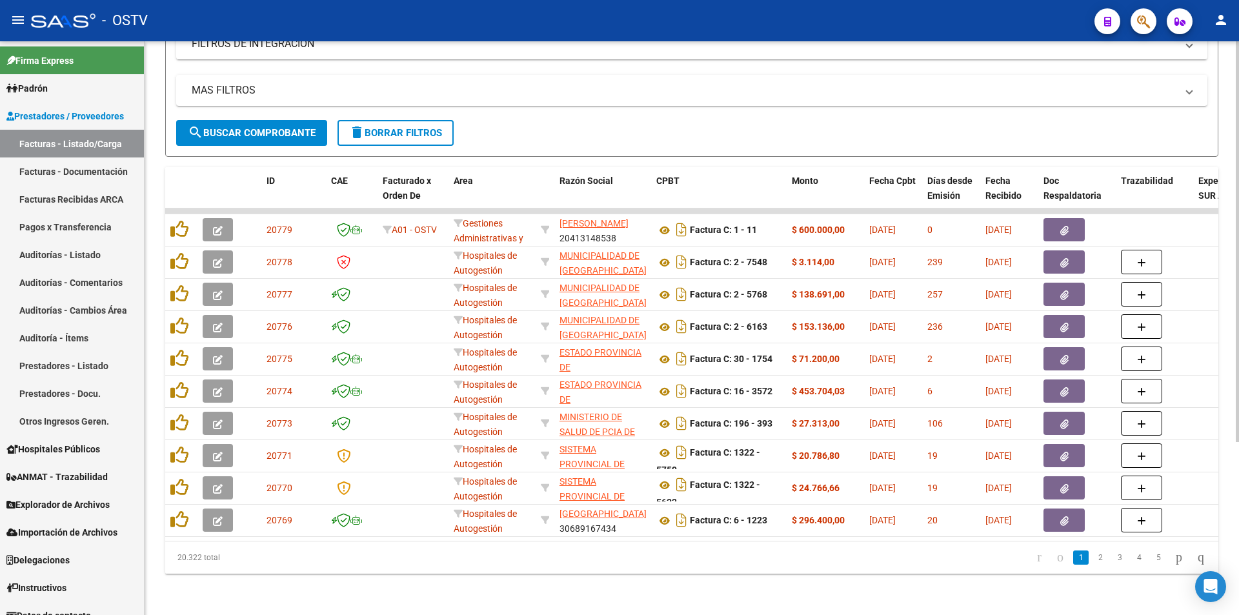
click at [270, 127] on span "search Buscar Comprobante" at bounding box center [252, 133] width 128 height 12
click at [287, 120] on button "search Buscar Comprobante" at bounding box center [251, 133] width 151 height 26
click at [270, 120] on button "search Buscar Comprobante" at bounding box center [251, 133] width 151 height 26
